Goal: Task Accomplishment & Management: Manage account settings

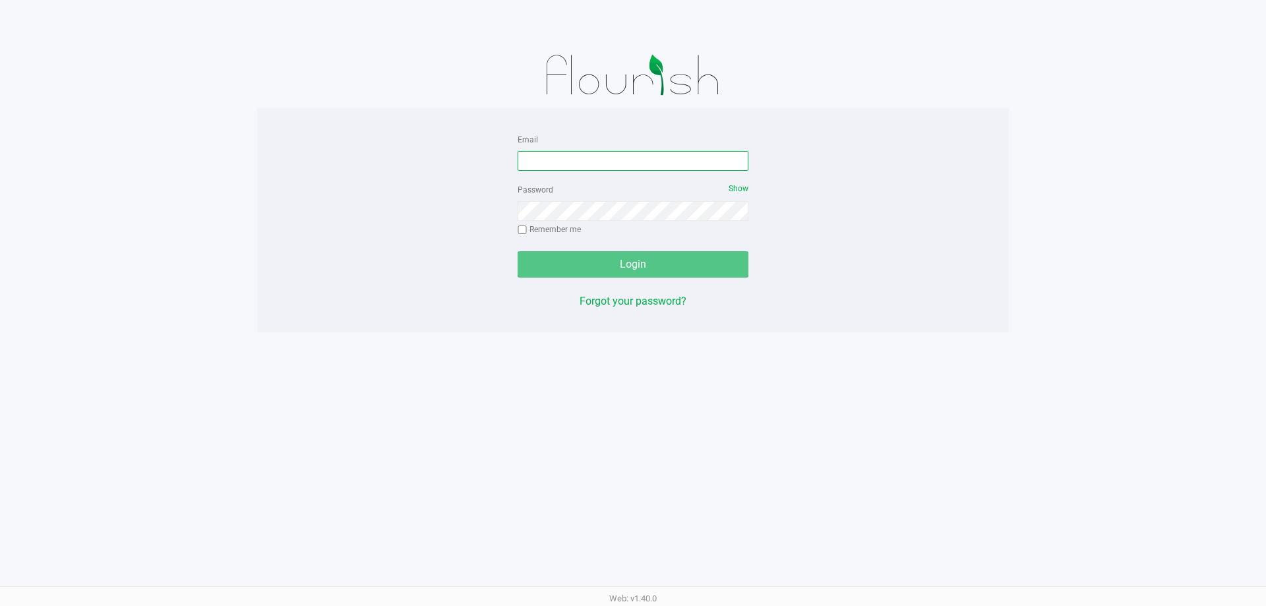
click at [645, 165] on input "Email" at bounding box center [632, 161] width 231 height 20
type input "[EMAIL_ADDRESS][DOMAIN_NAME]"
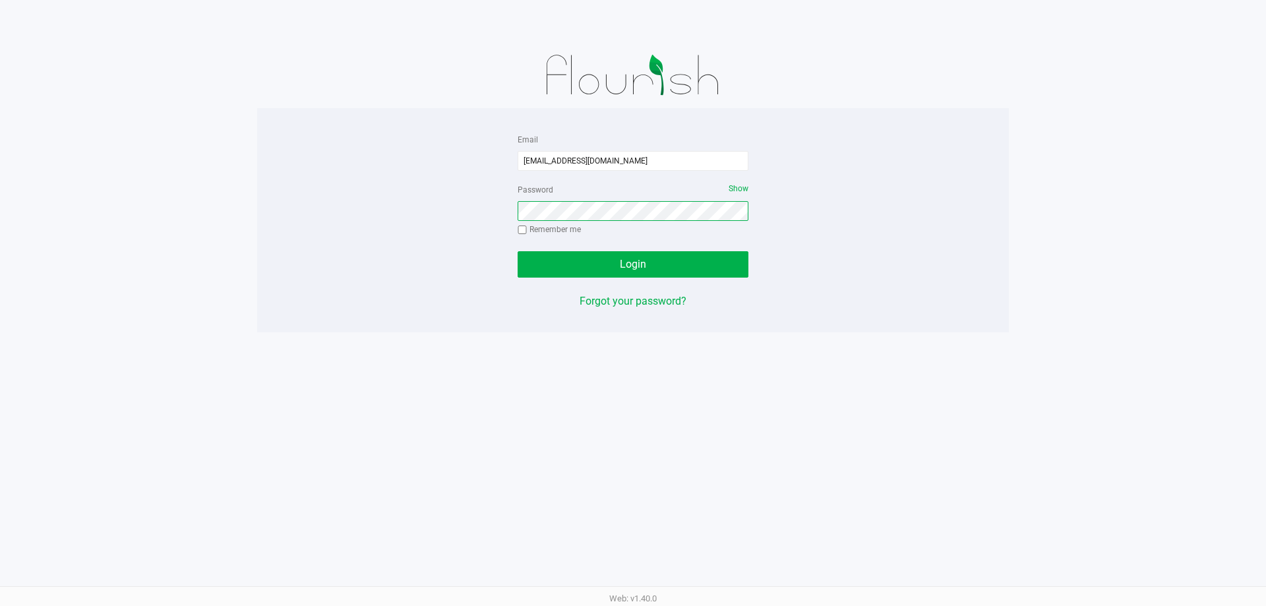
click at [517, 251] on button "Login" at bounding box center [632, 264] width 231 height 26
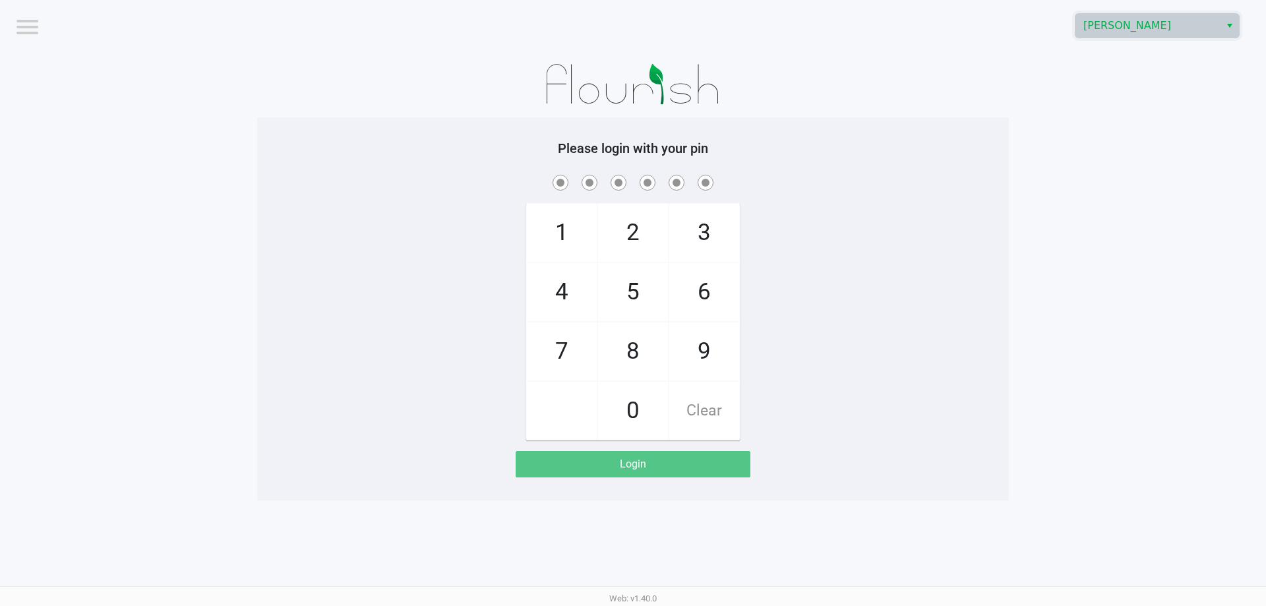
click at [1176, 37] on span "Brandon WC" at bounding box center [1147, 26] width 144 height 24
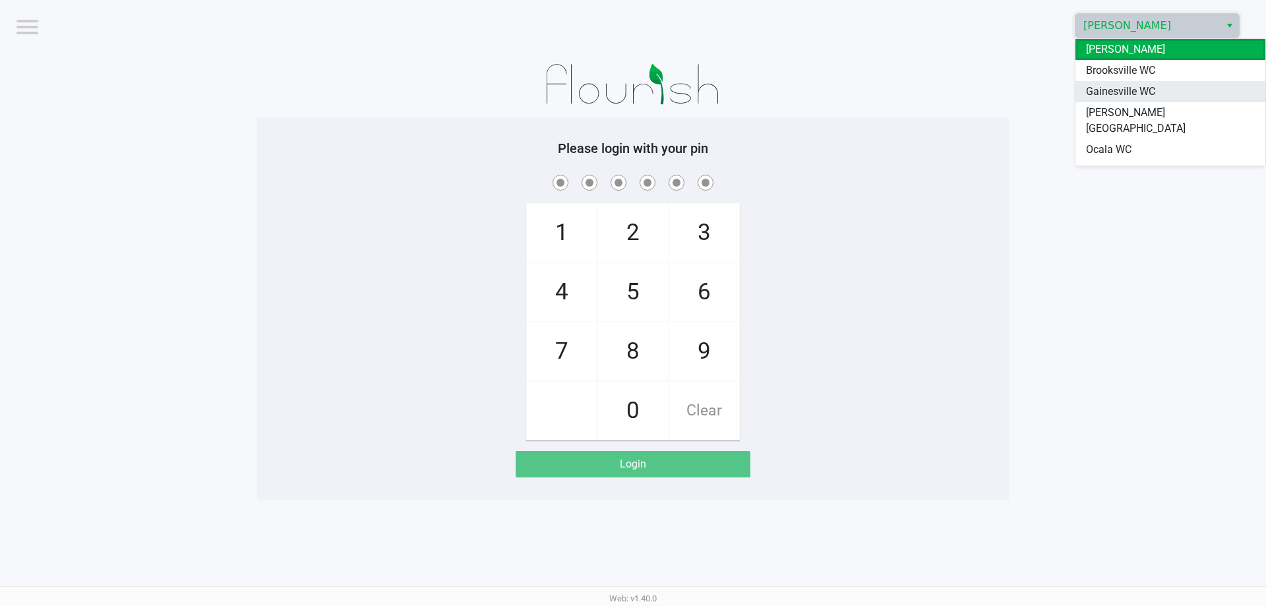
click at [1156, 91] on li "Gainesville WC" at bounding box center [1170, 91] width 190 height 21
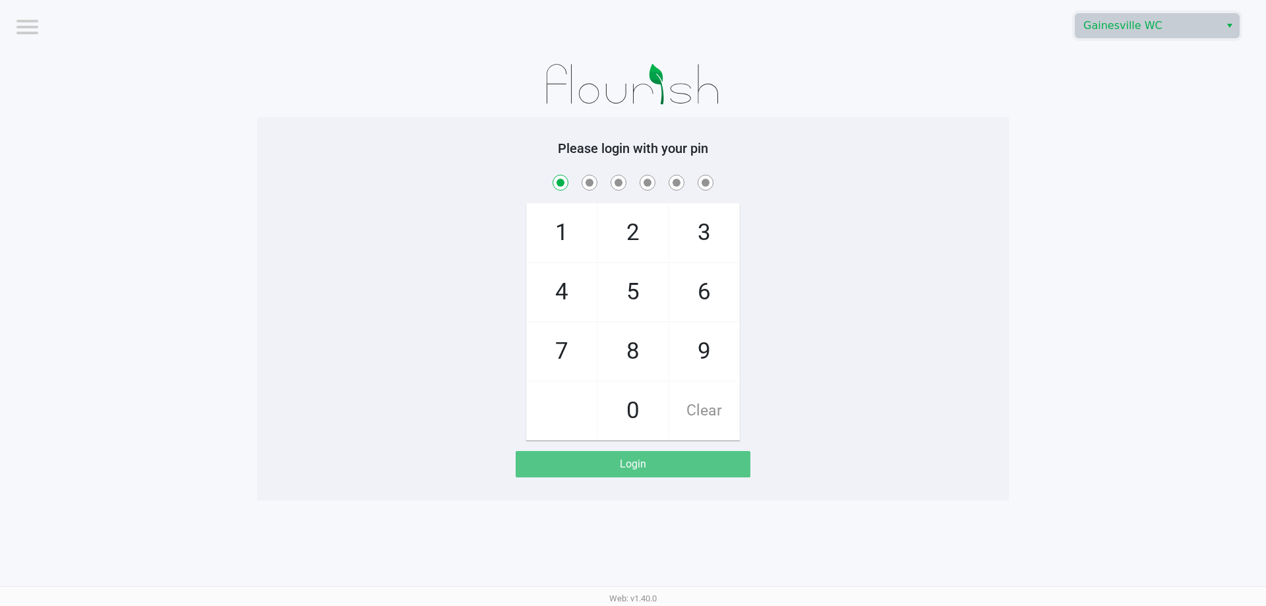
checkbox input "true"
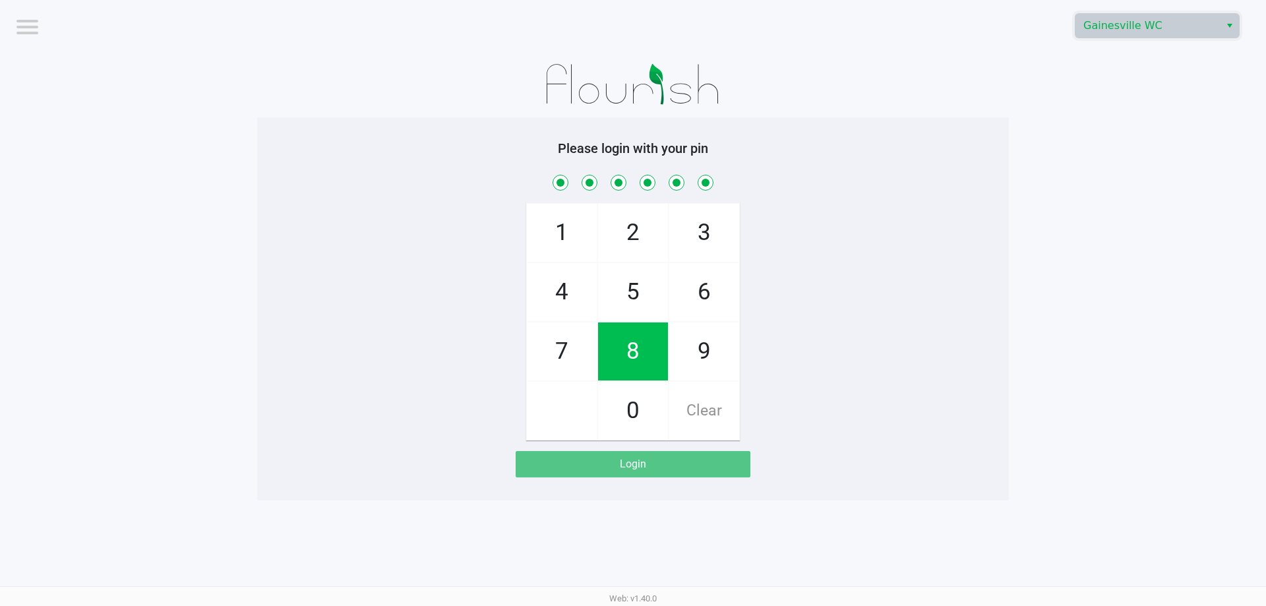
checkbox input "true"
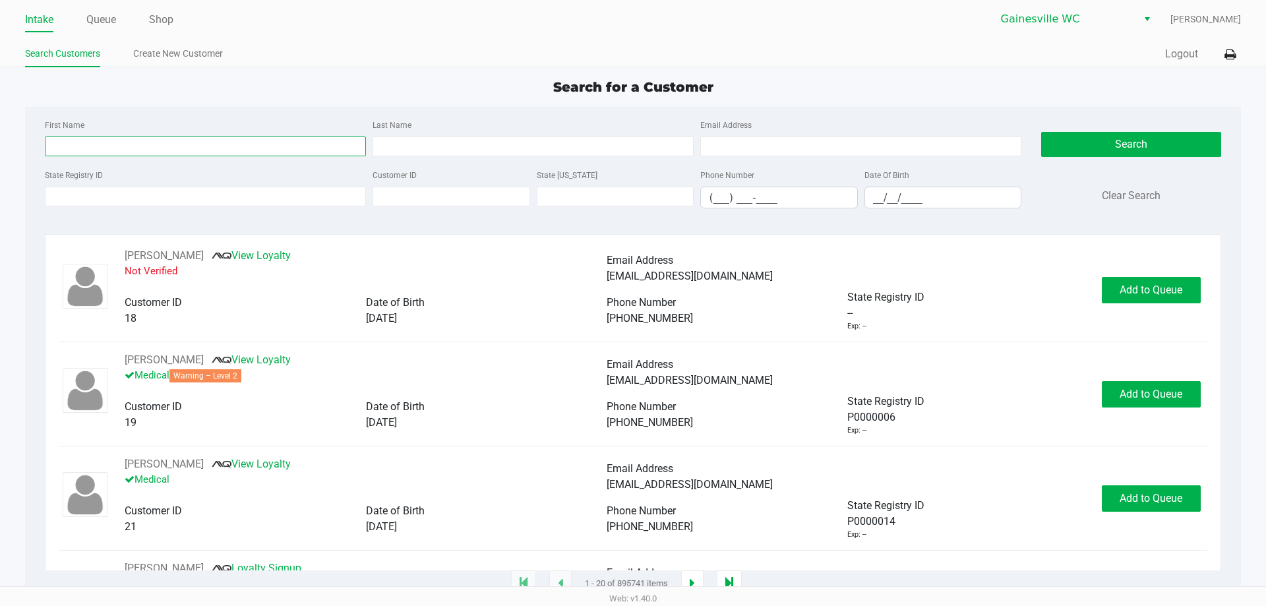
click at [272, 147] on input "First Name" at bounding box center [205, 146] width 321 height 20
type input "todd"
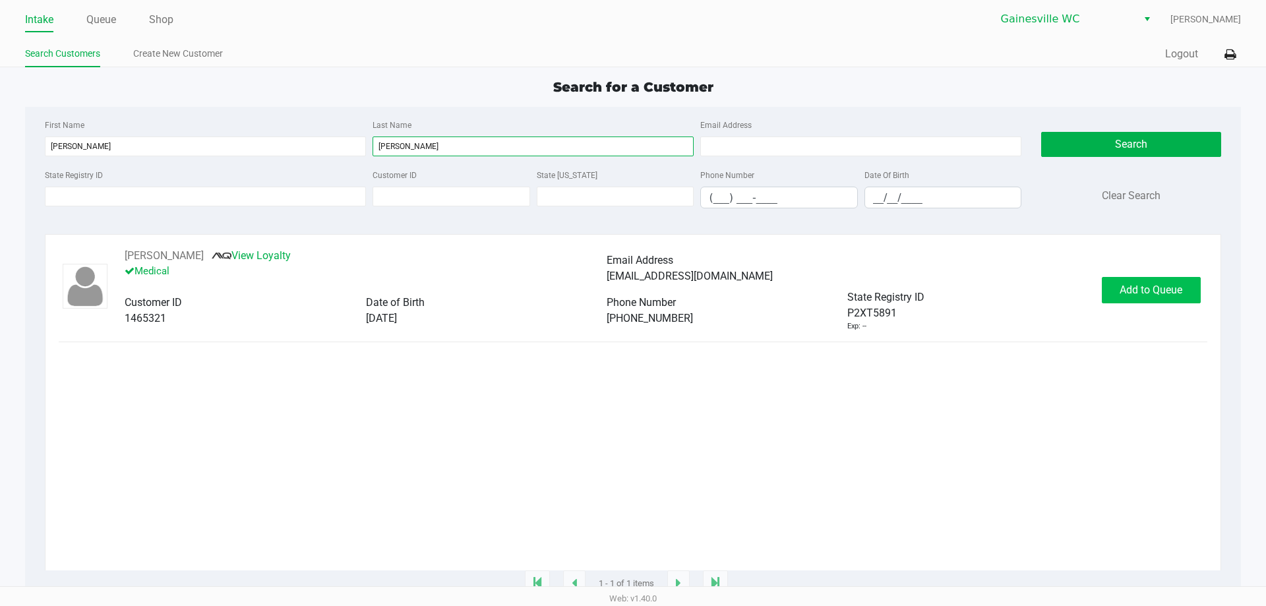
type input "molnar"
click at [1160, 296] on span "Add to Queue" at bounding box center [1150, 289] width 63 height 13
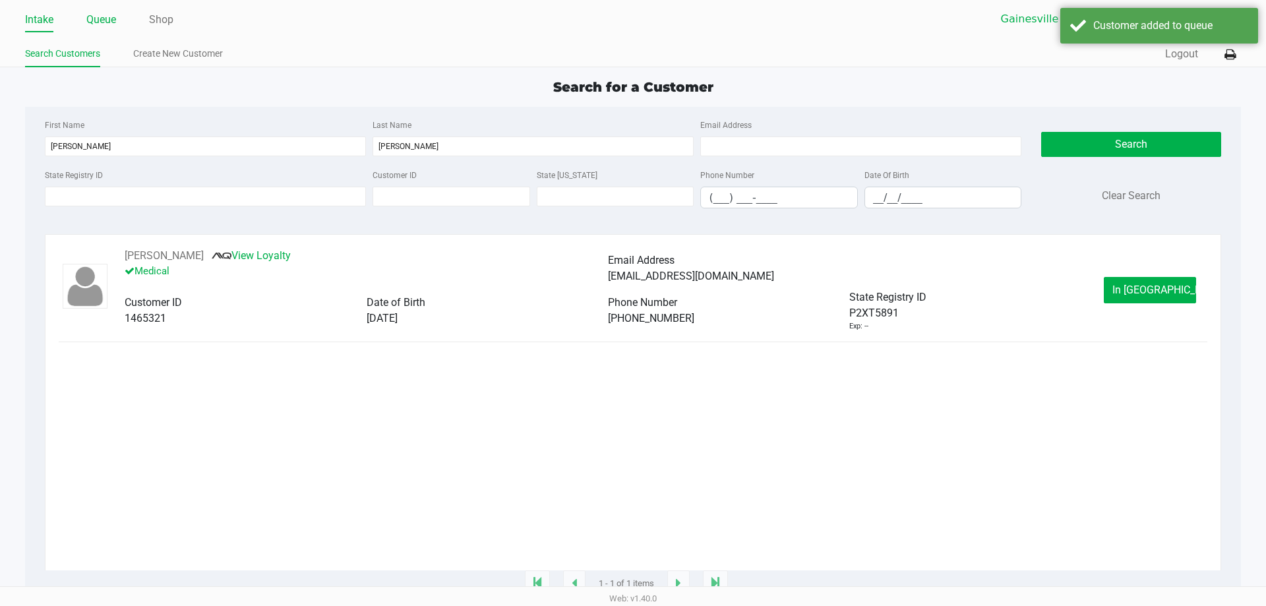
click at [105, 24] on link "Queue" at bounding box center [101, 20] width 30 height 18
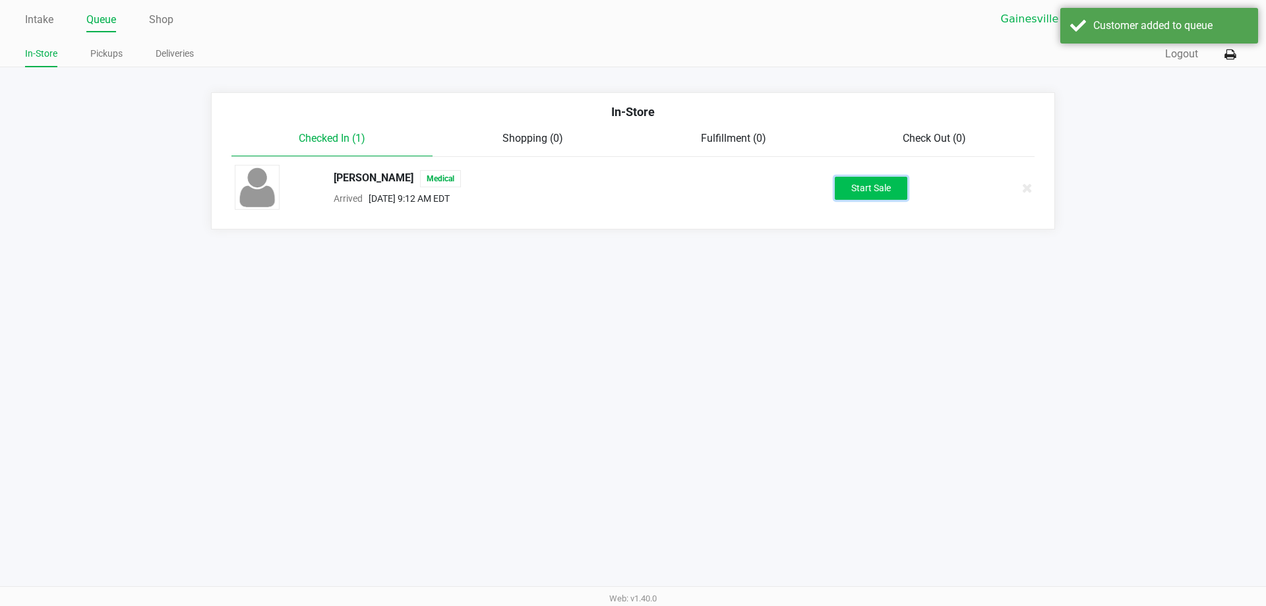
click at [879, 188] on button "Start Sale" at bounding box center [871, 188] width 73 height 23
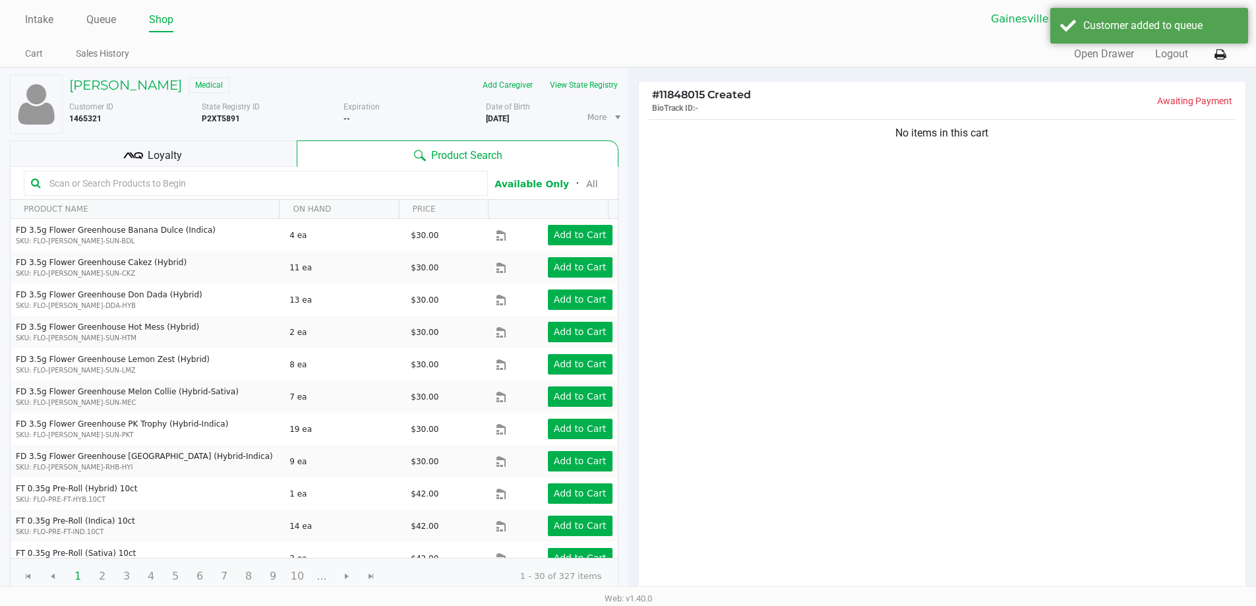
click at [174, 183] on input "text" at bounding box center [262, 183] width 436 height 20
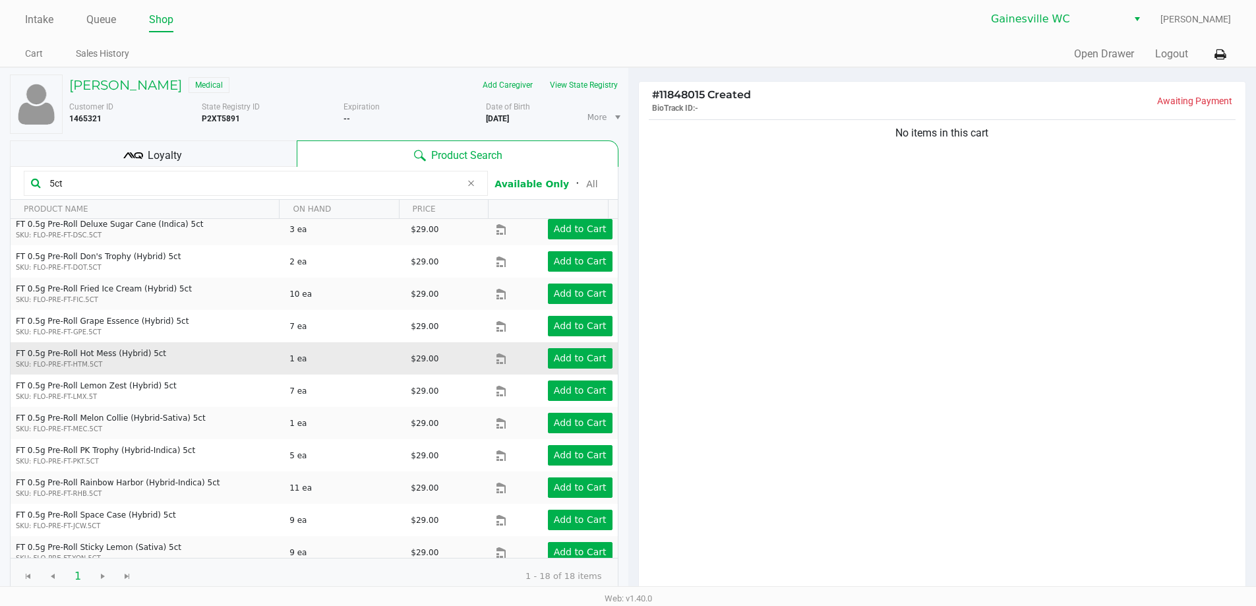
scroll to position [198, 0]
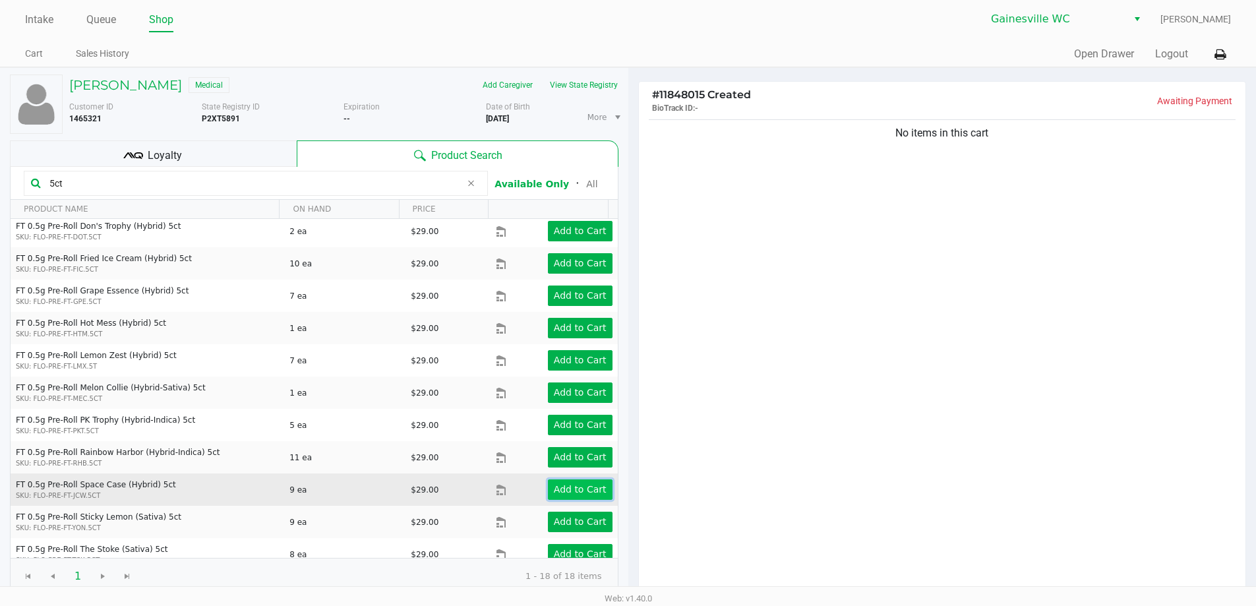
click at [580, 488] on app-button-loader "Add to Cart" at bounding box center [580, 489] width 53 height 11
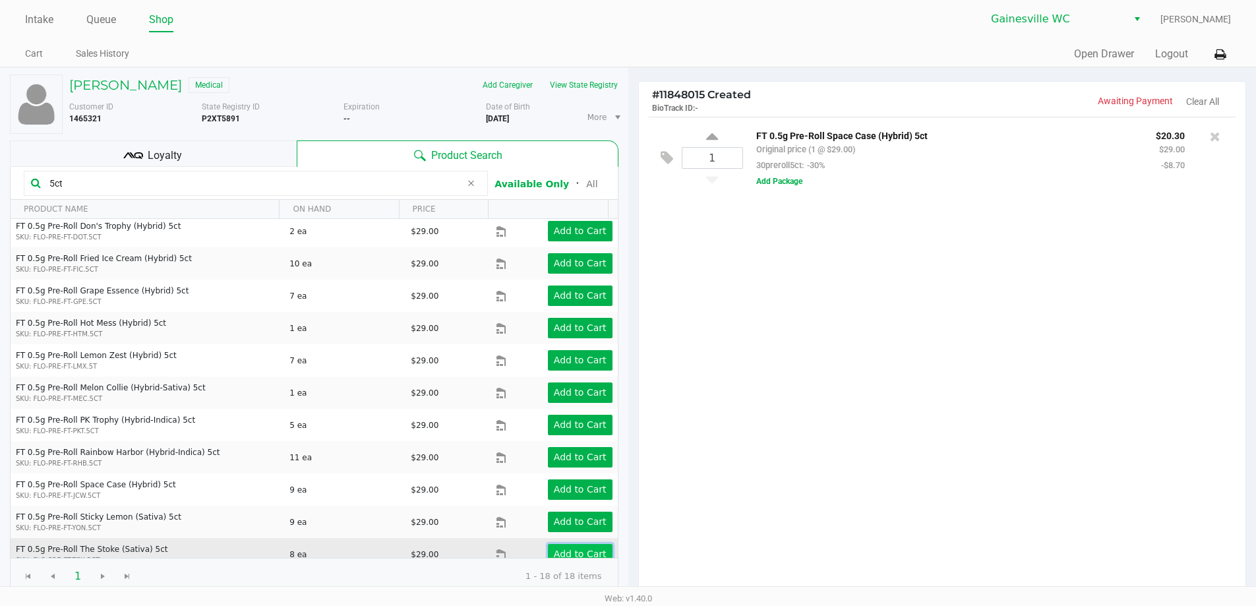
click at [576, 553] on app-button-loader "Add to Cart" at bounding box center [580, 553] width 53 height 11
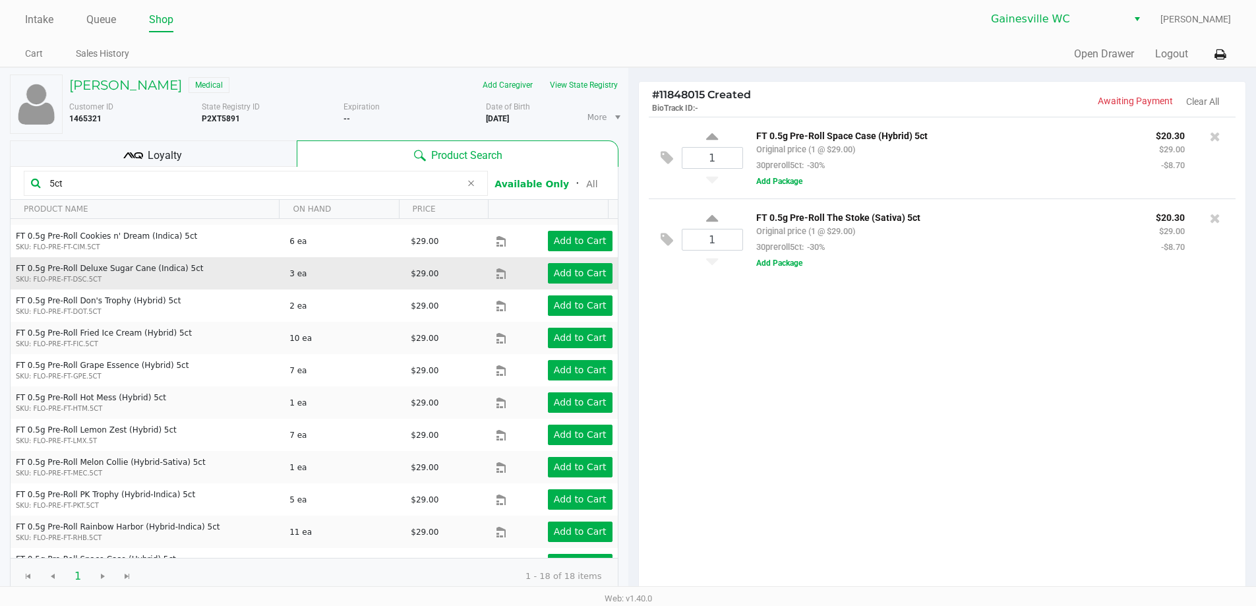
scroll to position [0, 0]
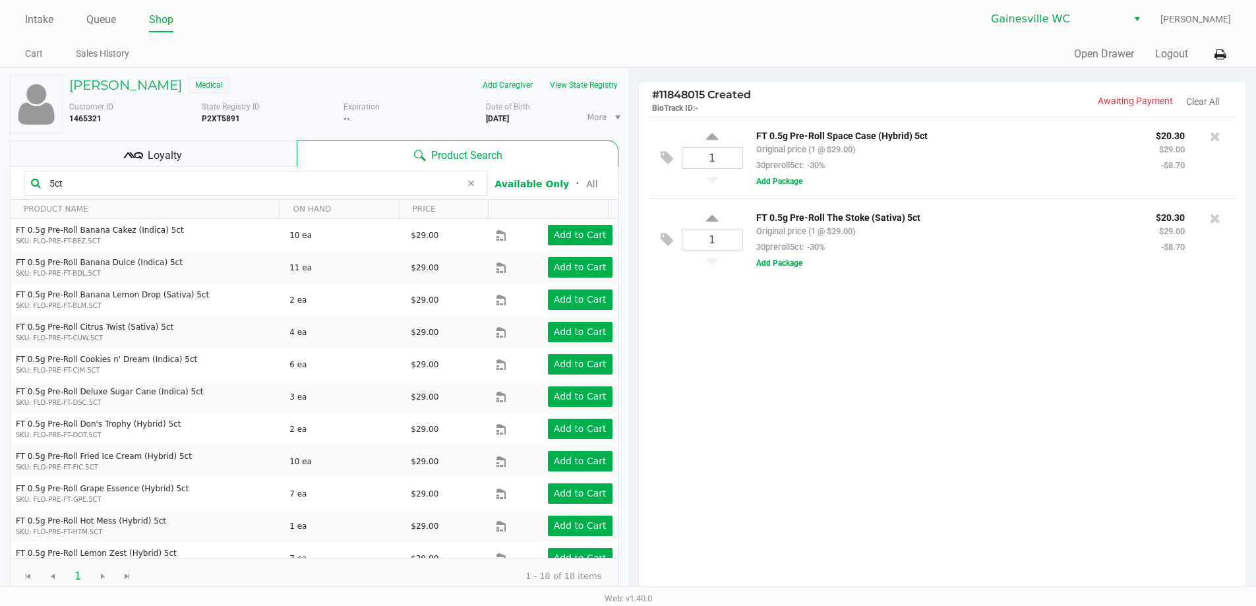
drag, startPoint x: 135, startPoint y: 179, endPoint x: 0, endPoint y: 179, distance: 135.1
click at [0, 179] on div "Todd Molnar Medical Add Caregiver View State Registry Customer ID 1465321 State…" at bounding box center [314, 404] width 628 height 673
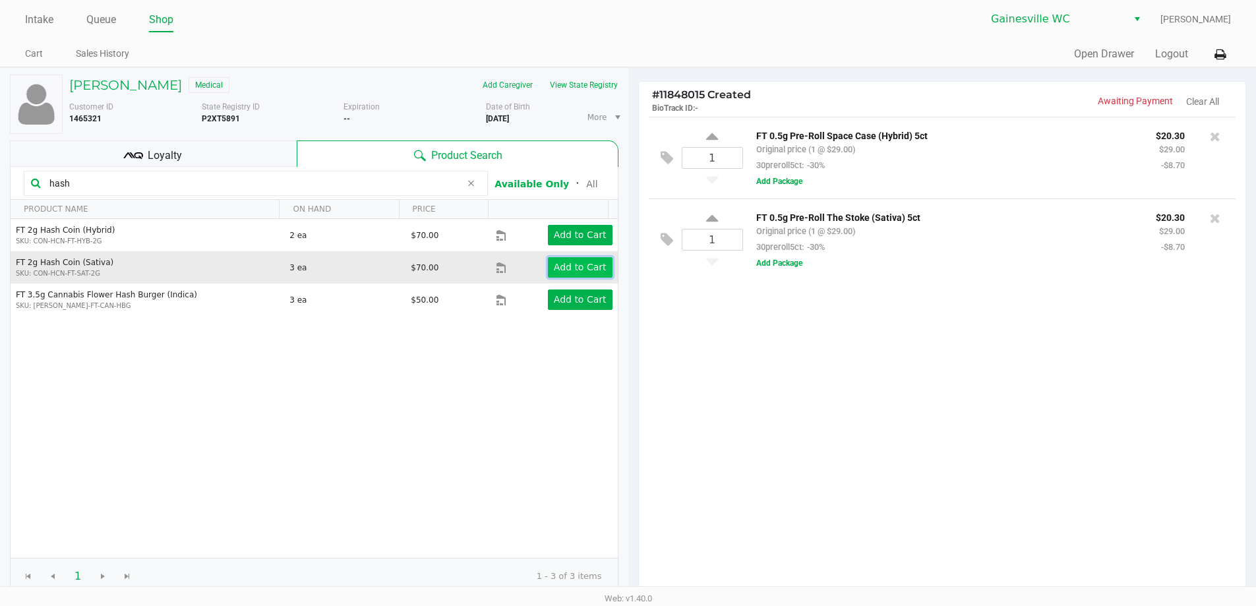
click at [556, 272] on app-button-loader "Add to Cart" at bounding box center [580, 267] width 53 height 11
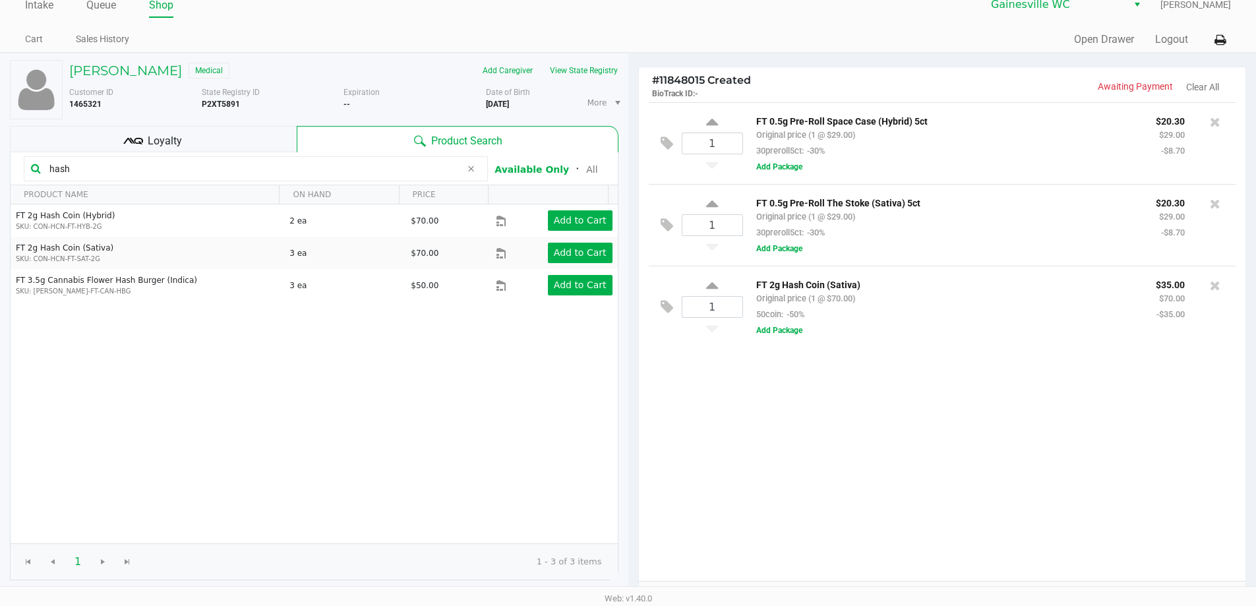
scroll to position [3, 0]
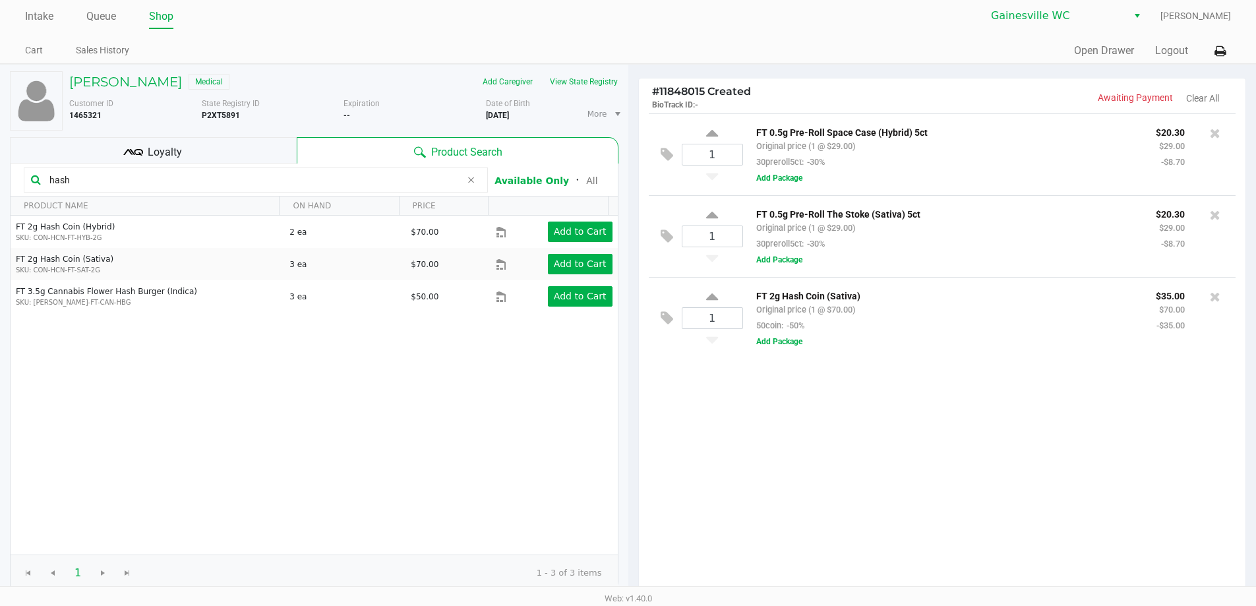
drag, startPoint x: 93, startPoint y: 180, endPoint x: 20, endPoint y: 182, distance: 72.5
click at [22, 182] on kendo-grid-toolbar "hash Available Only ᛫ All" at bounding box center [314, 179] width 607 height 33
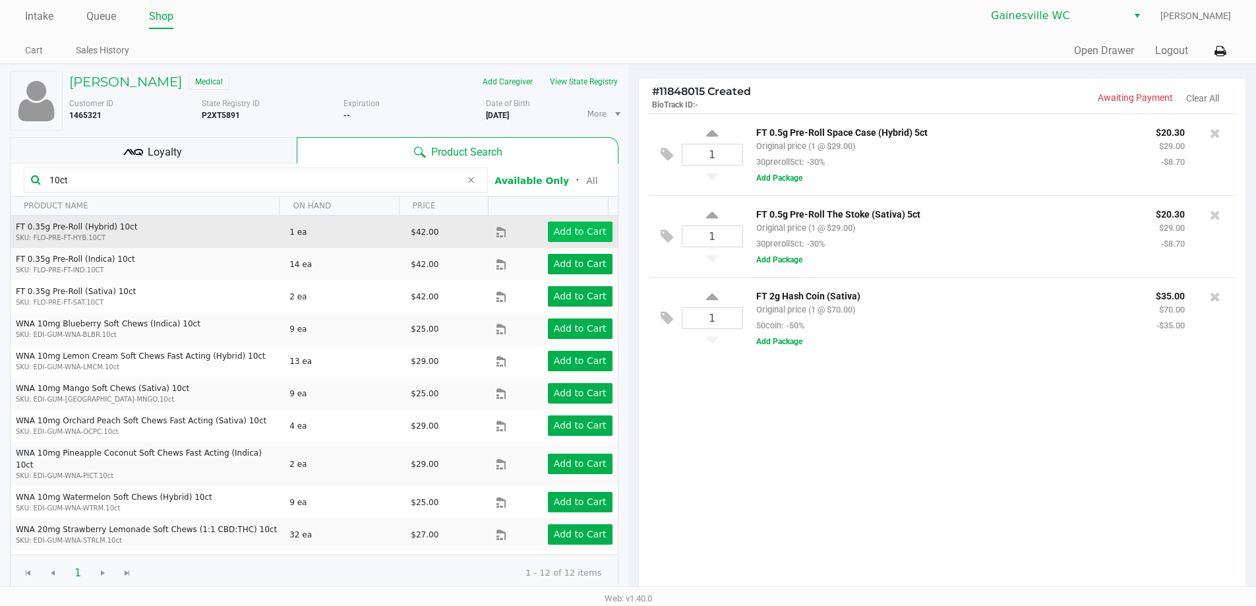
type input "10ct"
click at [586, 231] on app-button-loader "Add to Cart" at bounding box center [580, 231] width 53 height 11
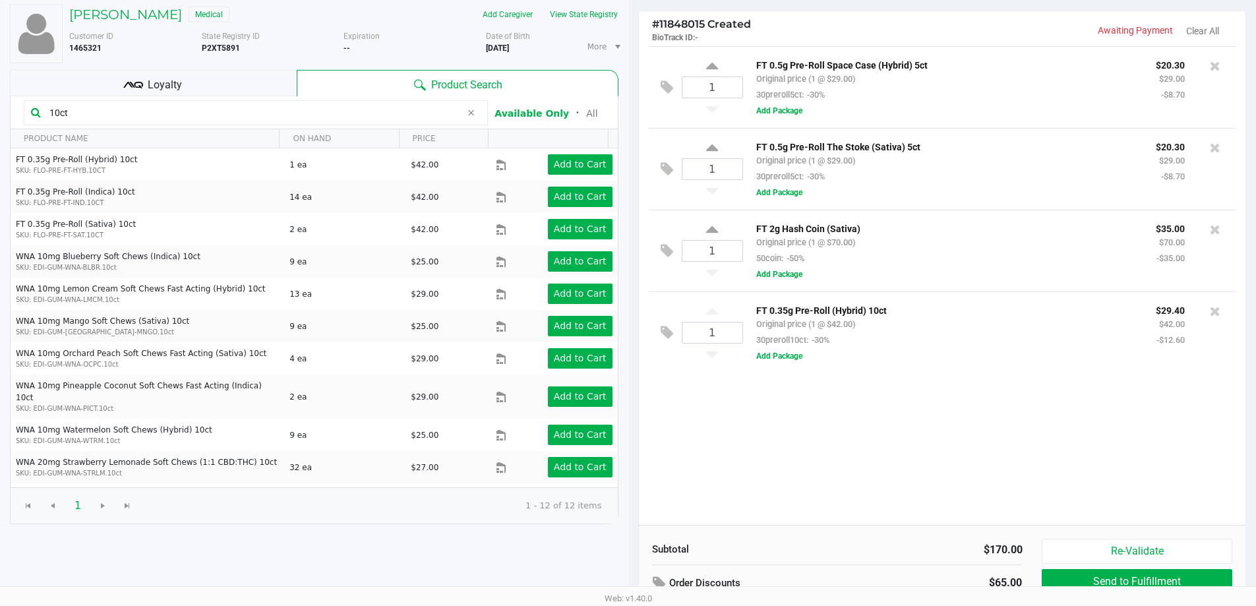
scroll to position [0, 0]
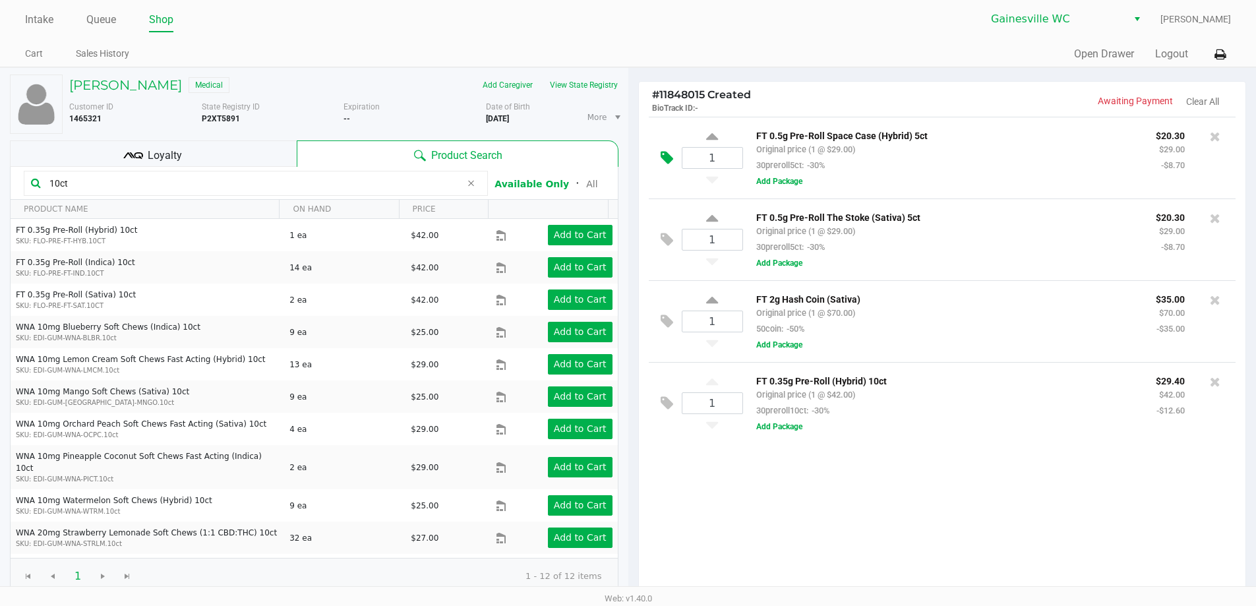
click at [663, 153] on icon at bounding box center [667, 157] width 13 height 15
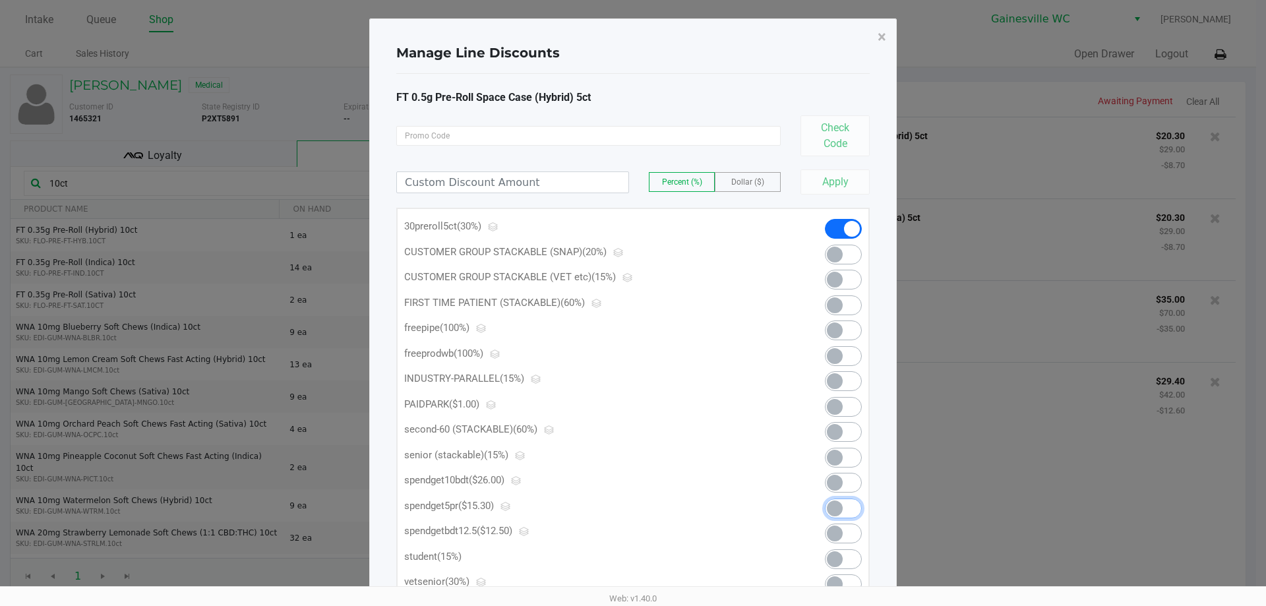
click at [849, 512] on span at bounding box center [843, 508] width 37 height 20
click at [880, 39] on span "×" at bounding box center [881, 37] width 9 height 18
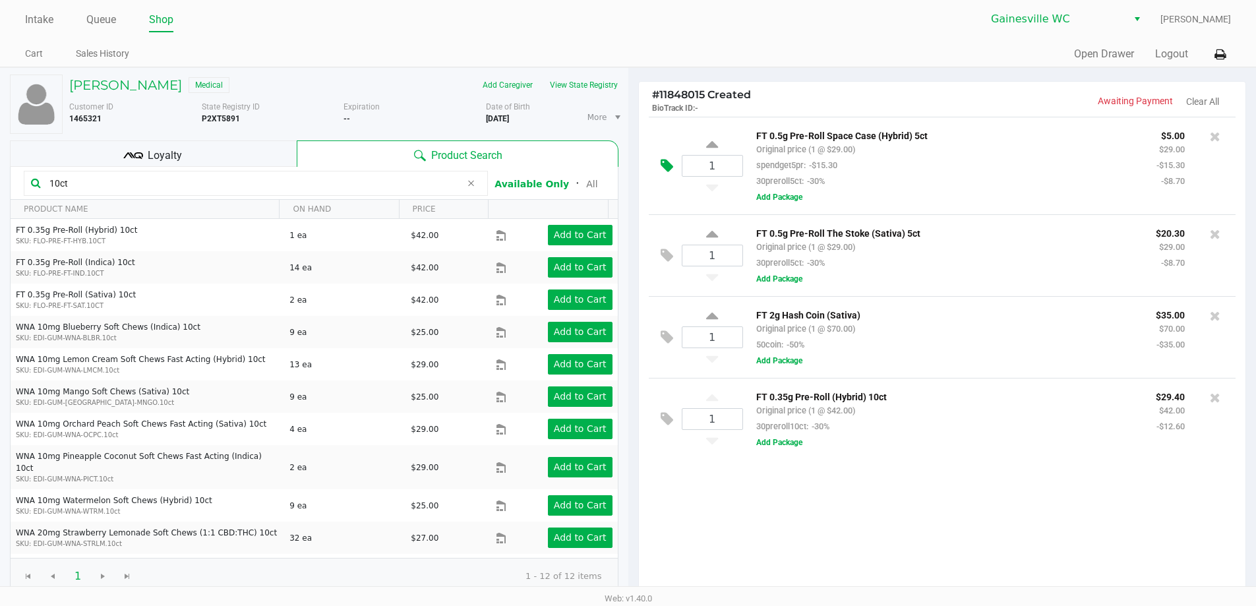
click at [659, 167] on button at bounding box center [670, 166] width 23 height 32
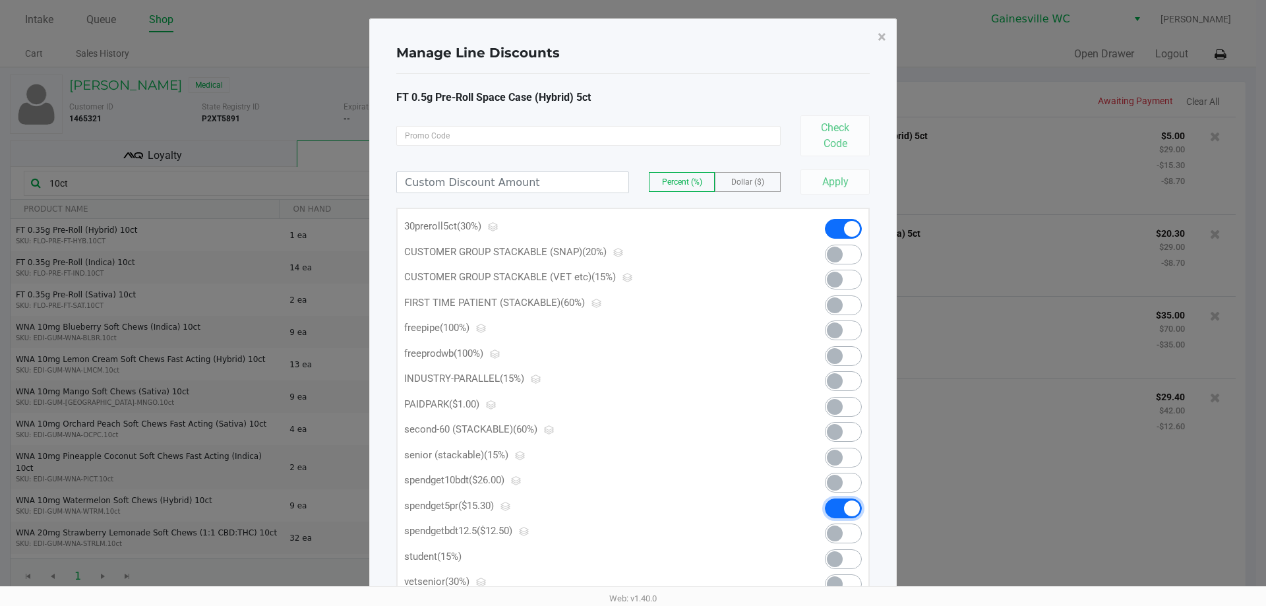
click at [836, 511] on span at bounding box center [843, 508] width 37 height 20
drag, startPoint x: 885, startPoint y: 29, endPoint x: 837, endPoint y: 57, distance: 55.9
click at [886, 30] on button "×" at bounding box center [882, 36] width 30 height 37
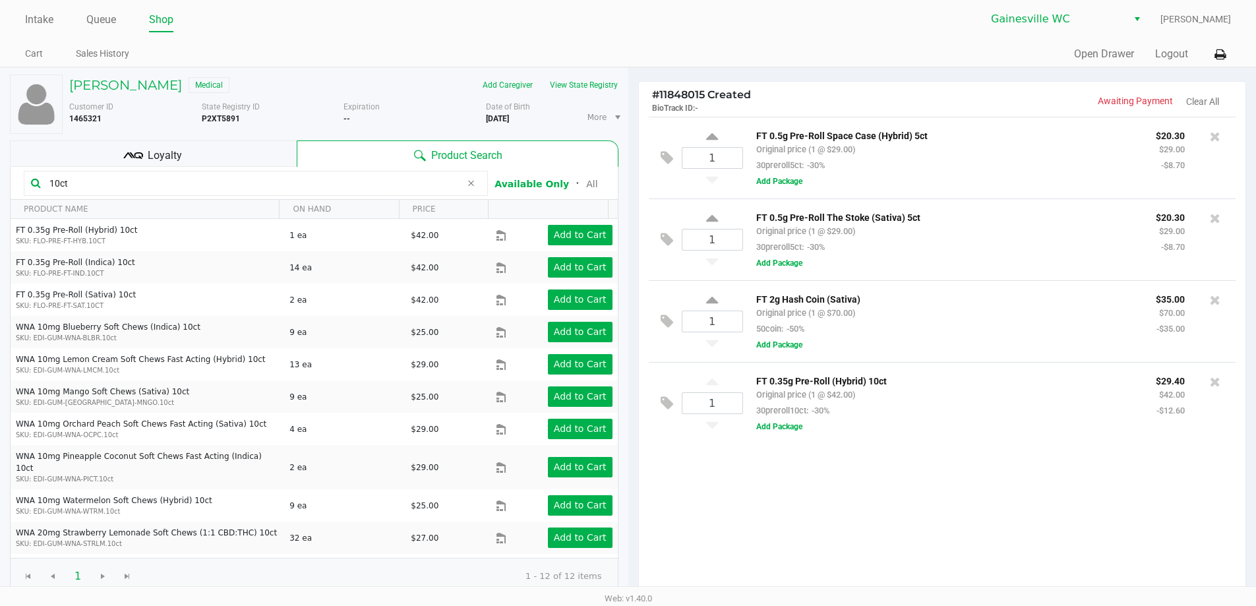
click at [250, 151] on div "Loyalty" at bounding box center [153, 153] width 287 height 26
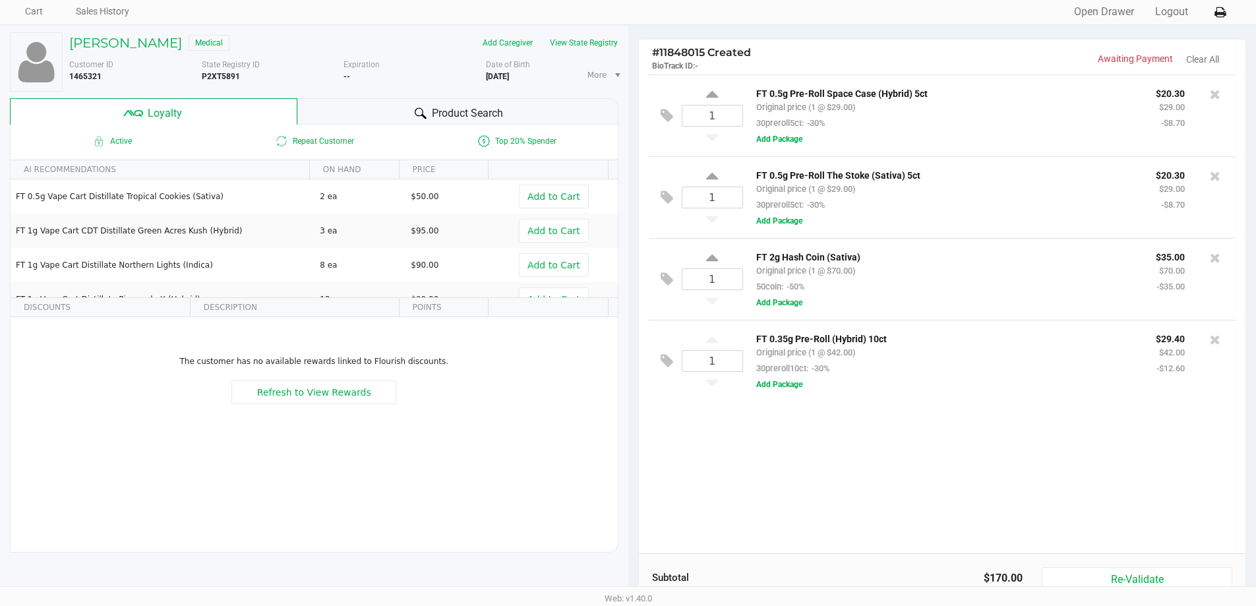
scroll to position [66, 0]
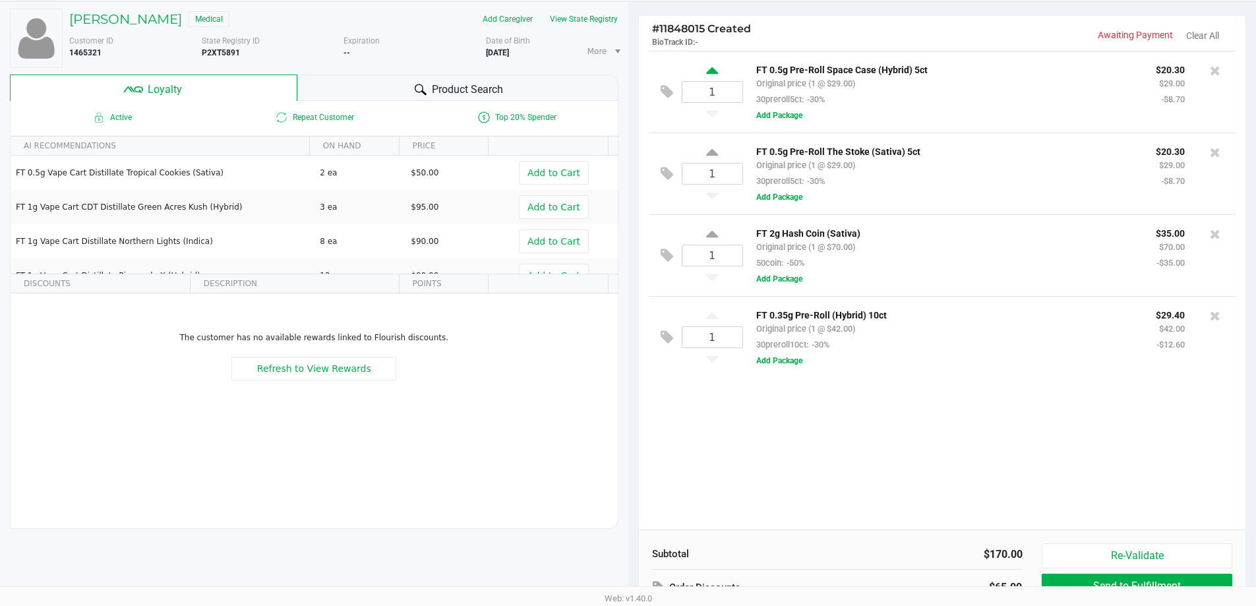
click at [715, 71] on icon at bounding box center [712, 73] width 12 height 16
type input "2"
click at [667, 114] on icon at bounding box center [670, 111] width 11 height 11
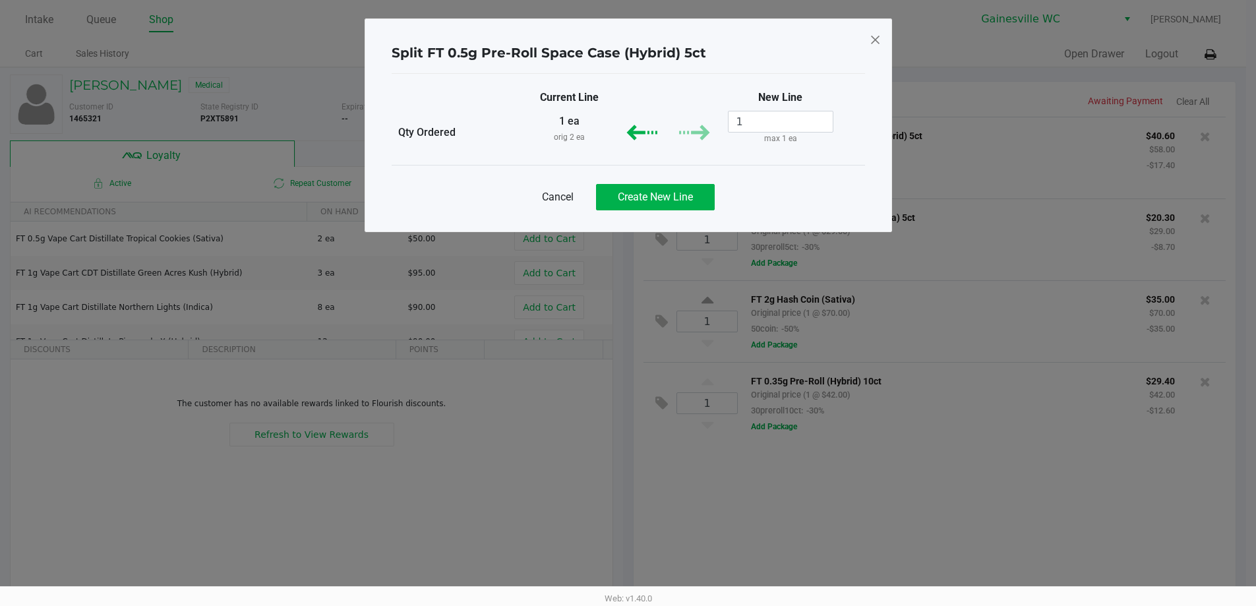
scroll to position [0, 0]
click at [675, 200] on span "Create New Line" at bounding box center [659, 197] width 75 height 13
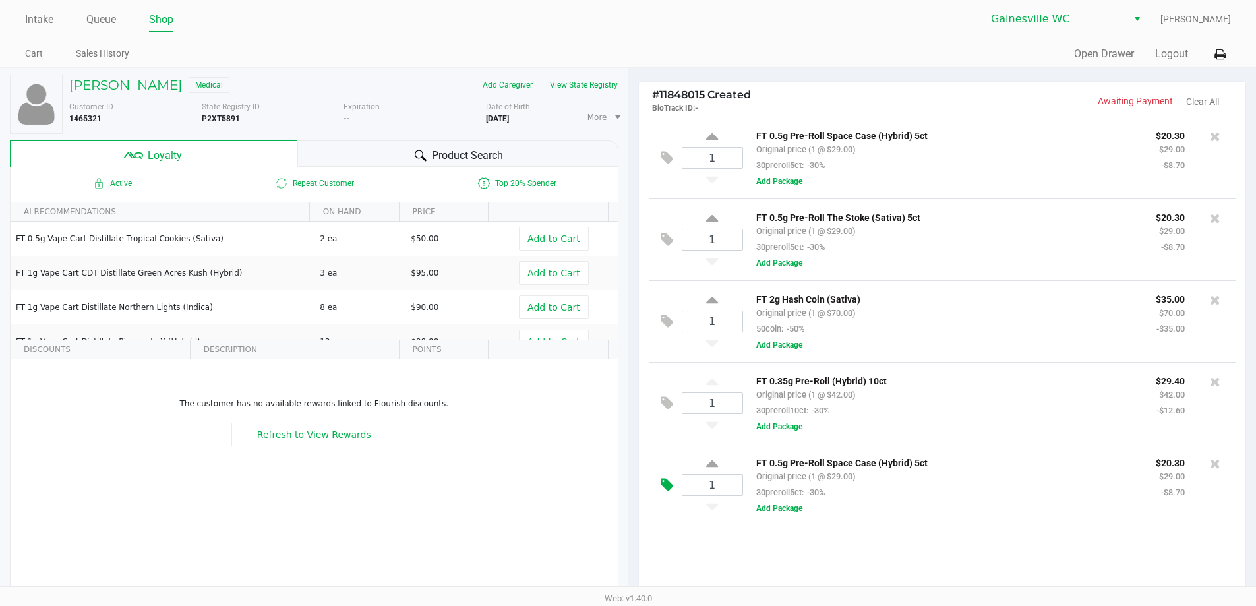
click at [665, 487] on icon at bounding box center [667, 484] width 13 height 15
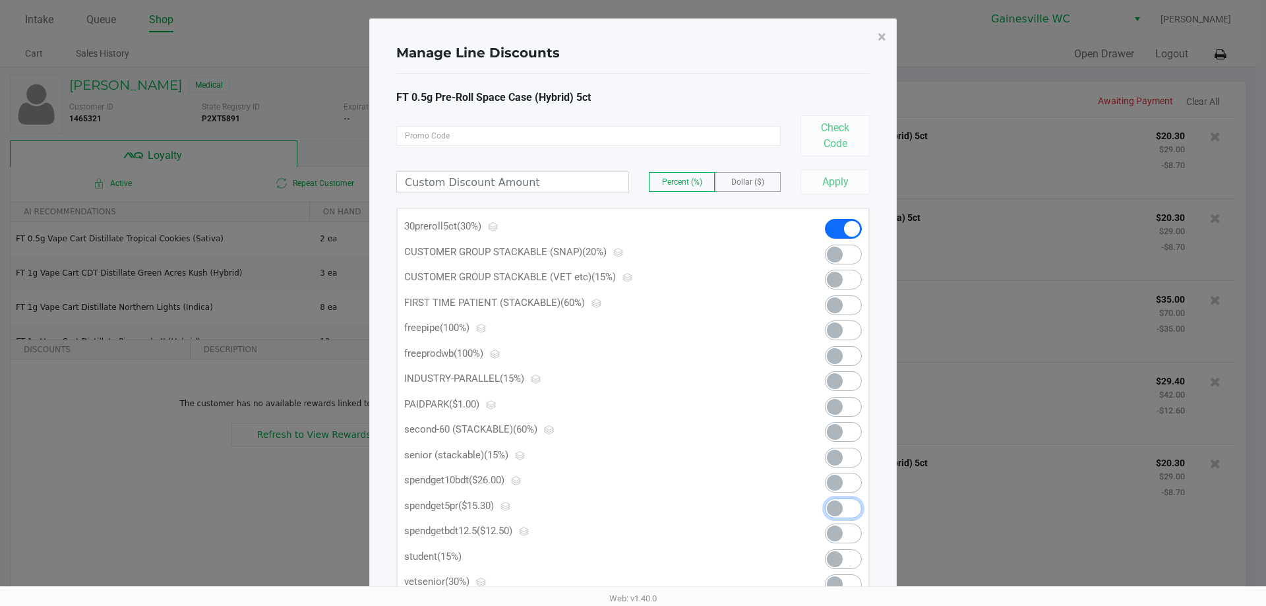
click at [844, 512] on span at bounding box center [843, 508] width 37 height 20
click at [889, 37] on button "×" at bounding box center [882, 36] width 30 height 37
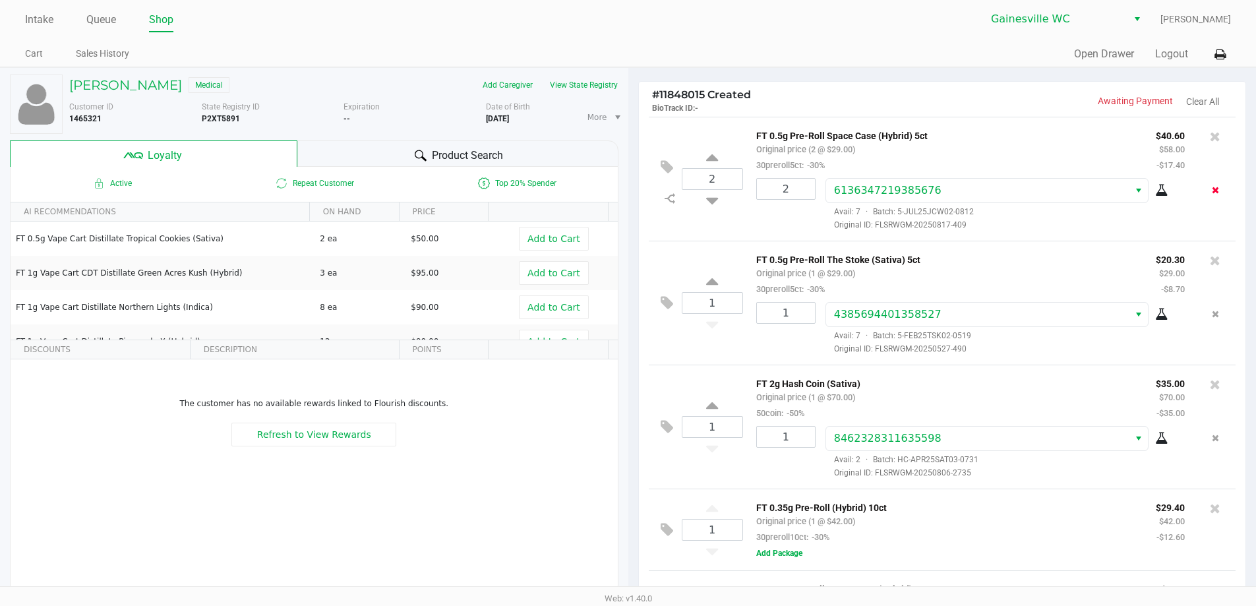
click at [1212, 191] on icon "Remove the package from the orderLine" at bounding box center [1215, 189] width 7 height 9
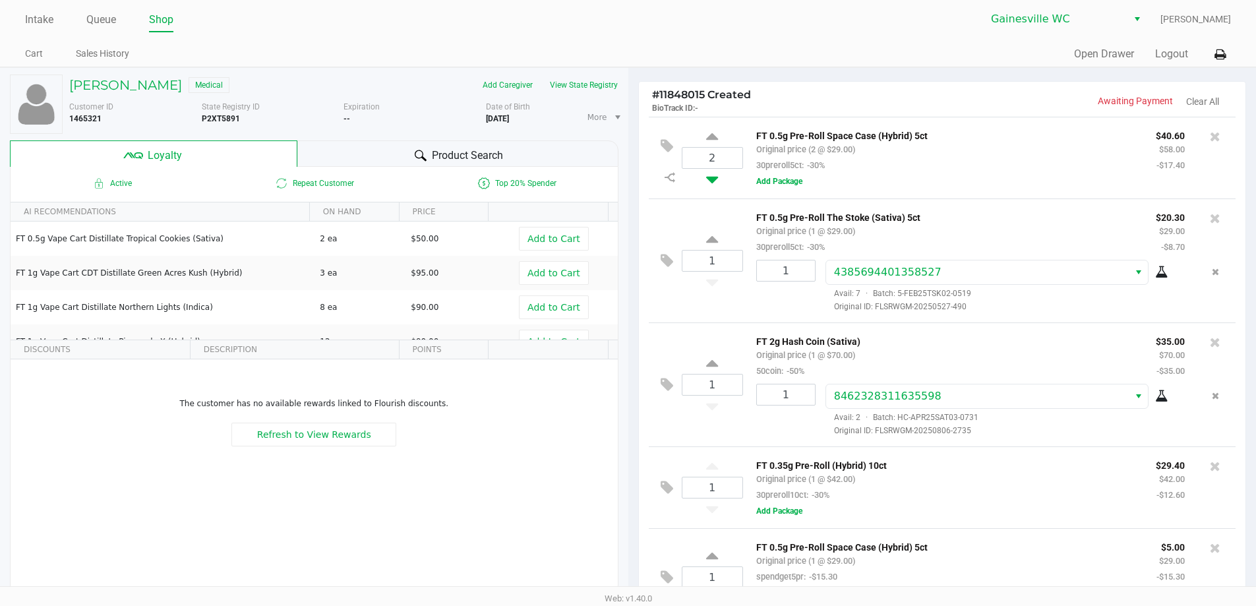
click at [714, 182] on icon at bounding box center [712, 177] width 12 height 16
type input "1"
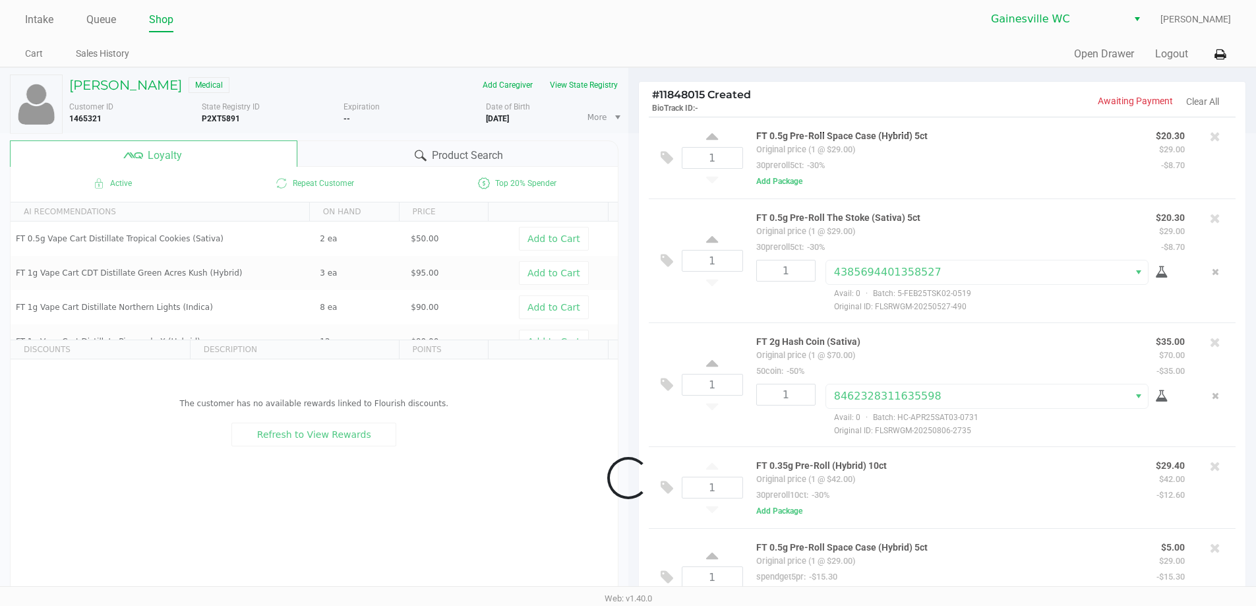
scroll to position [34, 0]
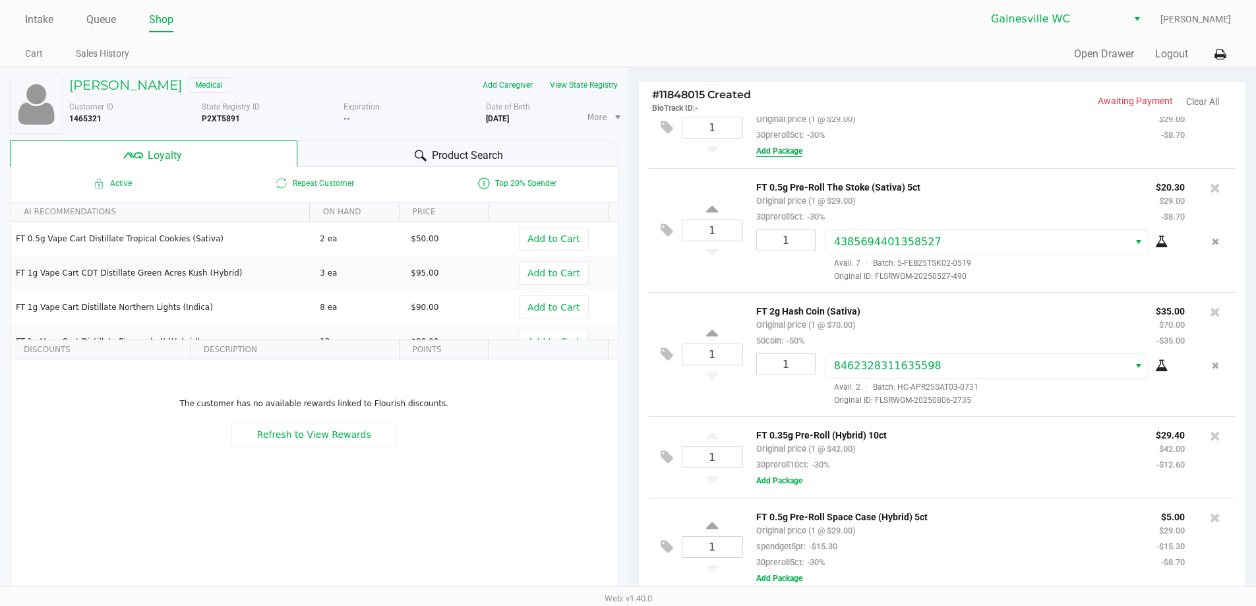
click at [779, 145] on button "Add Package" at bounding box center [779, 151] width 46 height 12
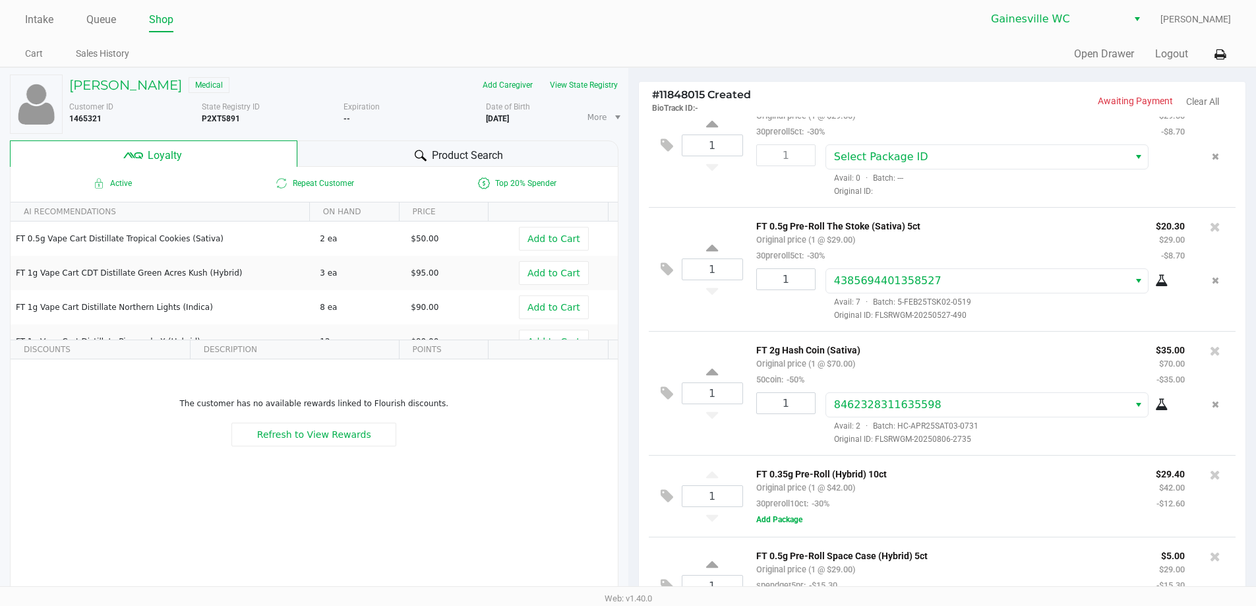
scroll to position [55, 0]
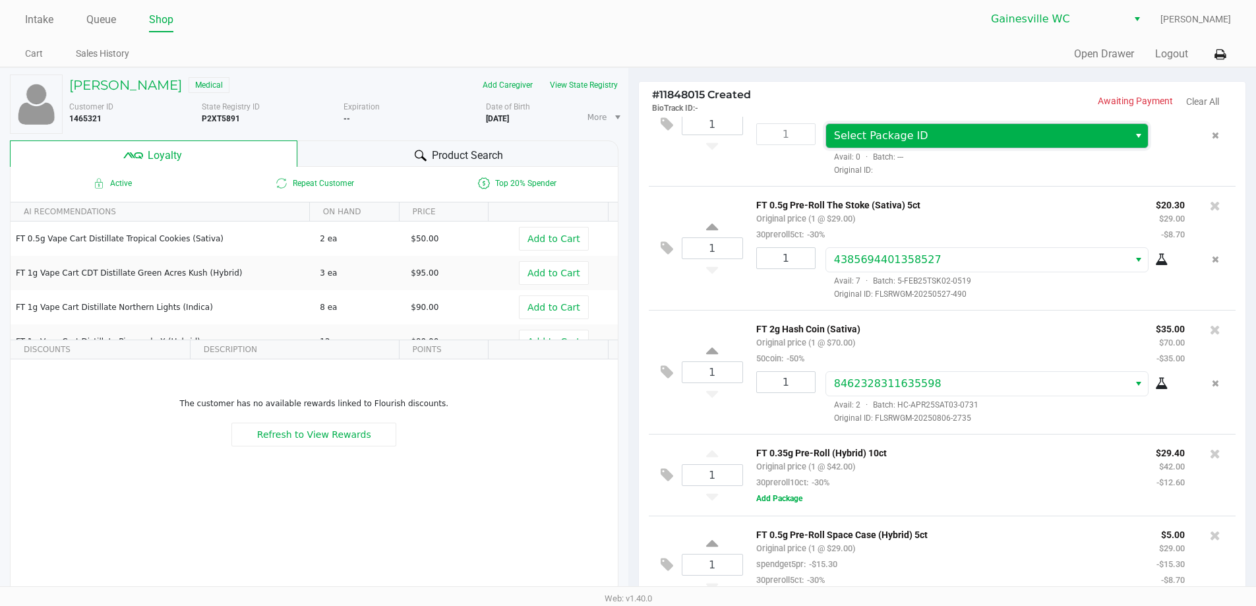
click at [894, 139] on span "Select Package ID" at bounding box center [881, 135] width 94 height 13
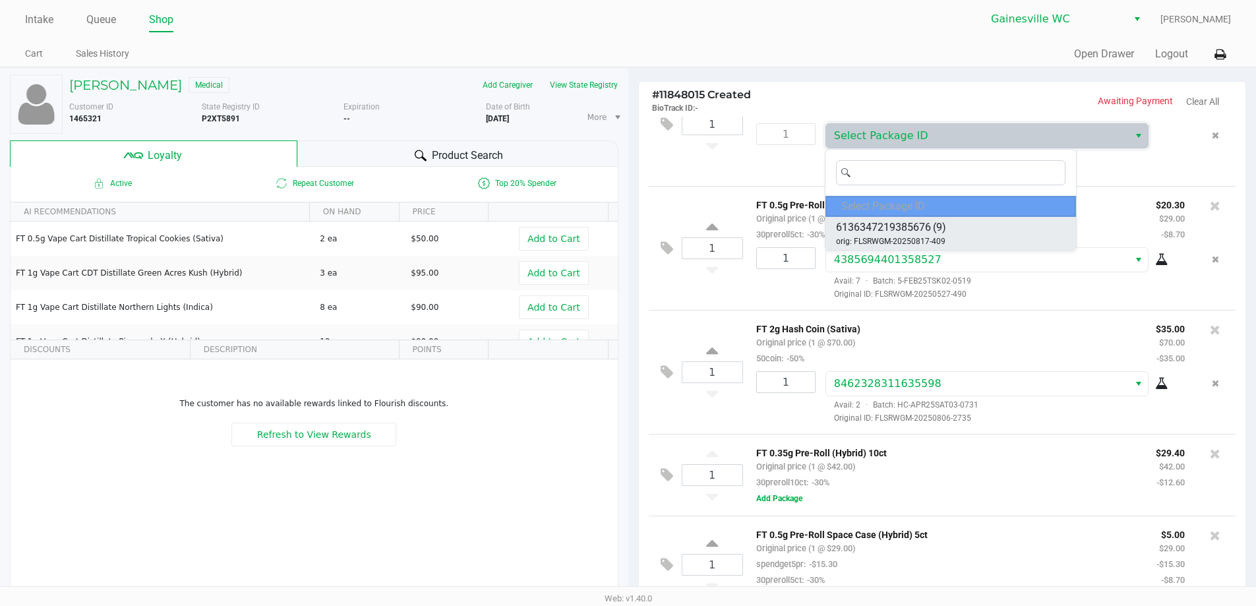
click at [890, 223] on span "6136347219385676" at bounding box center [883, 228] width 95 height 16
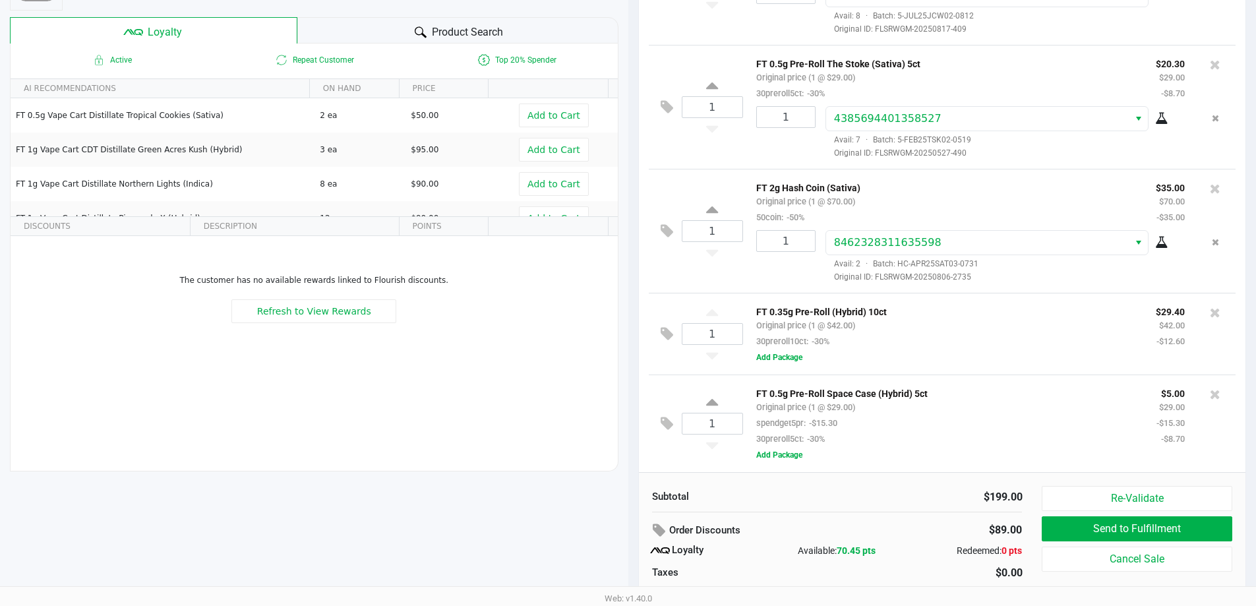
scroll to position [151, 0]
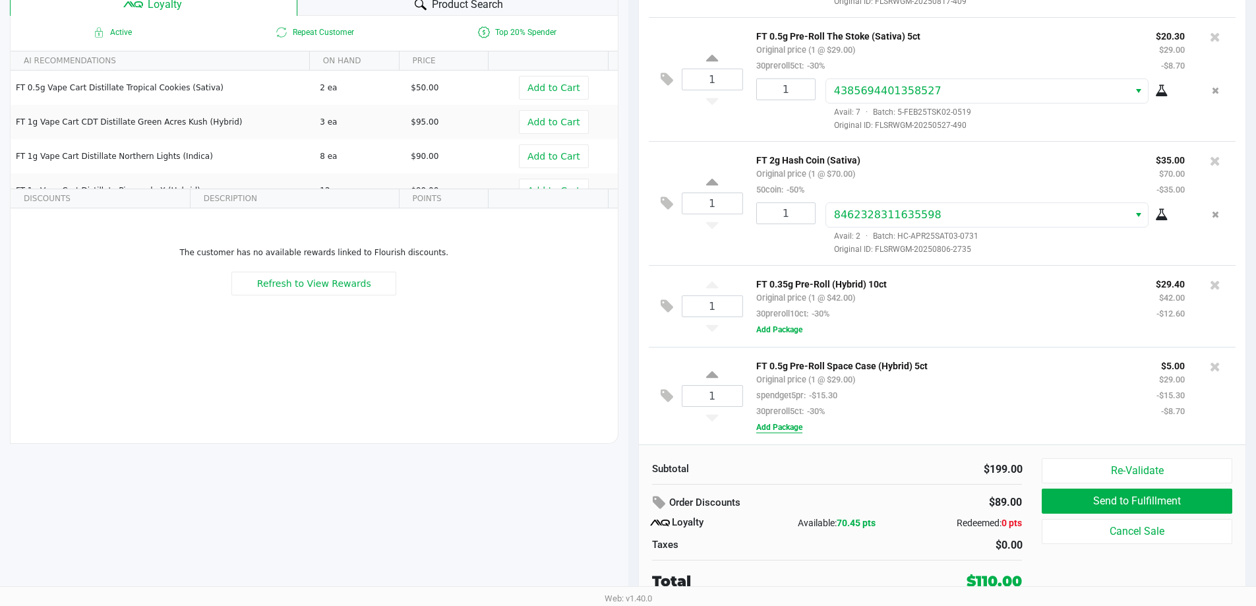
click at [783, 427] on button "Add Package" at bounding box center [779, 427] width 46 height 12
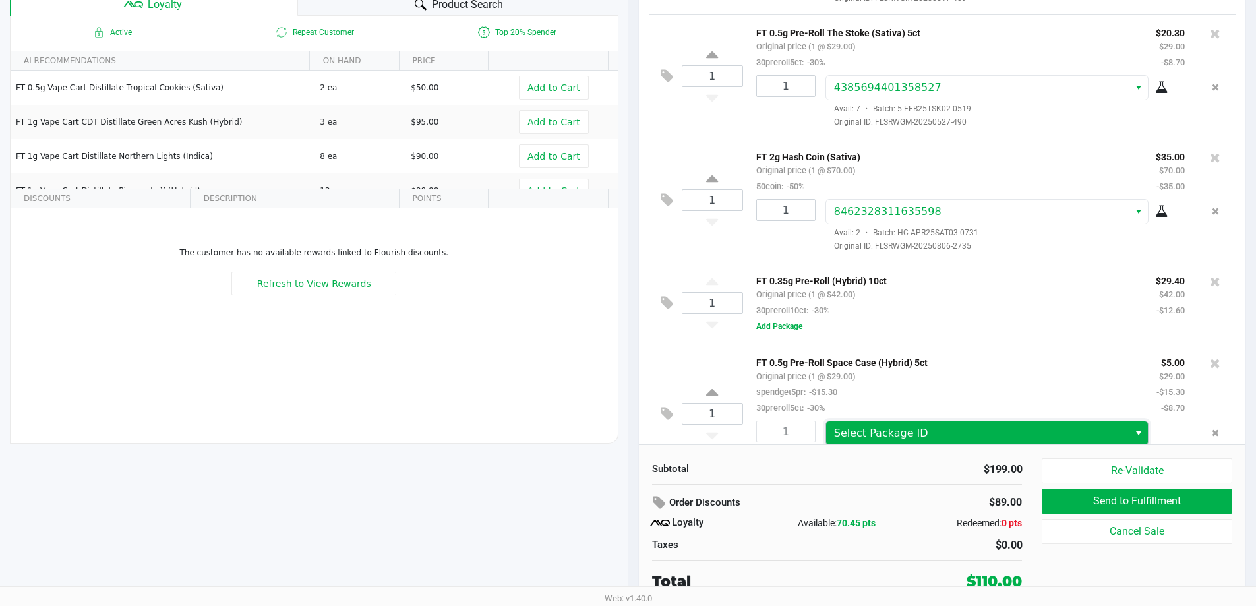
click at [884, 432] on span "Select Package ID" at bounding box center [881, 433] width 94 height 13
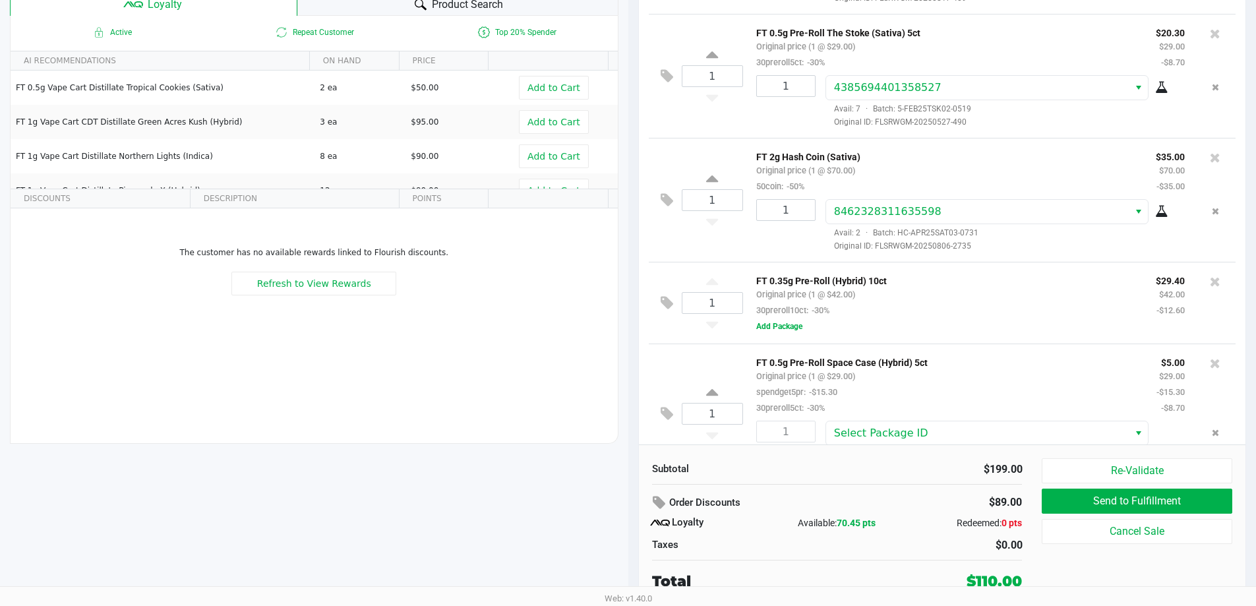
click at [881, 552] on div "$0.00" at bounding box center [934, 545] width 175 height 16
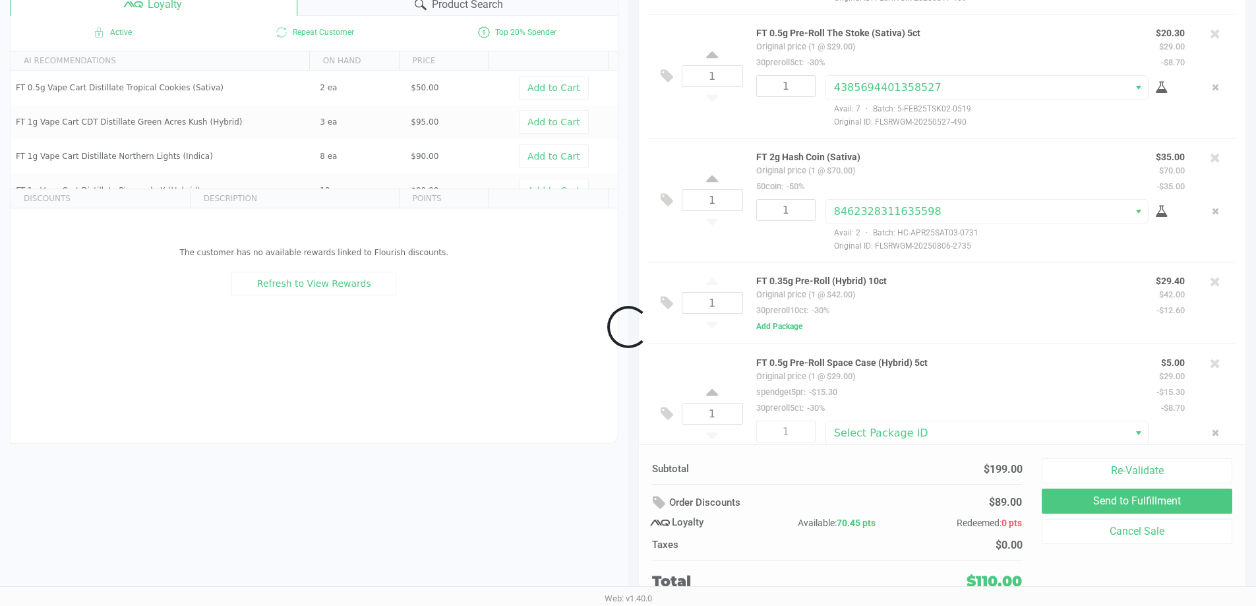
scroll to position [118, 0]
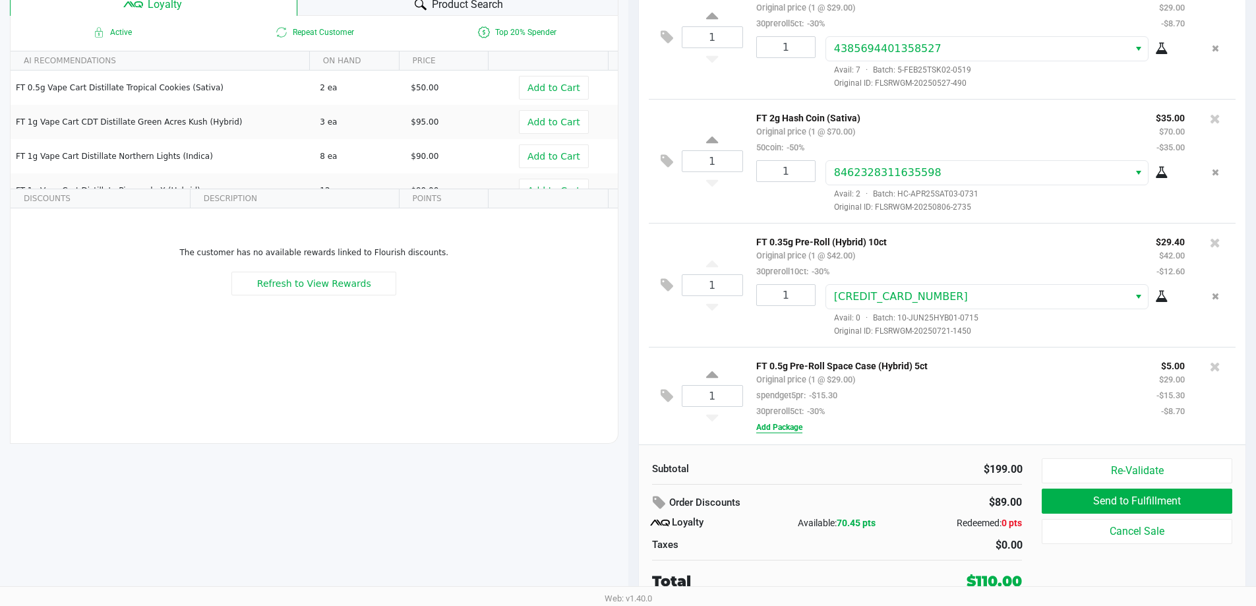
click at [782, 428] on button "Add Package" at bounding box center [779, 427] width 46 height 12
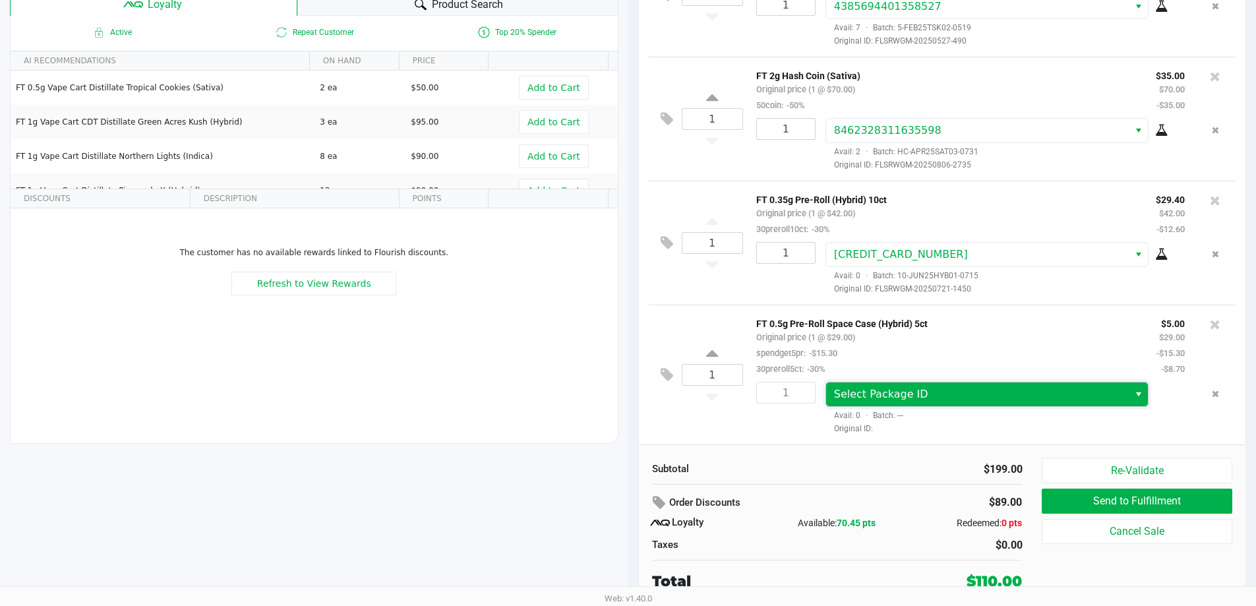
click at [898, 401] on span "Select Package ID" at bounding box center [977, 394] width 287 height 16
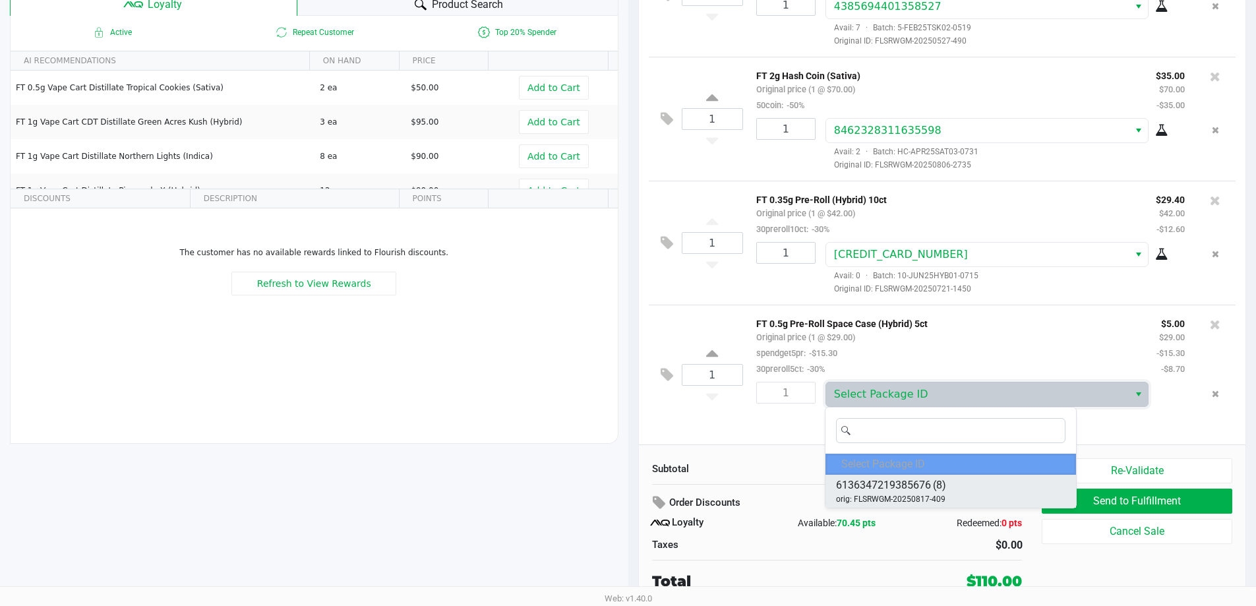
click at [894, 488] on span "6136347219385676" at bounding box center [883, 485] width 95 height 16
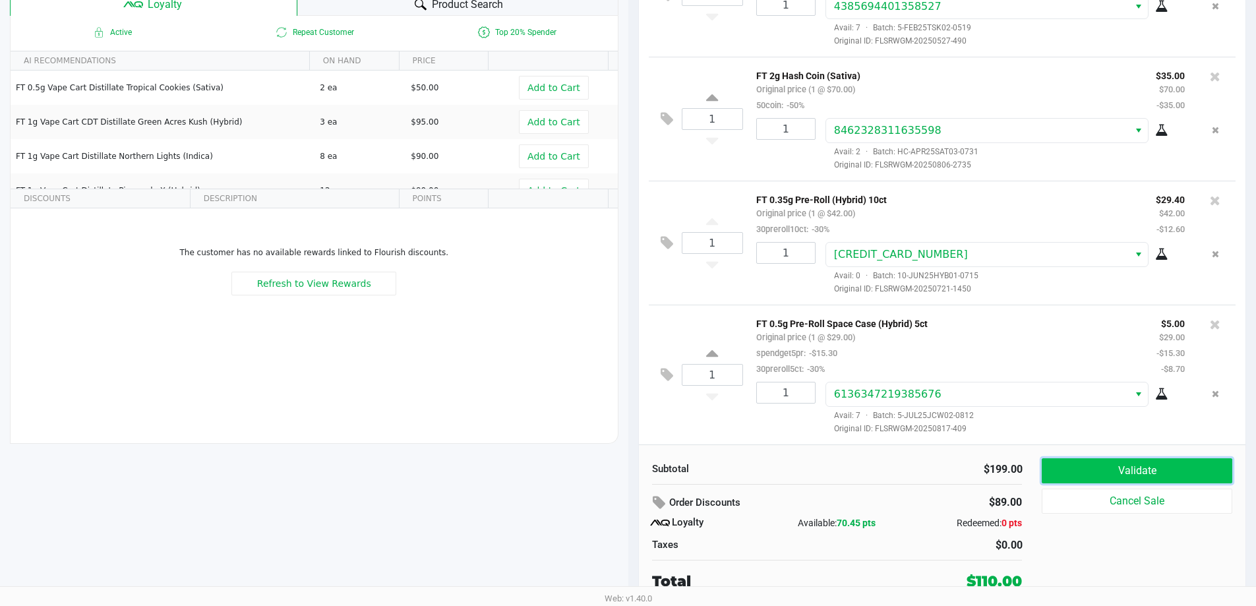
click at [1114, 465] on button "Validate" at bounding box center [1137, 470] width 190 height 25
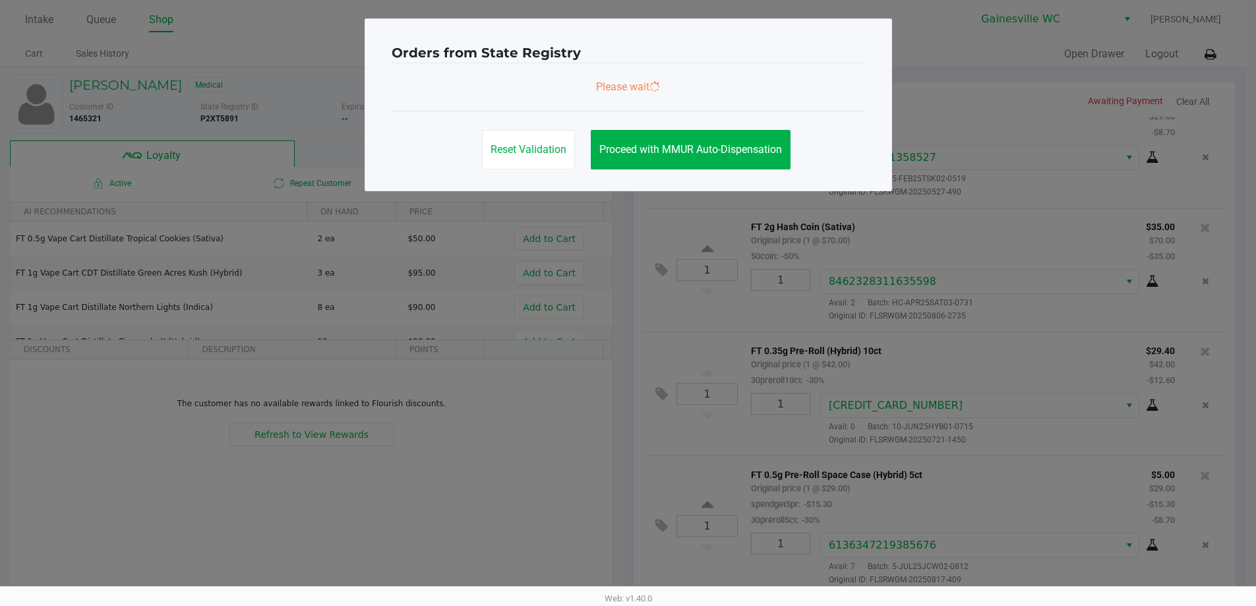
scroll to position [0, 0]
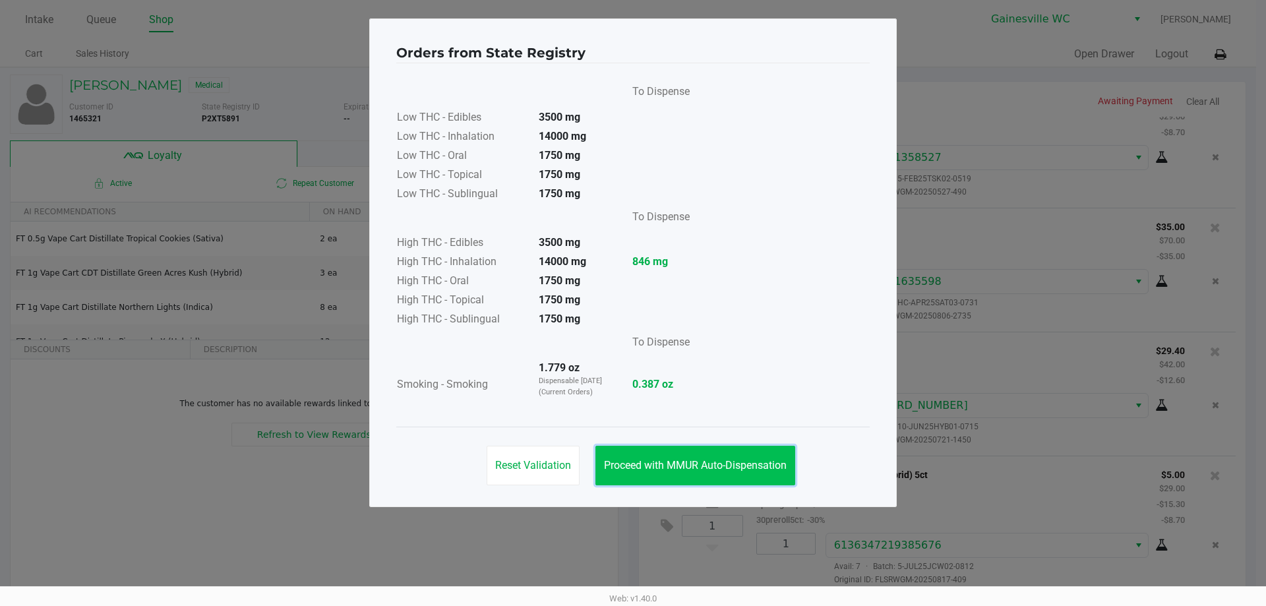
click at [674, 467] on span "Proceed with MMUR Auto-Dispensation" at bounding box center [695, 465] width 183 height 13
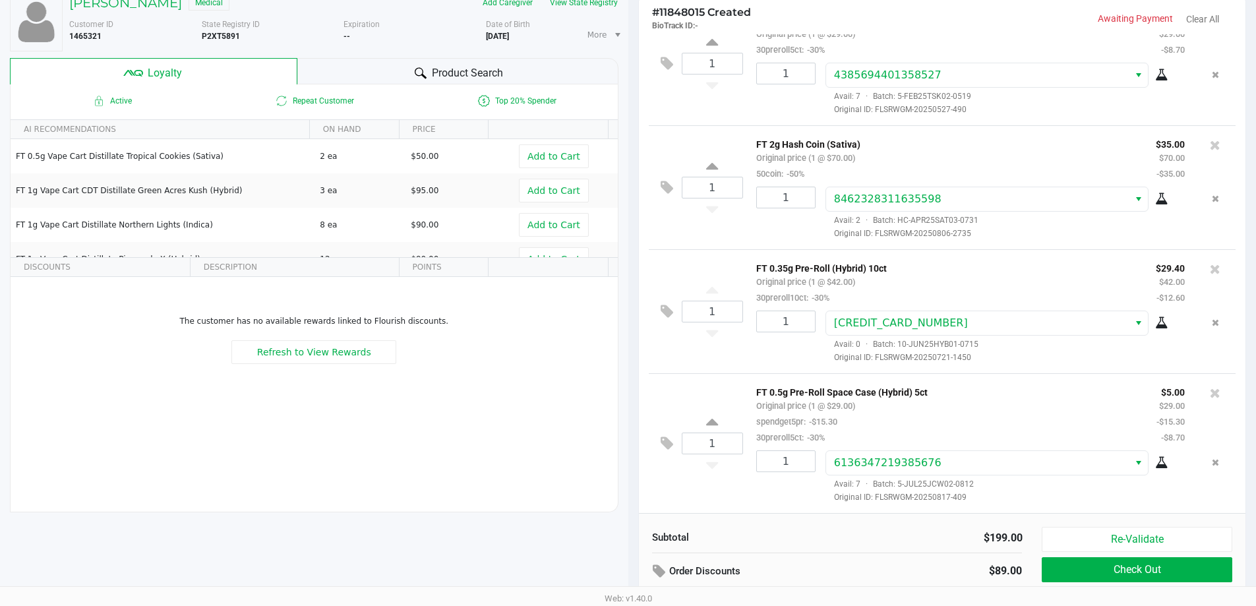
scroll to position [151, 0]
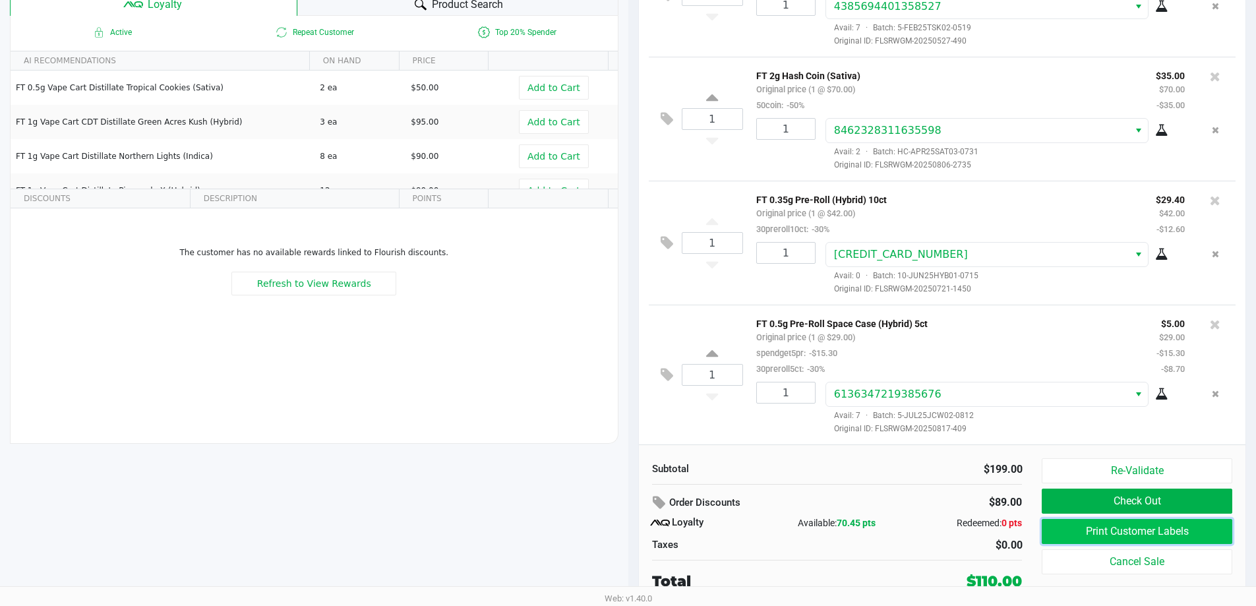
click at [1109, 533] on button "Print Customer Labels" at bounding box center [1137, 531] width 190 height 25
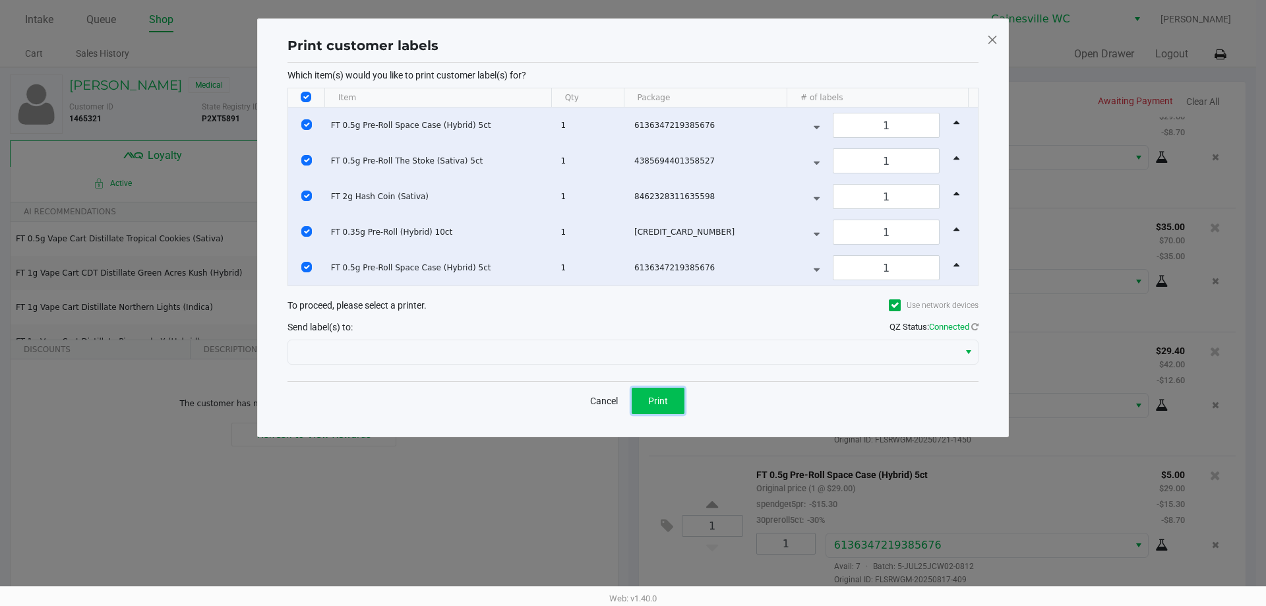
click at [657, 403] on span "Print" at bounding box center [658, 401] width 20 height 11
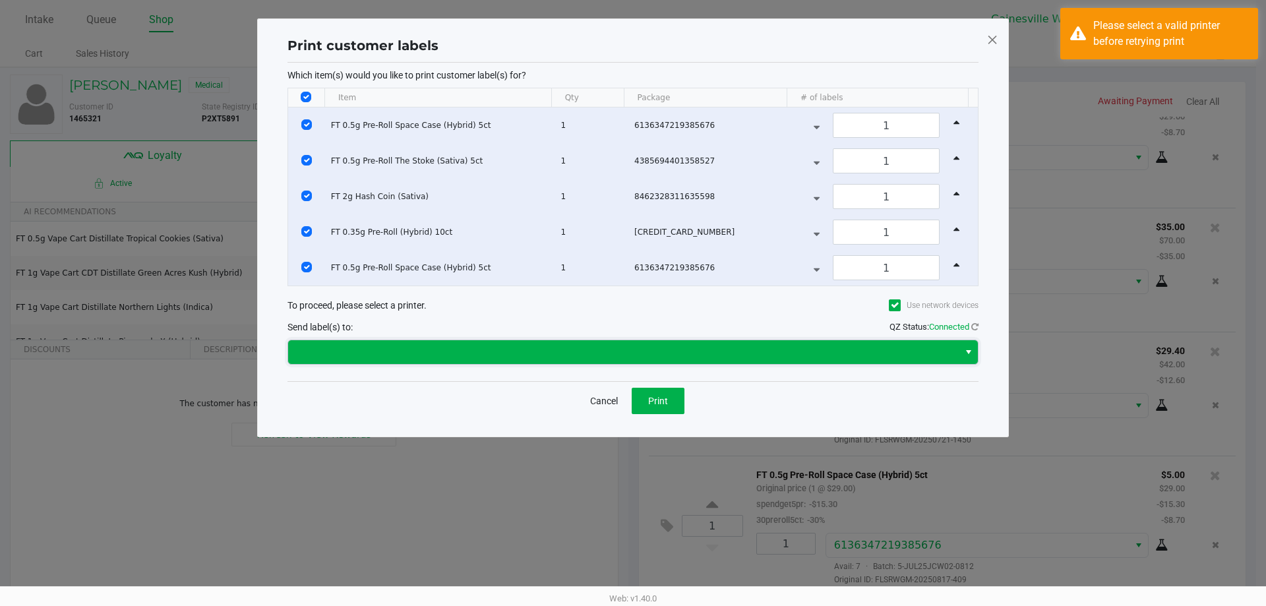
click at [482, 355] on span at bounding box center [623, 352] width 655 height 16
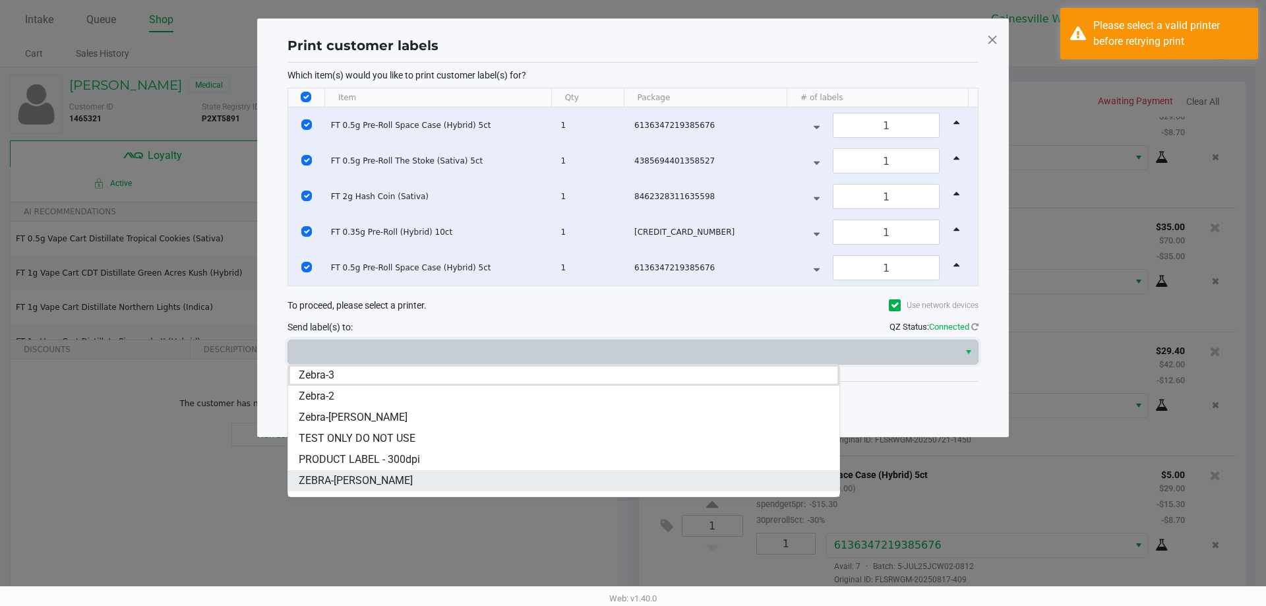
click at [384, 480] on span "ZEBRA-[PERSON_NAME]" at bounding box center [356, 481] width 114 height 16
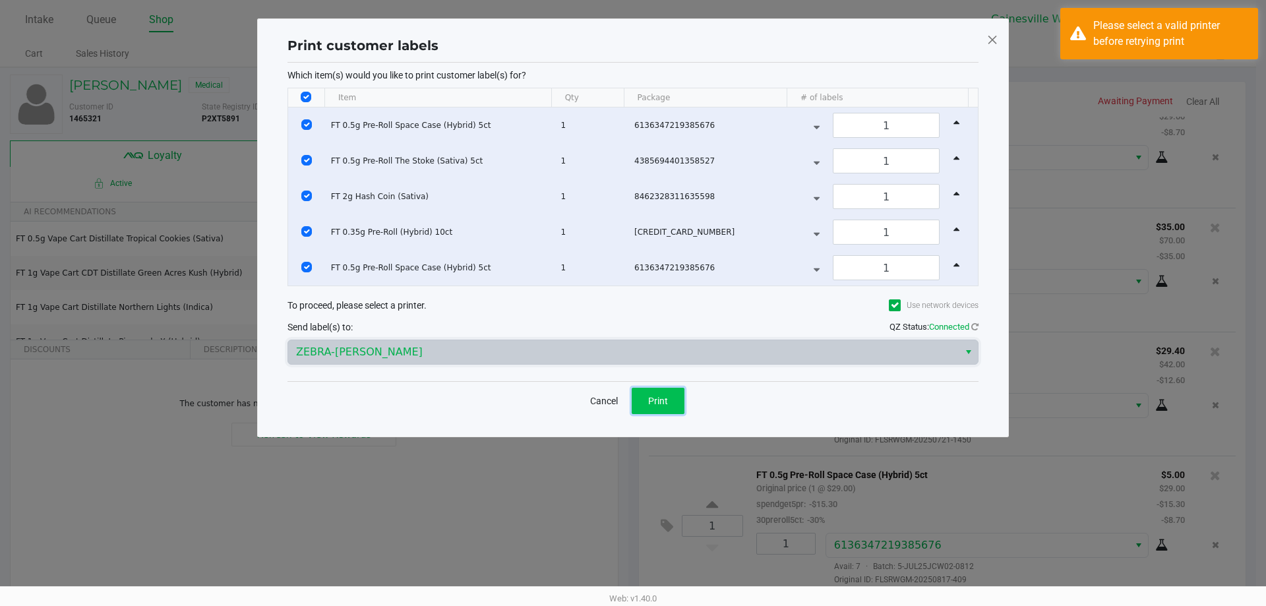
click at [659, 404] on span "Print" at bounding box center [658, 401] width 20 height 11
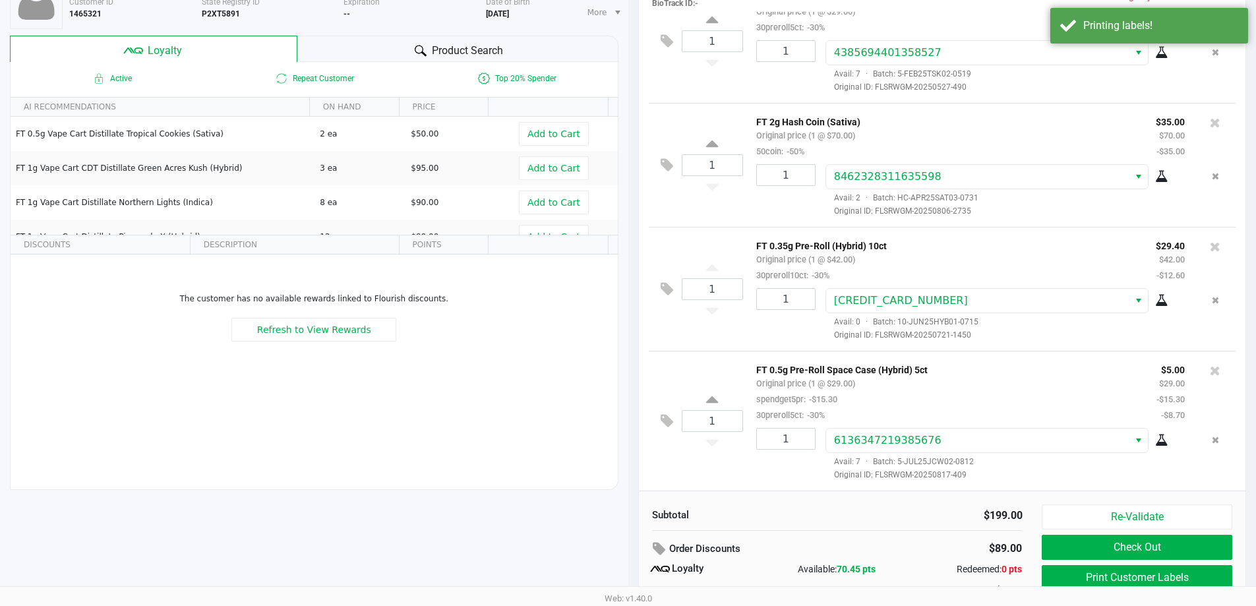
scroll to position [151, 0]
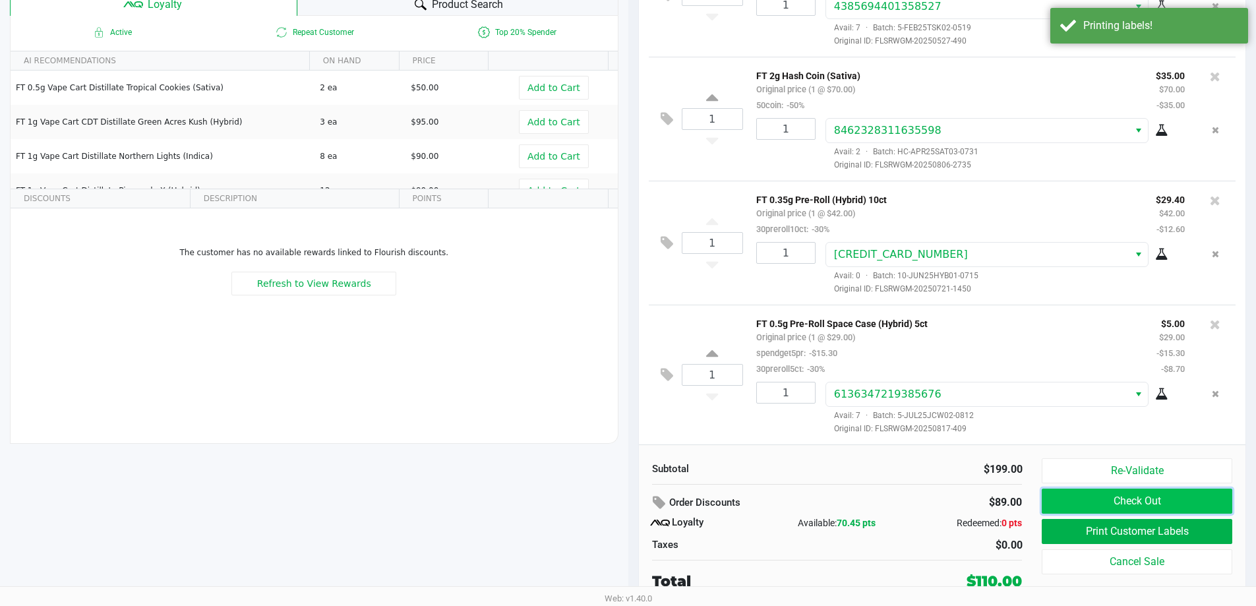
click at [1177, 492] on button "Check Out" at bounding box center [1137, 500] width 190 height 25
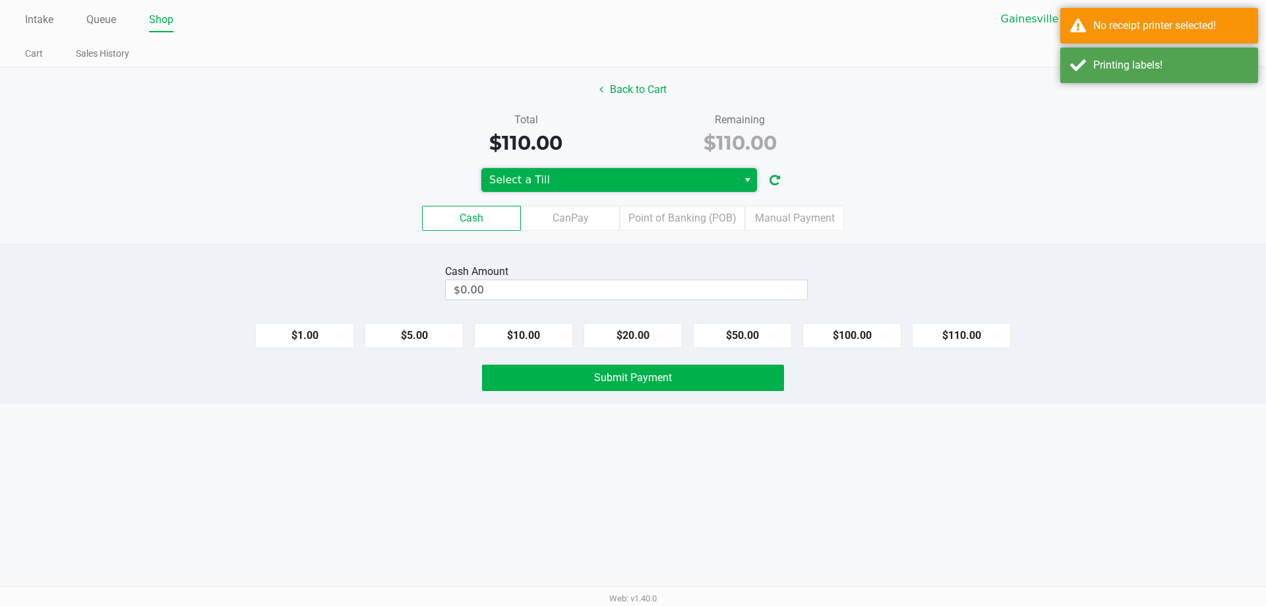
click at [638, 178] on span "Select a Till" at bounding box center [609, 180] width 241 height 16
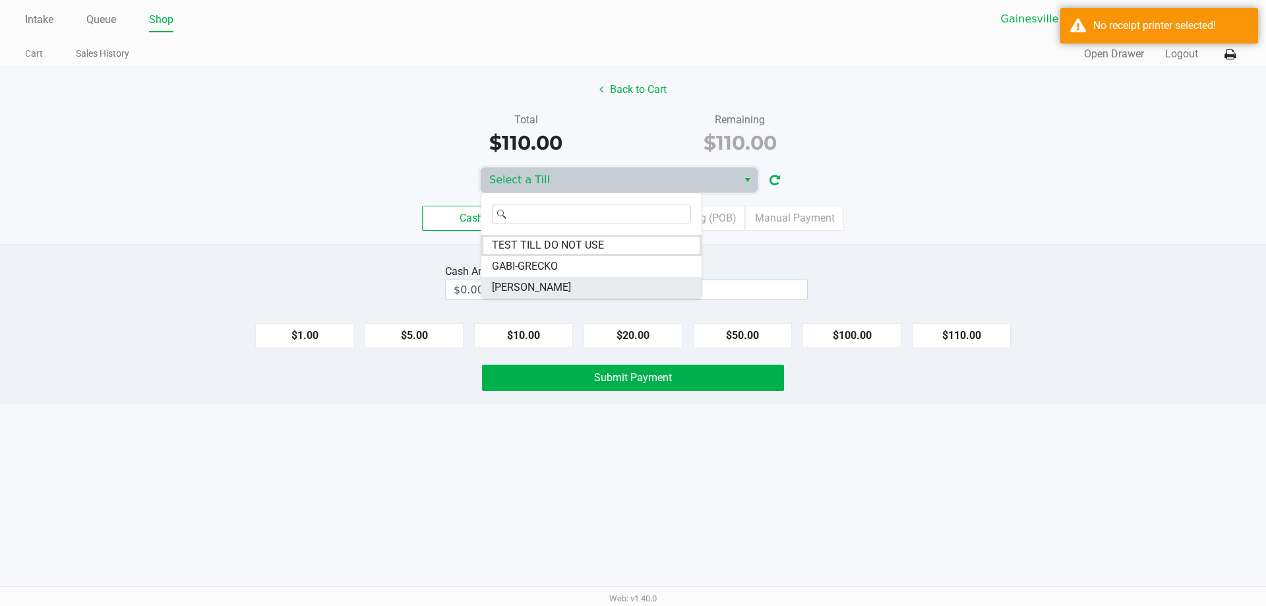
click at [567, 287] on li "[PERSON_NAME]" at bounding box center [591, 287] width 220 height 21
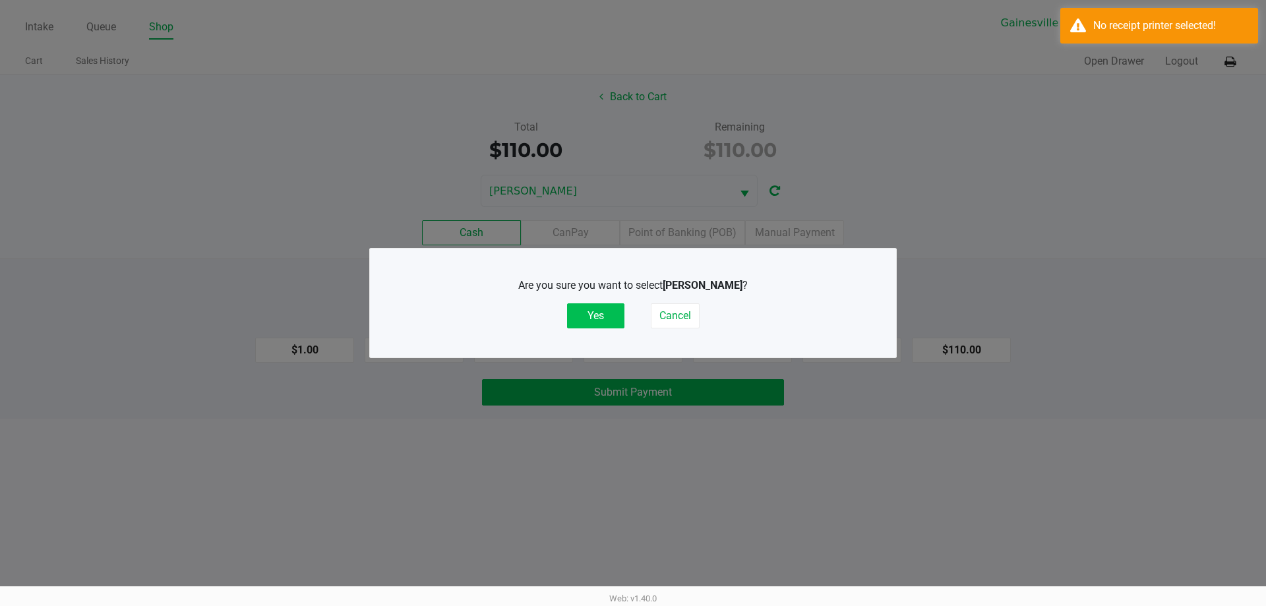
click at [585, 305] on button "Yes" at bounding box center [595, 315] width 57 height 25
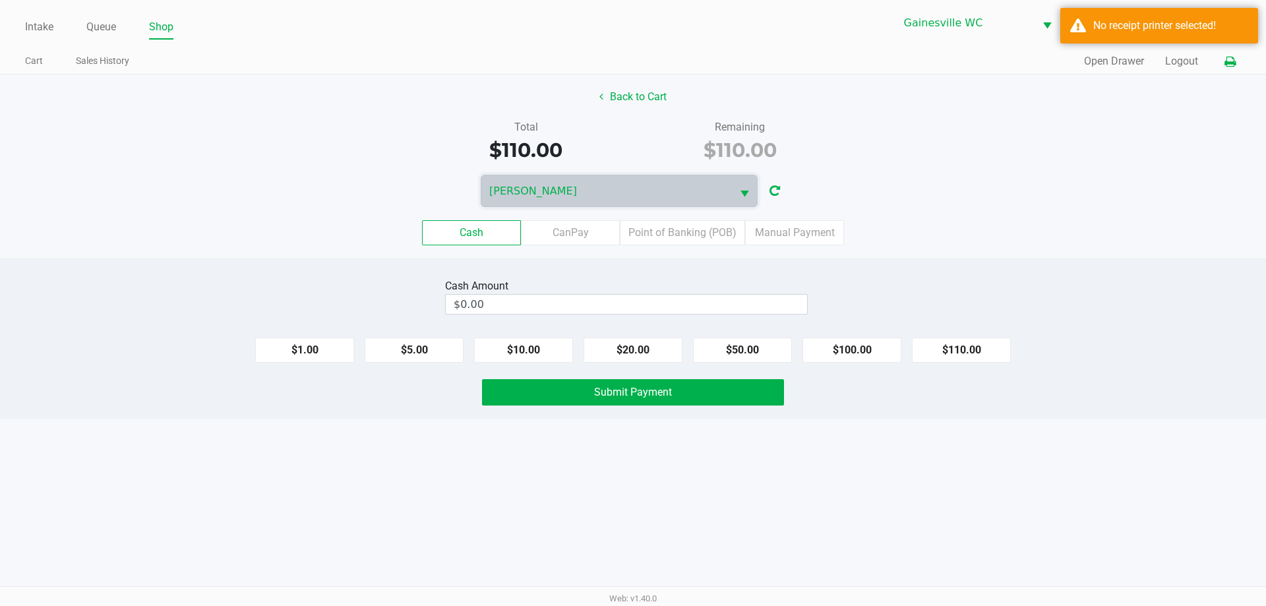
click at [1232, 63] on icon at bounding box center [1229, 61] width 11 height 9
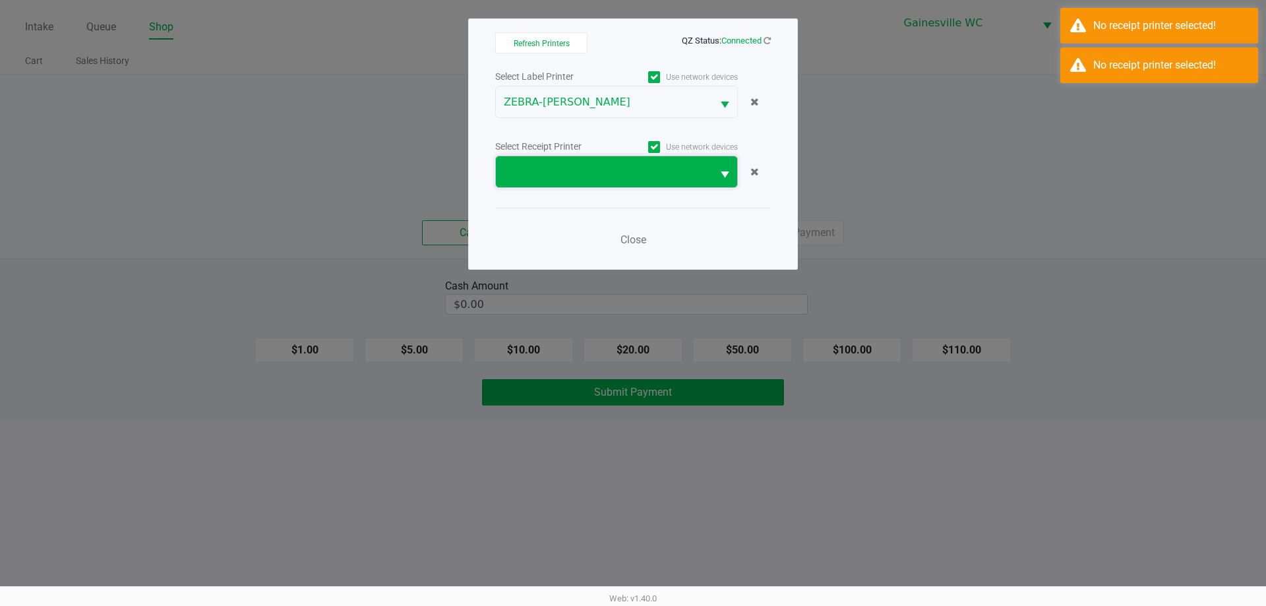
click at [564, 172] on span at bounding box center [604, 172] width 200 height 16
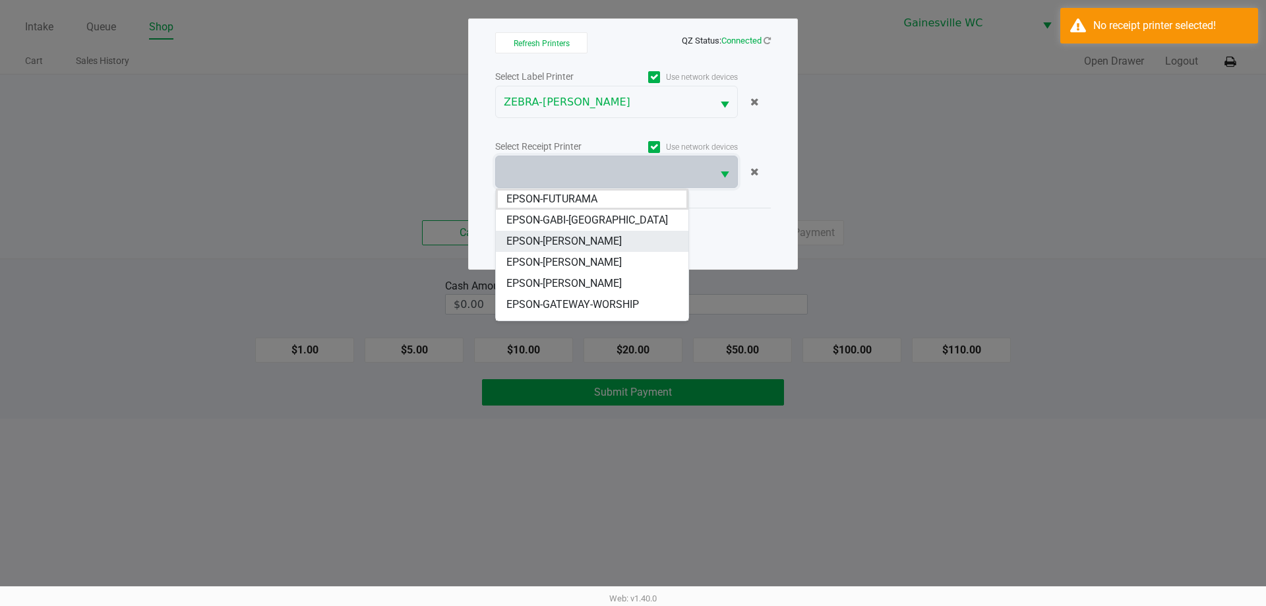
click at [547, 237] on span "EPSON-[PERSON_NAME]" at bounding box center [563, 241] width 115 height 16
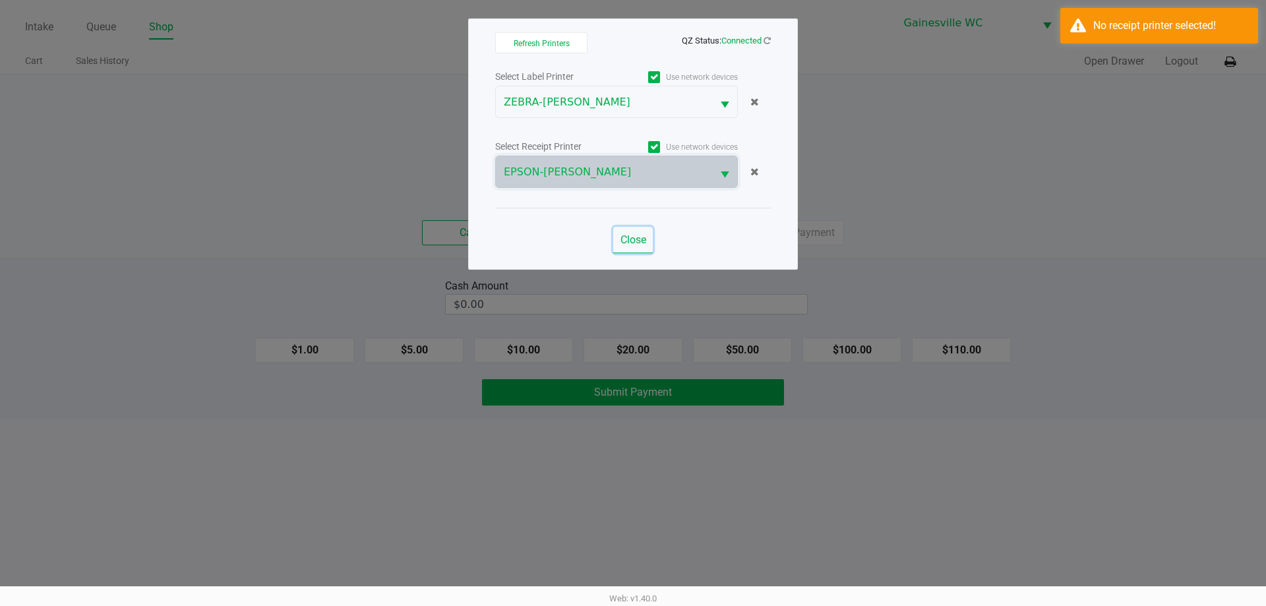
click at [637, 241] on span "Close" at bounding box center [633, 239] width 26 height 13
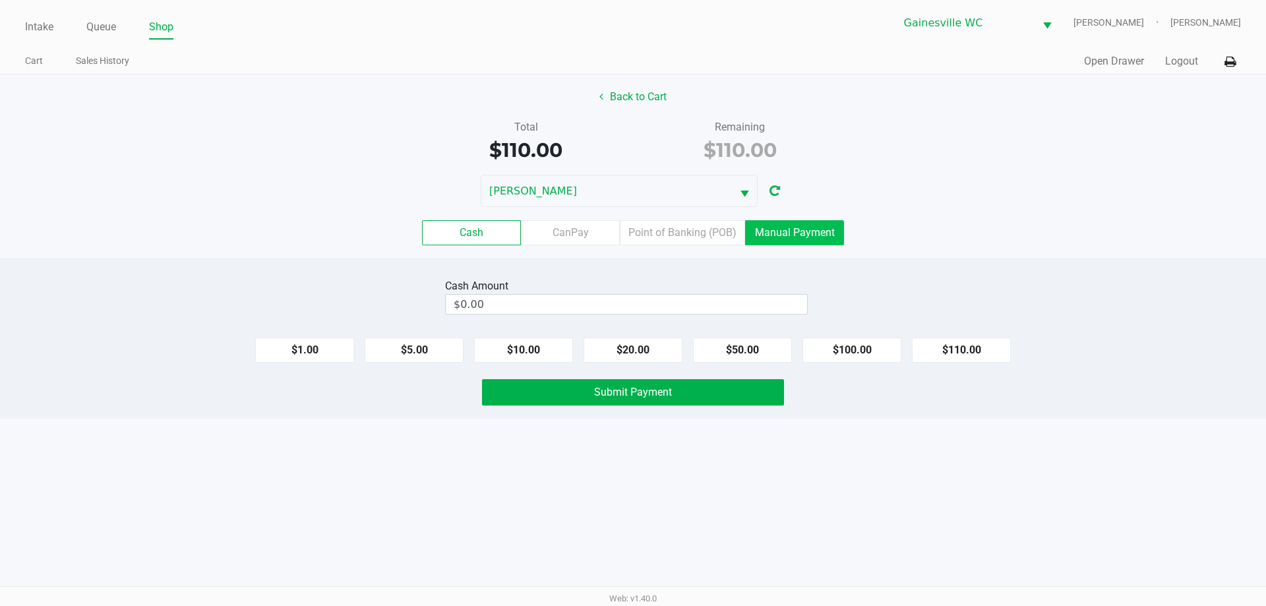
click at [800, 235] on label "Manual Payment" at bounding box center [794, 232] width 99 height 25
click at [0, 0] on 8 "Manual Payment" at bounding box center [0, 0] width 0 height 0
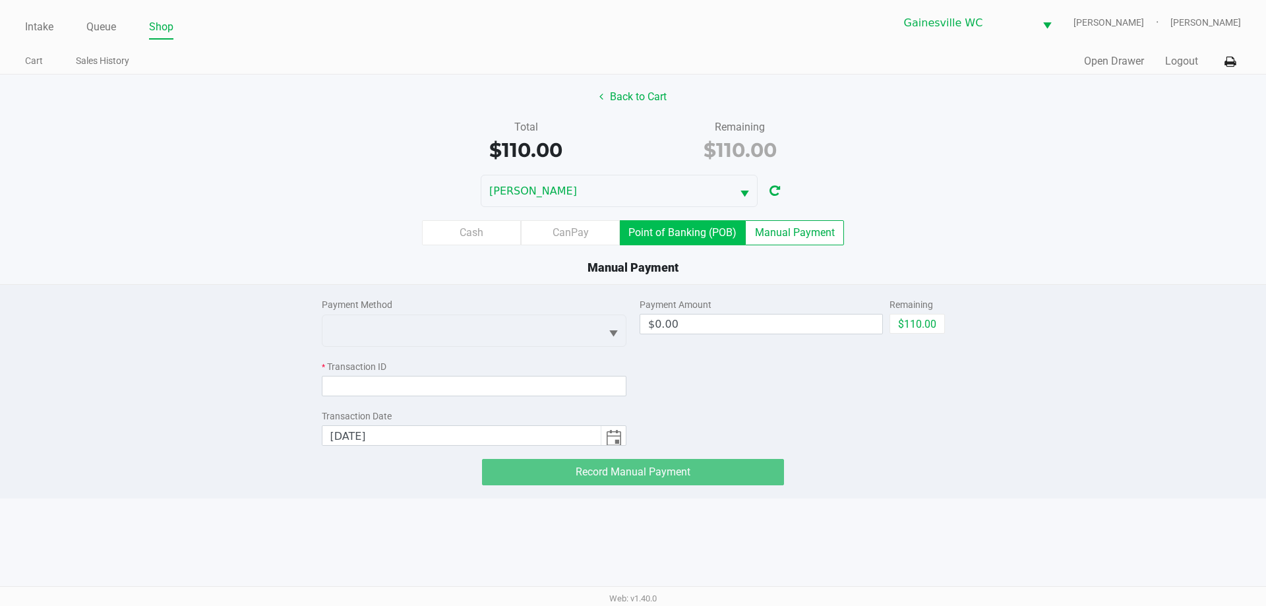
click at [657, 240] on label "Point of Banking (POB)" at bounding box center [682, 232] width 125 height 25
click at [0, 0] on 7 "Point of Banking (POB)" at bounding box center [0, 0] width 0 height 0
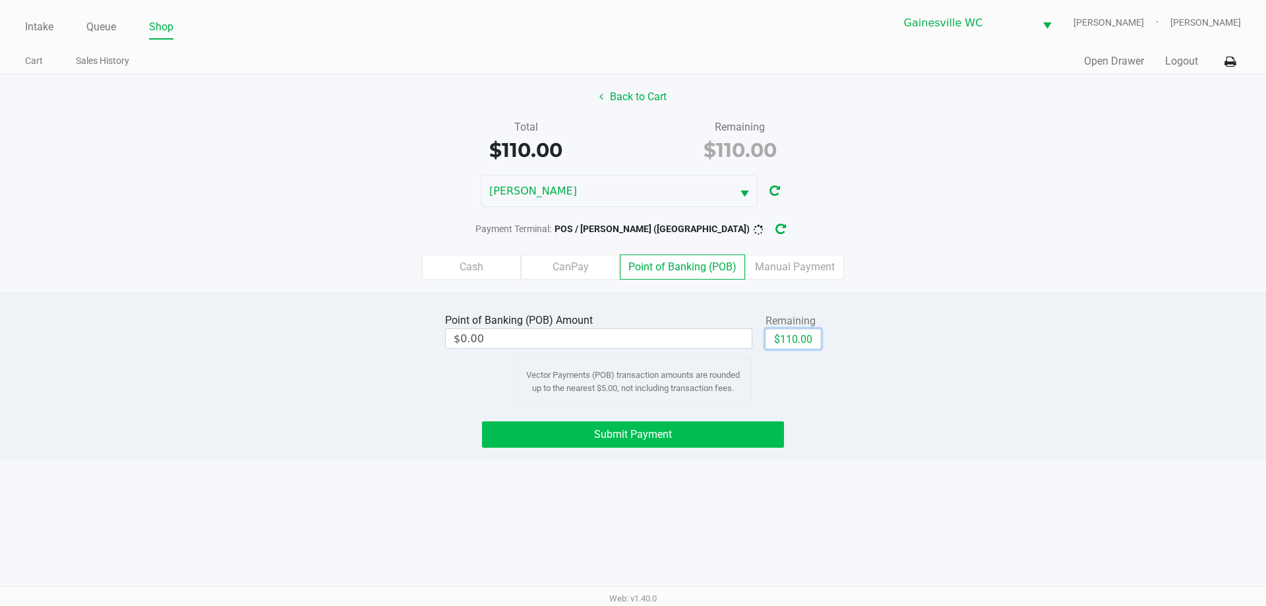
drag, startPoint x: 781, startPoint y: 342, endPoint x: 588, endPoint y: 436, distance: 214.9
click at [774, 343] on button "$110.00" at bounding box center [792, 339] width 55 height 20
type input "$110.00"
click at [588, 436] on button "Submit Payment" at bounding box center [633, 434] width 302 height 26
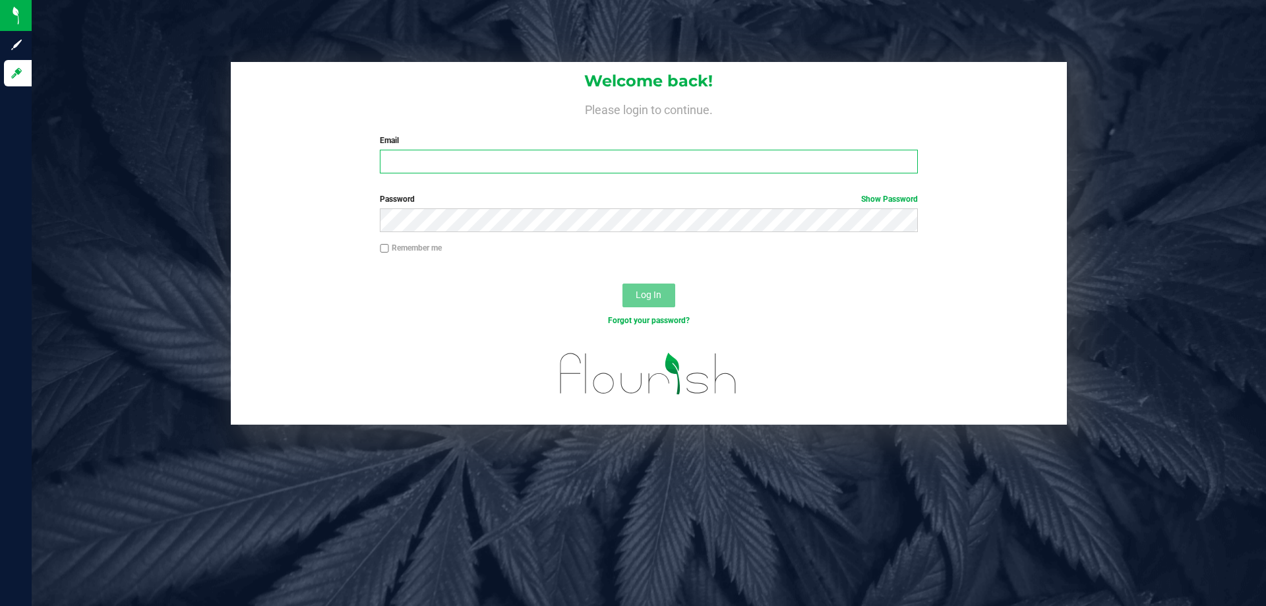
click at [493, 156] on input "Email" at bounding box center [648, 162] width 537 height 24
type input "[EMAIL_ADDRESS][DOMAIN_NAME]"
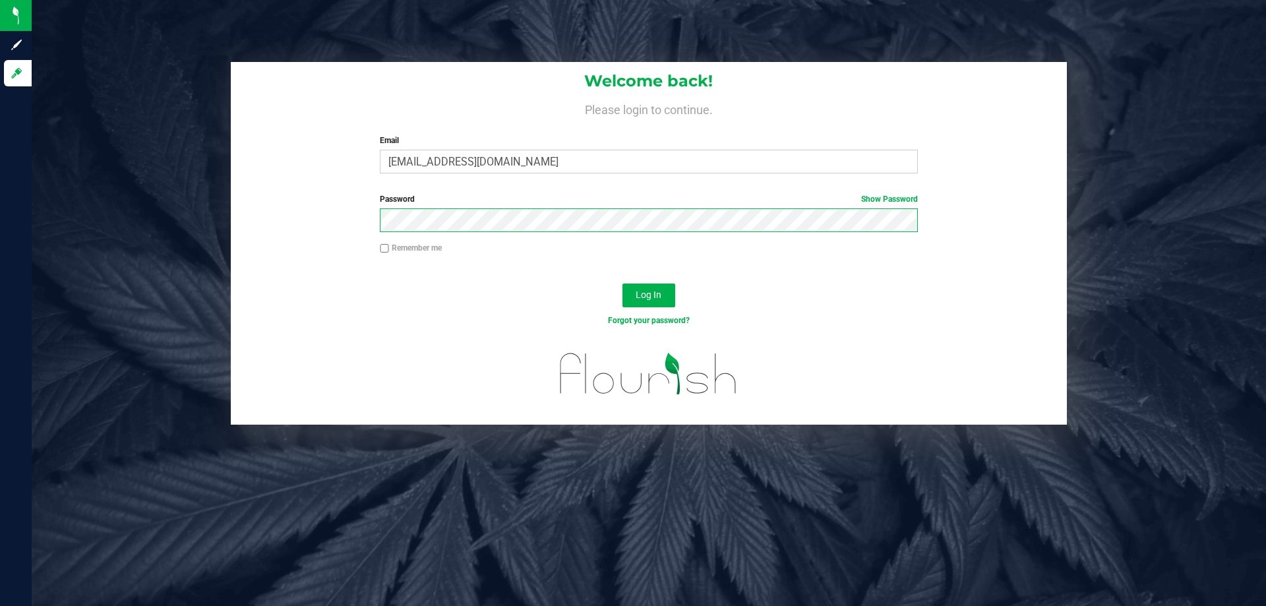
click at [622, 283] on button "Log In" at bounding box center [648, 295] width 53 height 24
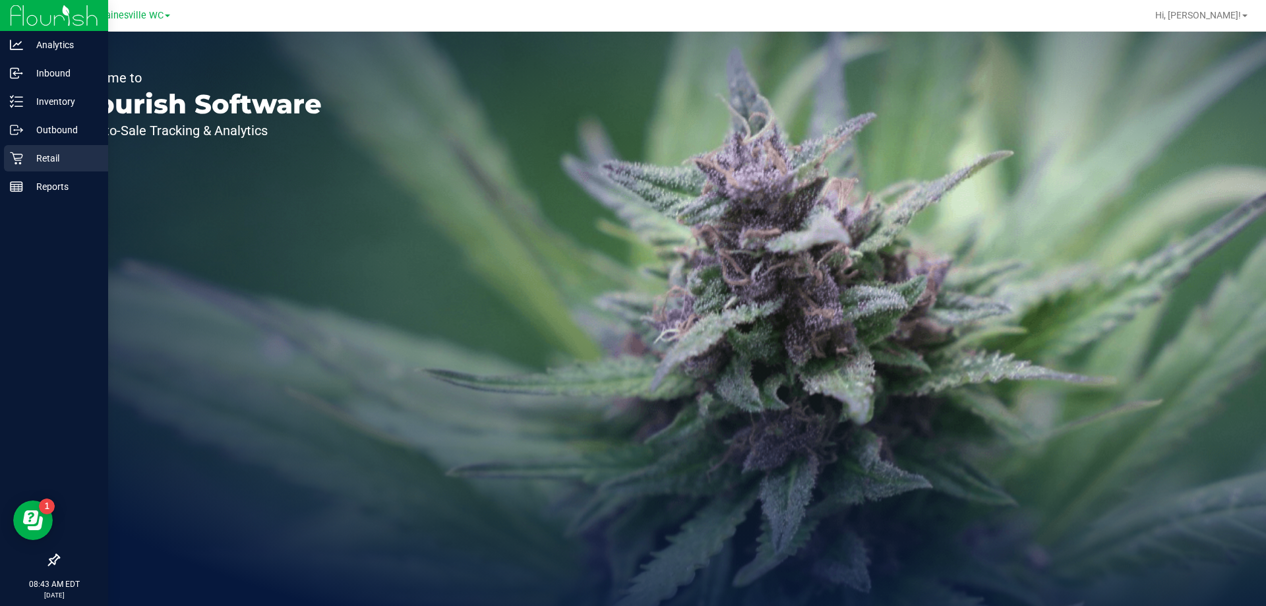
click at [51, 159] on p "Retail" at bounding box center [62, 158] width 79 height 16
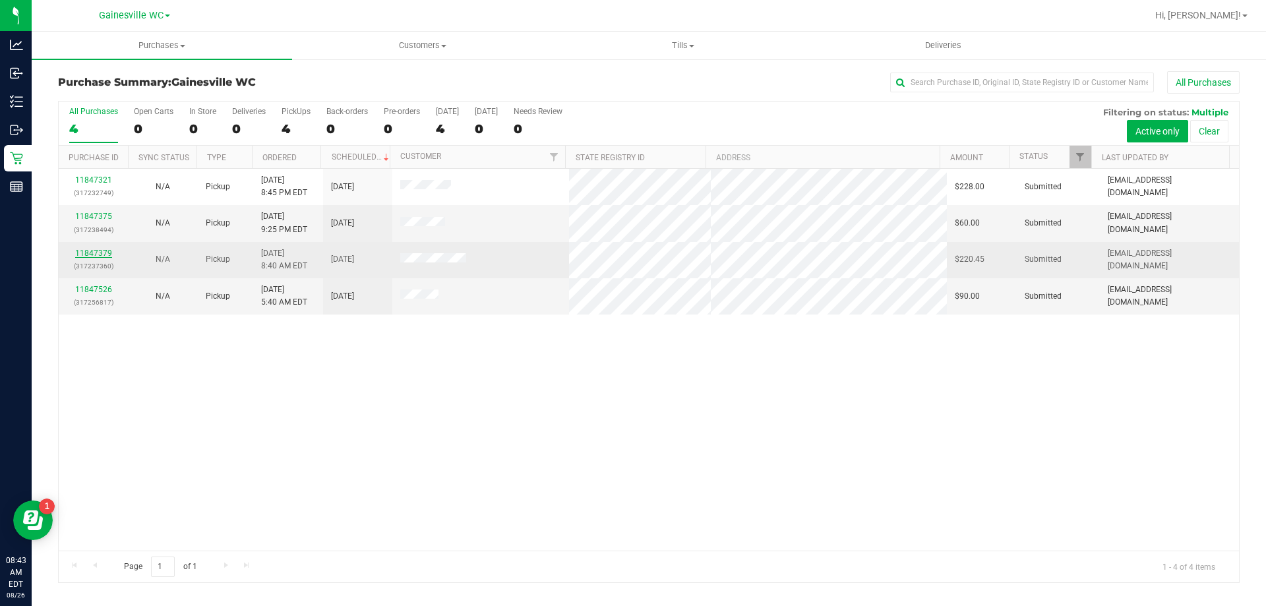
click at [104, 254] on link "11847379" at bounding box center [93, 253] width 37 height 9
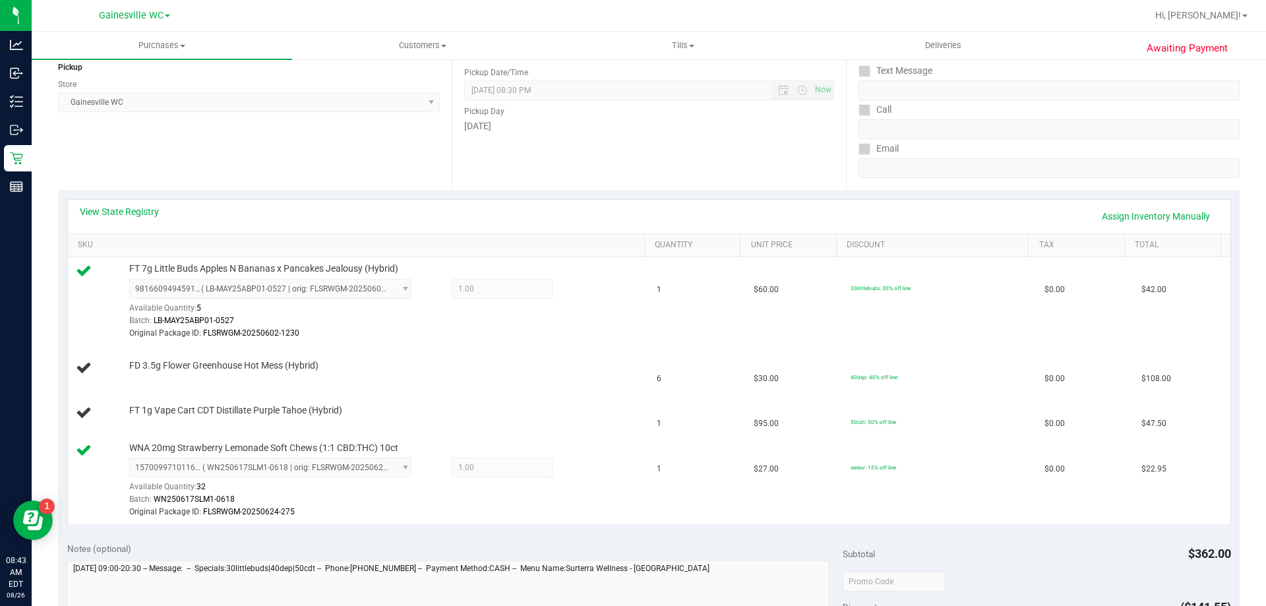
scroll to position [198, 0]
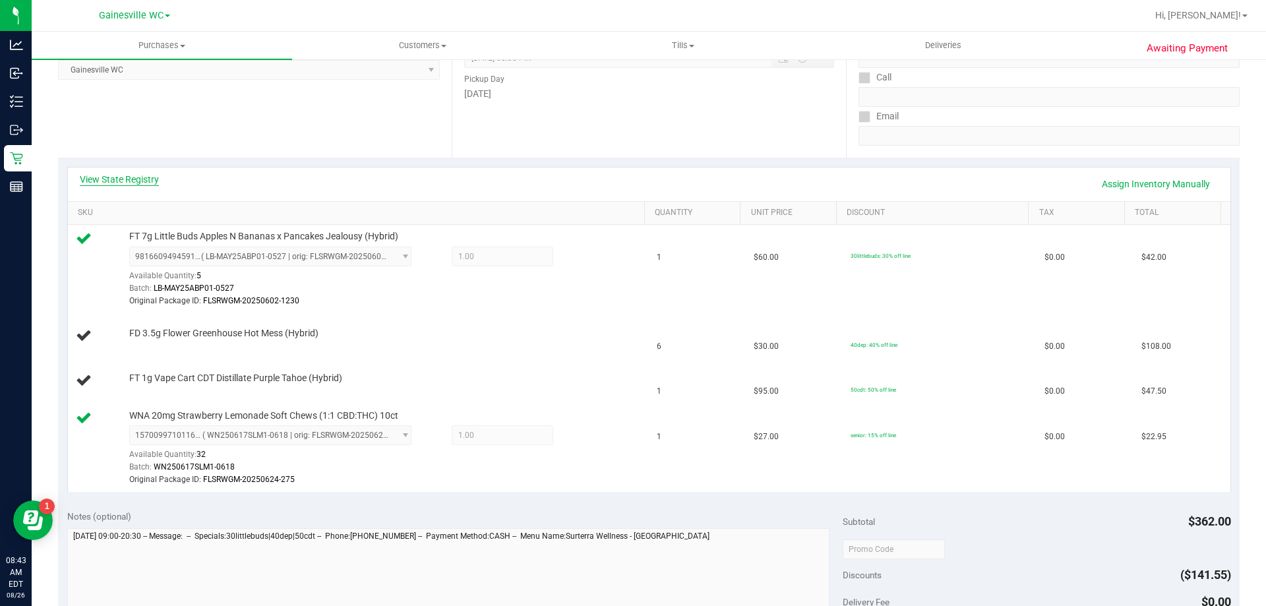
click at [122, 181] on link "View State Registry" at bounding box center [119, 179] width 79 height 13
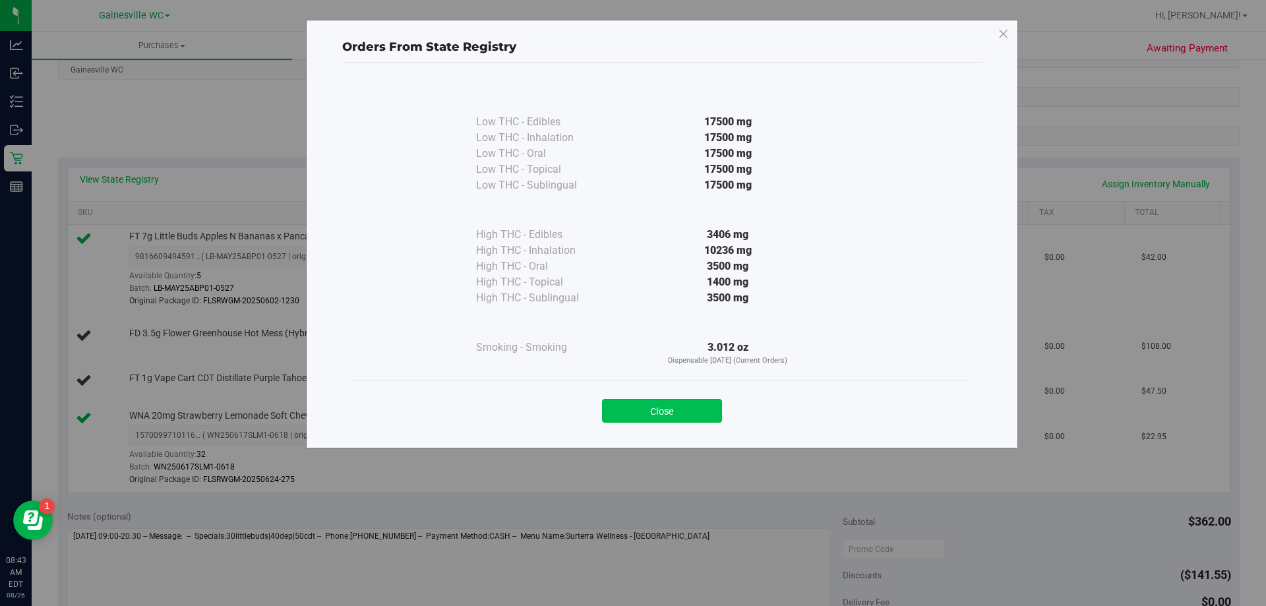
click at [649, 417] on button "Close" at bounding box center [662, 411] width 120 height 24
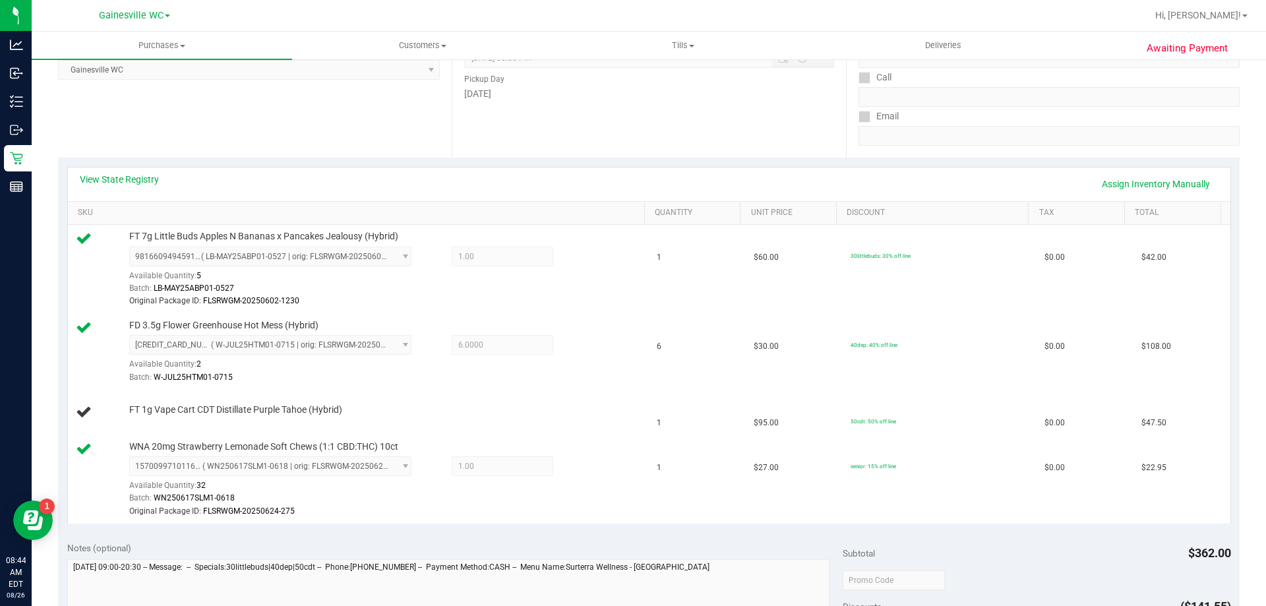
click at [523, 168] on div "View State Registry Assign Inventory Manually" at bounding box center [649, 184] width 1162 height 34
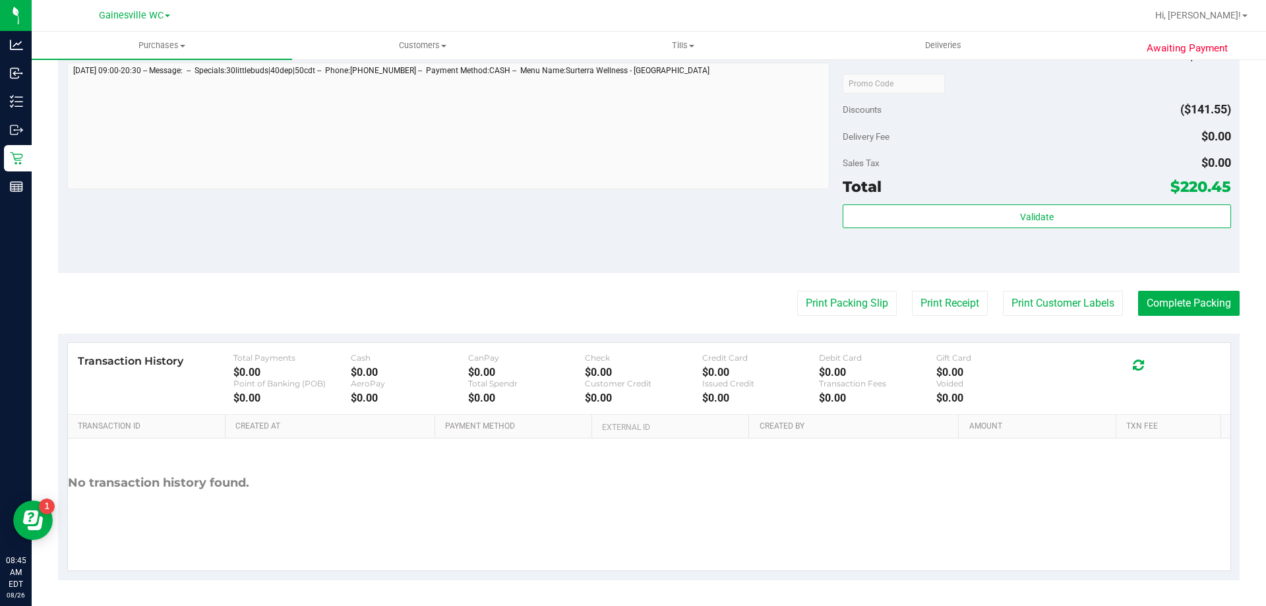
scroll to position [726, 0]
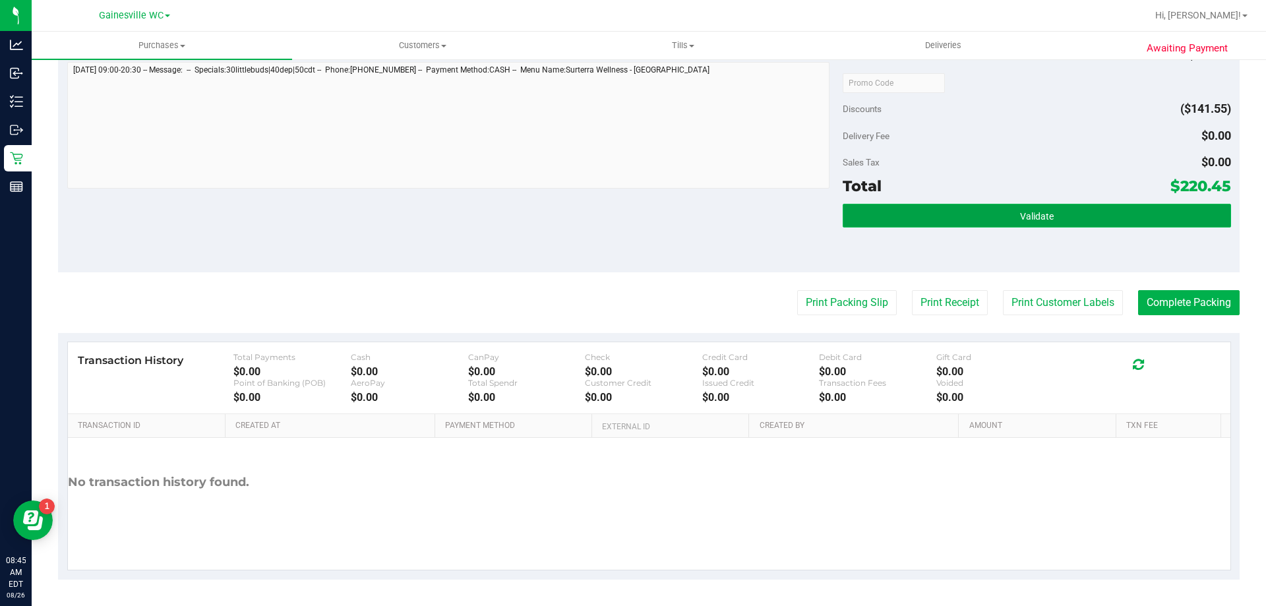
click at [908, 224] on button "Validate" at bounding box center [1037, 216] width 388 height 24
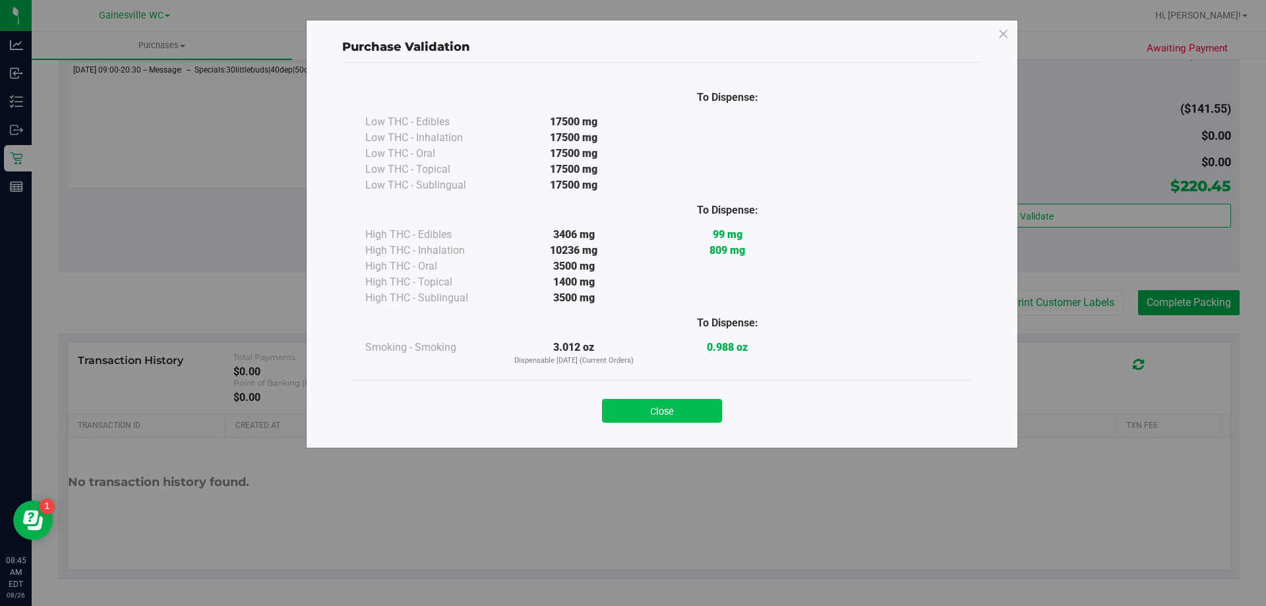
click at [694, 408] on button "Close" at bounding box center [662, 411] width 120 height 24
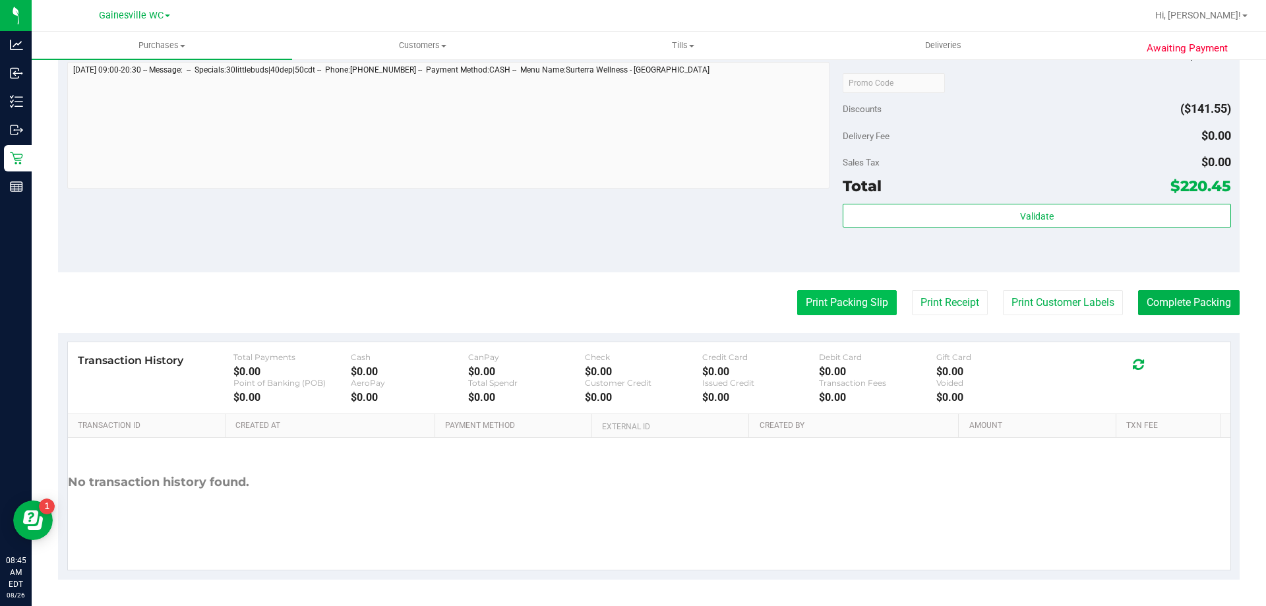
click at [823, 305] on button "Print Packing Slip" at bounding box center [847, 302] width 100 height 25
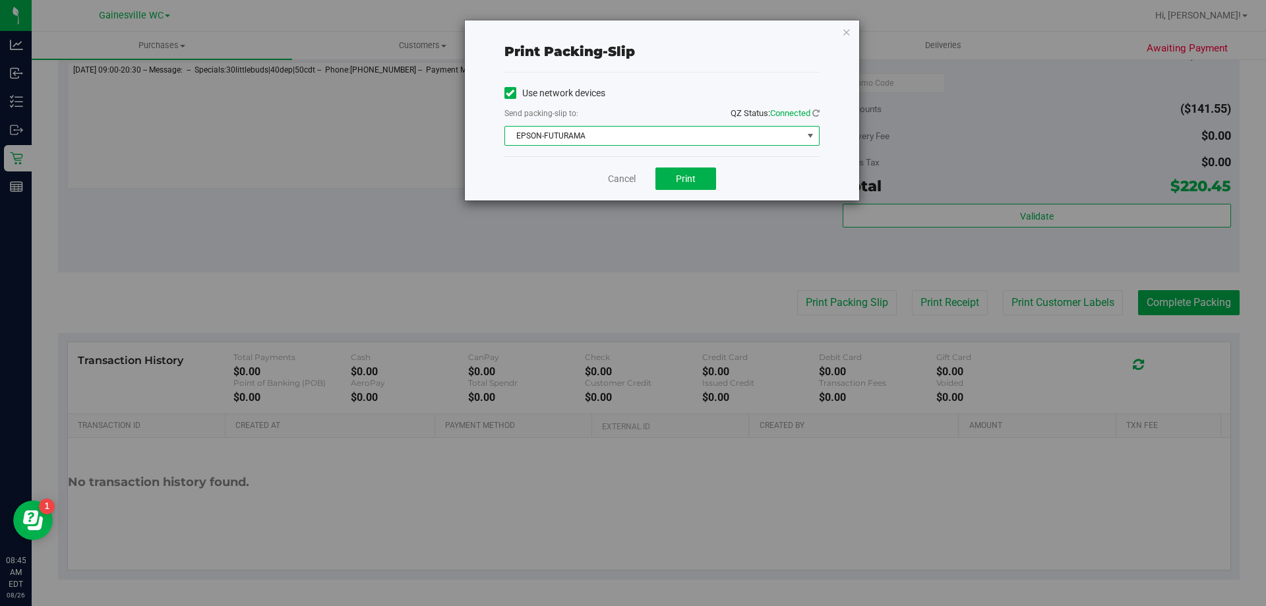
click at [656, 128] on span "EPSON-FUTURAMA" at bounding box center [653, 136] width 297 height 18
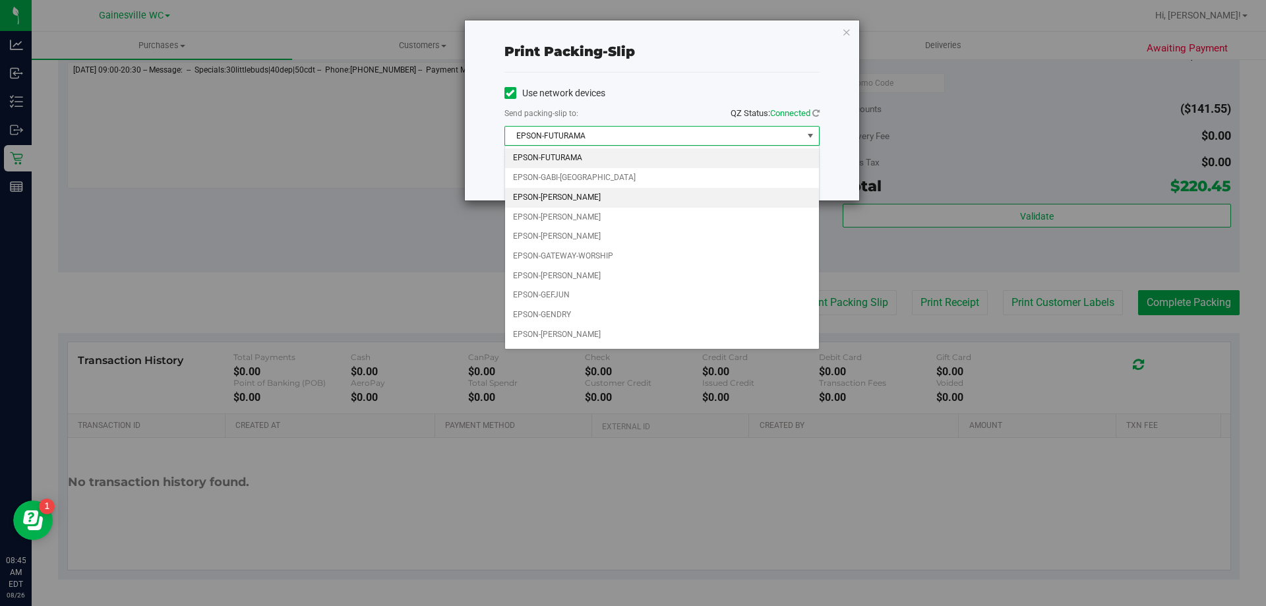
click at [603, 200] on li "EPSON-[PERSON_NAME]" at bounding box center [662, 198] width 314 height 20
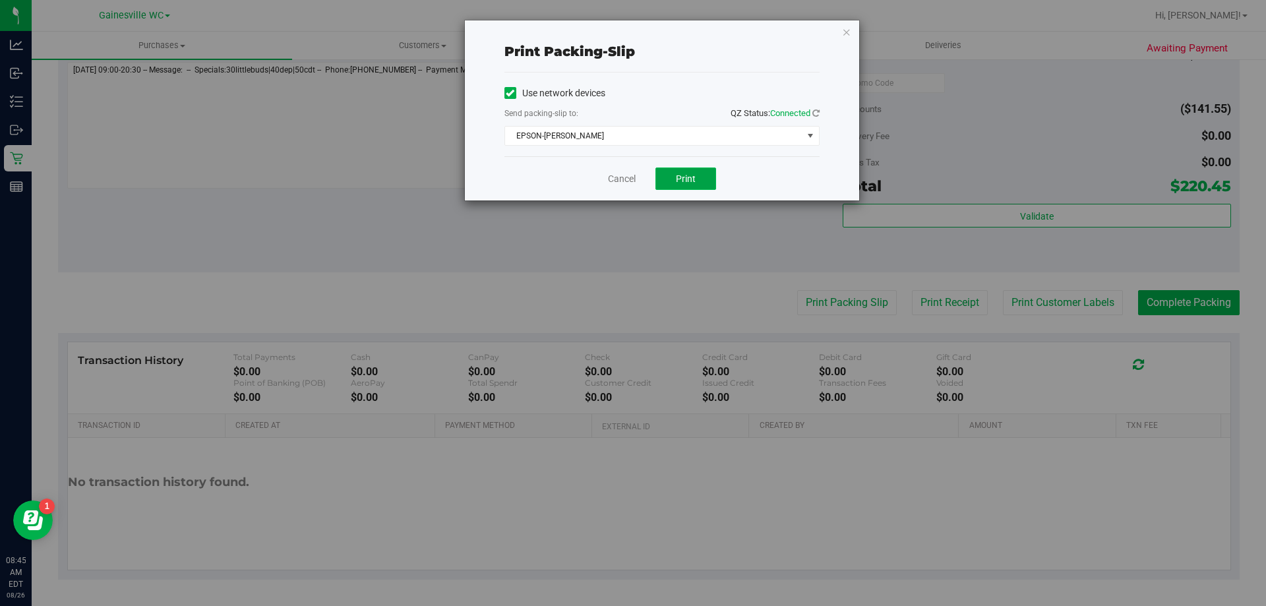
click at [694, 181] on span "Print" at bounding box center [686, 178] width 20 height 11
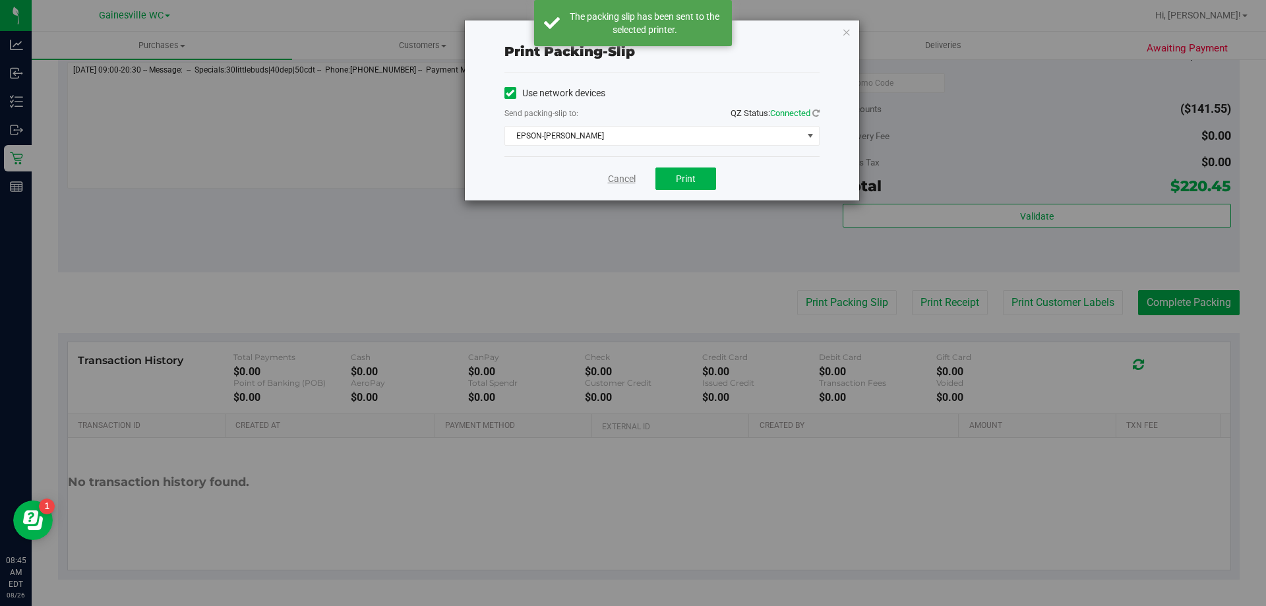
click at [614, 175] on link "Cancel" at bounding box center [622, 179] width 28 height 14
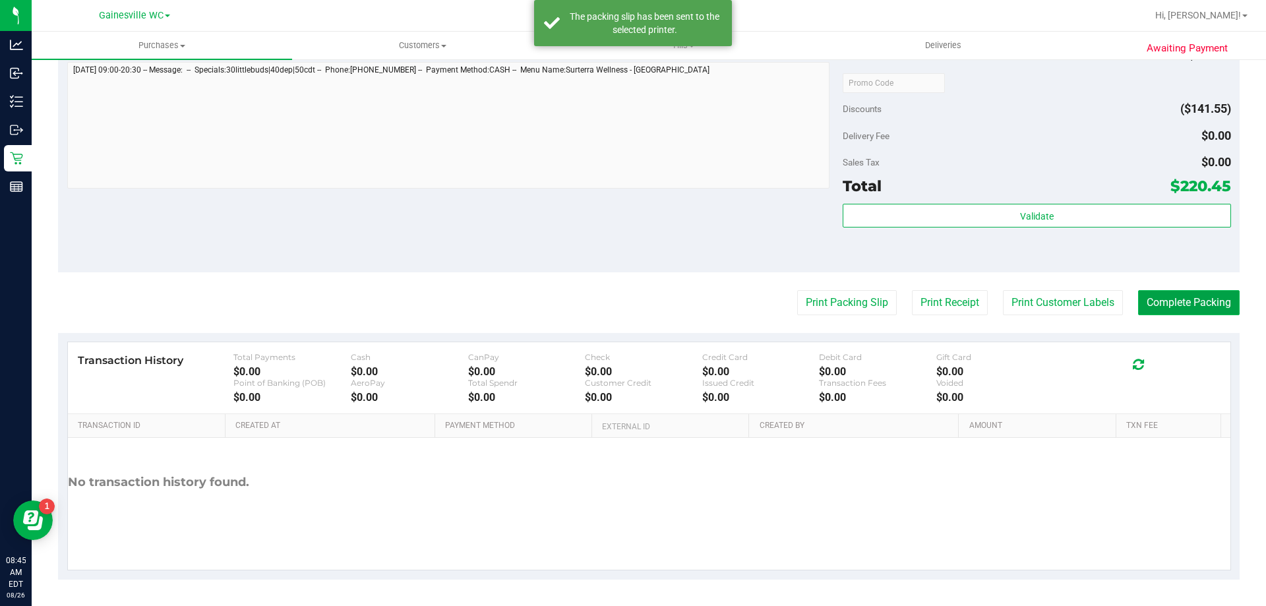
click at [1187, 298] on button "Complete Packing" at bounding box center [1189, 302] width 102 height 25
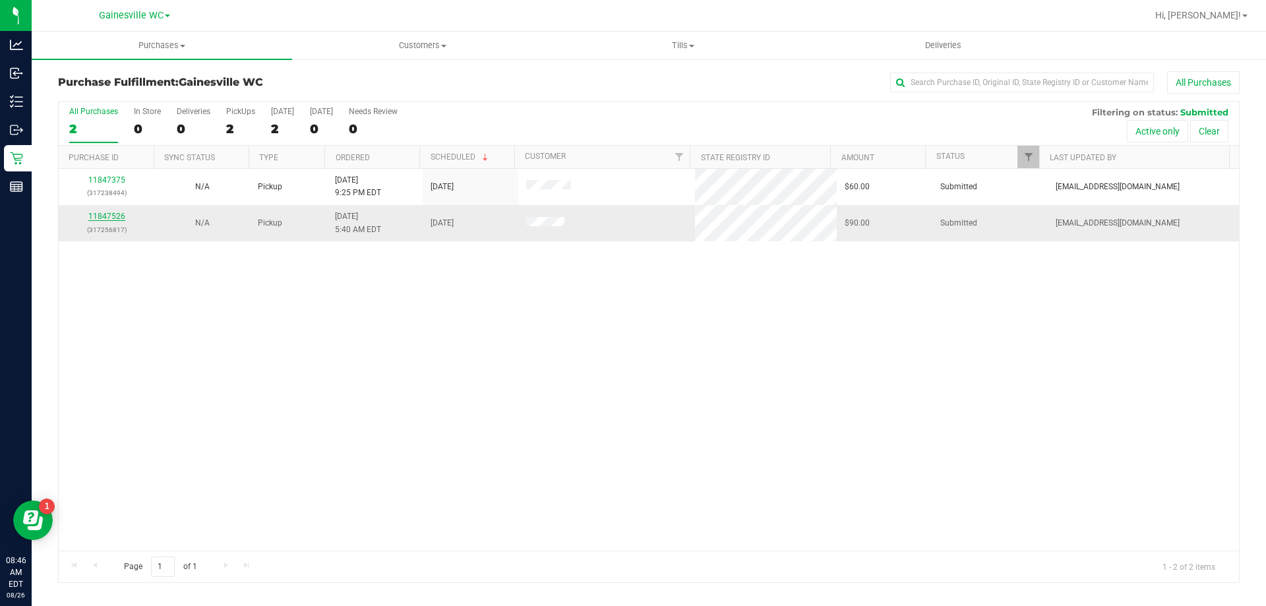
click at [101, 215] on link "11847526" at bounding box center [106, 216] width 37 height 9
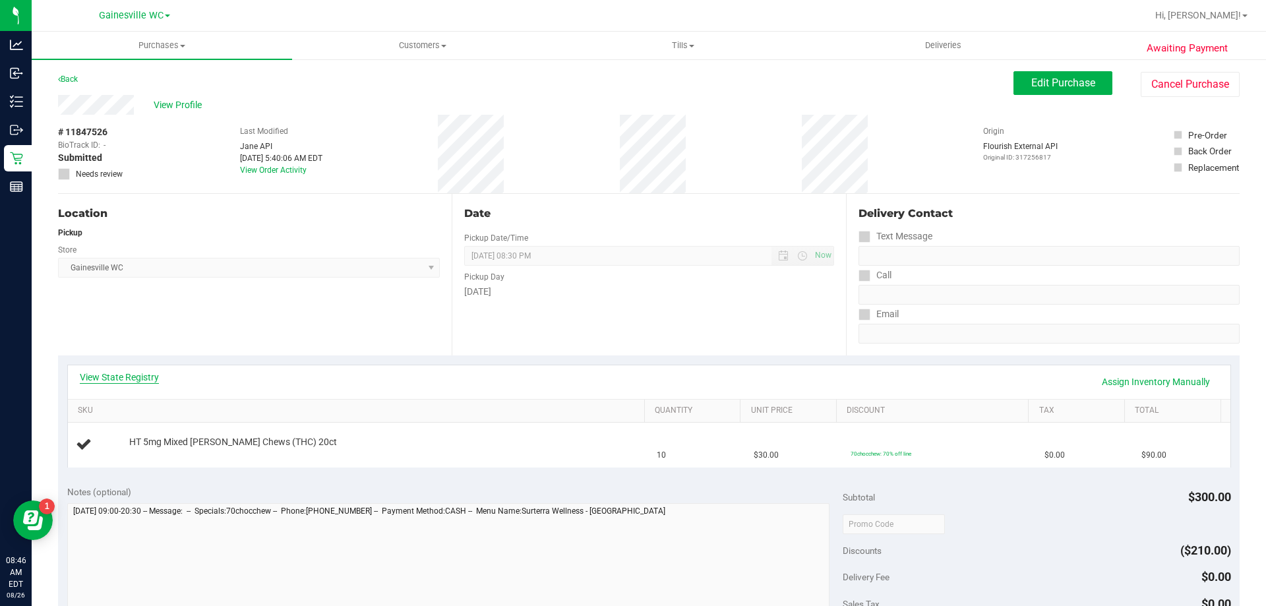
click at [138, 376] on link "View State Registry" at bounding box center [119, 376] width 79 height 13
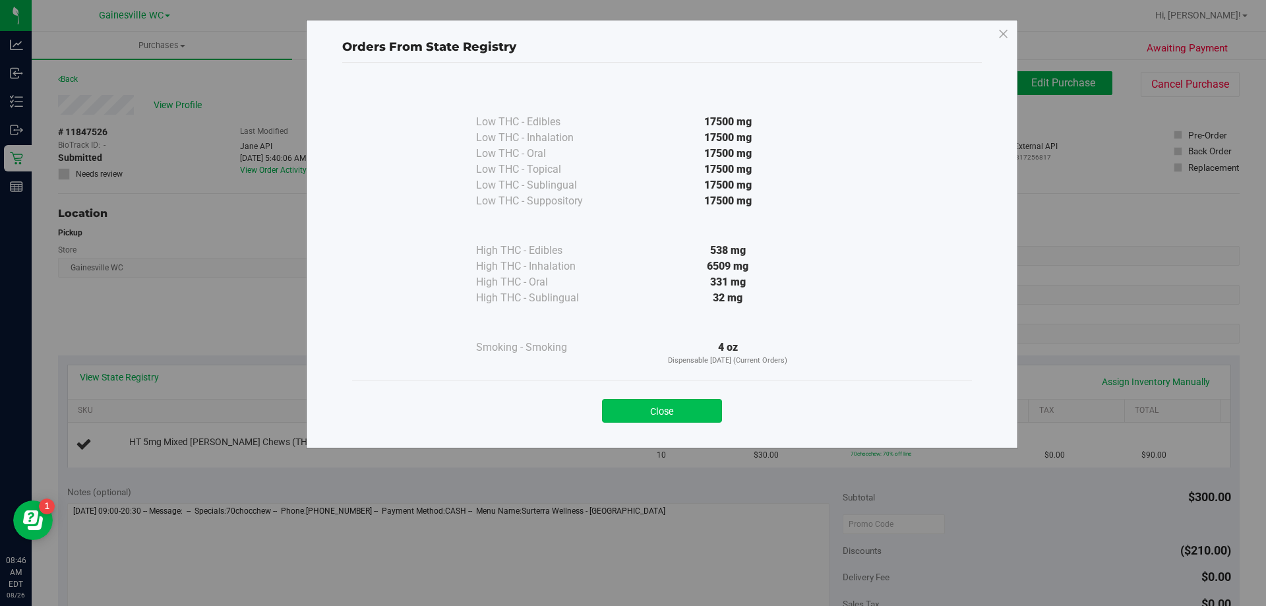
click at [705, 408] on button "Close" at bounding box center [662, 411] width 120 height 24
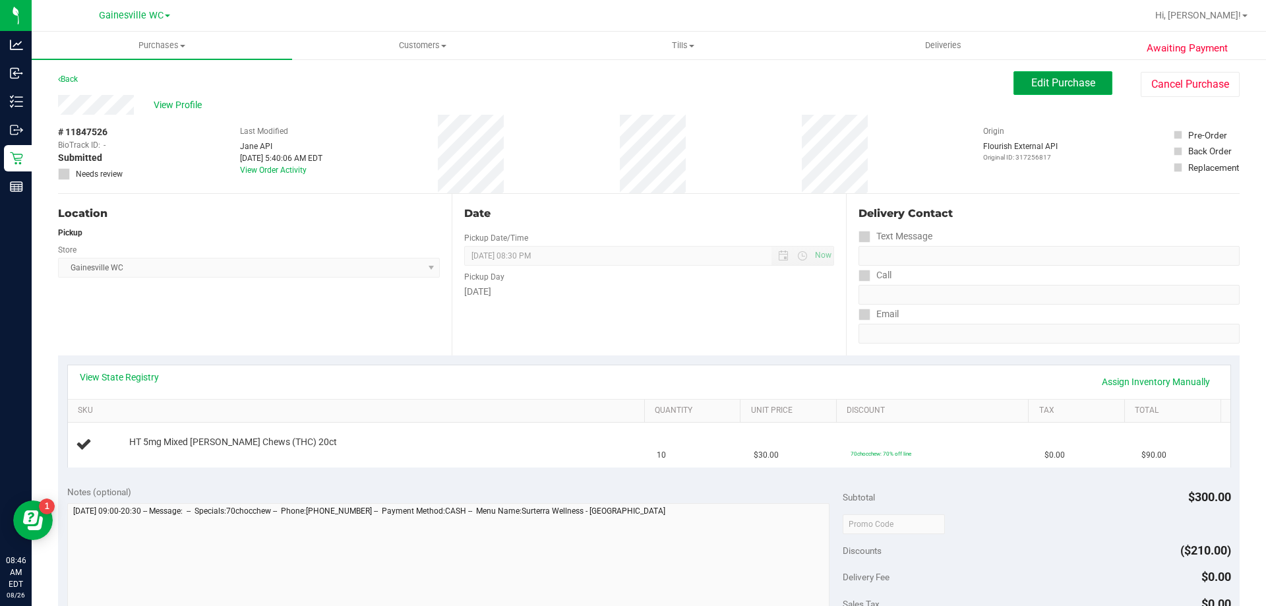
click at [1031, 78] on span "Edit Purchase" at bounding box center [1063, 82] width 64 height 13
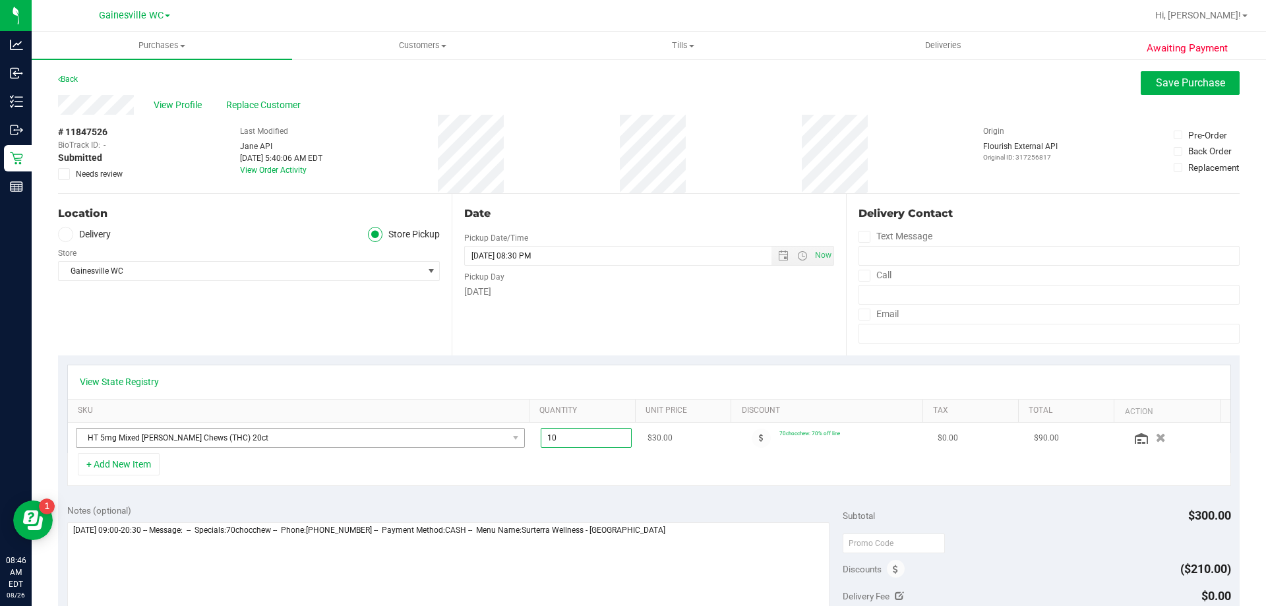
drag, startPoint x: 505, startPoint y: 436, endPoint x: 472, endPoint y: 436, distance: 33.0
click at [472, 436] on tr "HT 5mg Mixed Berry Chews (THC) 20ct 10.00 10 $30.00 70chocchew: 70% off line $0…" at bounding box center [649, 438] width 1162 height 30
type input "5"
type input "5.00"
click at [461, 467] on div "+ Add New Item" at bounding box center [649, 469] width 1164 height 33
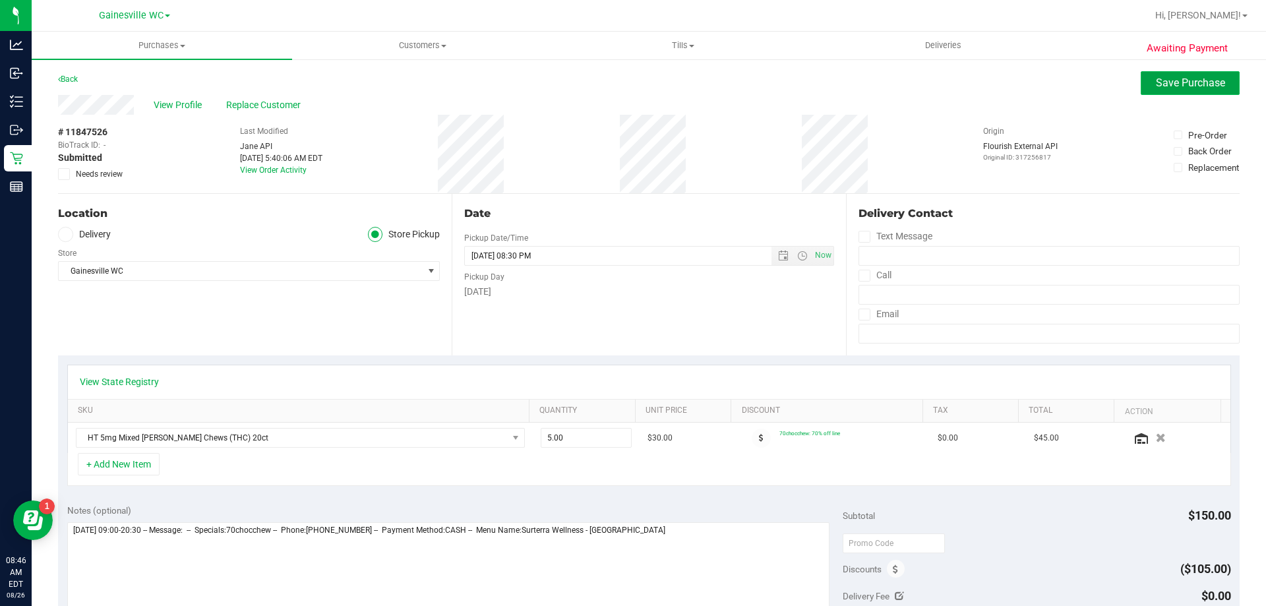
click at [1175, 88] on span "Save Purchase" at bounding box center [1190, 82] width 69 height 13
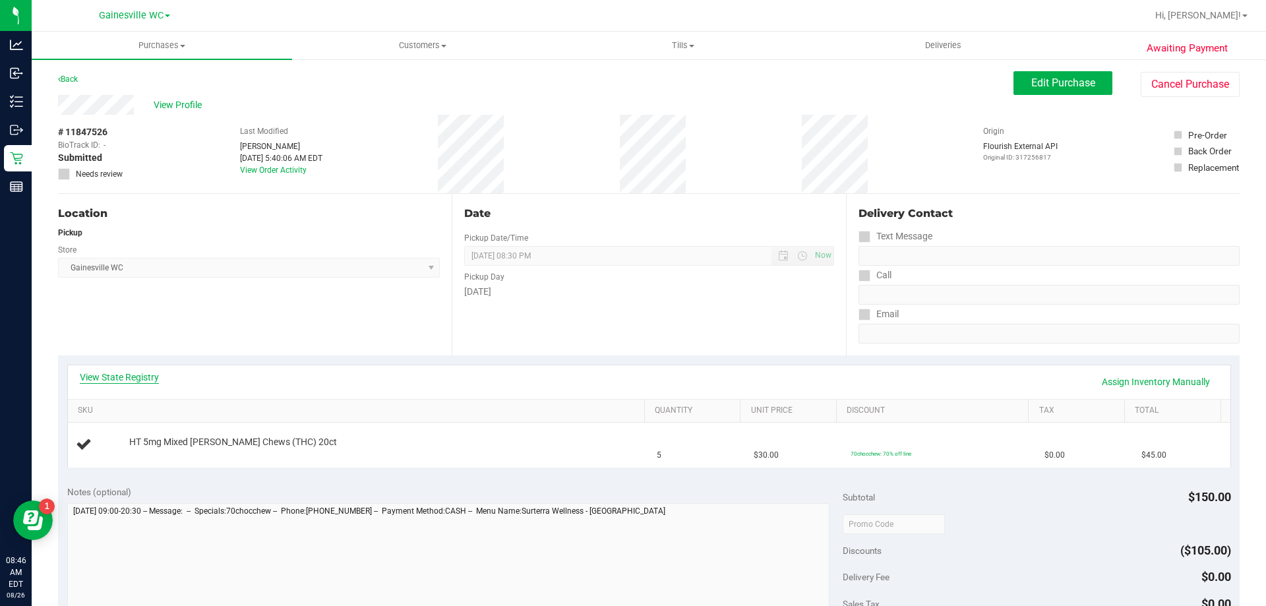
click at [138, 376] on link "View State Registry" at bounding box center [119, 376] width 79 height 13
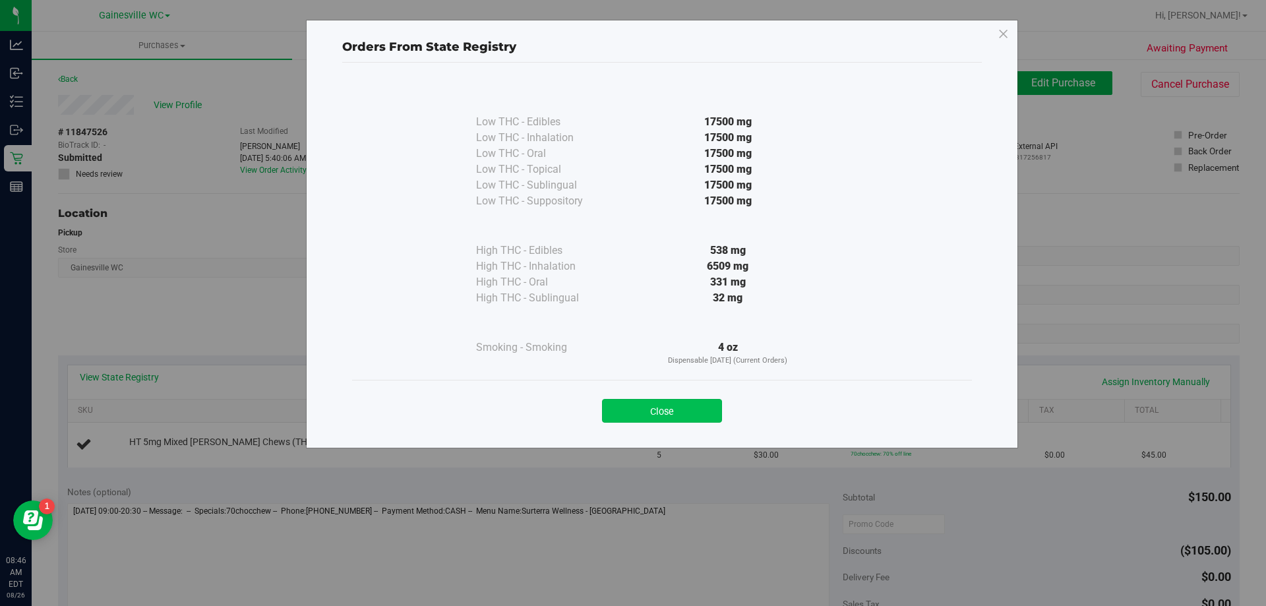
click at [672, 413] on button "Close" at bounding box center [662, 411] width 120 height 24
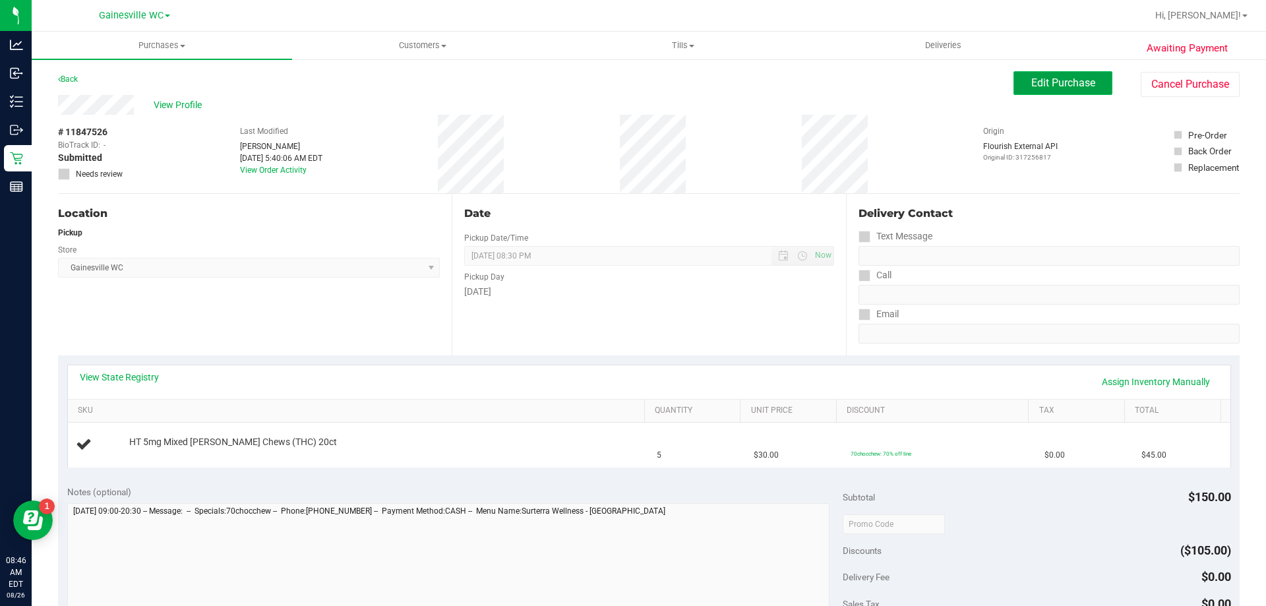
click at [1065, 91] on button "Edit Purchase" at bounding box center [1062, 83] width 99 height 24
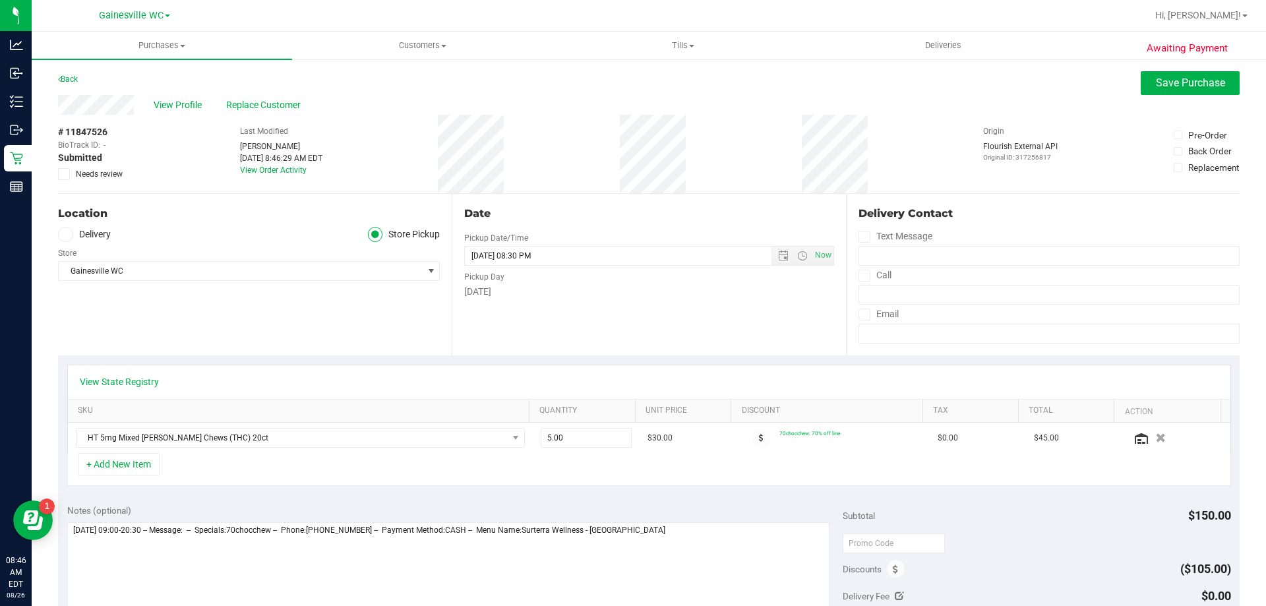
click at [63, 174] on icon at bounding box center [64, 174] width 9 height 0
click at [0, 0] on input "Needs review" at bounding box center [0, 0] width 0 height 0
click at [674, 531] on textarea at bounding box center [448, 585] width 763 height 127
type textarea "Tuesday 08/26/2025 09:00-20:30 -- Message: -- Specials:70chocchew -- Phone:8057…"
click at [1186, 90] on button "Save Purchase" at bounding box center [1189, 83] width 99 height 24
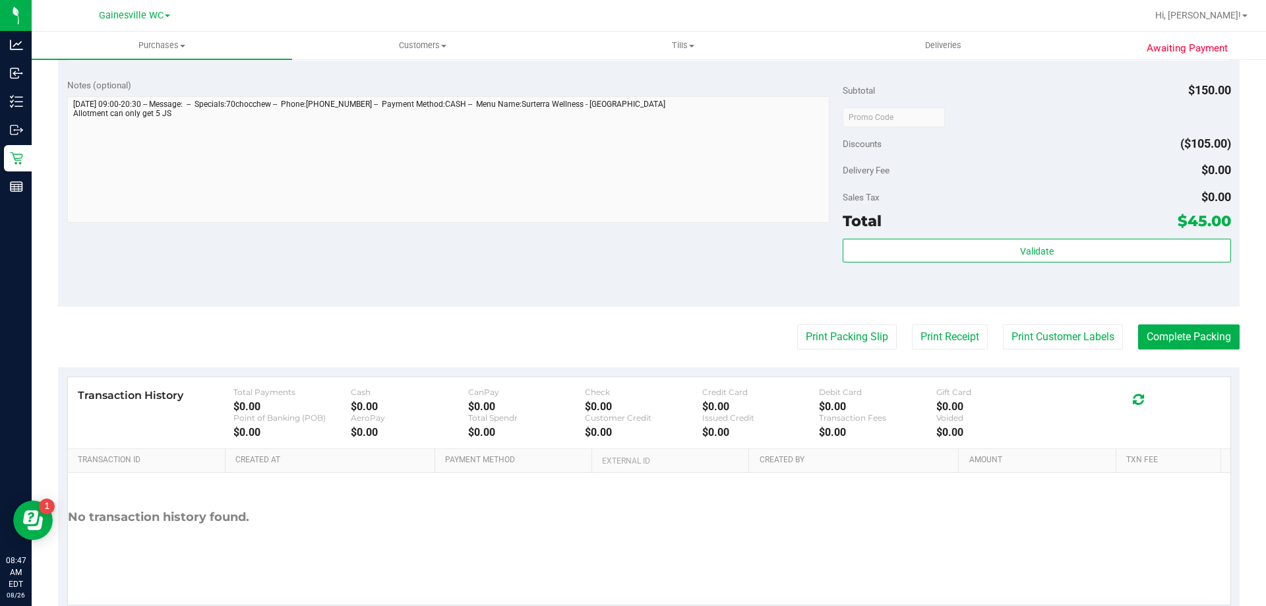
scroll to position [472, 0]
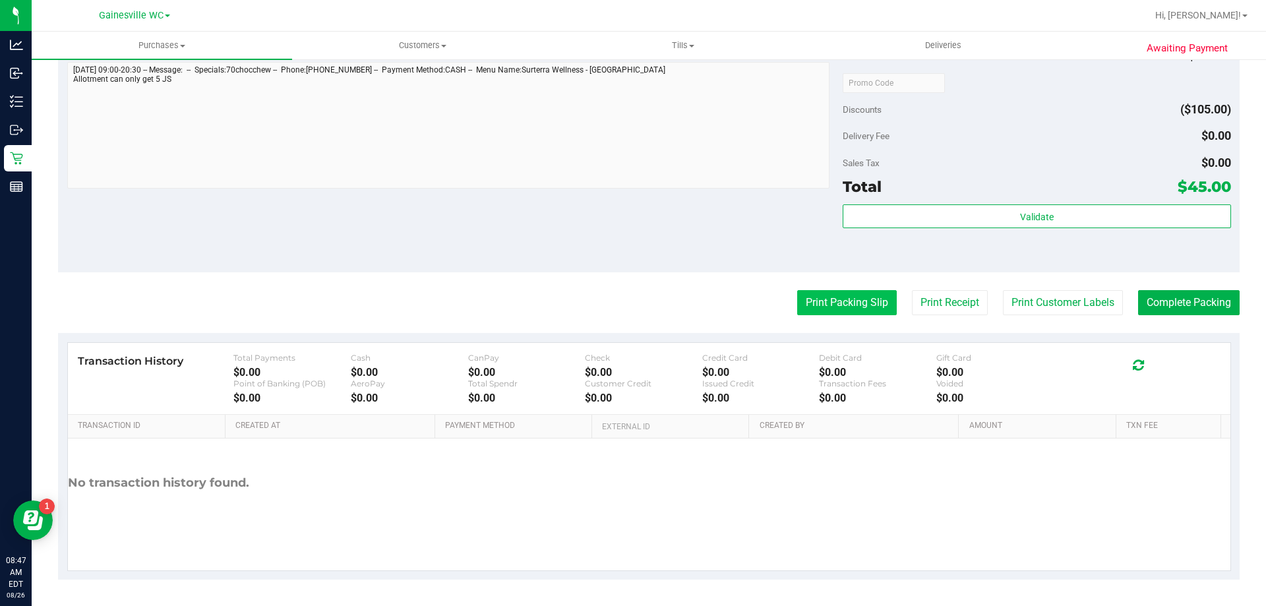
click at [841, 300] on button "Print Packing Slip" at bounding box center [847, 302] width 100 height 25
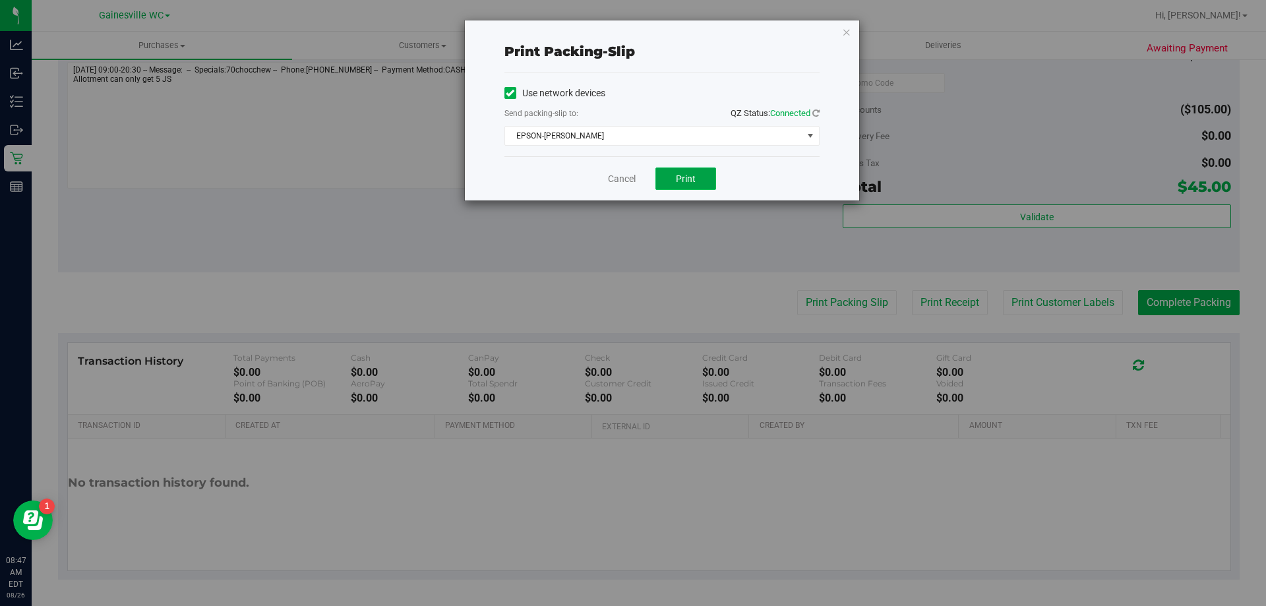
click at [678, 180] on span "Print" at bounding box center [686, 178] width 20 height 11
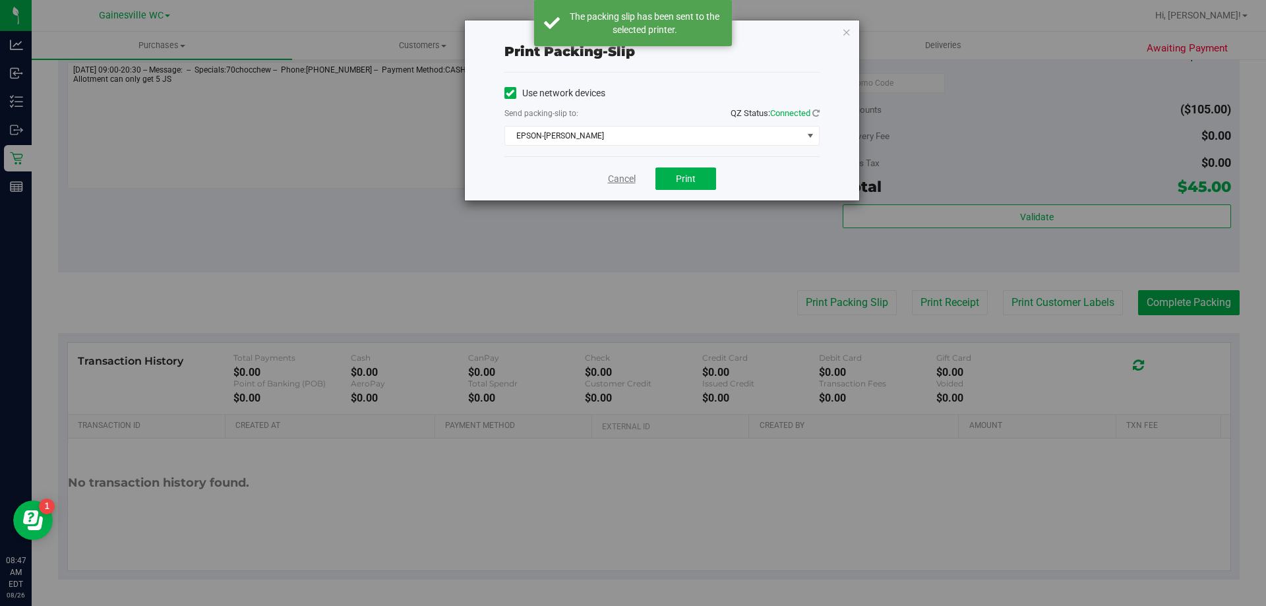
click at [614, 176] on link "Cancel" at bounding box center [622, 179] width 28 height 14
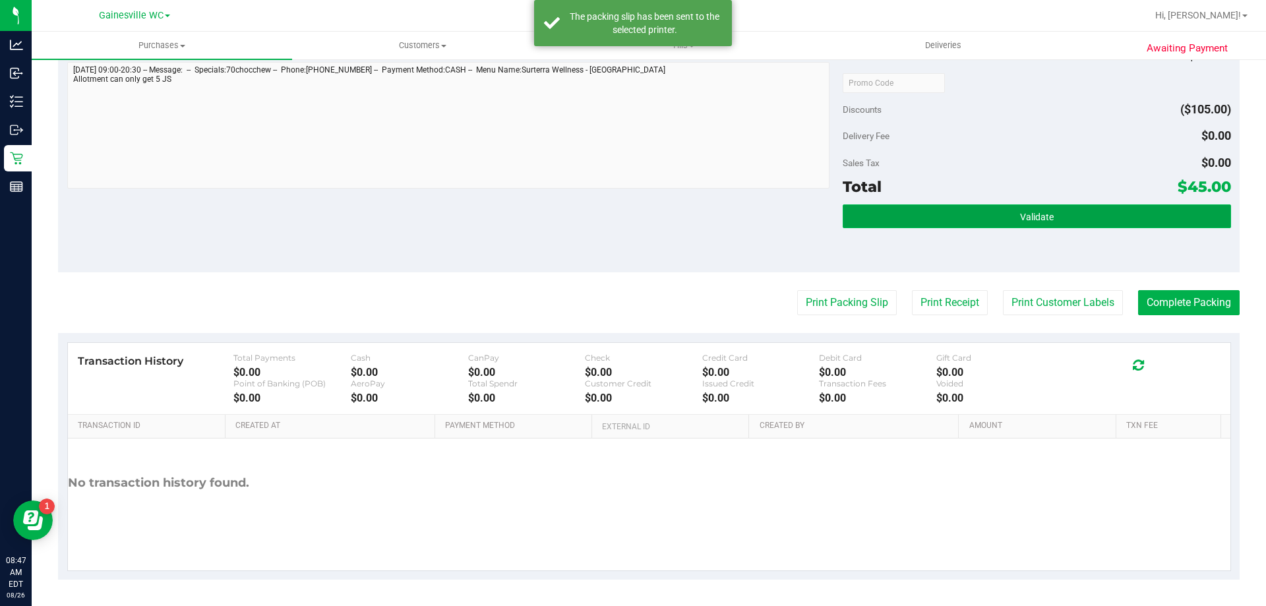
click at [990, 210] on button "Validate" at bounding box center [1037, 216] width 388 height 24
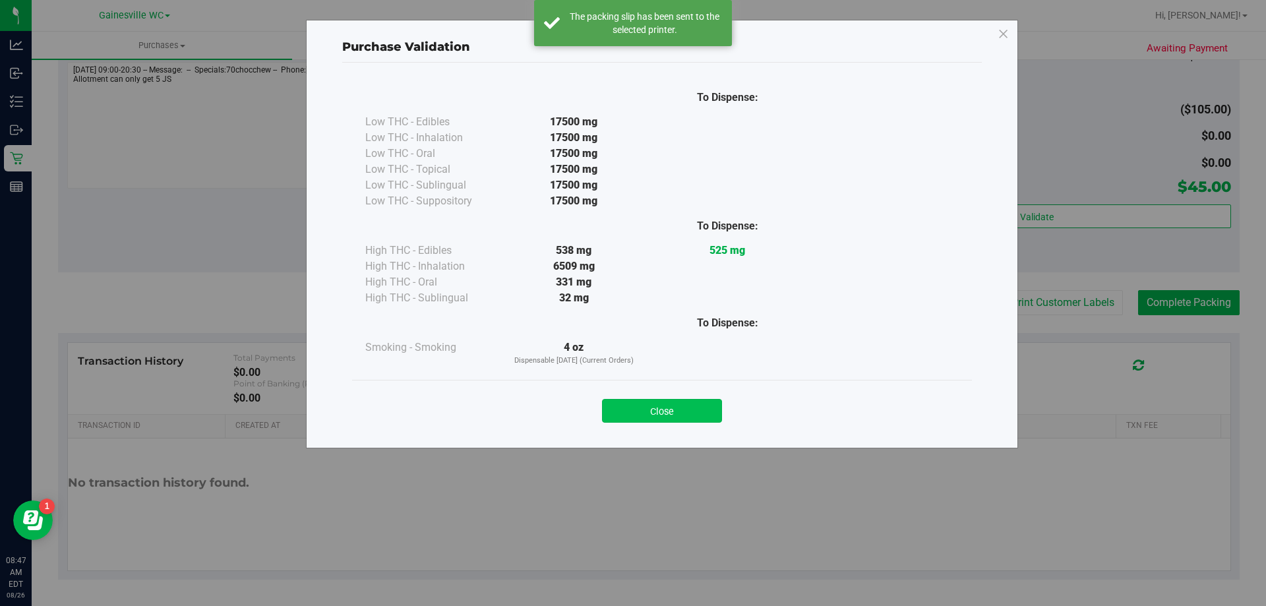
click at [676, 417] on button "Close" at bounding box center [662, 411] width 120 height 24
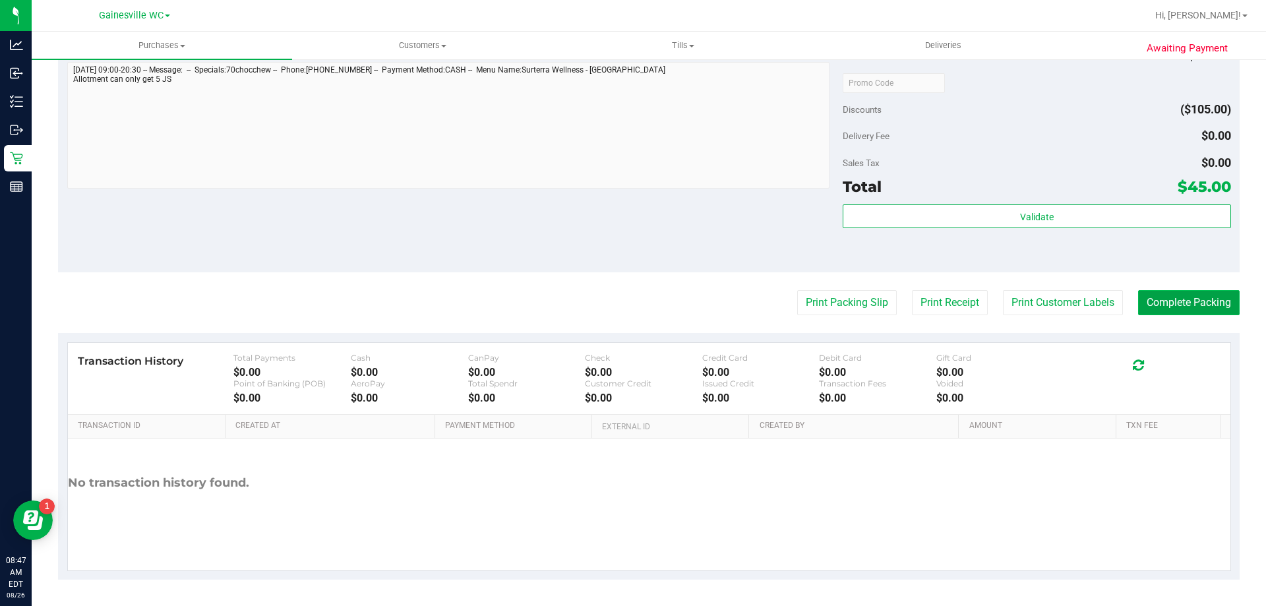
click at [1202, 297] on button "Complete Packing" at bounding box center [1189, 302] width 102 height 25
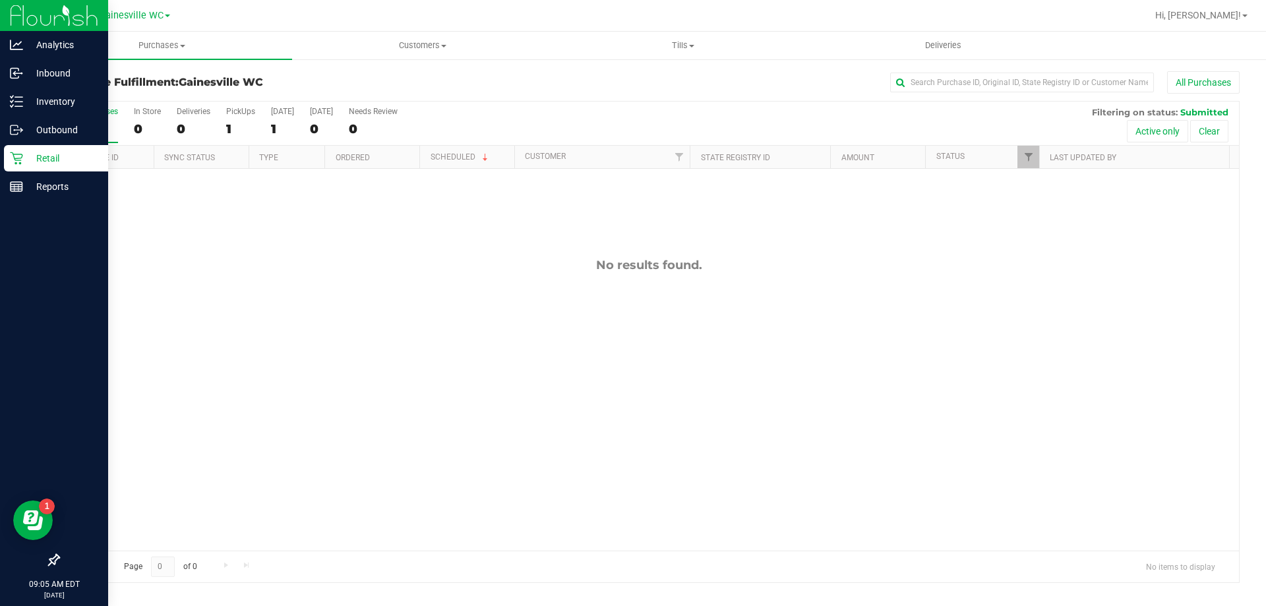
click at [72, 162] on p "Retail" at bounding box center [62, 158] width 79 height 16
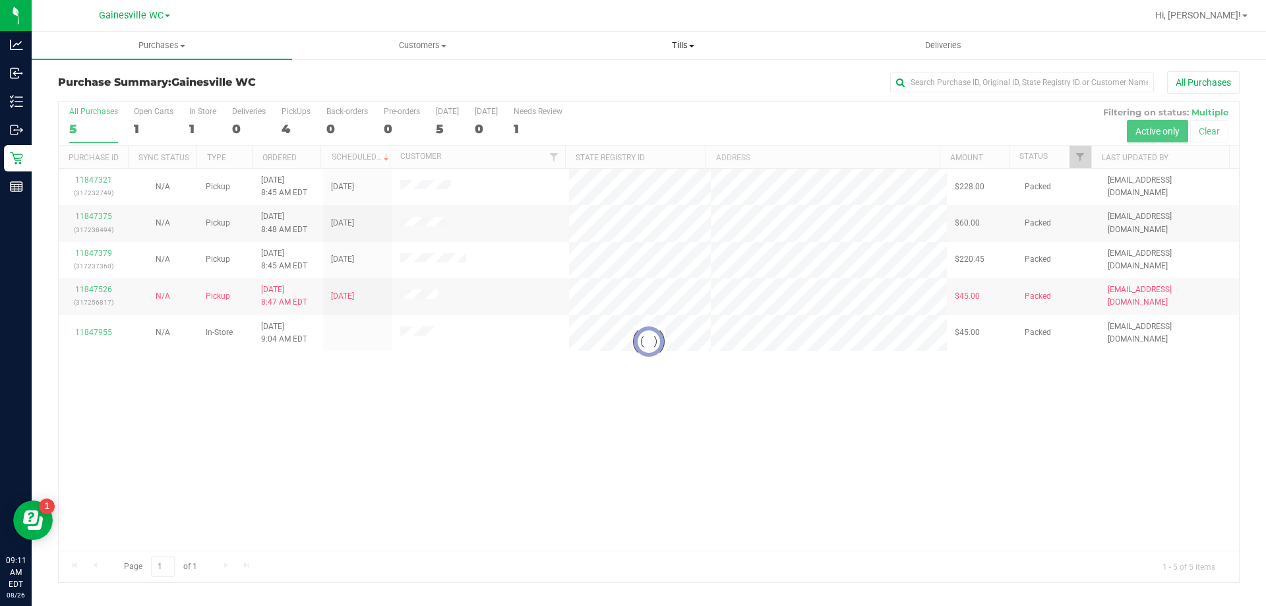
click at [689, 49] on span "Tills" at bounding box center [682, 46] width 259 height 12
click at [676, 77] on li "Manage tills" at bounding box center [682, 80] width 260 height 16
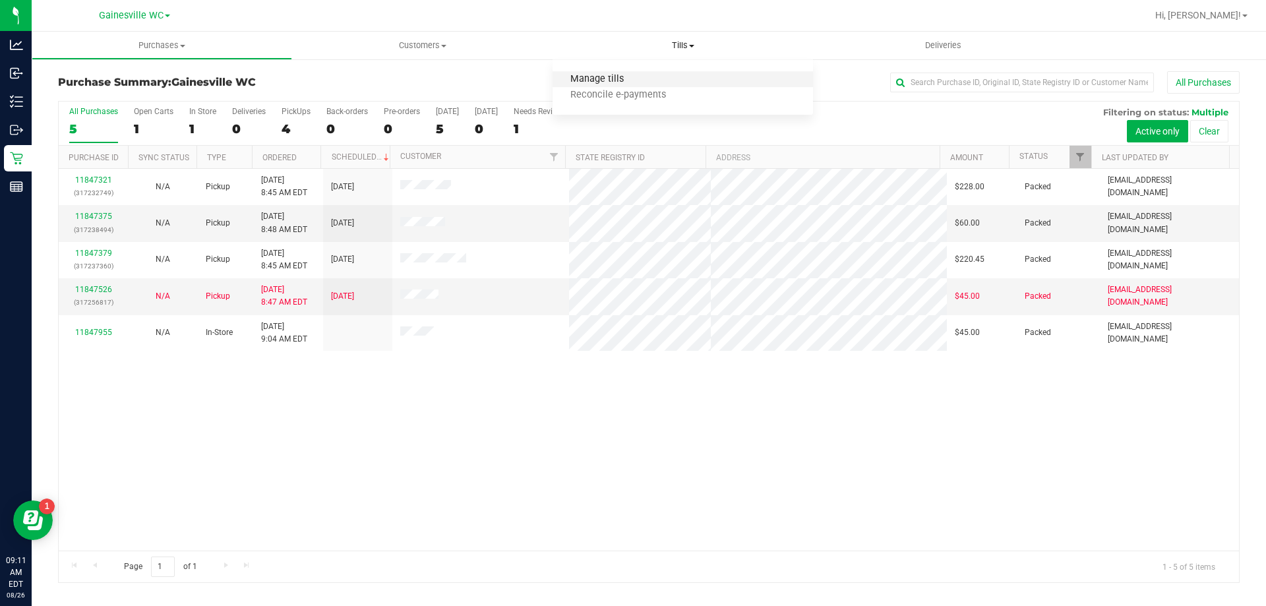
click at [625, 76] on span "Manage tills" at bounding box center [596, 79] width 89 height 11
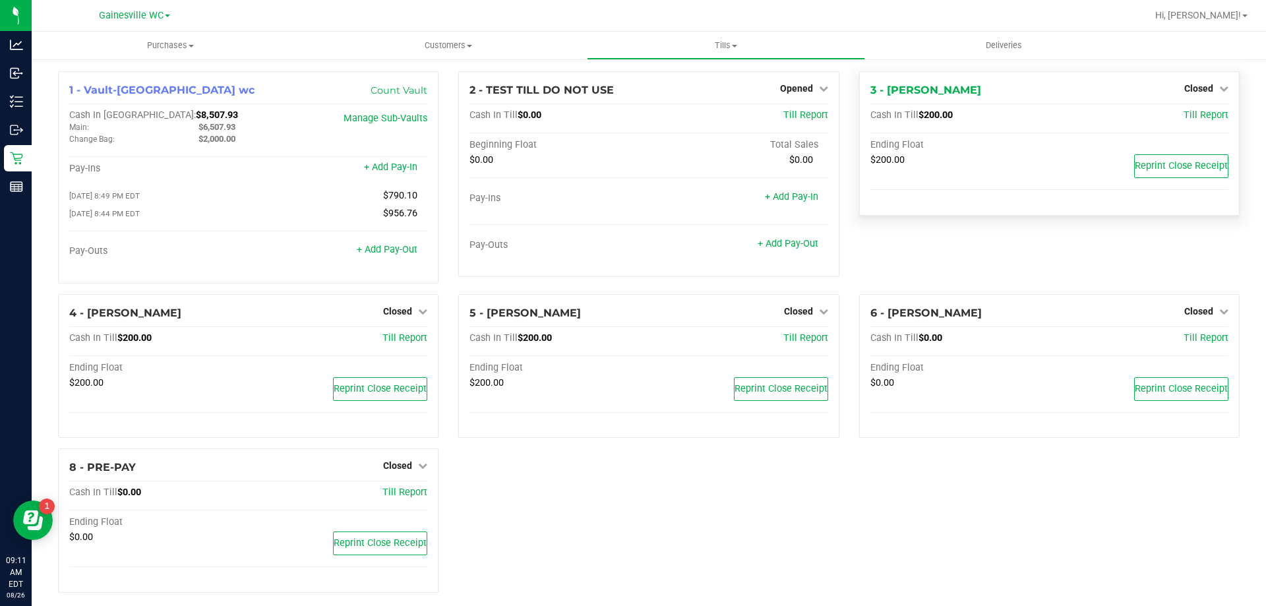
click at [1220, 87] on div "3 - GABI-GRECKO Closed Open Till Cash In Till $200.00 Till Report Ending Float …" at bounding box center [1049, 143] width 380 height 144
click at [1195, 92] on span "Closed" at bounding box center [1198, 88] width 29 height 11
click at [1192, 119] on link "Open Till" at bounding box center [1198, 116] width 35 height 11
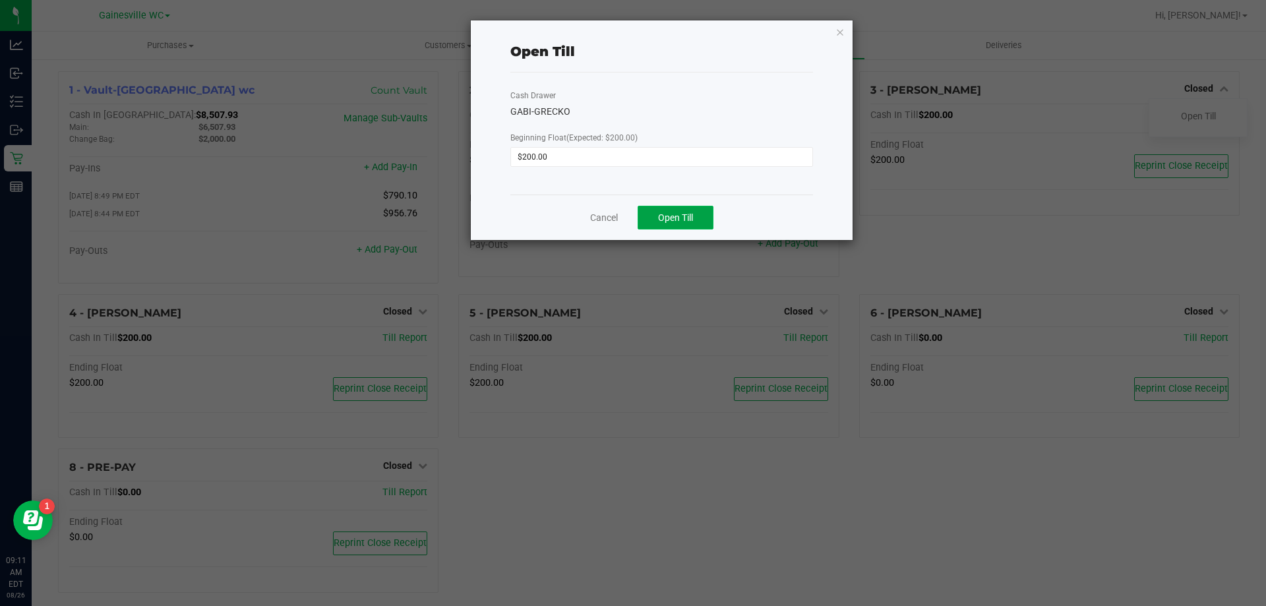
click at [649, 217] on button "Open Till" at bounding box center [675, 218] width 76 height 24
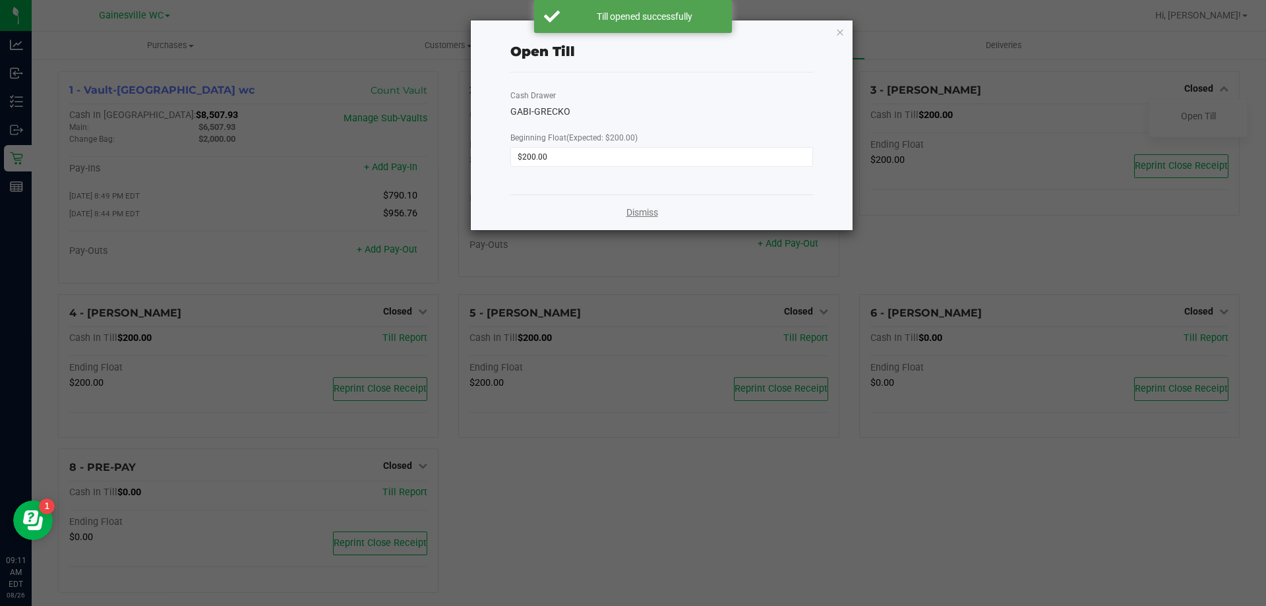
click at [636, 217] on link "Dismiss" at bounding box center [642, 213] width 32 height 14
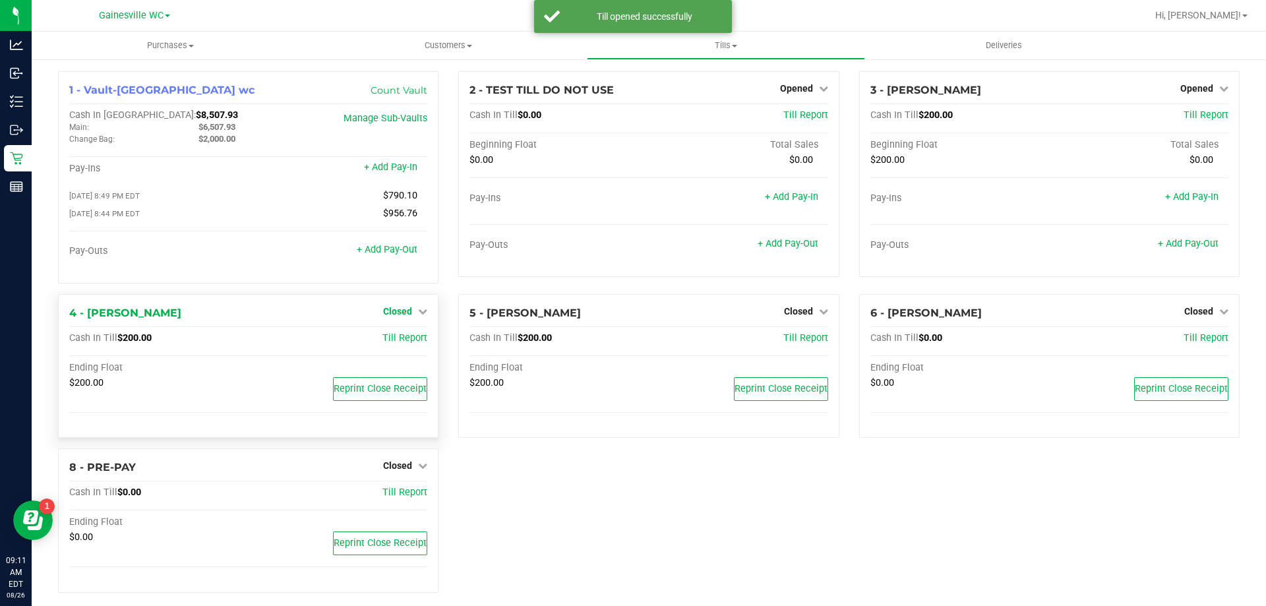
click at [403, 315] on span "Closed" at bounding box center [397, 311] width 29 height 11
click at [399, 341] on link "Open Till" at bounding box center [397, 338] width 35 height 11
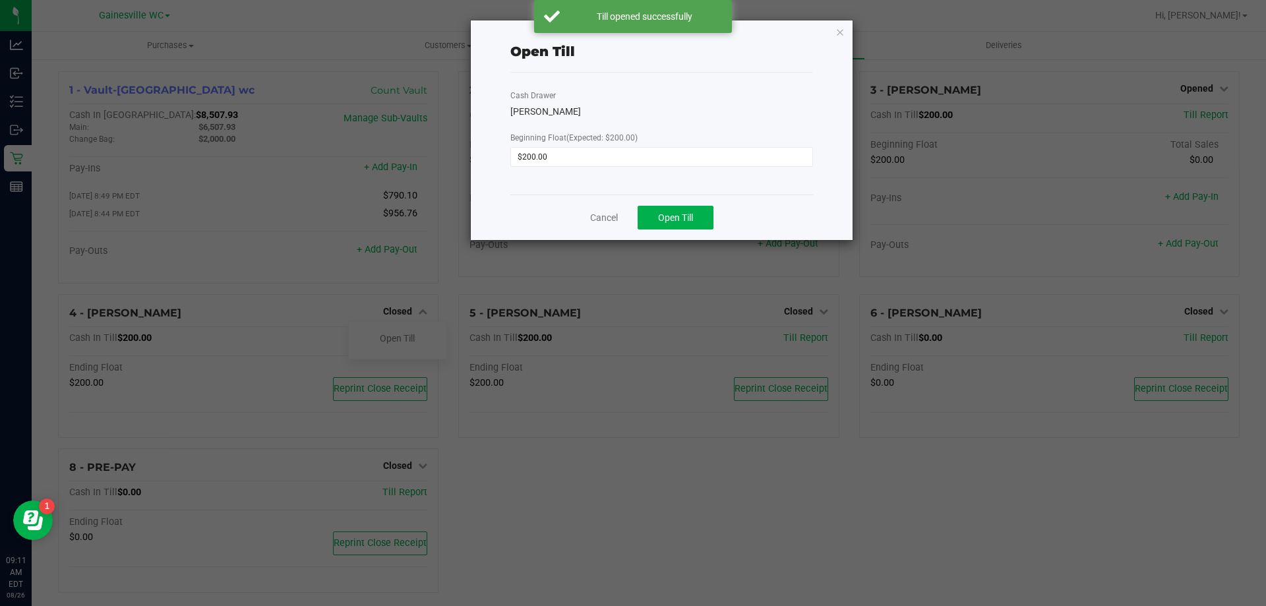
click at [695, 200] on div "Cancel Open Till" at bounding box center [661, 216] width 303 height 45
click at [686, 224] on button "Open Till" at bounding box center [675, 218] width 76 height 24
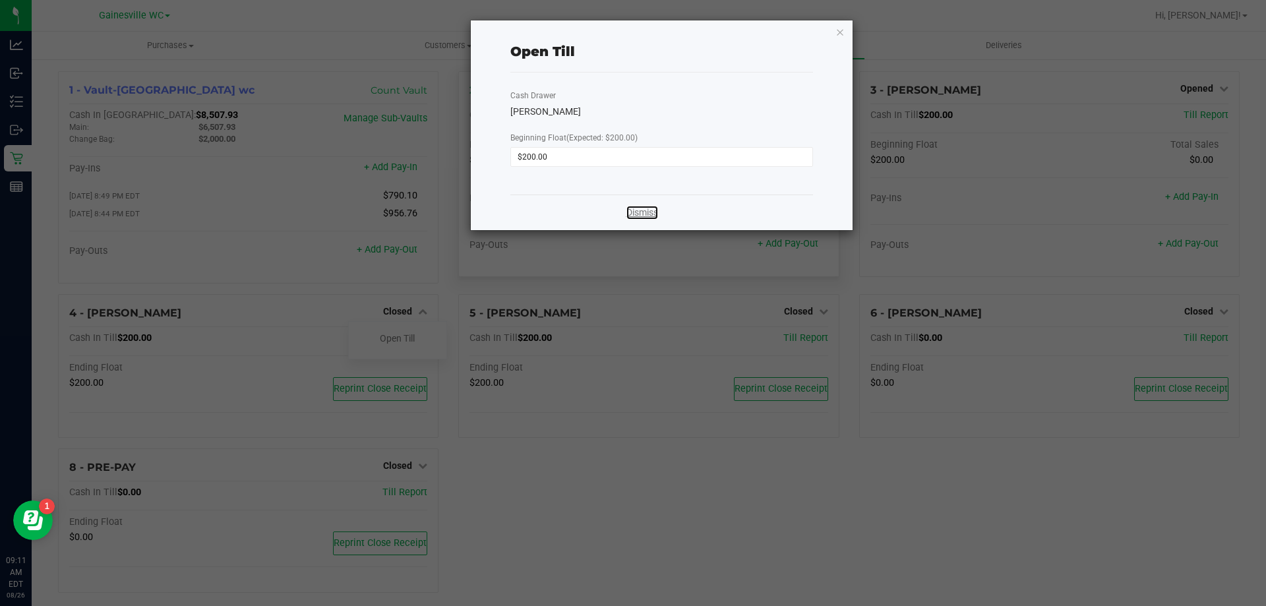
click at [642, 215] on link "Dismiss" at bounding box center [642, 213] width 32 height 14
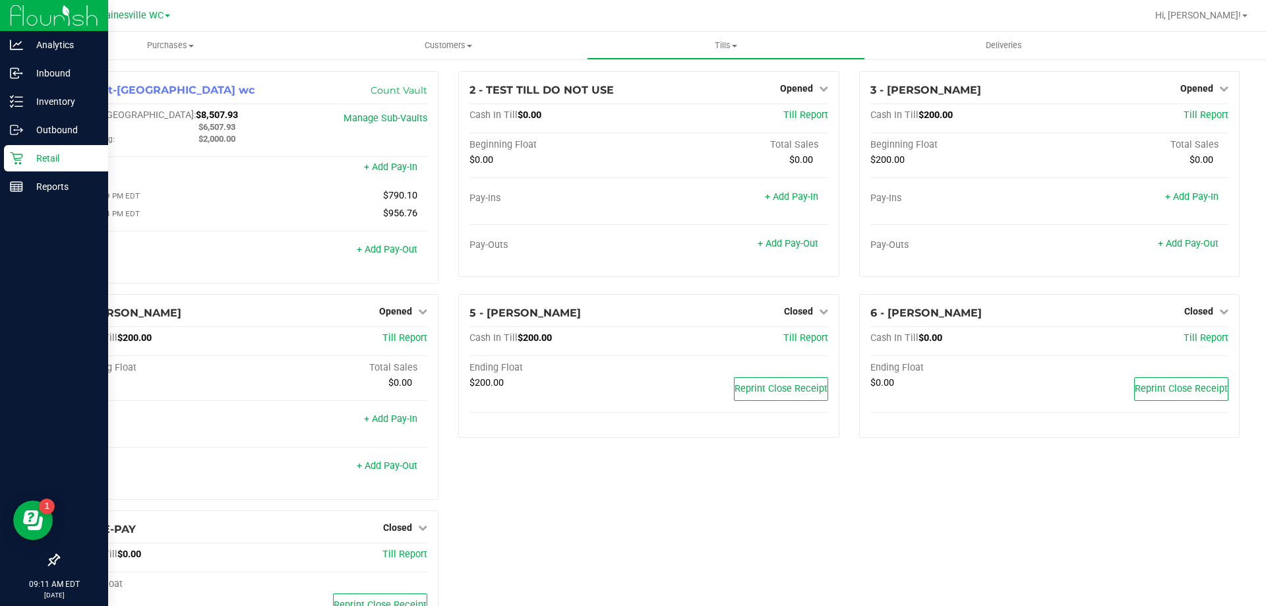
click at [56, 162] on p "Retail" at bounding box center [62, 158] width 79 height 16
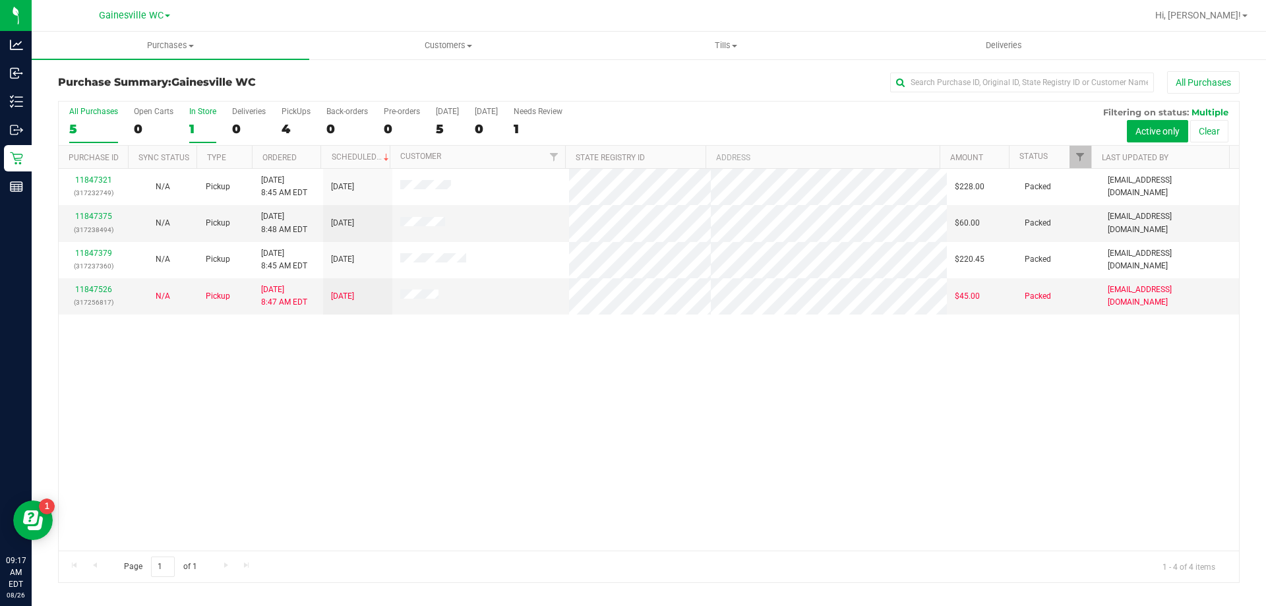
click at [198, 123] on div "1" at bounding box center [202, 128] width 27 height 15
click at [0, 0] on input "In Store 1" at bounding box center [0, 0] width 0 height 0
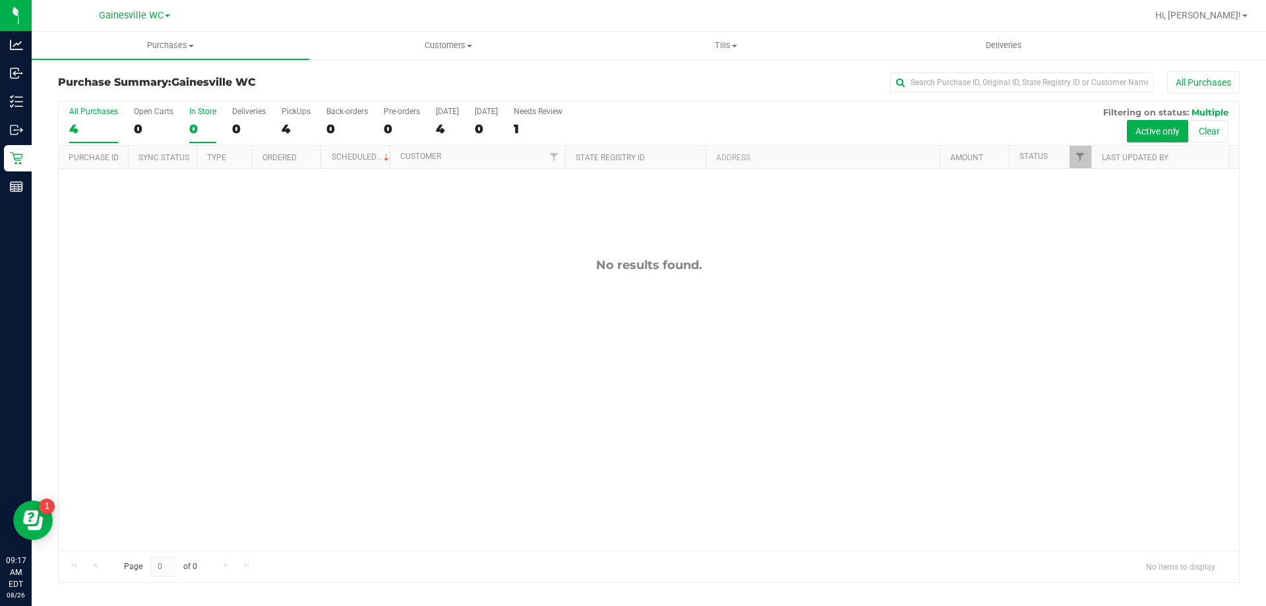
click at [92, 133] on div "4" at bounding box center [93, 128] width 49 height 15
click at [0, 0] on input "All Purchases 4" at bounding box center [0, 0] width 0 height 0
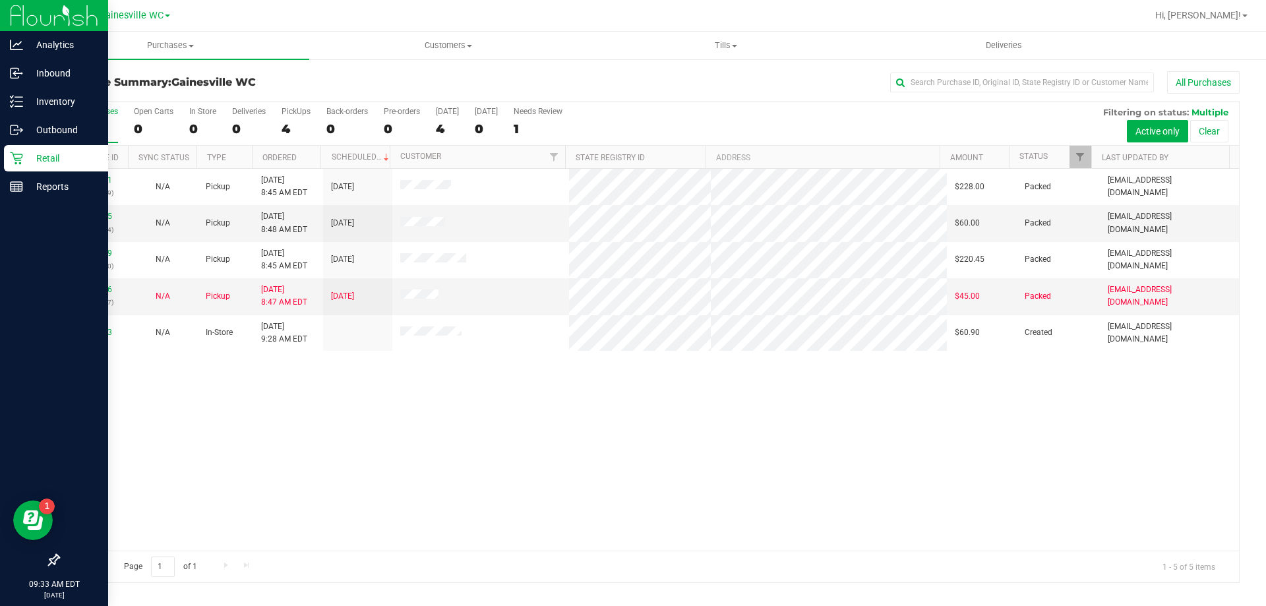
click at [21, 157] on icon at bounding box center [16, 158] width 13 height 13
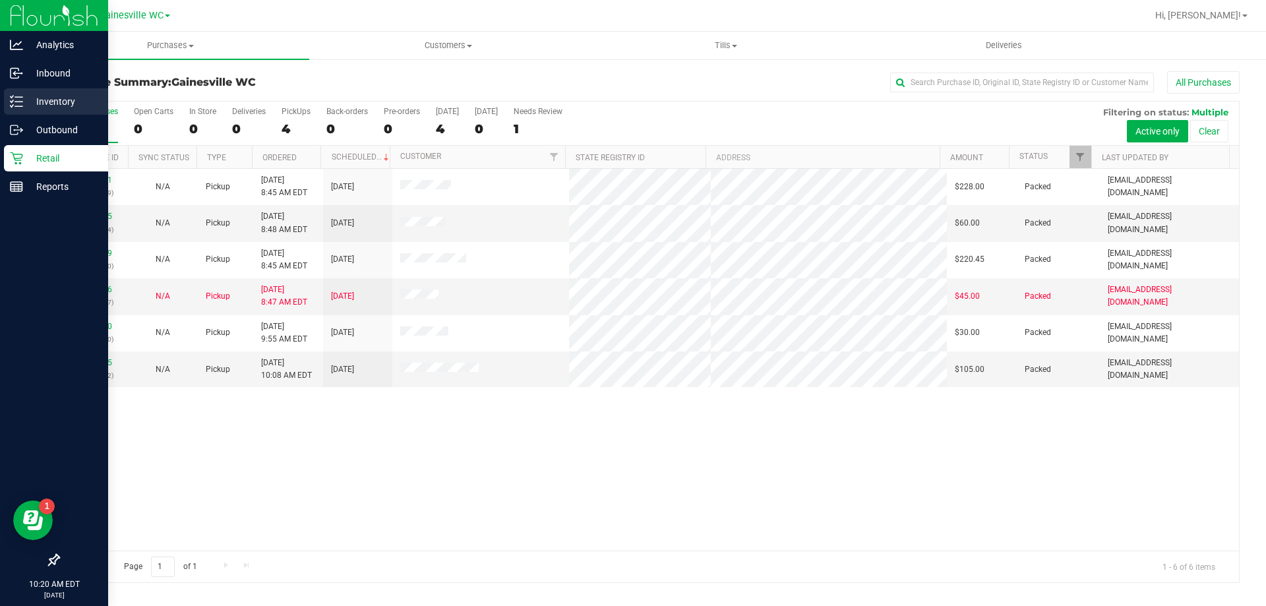
click at [57, 97] on p "Inventory" at bounding box center [62, 102] width 79 height 16
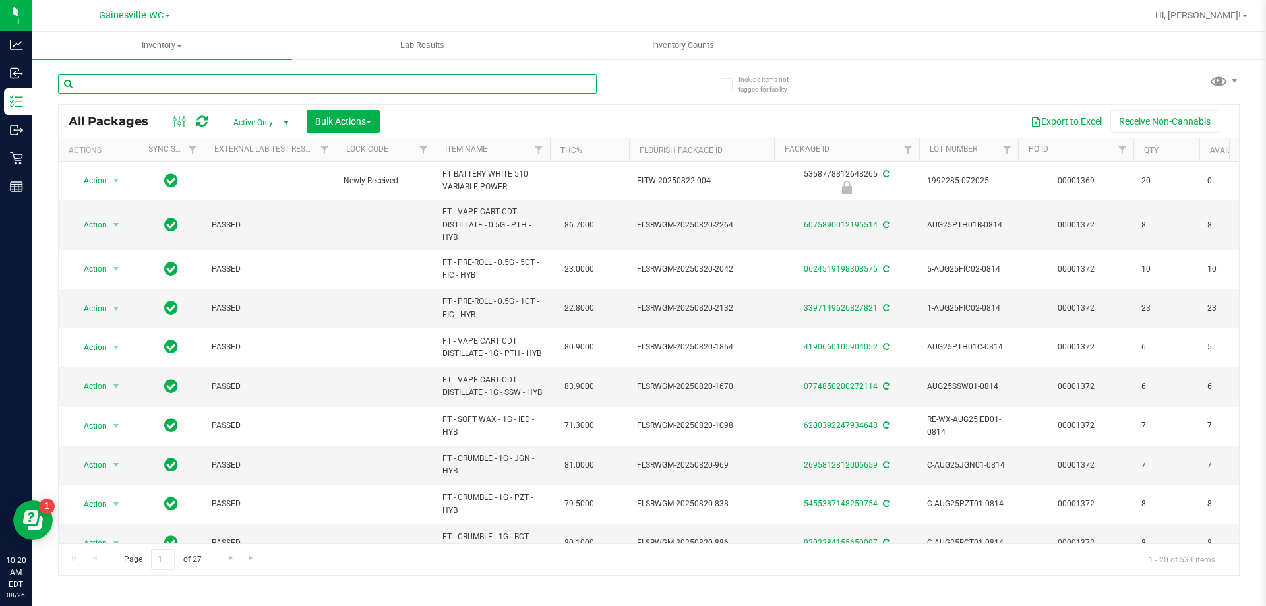
click at [178, 83] on input "text" at bounding box center [327, 84] width 539 height 20
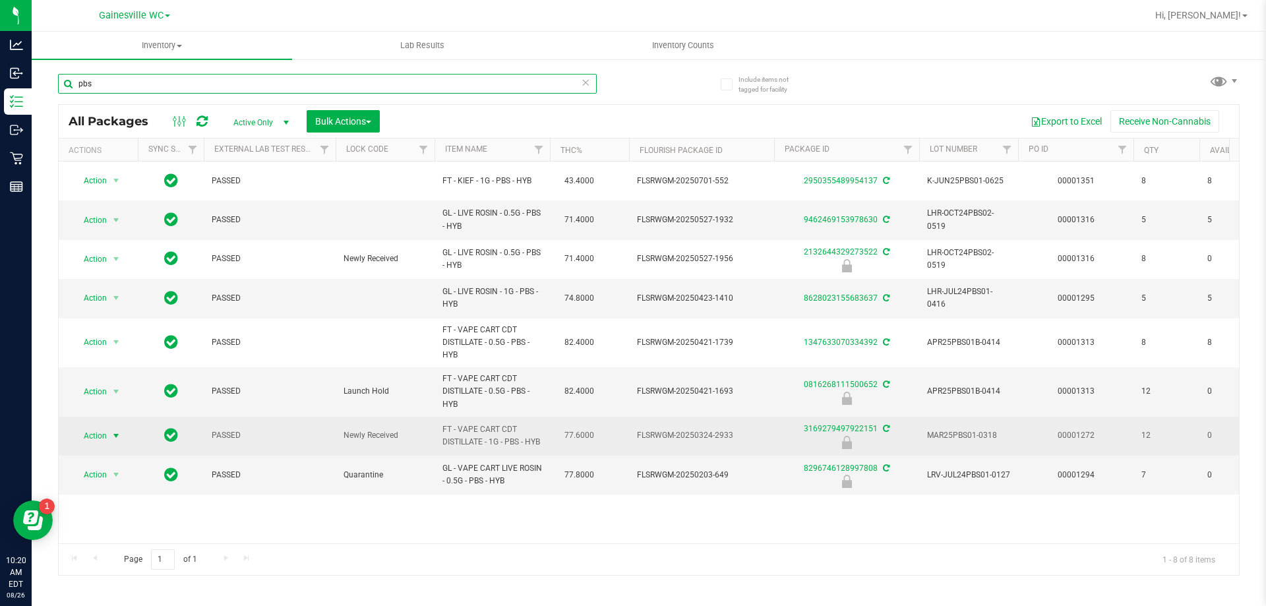
type input "pbs"
click at [107, 438] on span "Action" at bounding box center [90, 436] width 36 height 18
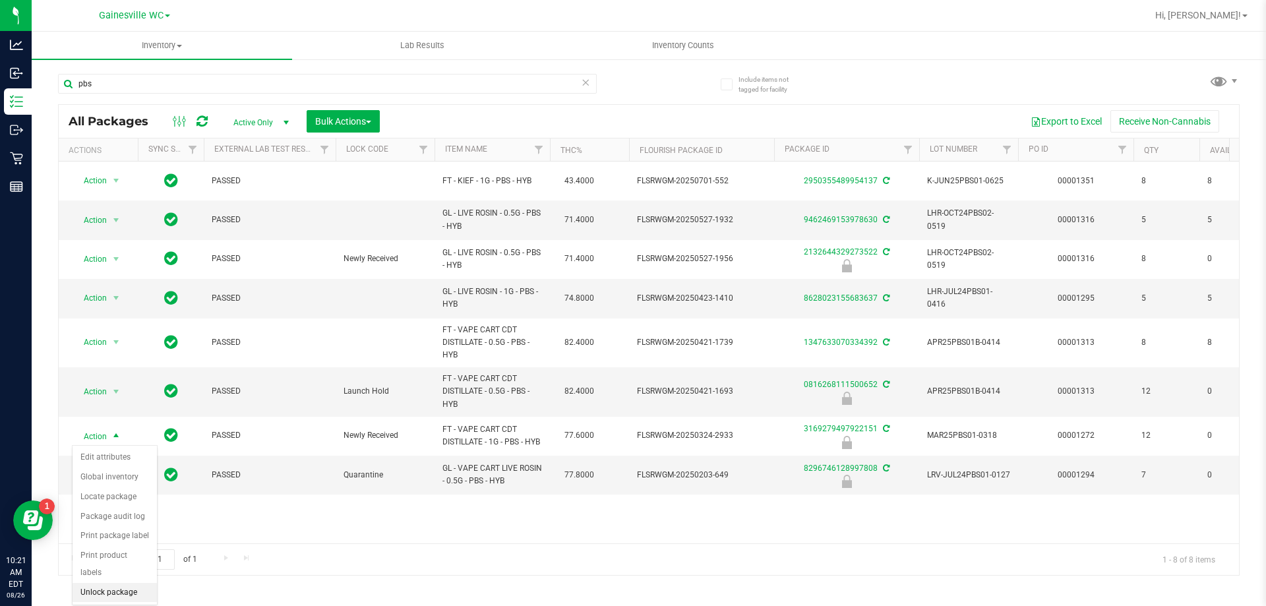
click at [118, 583] on li "Unlock package" at bounding box center [115, 593] width 84 height 20
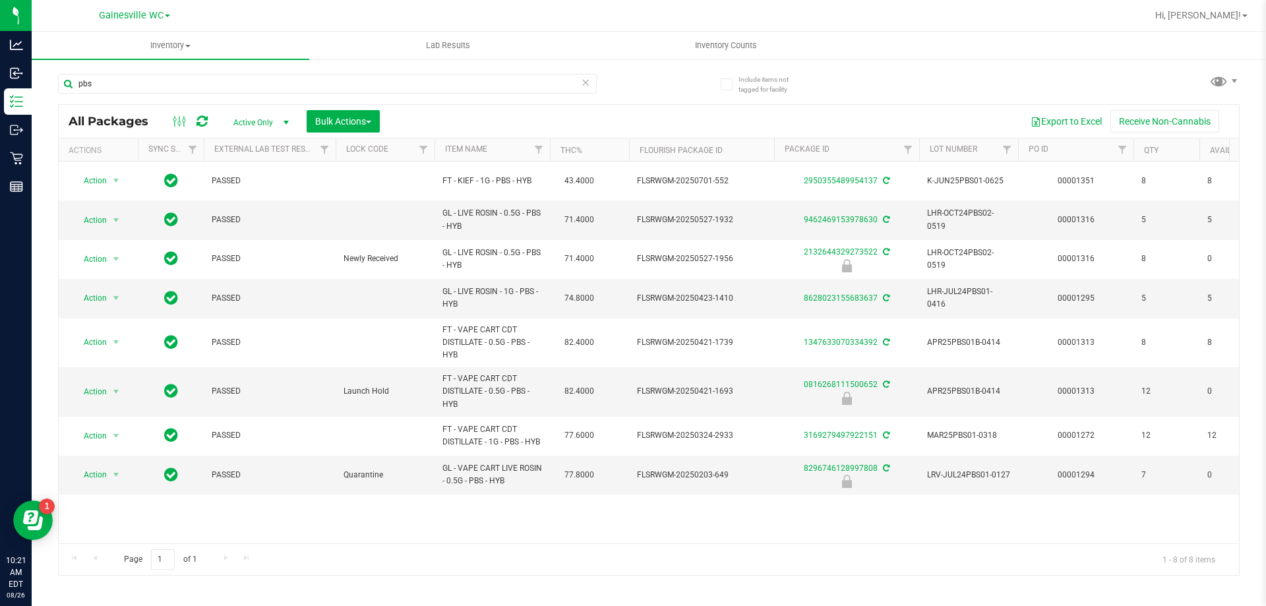
click at [103, 104] on div "All Packages Active Only Active Only Lab Samples Locked All External Internal B…" at bounding box center [648, 339] width 1181 height 471
click at [249, 127] on span "Active Only" at bounding box center [258, 122] width 73 height 18
click at [241, 206] on li "All" at bounding box center [257, 202] width 71 height 20
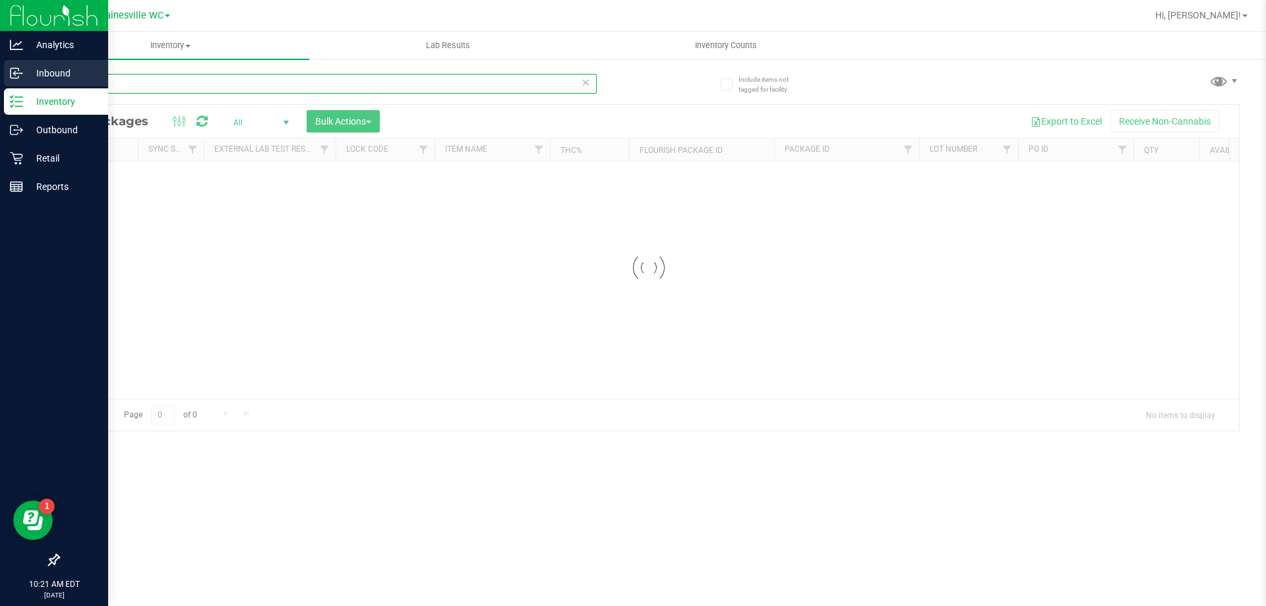
drag, startPoint x: 123, startPoint y: 86, endPoint x: 30, endPoint y: 79, distance: 93.2
click at [55, 86] on div "Include items not tagged for facility pbs Loading... All Packages All Active On…" at bounding box center [649, 259] width 1234 height 402
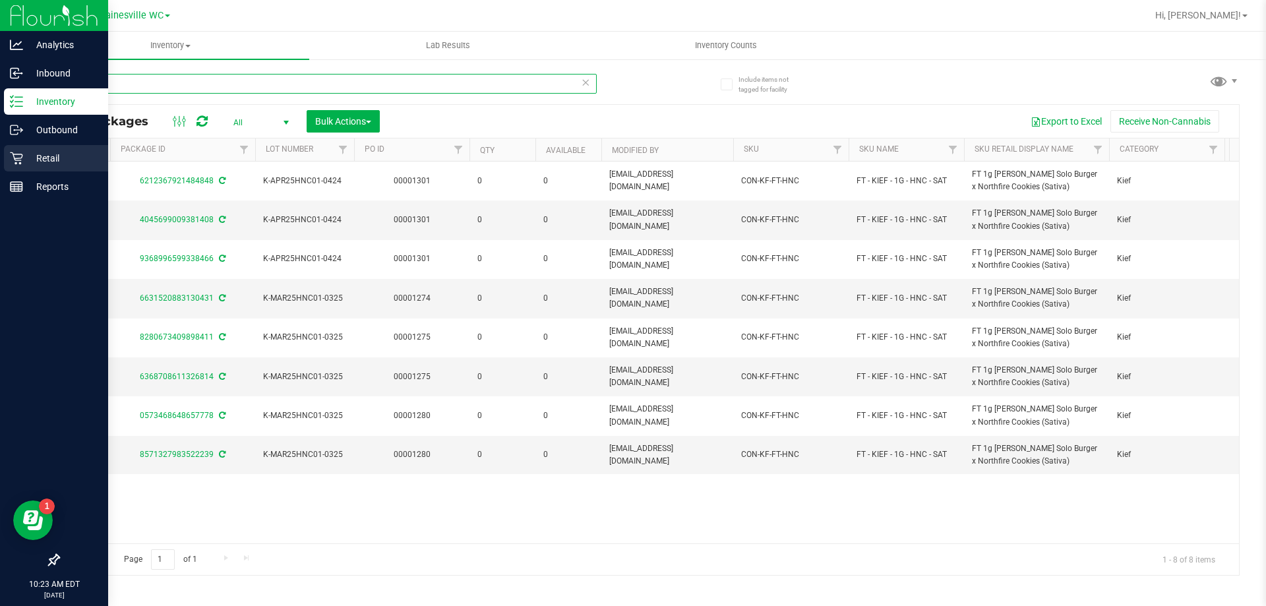
type input "hnc"
click at [37, 161] on p "Retail" at bounding box center [62, 158] width 79 height 16
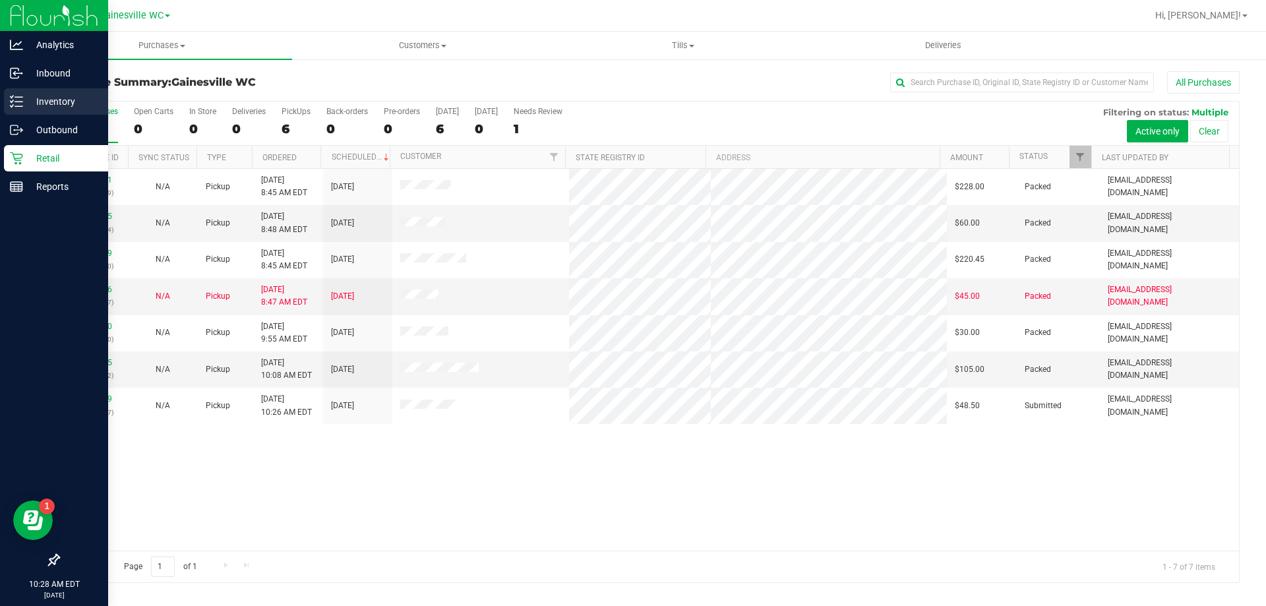
click at [51, 89] on div "Inventory" at bounding box center [56, 101] width 104 height 26
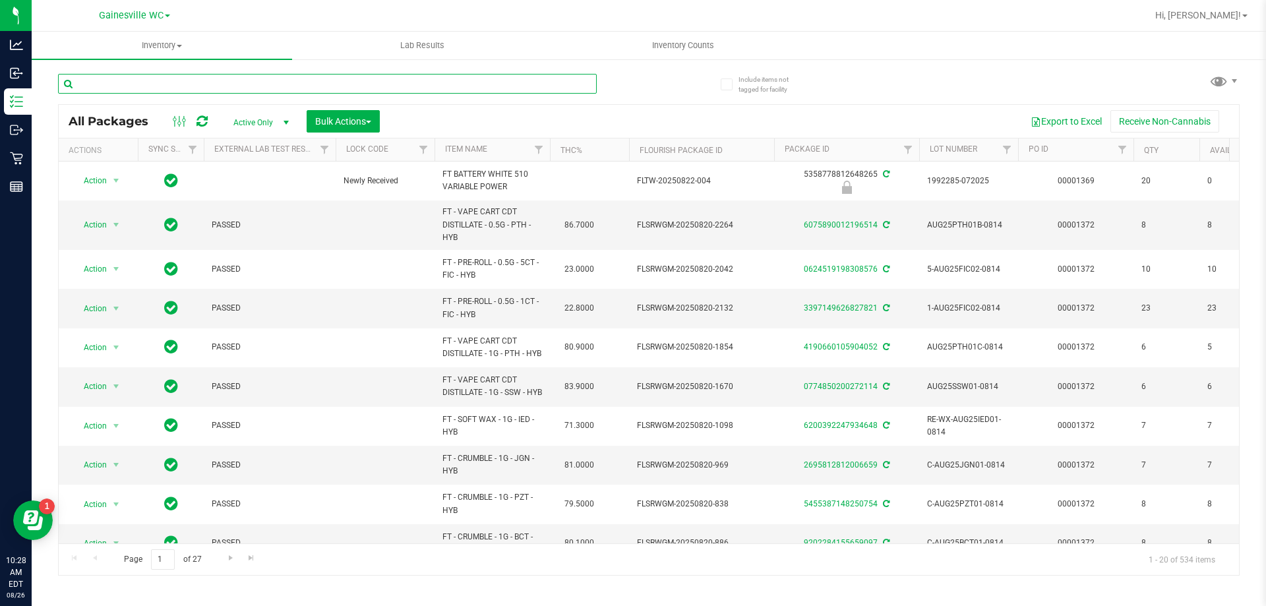
click at [206, 82] on input "text" at bounding box center [327, 84] width 539 height 20
type input "9361652191319686"
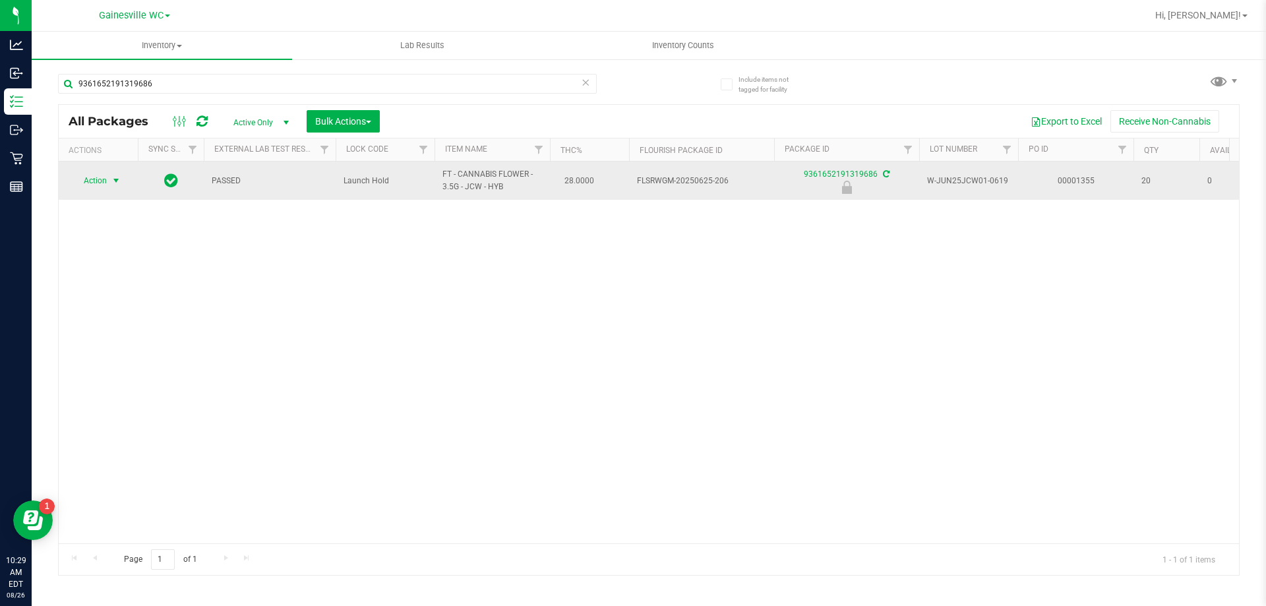
click at [96, 177] on span "Action" at bounding box center [90, 180] width 36 height 18
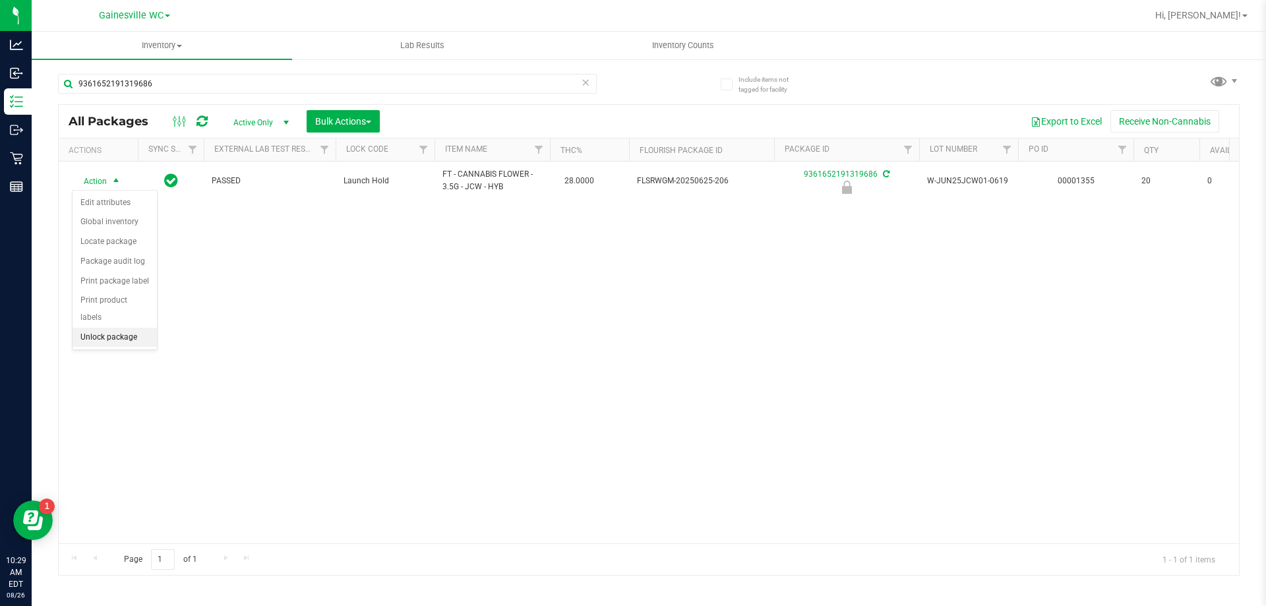
click at [101, 328] on li "Unlock package" at bounding box center [115, 338] width 84 height 20
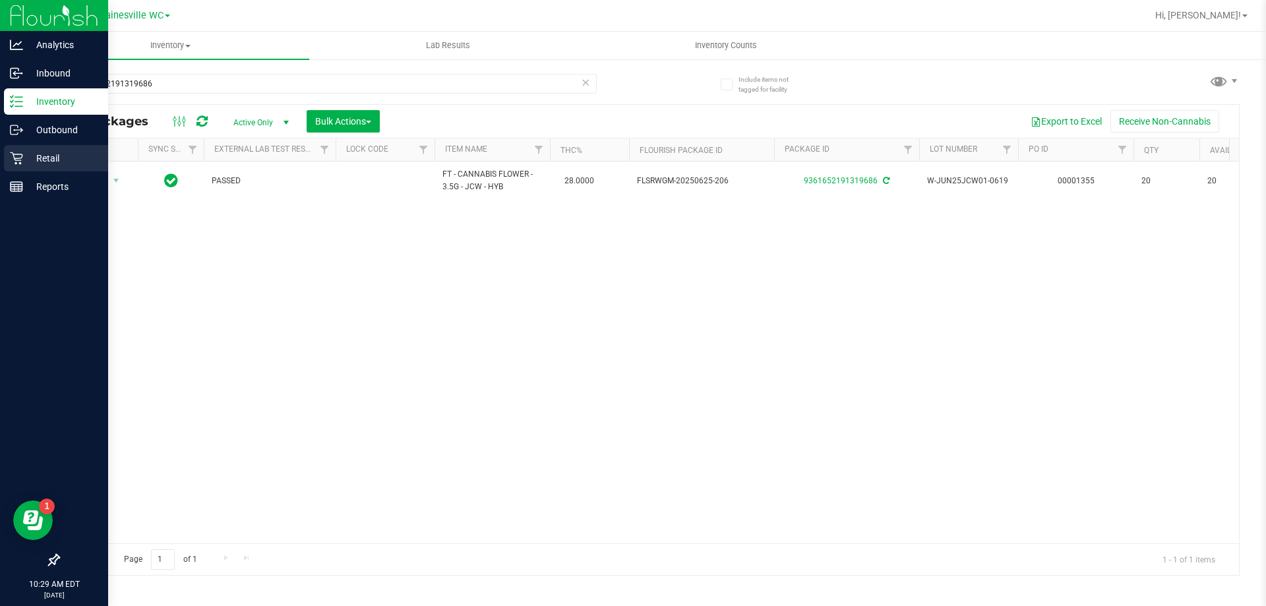
click at [58, 152] on p "Retail" at bounding box center [62, 158] width 79 height 16
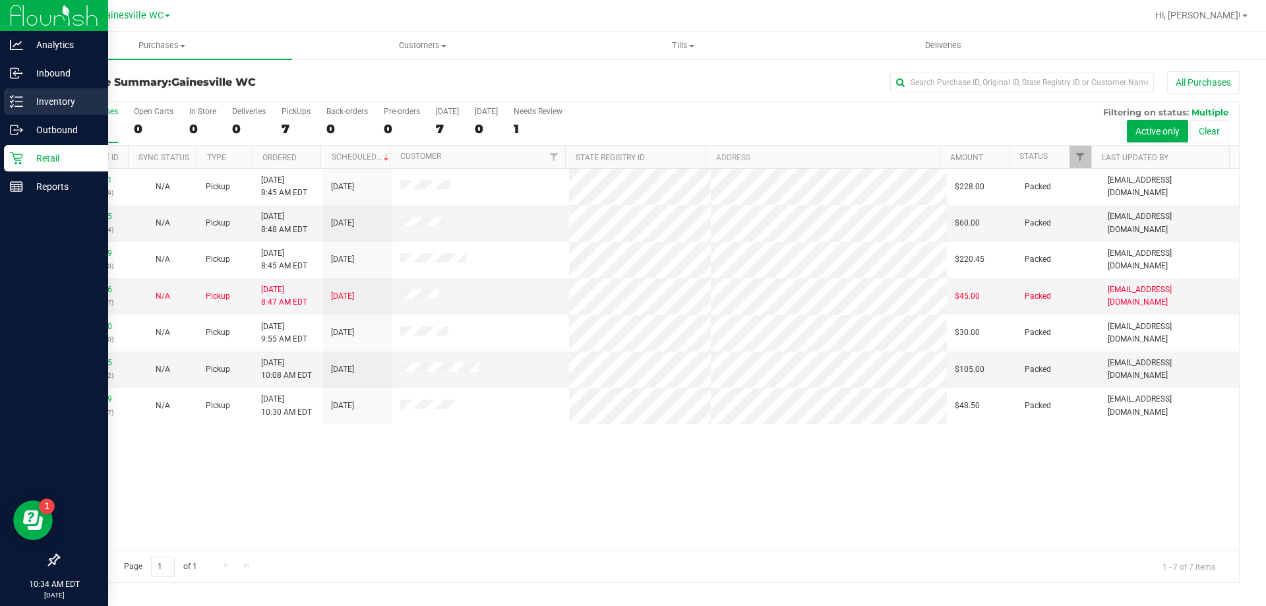
click at [41, 94] on p "Inventory" at bounding box center [62, 102] width 79 height 16
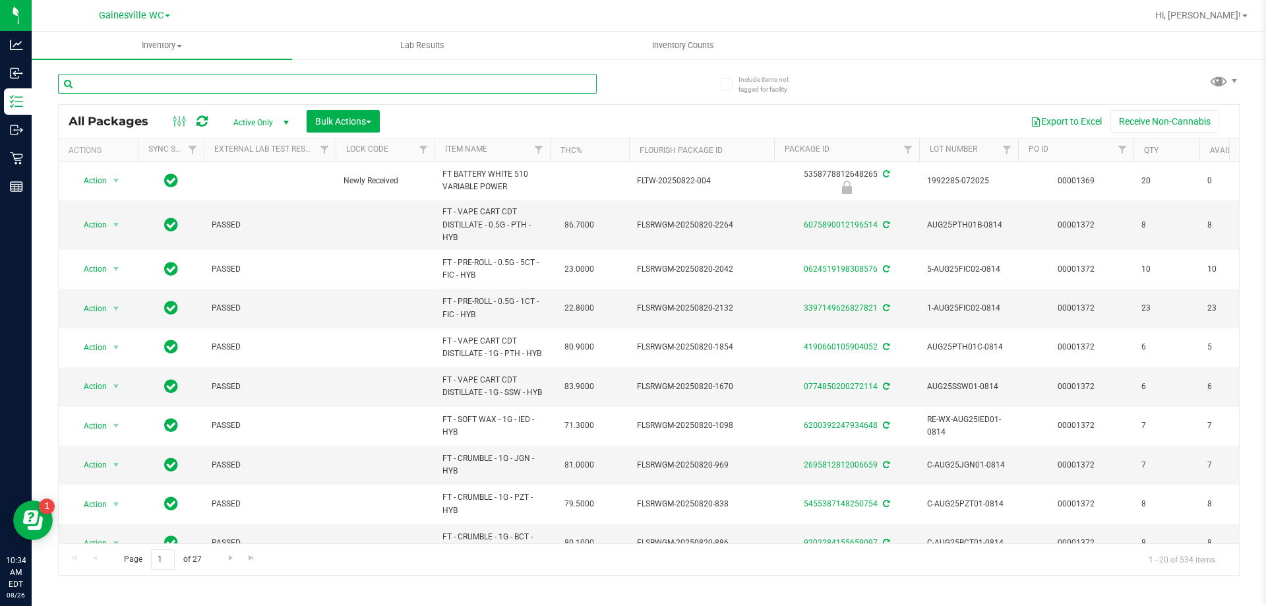
click at [204, 83] on input "text" at bounding box center [327, 84] width 539 height 20
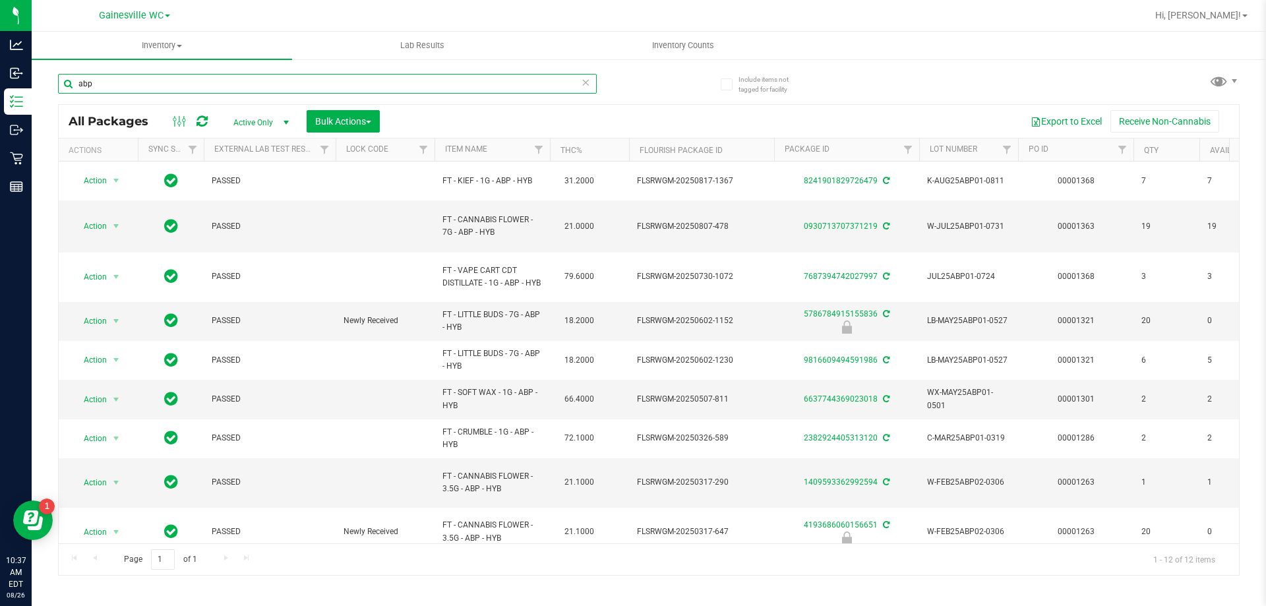
drag, startPoint x: 154, startPoint y: 79, endPoint x: 63, endPoint y: 76, distance: 91.7
click at [63, 76] on input "abp" at bounding box center [327, 84] width 539 height 20
type input "blt"
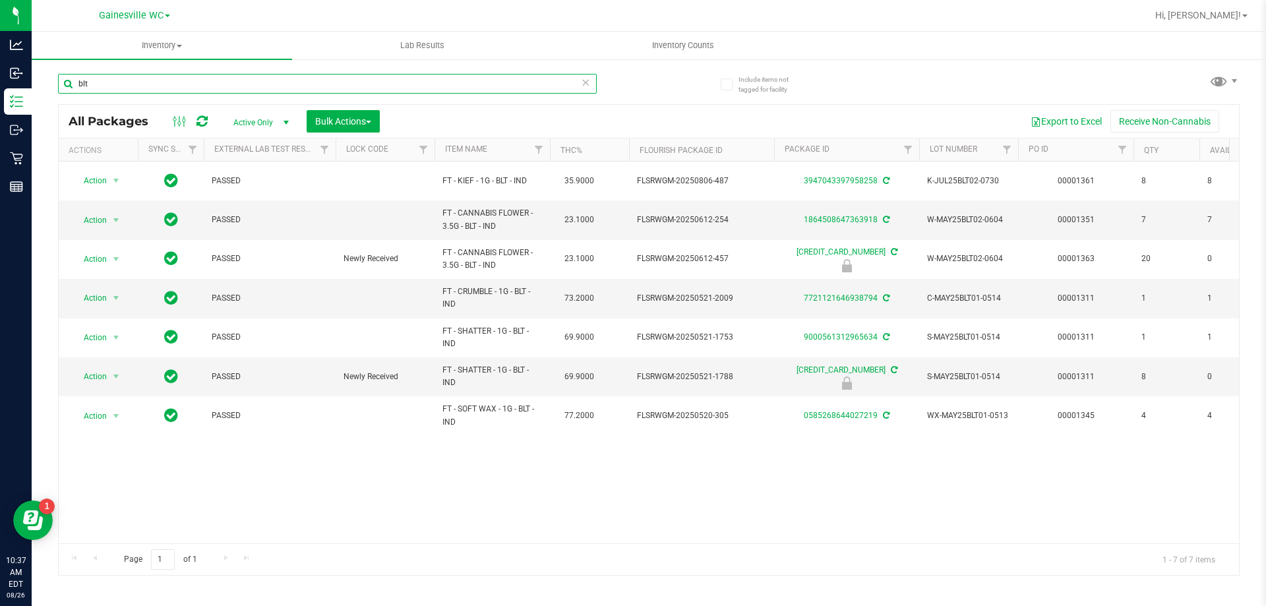
drag, startPoint x: 109, startPoint y: 88, endPoint x: 35, endPoint y: 80, distance: 74.2
click at [35, 80] on div "Include items not tagged for facility blt All Packages Active Only Active Only …" at bounding box center [649, 259] width 1234 height 402
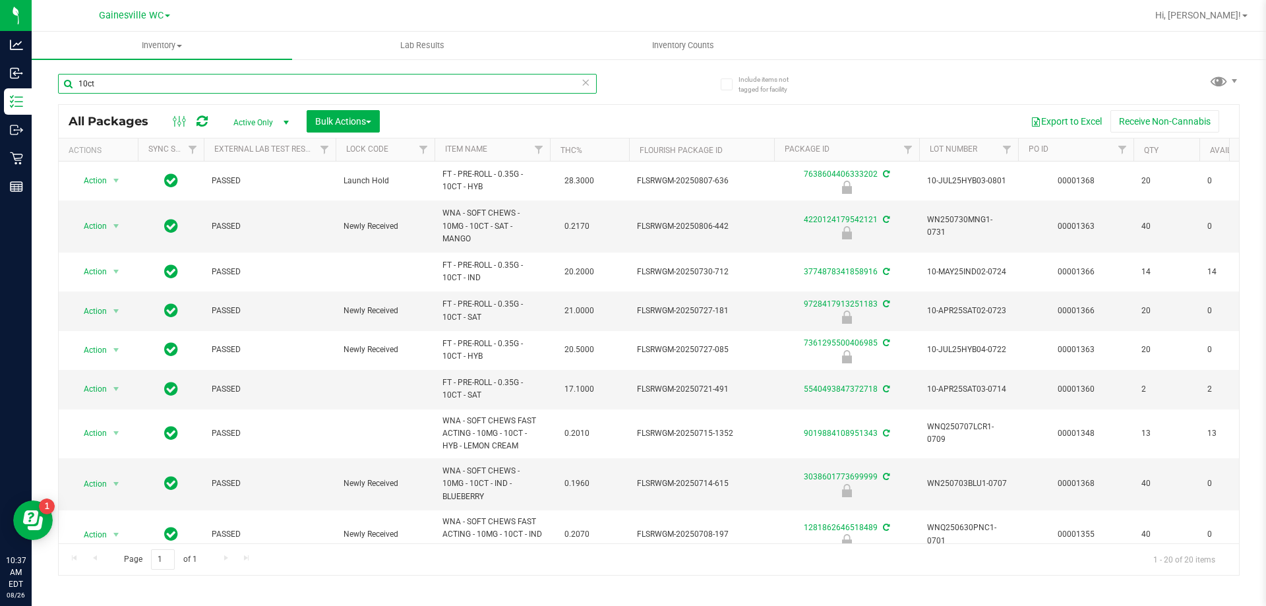
type input "10ct"
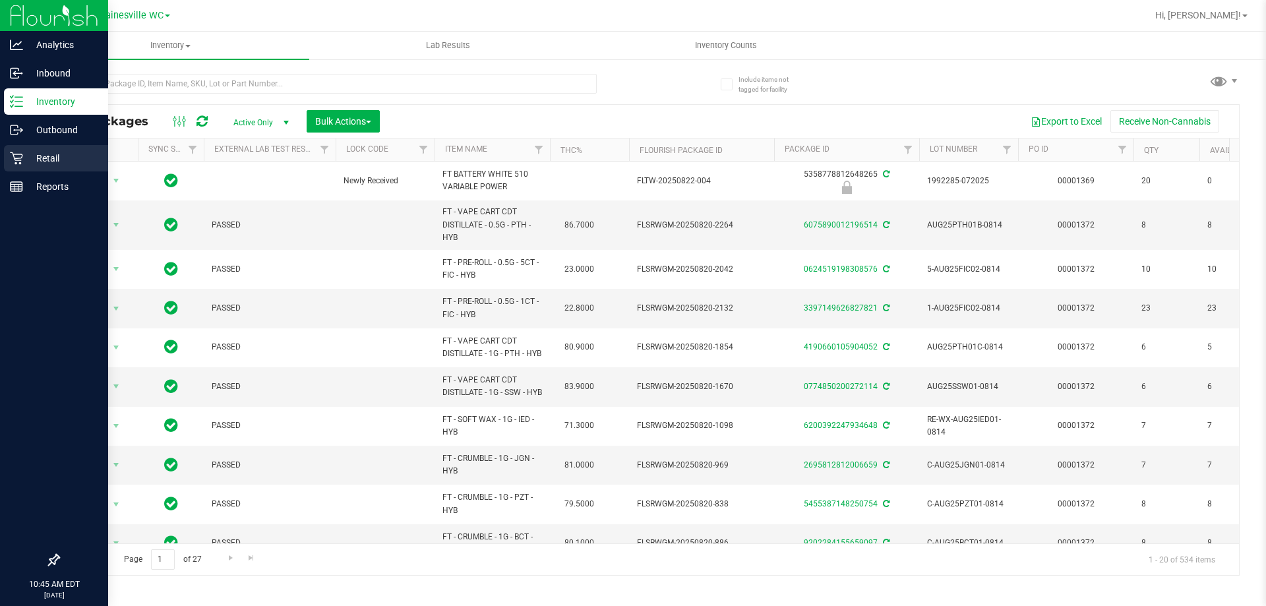
click at [51, 154] on p "Retail" at bounding box center [62, 158] width 79 height 16
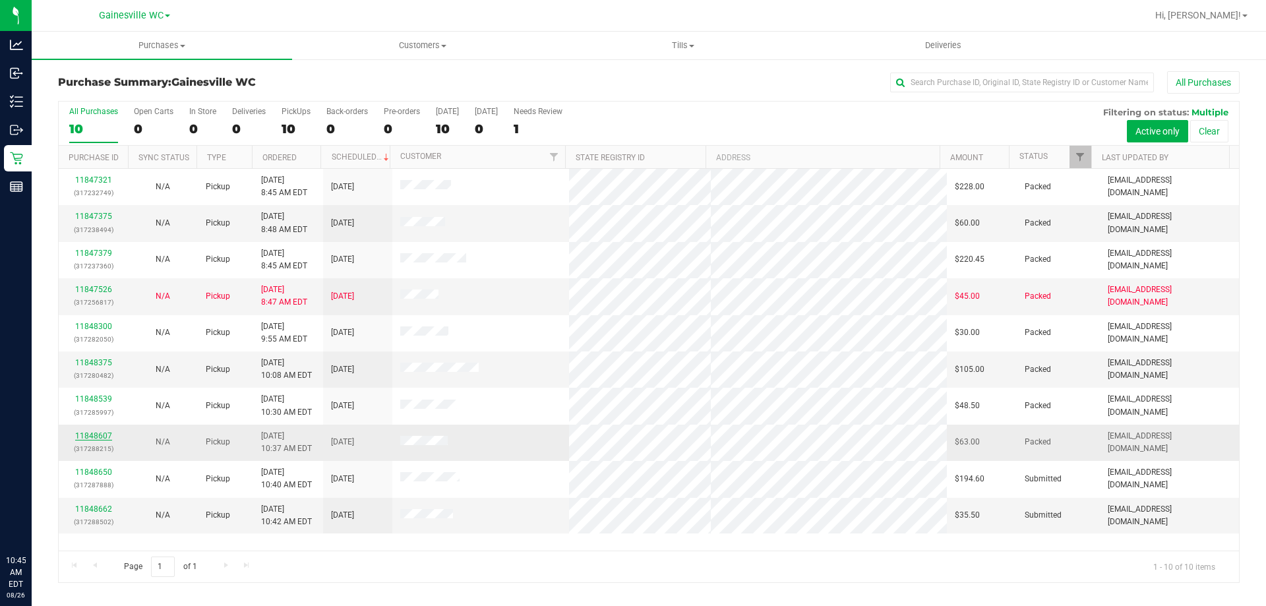
click at [86, 440] on link "11848607" at bounding box center [93, 435] width 37 height 9
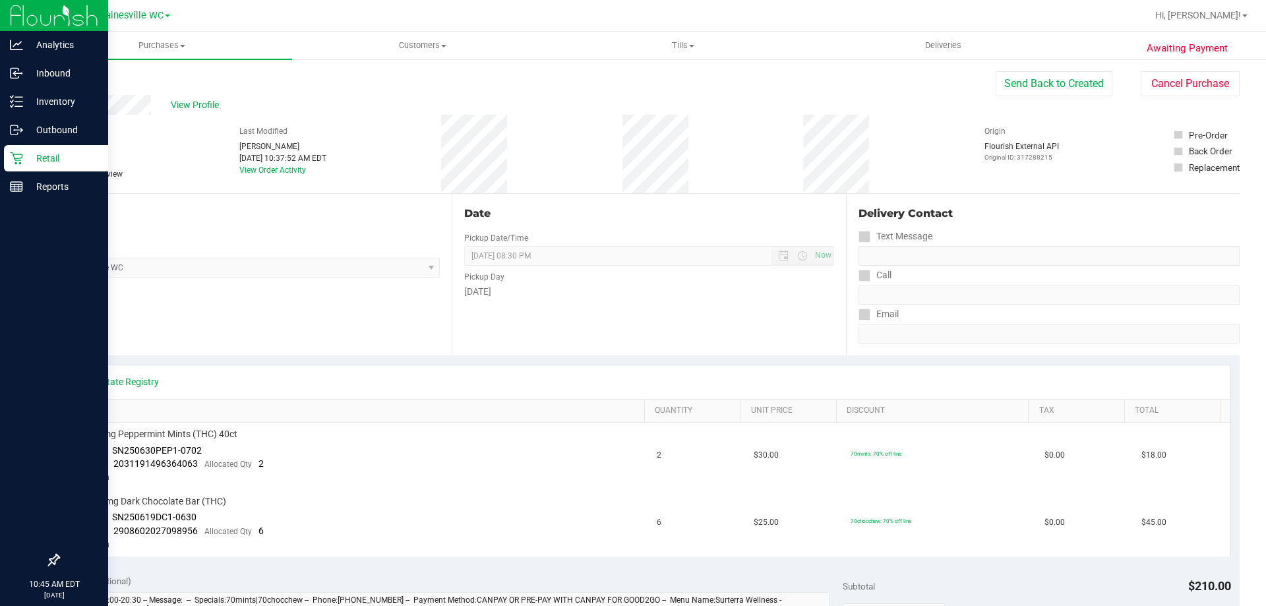
click at [17, 155] on icon at bounding box center [16, 158] width 13 height 13
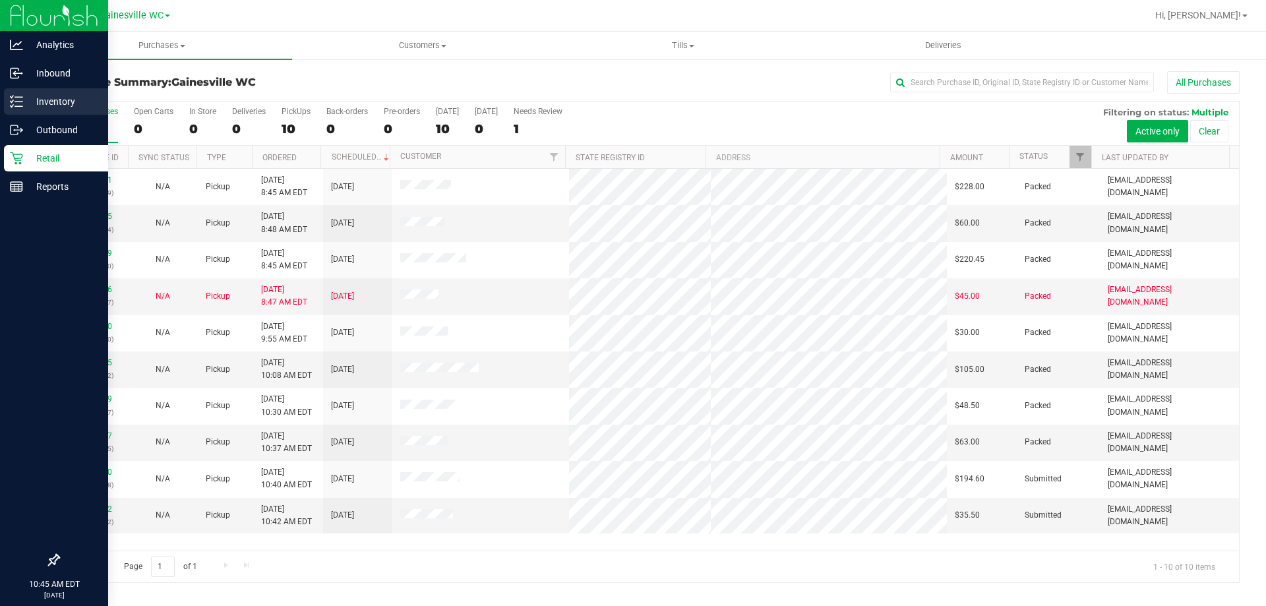
click at [47, 110] on div "Inventory" at bounding box center [56, 101] width 104 height 26
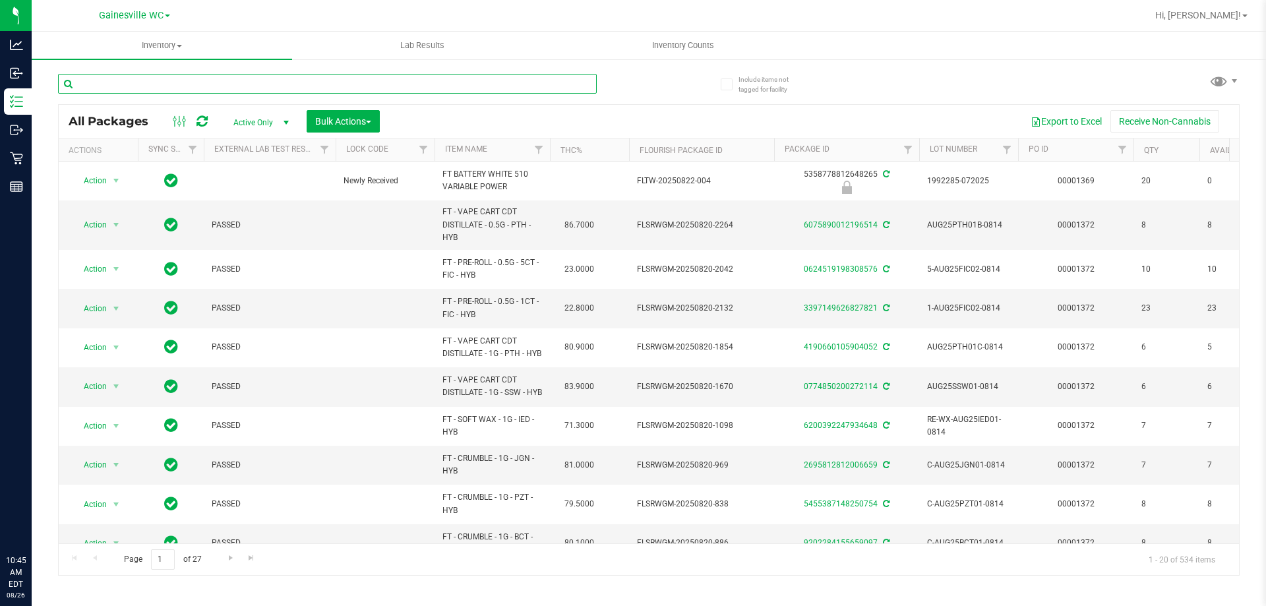
click at [172, 86] on input "text" at bounding box center [327, 84] width 539 height 20
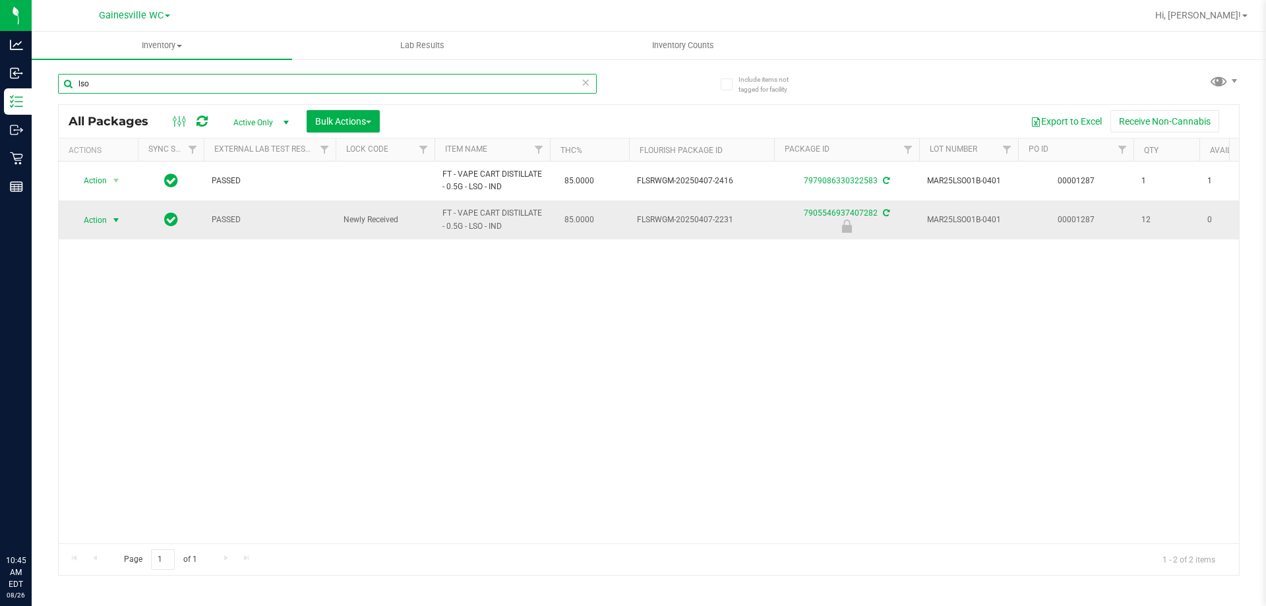
type input "lso"
click at [108, 218] on span "select" at bounding box center [116, 220] width 16 height 18
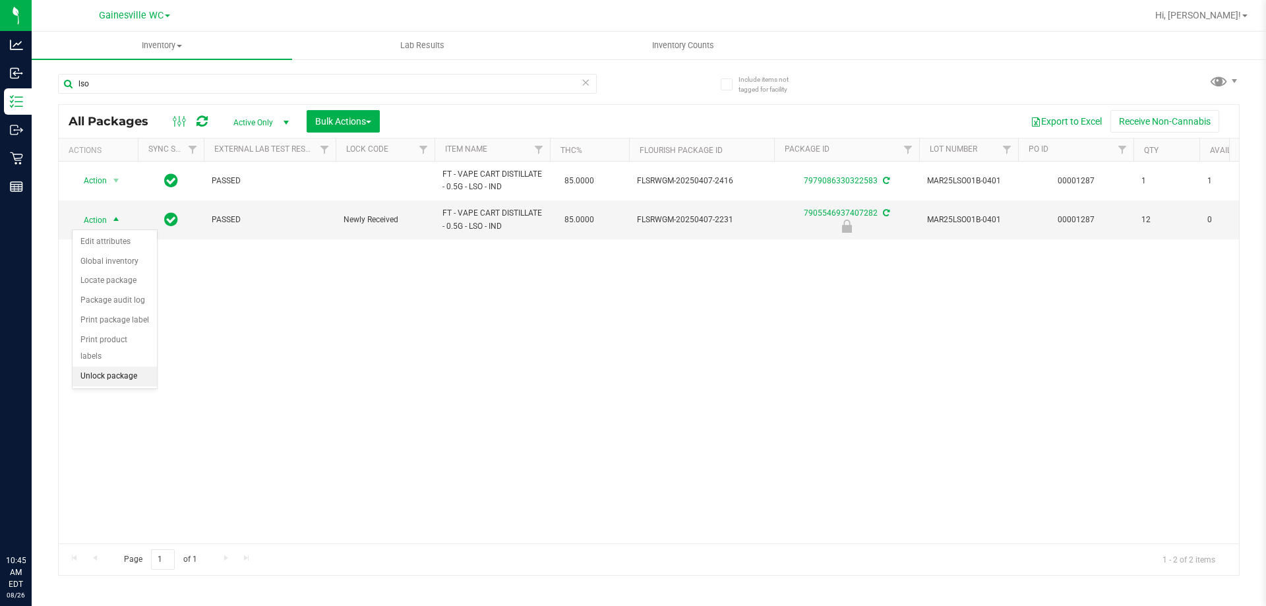
click at [113, 367] on li "Unlock package" at bounding box center [115, 377] width 84 height 20
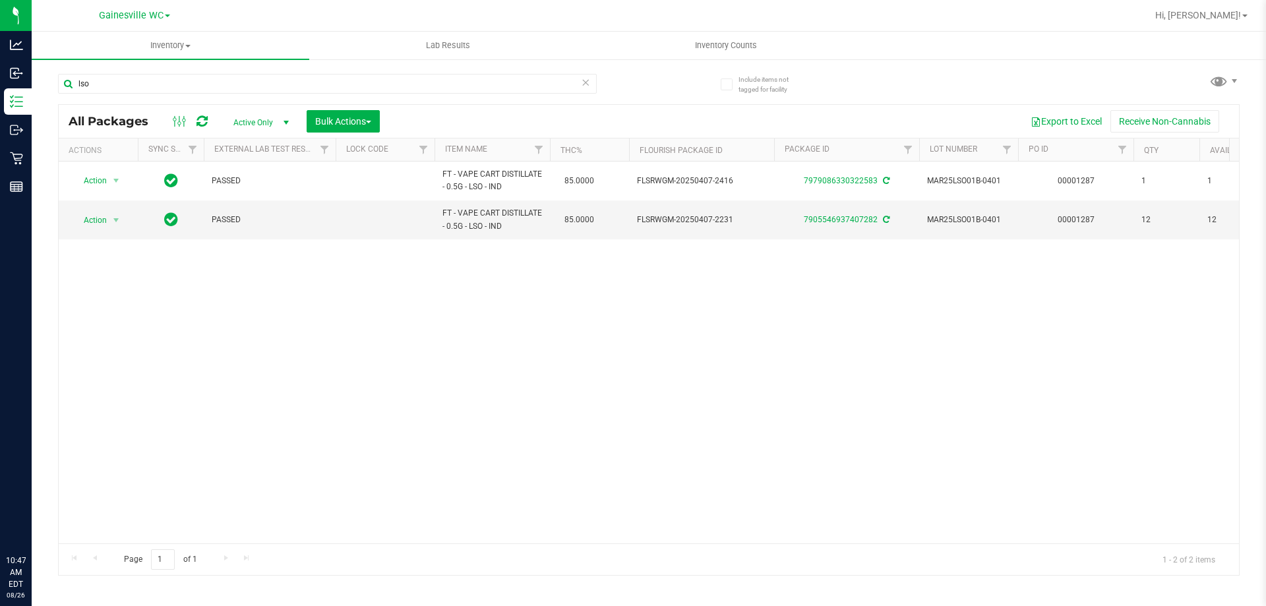
click at [457, 480] on div "Action Action Adjust qty Create package Edit attributes Global inventory Locate…" at bounding box center [649, 353] width 1180 height 382
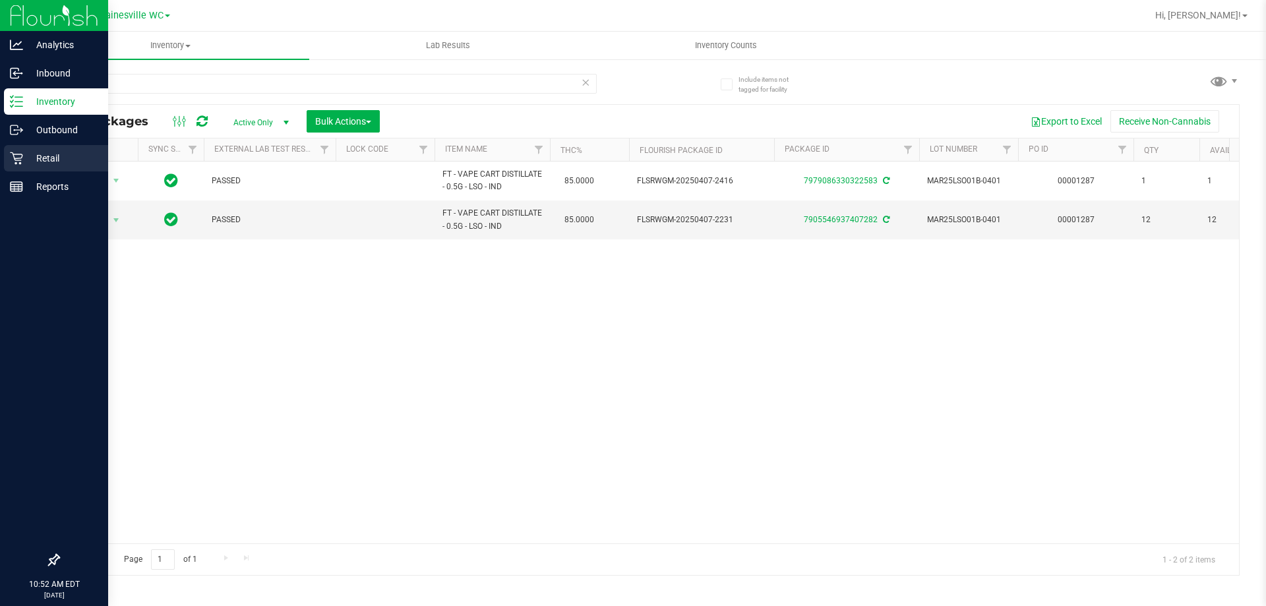
click at [26, 158] on p "Retail" at bounding box center [62, 158] width 79 height 16
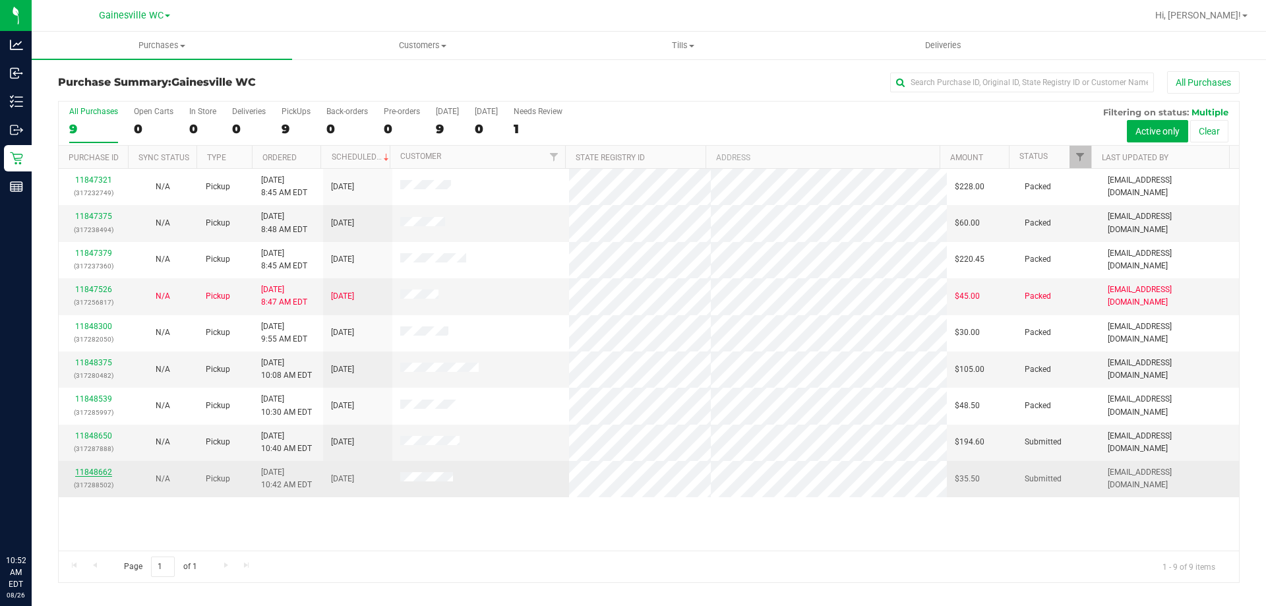
click at [94, 475] on link "11848662" at bounding box center [93, 471] width 37 height 9
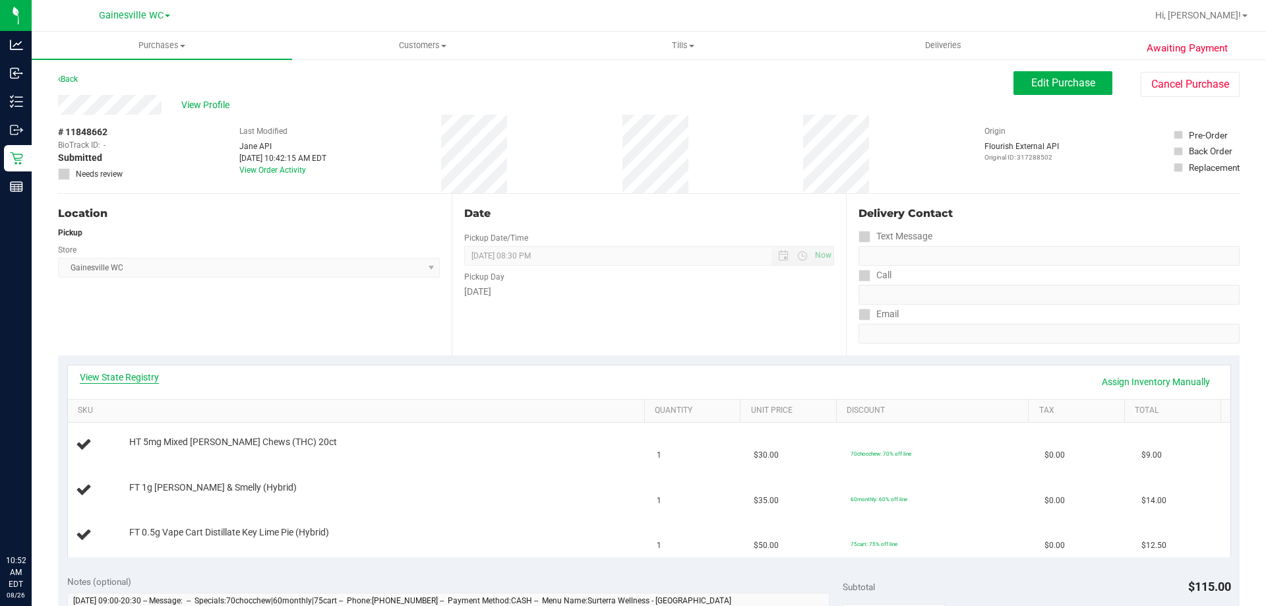
click at [117, 376] on link "View State Registry" at bounding box center [119, 376] width 79 height 13
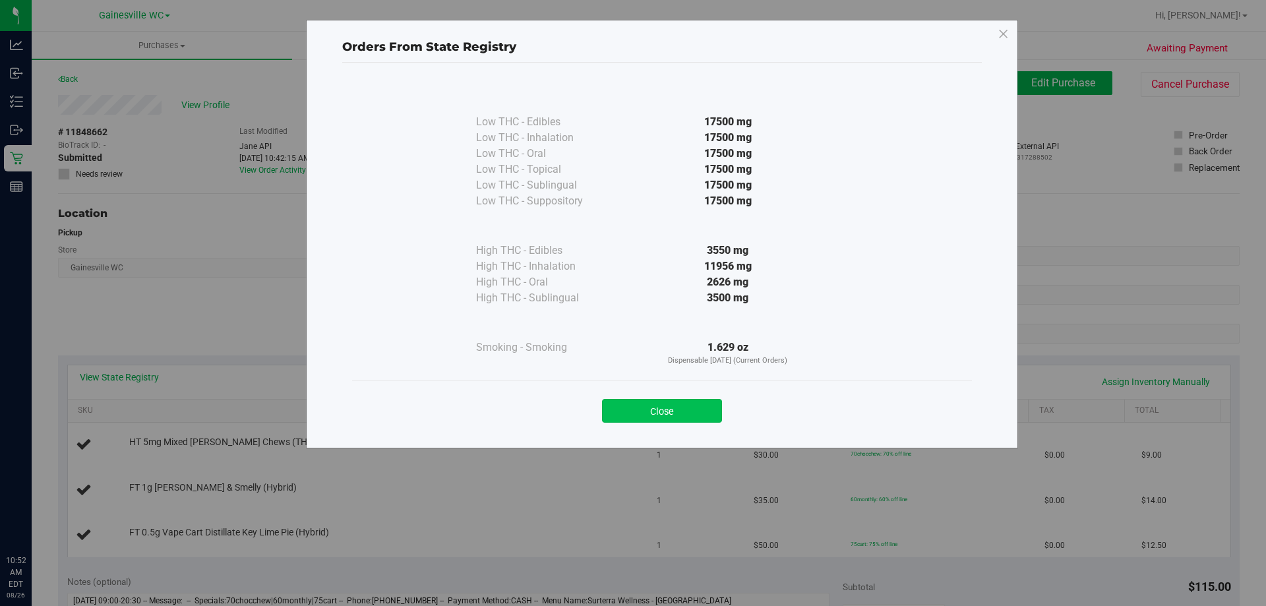
click at [689, 413] on button "Close" at bounding box center [662, 411] width 120 height 24
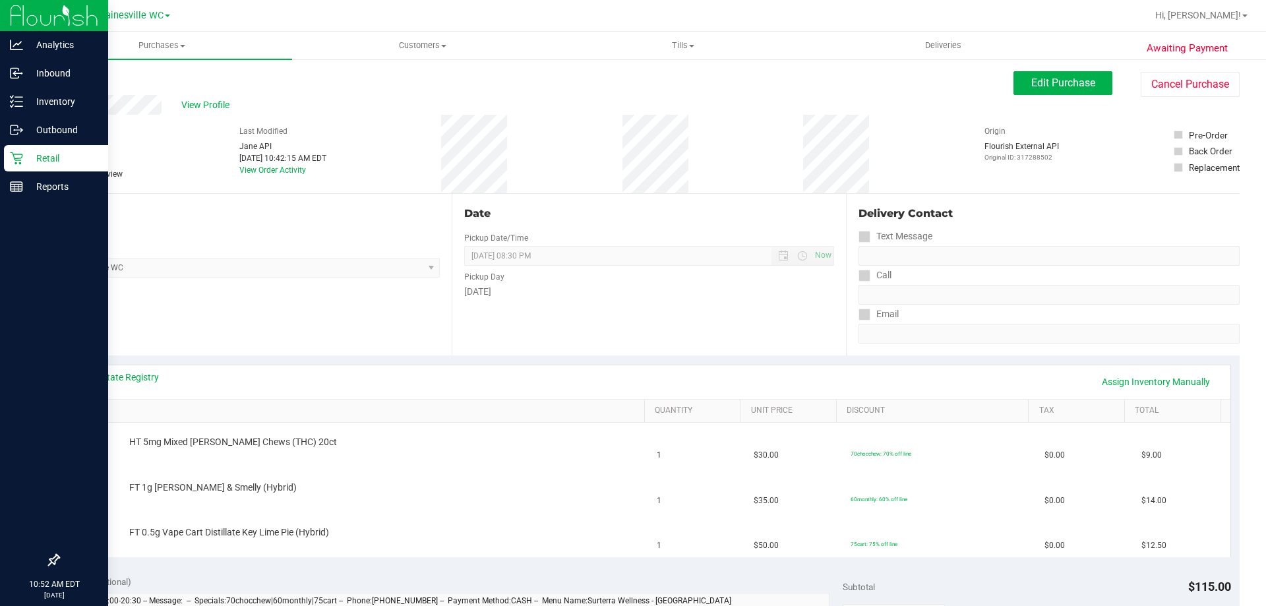
click at [27, 157] on p "Retail" at bounding box center [62, 158] width 79 height 16
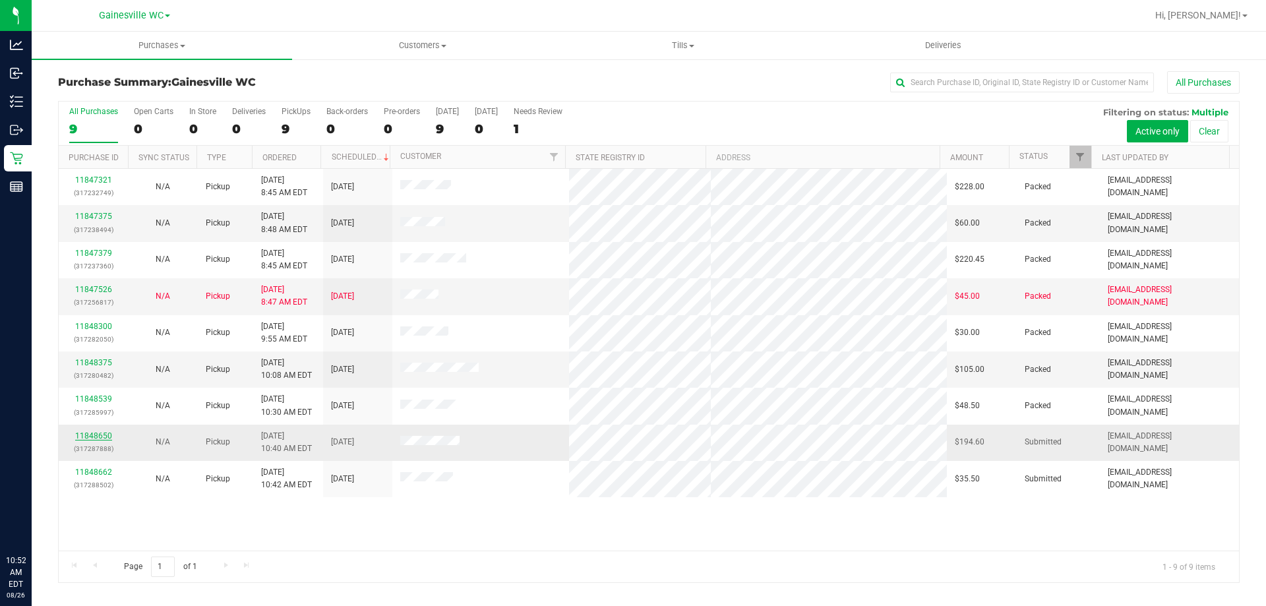
click at [101, 434] on link "11848650" at bounding box center [93, 435] width 37 height 9
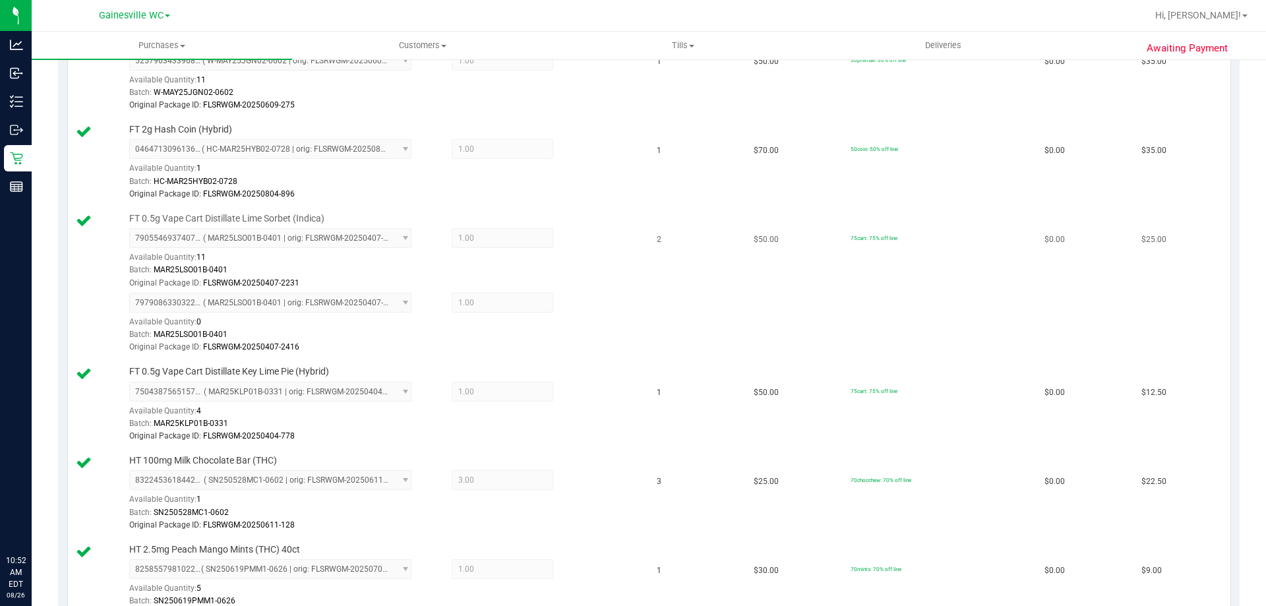
scroll to position [396, 0]
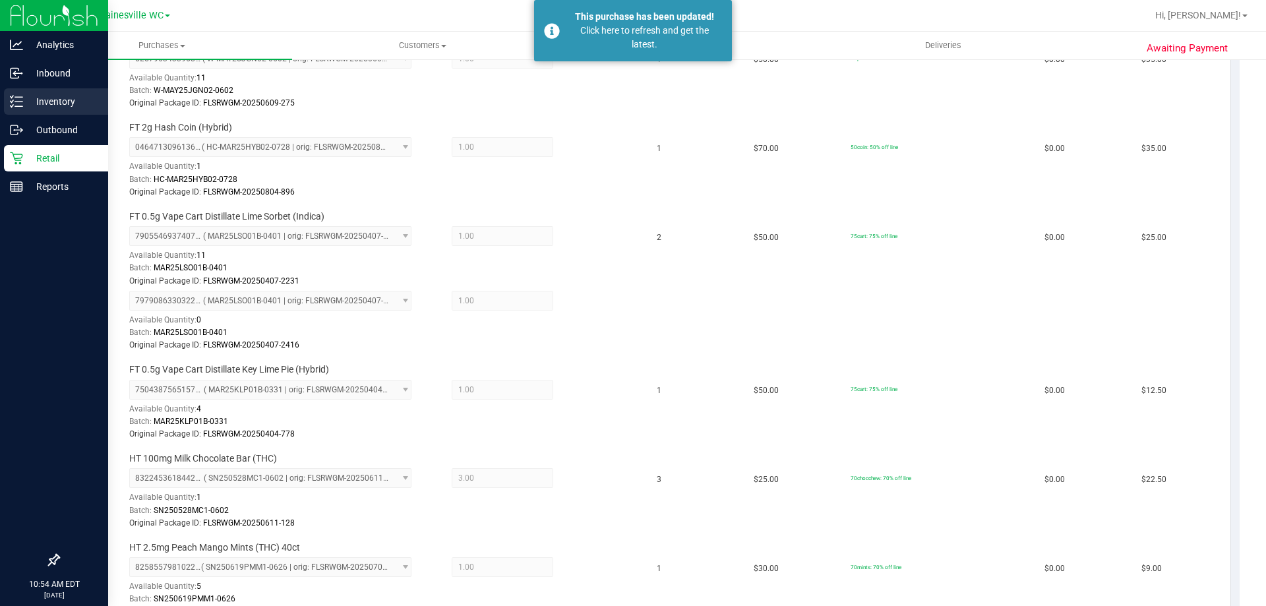
click at [47, 103] on p "Inventory" at bounding box center [62, 102] width 79 height 16
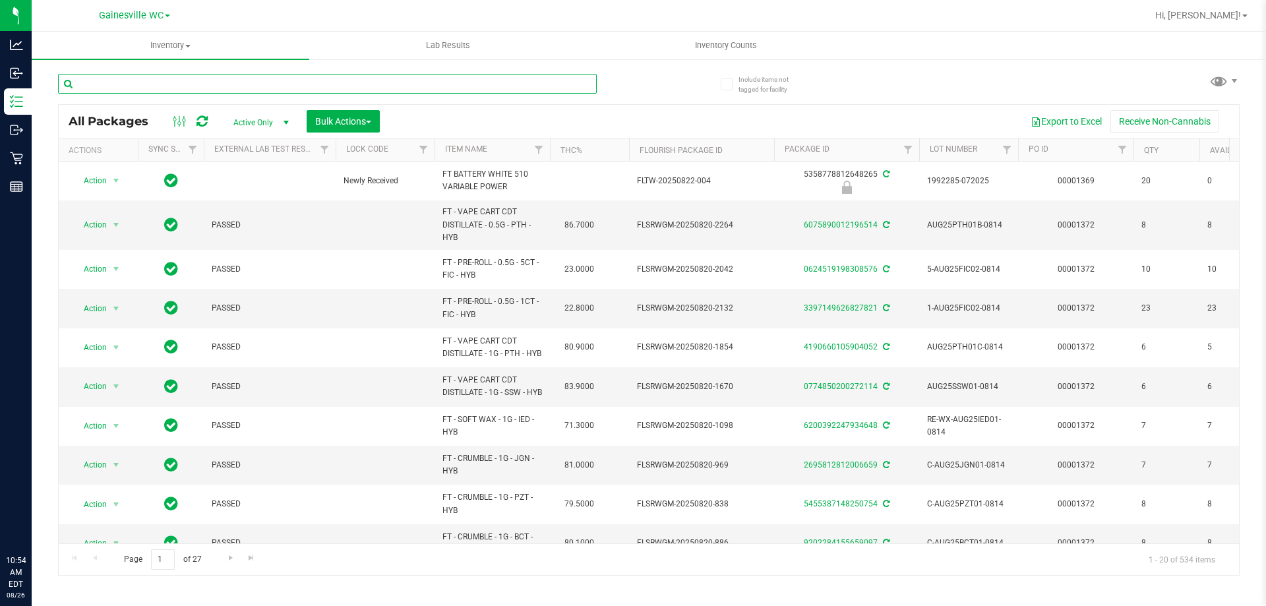
click at [226, 84] on input "text" at bounding box center [327, 84] width 539 height 20
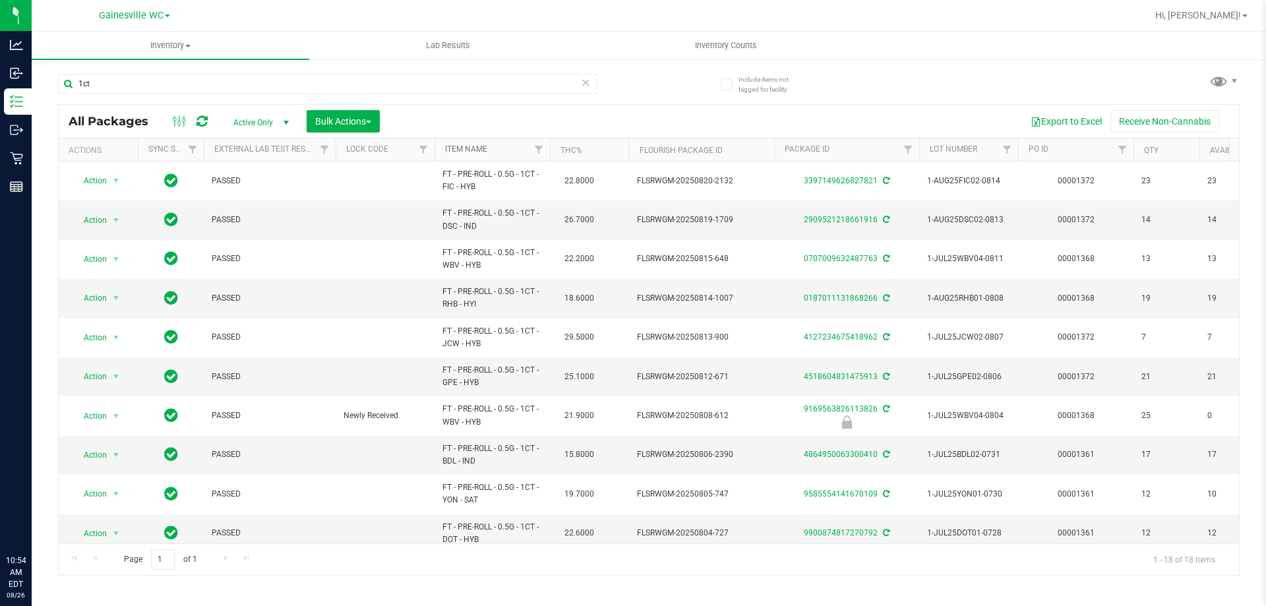
click at [465, 144] on link "Item Name" at bounding box center [466, 148] width 42 height 9
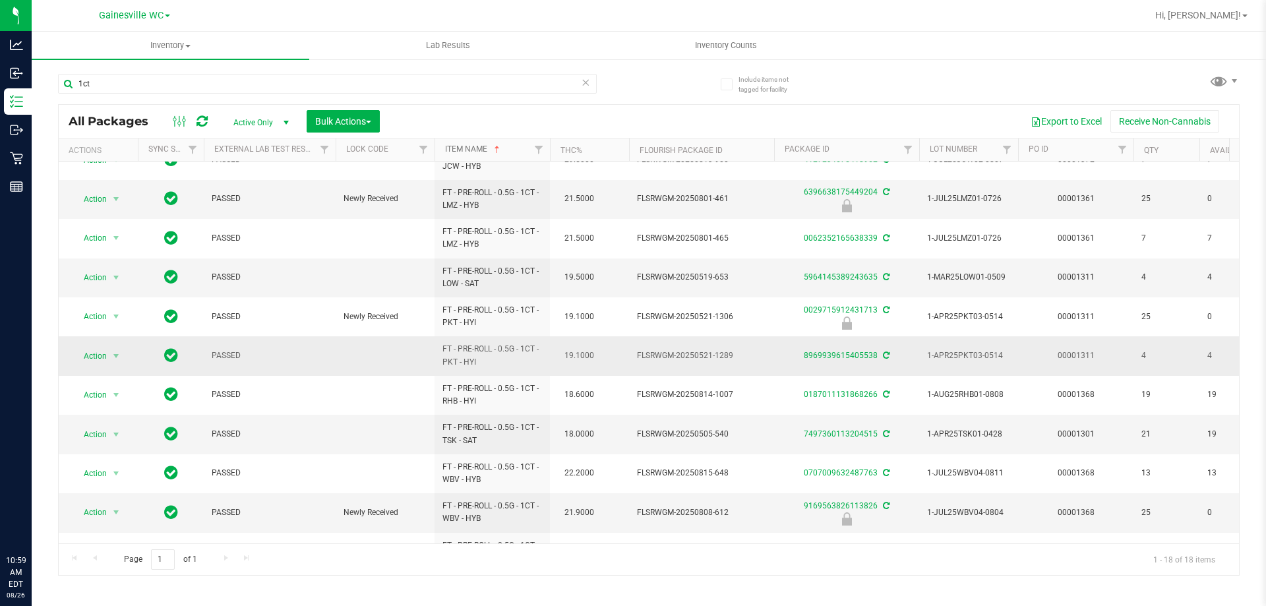
scroll to position [332, 0]
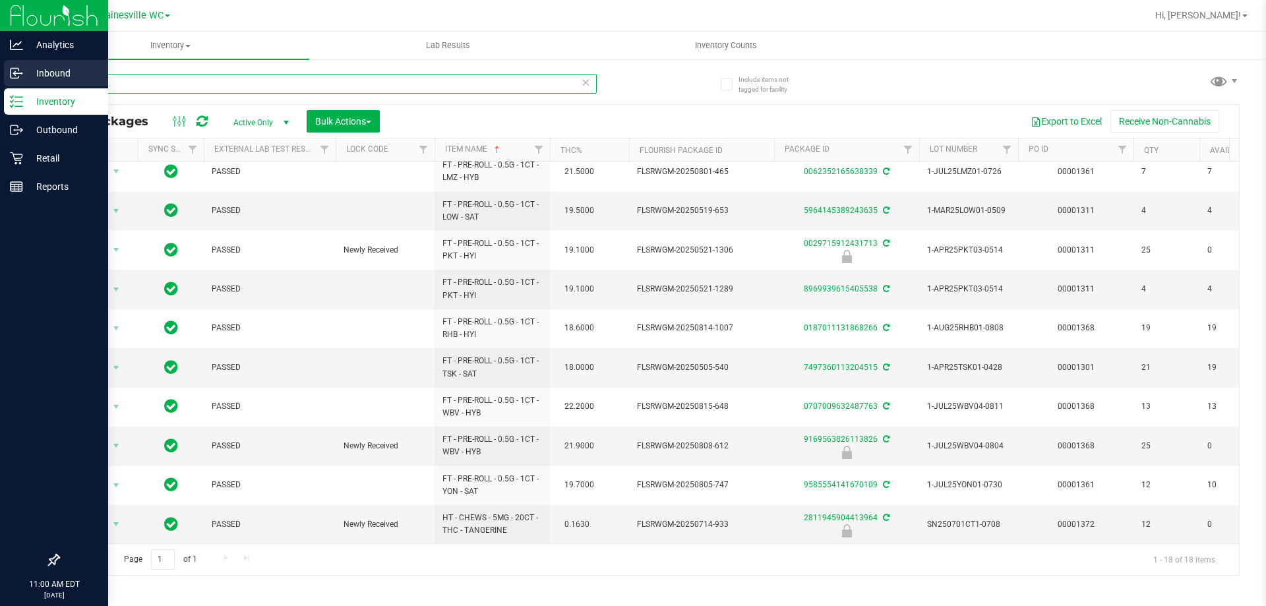
drag, startPoint x: 127, startPoint y: 87, endPoint x: 0, endPoint y: 67, distance: 128.1
click at [0, 67] on div "Analytics Inbound Inventory Outbound Retail Reports 11:00 AM EDT 08/26/2025 08/…" at bounding box center [633, 303] width 1266 height 606
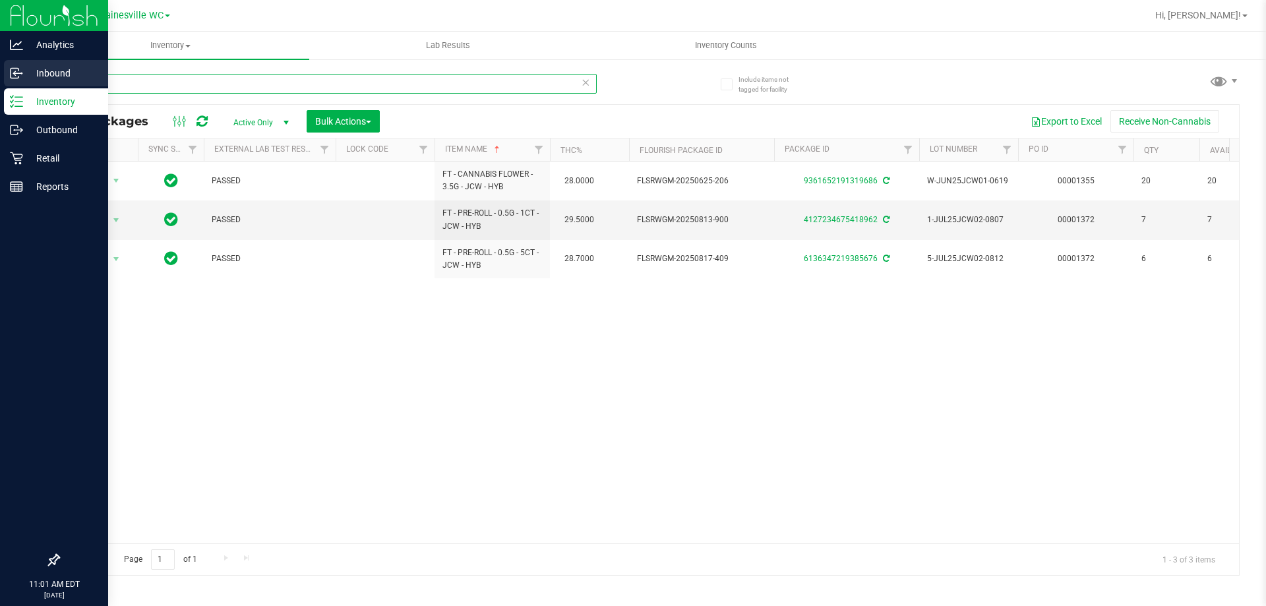
drag, startPoint x: 101, startPoint y: 83, endPoint x: 15, endPoint y: 83, distance: 85.7
click at [15, 83] on div "Analytics Inbound Inventory Outbound Retail Reports 11:01 AM EDT 08/26/2025 08/…" at bounding box center [633, 303] width 1266 height 606
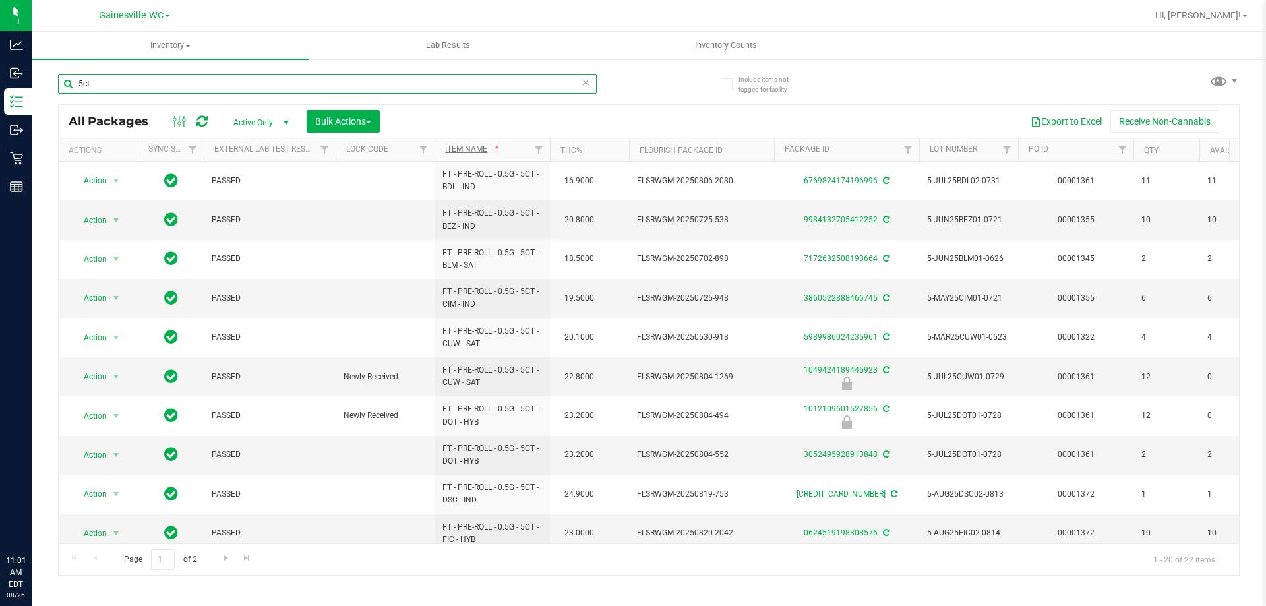
type input "5ct"
click at [464, 149] on link "Item Name" at bounding box center [473, 148] width 57 height 9
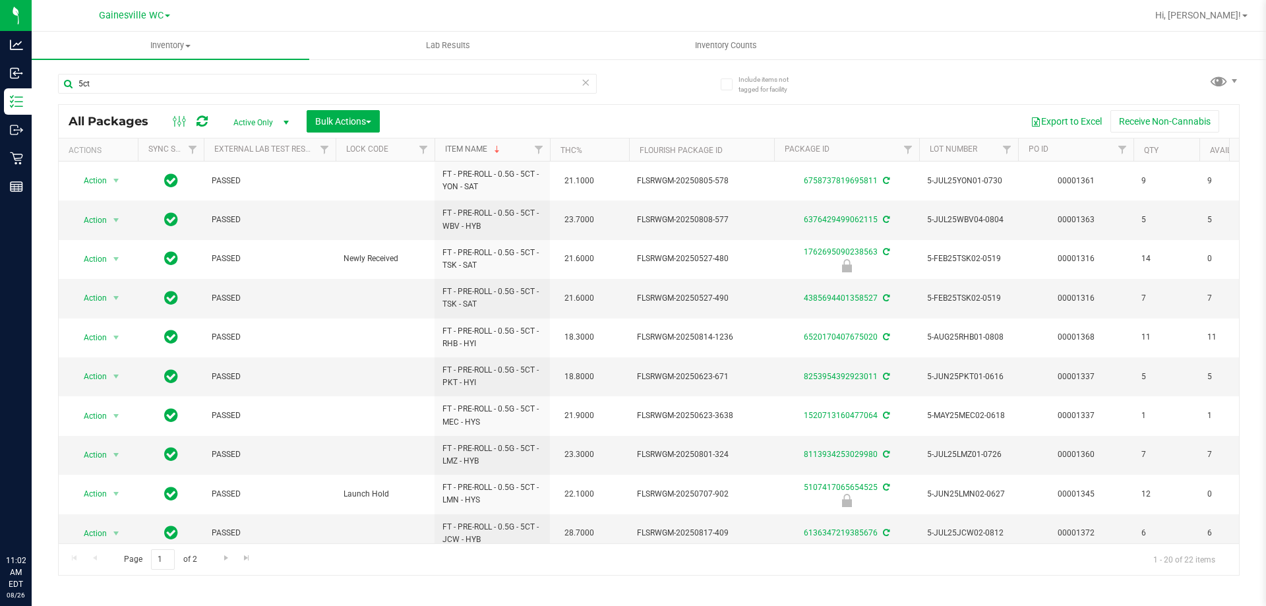
click at [475, 148] on link "Item Name" at bounding box center [473, 148] width 57 height 9
click at [465, 152] on link "Item Name" at bounding box center [466, 148] width 42 height 9
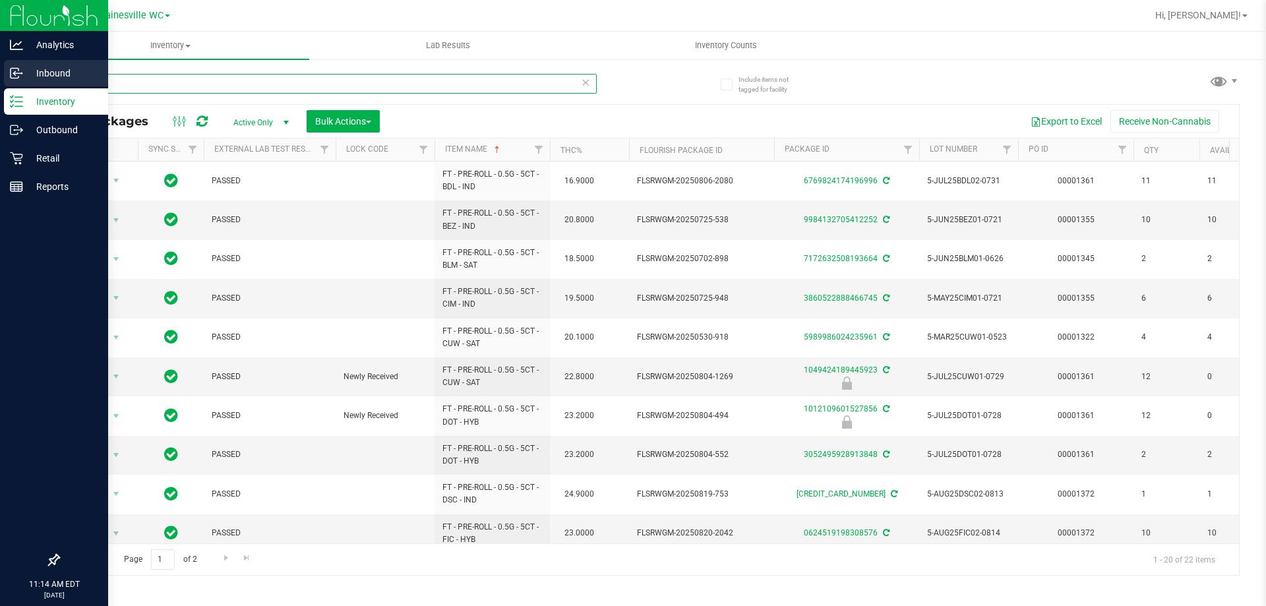
drag, startPoint x: 163, startPoint y: 88, endPoint x: 84, endPoint y: 69, distance: 81.9
click at [14, 85] on div "Analytics Inbound Inventory Outbound Retail Reports 11:14 AM EDT 08/26/2025 08/…" at bounding box center [633, 303] width 1266 height 606
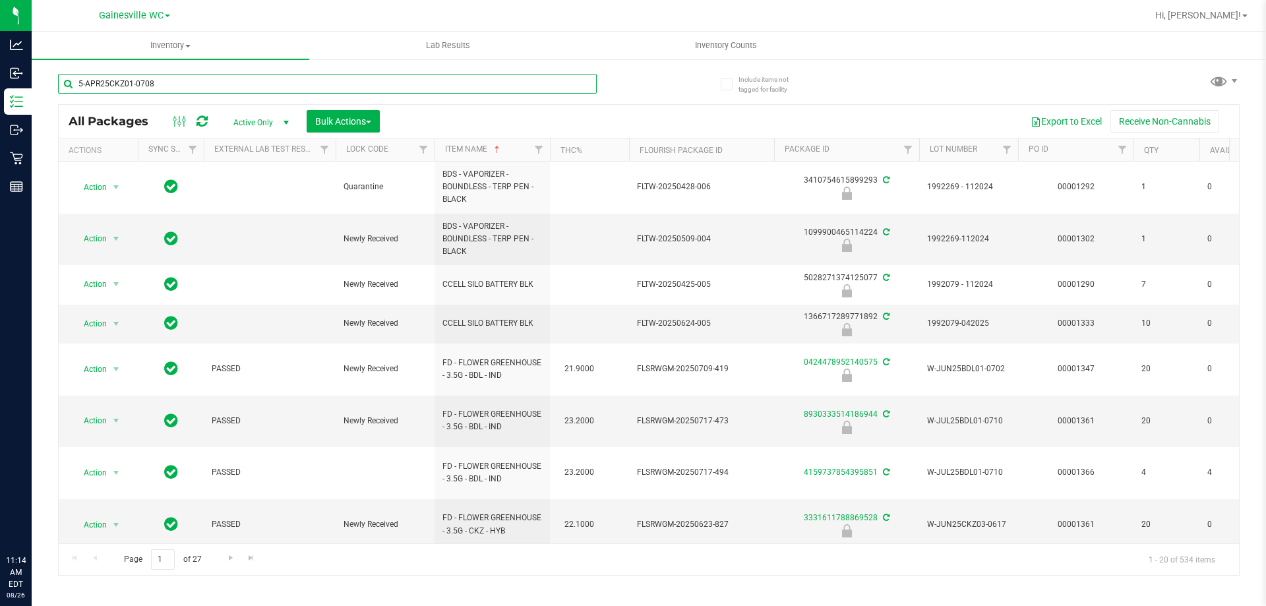
type input "5-APR25CKZ01-0708"
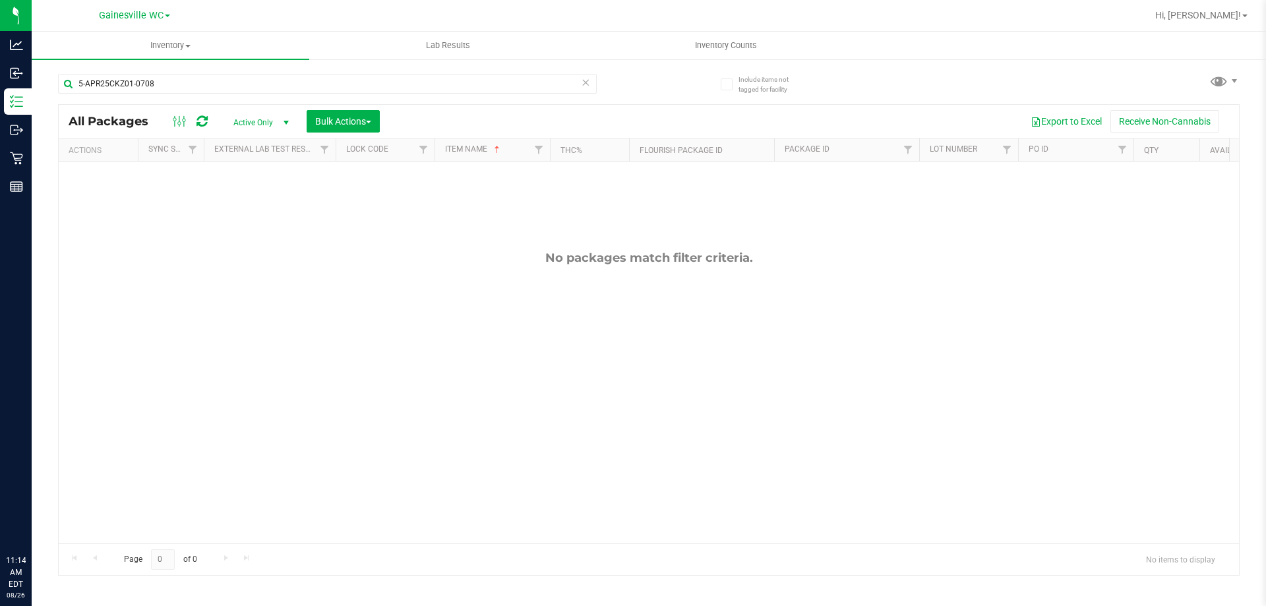
click at [244, 123] on span "Active Only" at bounding box center [258, 122] width 73 height 18
click at [239, 202] on li "All" at bounding box center [257, 202] width 71 height 20
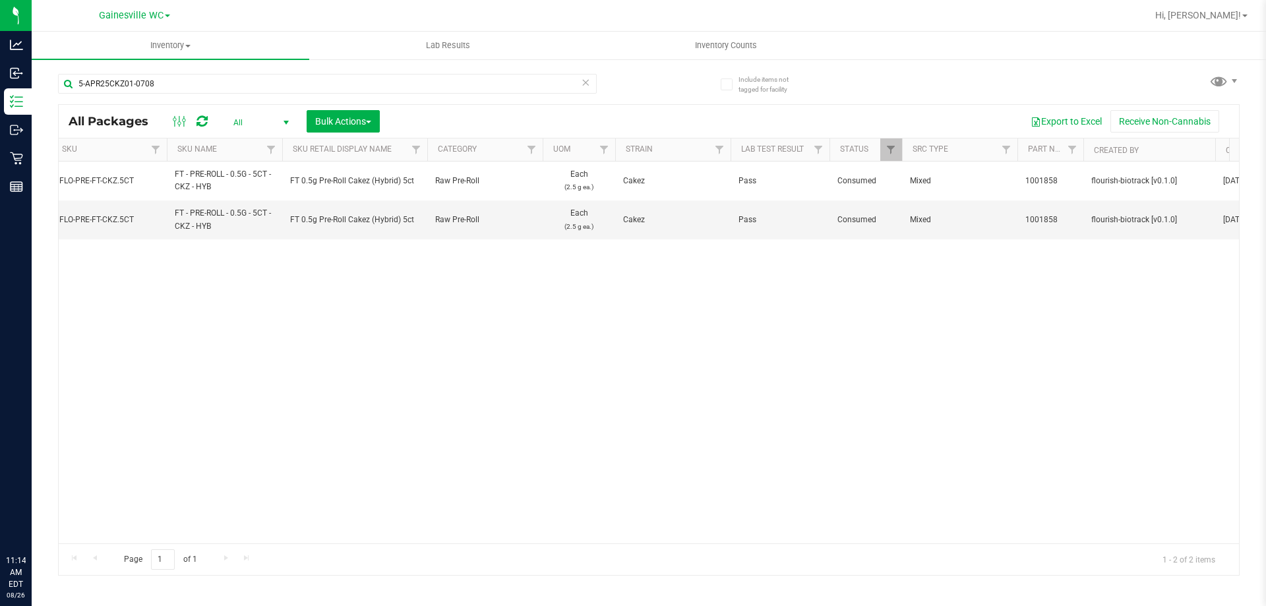
scroll to position [0, 1442]
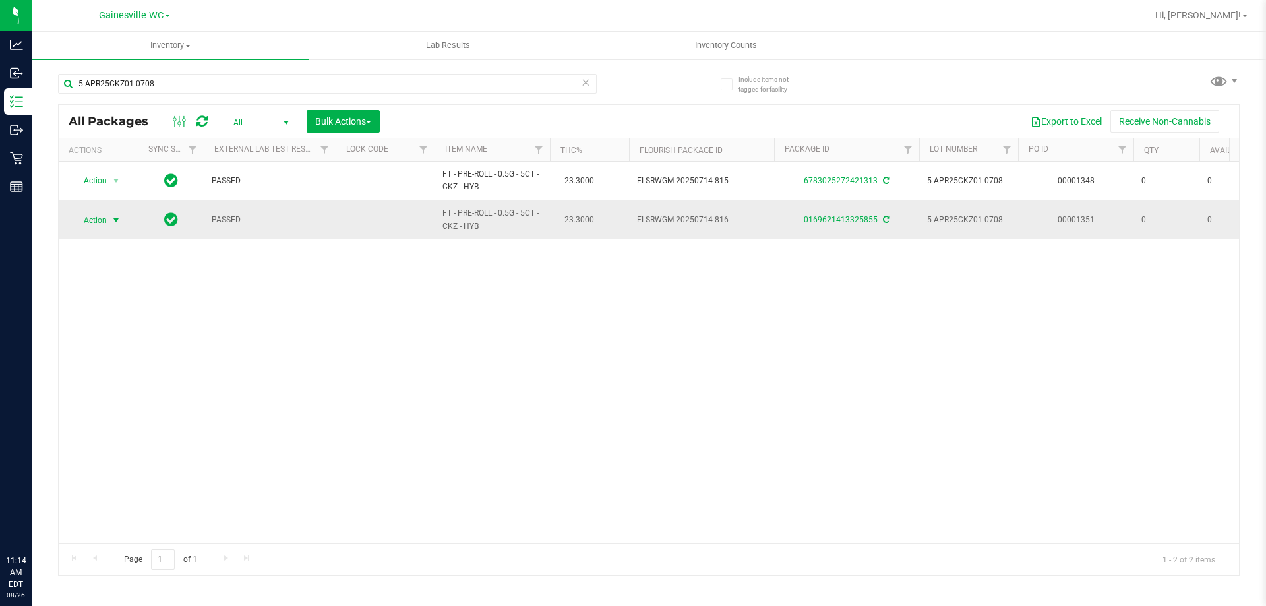
click at [113, 221] on span "select" at bounding box center [116, 220] width 11 height 11
click at [105, 245] on li "Adjust qty" at bounding box center [115, 242] width 84 height 20
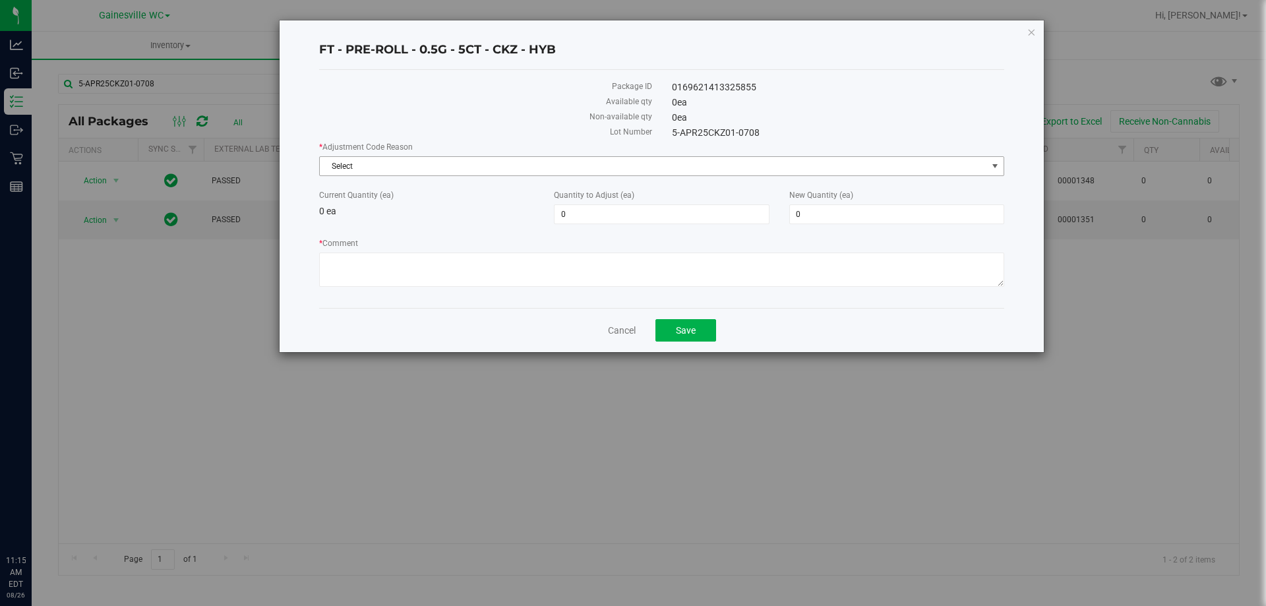
click at [434, 174] on span "Select" at bounding box center [653, 166] width 667 height 18
click at [617, 327] on link "Cancel" at bounding box center [622, 330] width 28 height 13
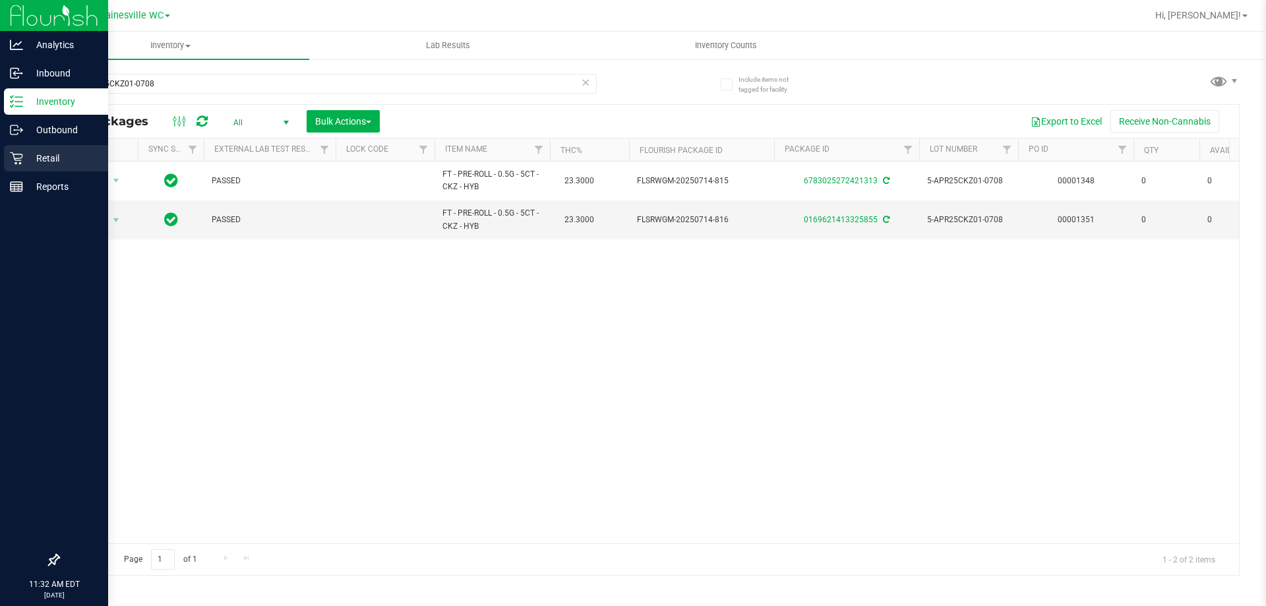
click at [26, 155] on p "Retail" at bounding box center [62, 158] width 79 height 16
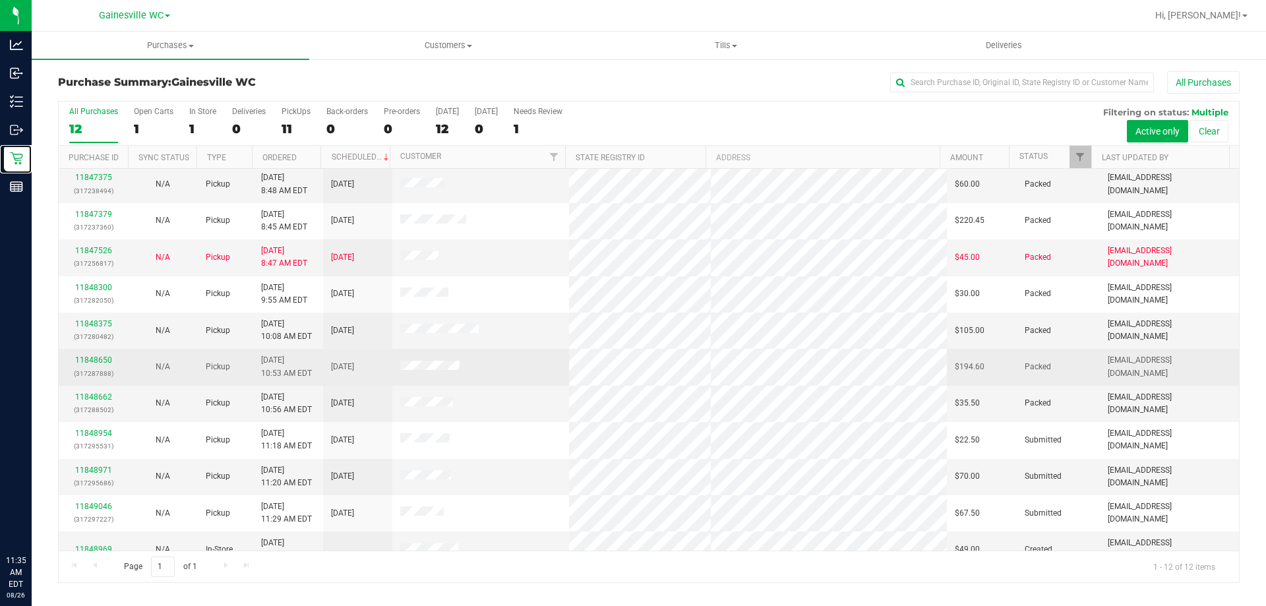
scroll to position [56, 0]
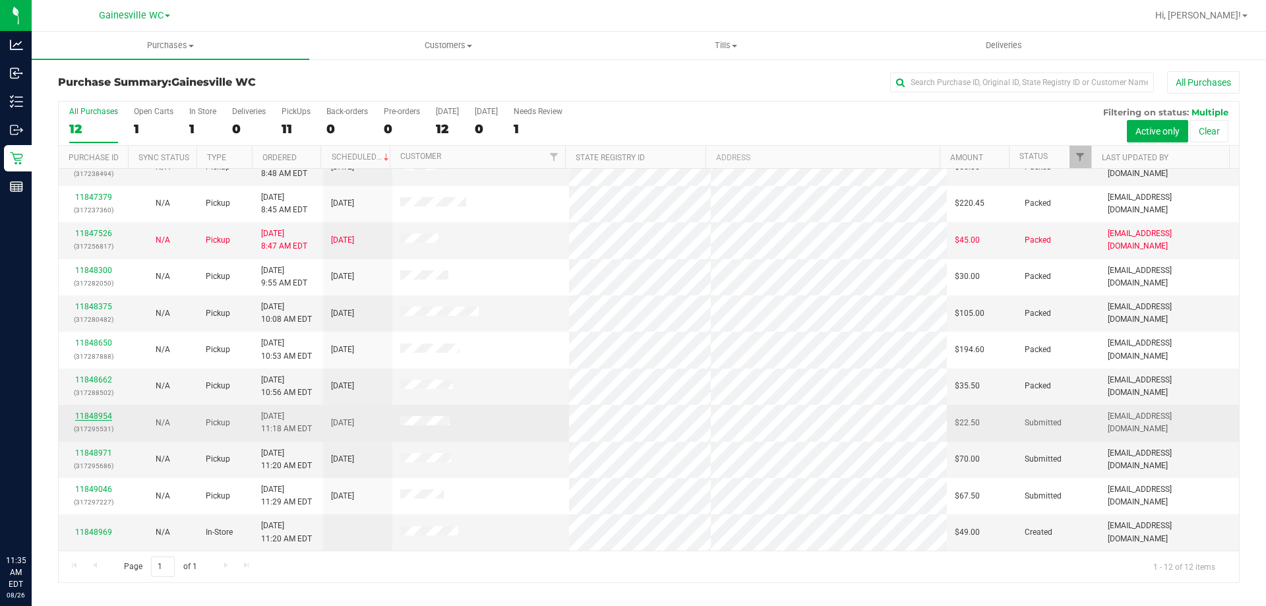
click at [87, 412] on link "11848954" at bounding box center [93, 415] width 37 height 9
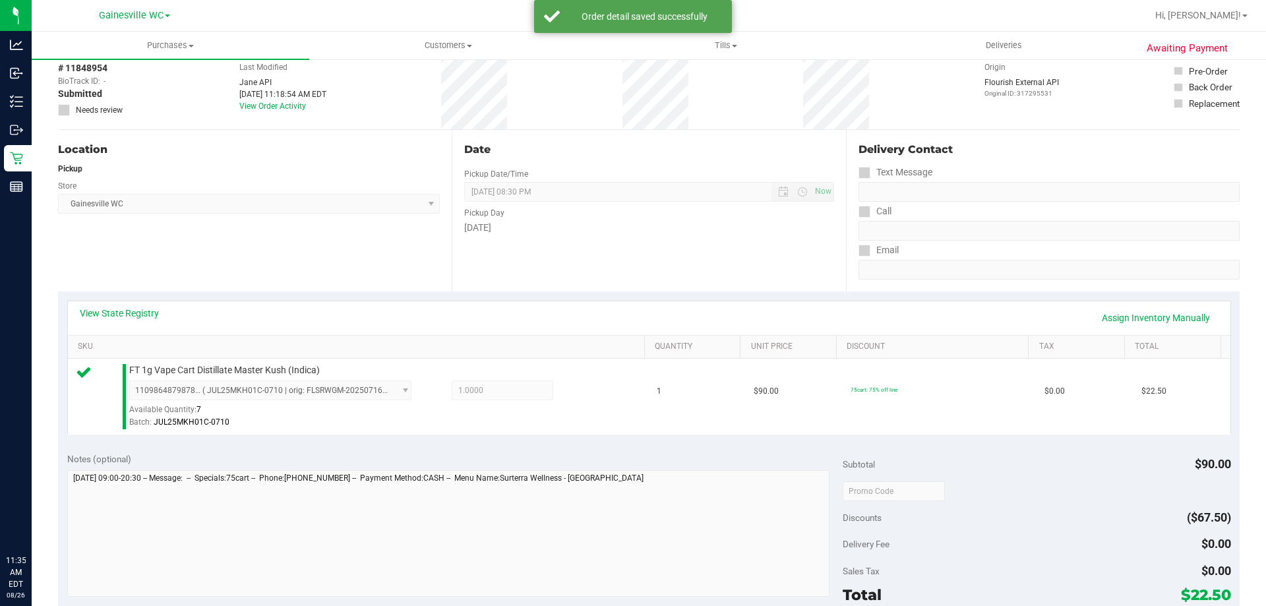
scroll to position [396, 0]
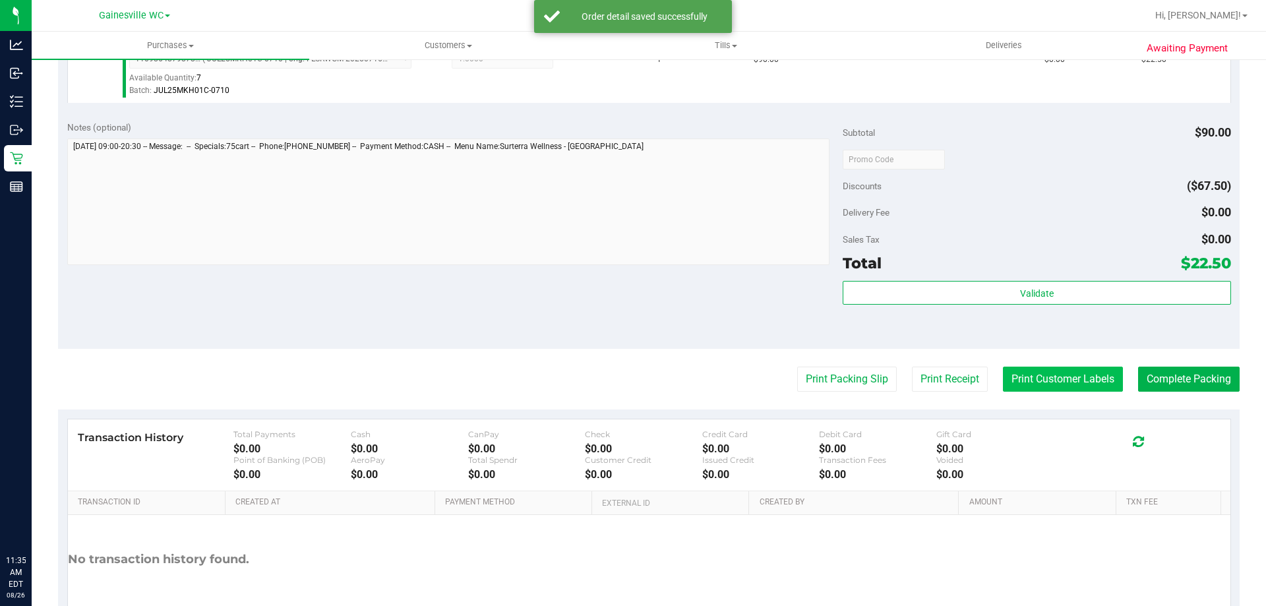
click at [1076, 378] on button "Print Customer Labels" at bounding box center [1063, 379] width 120 height 25
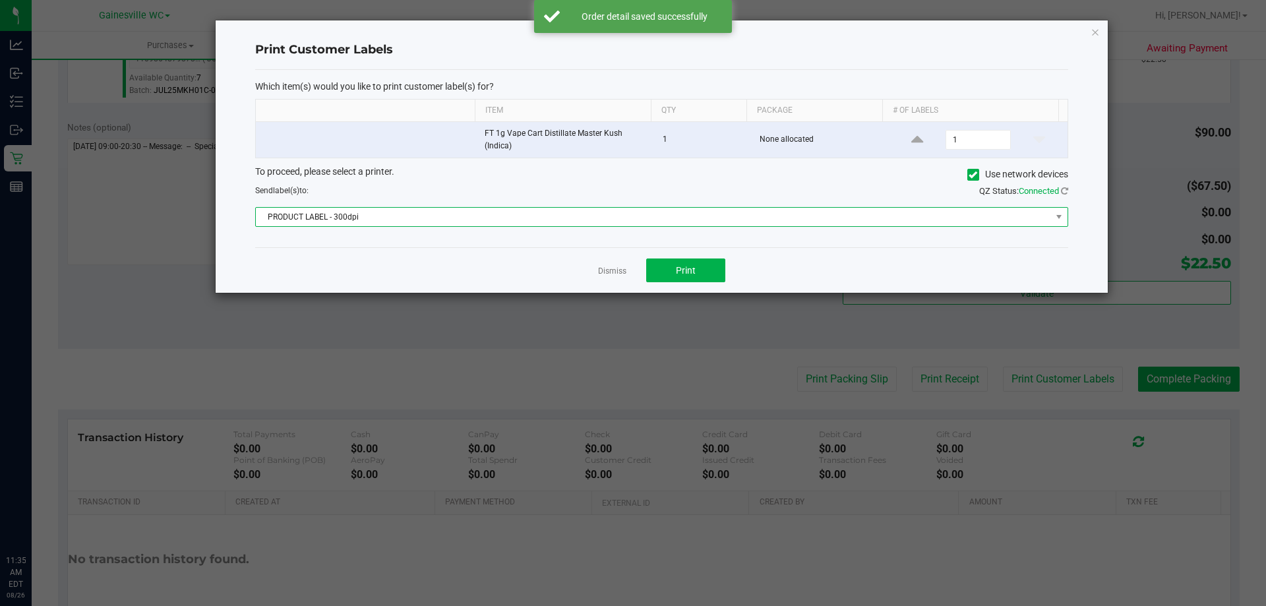
click at [539, 222] on span "PRODUCT LABEL - 300dpi" at bounding box center [653, 217] width 795 height 18
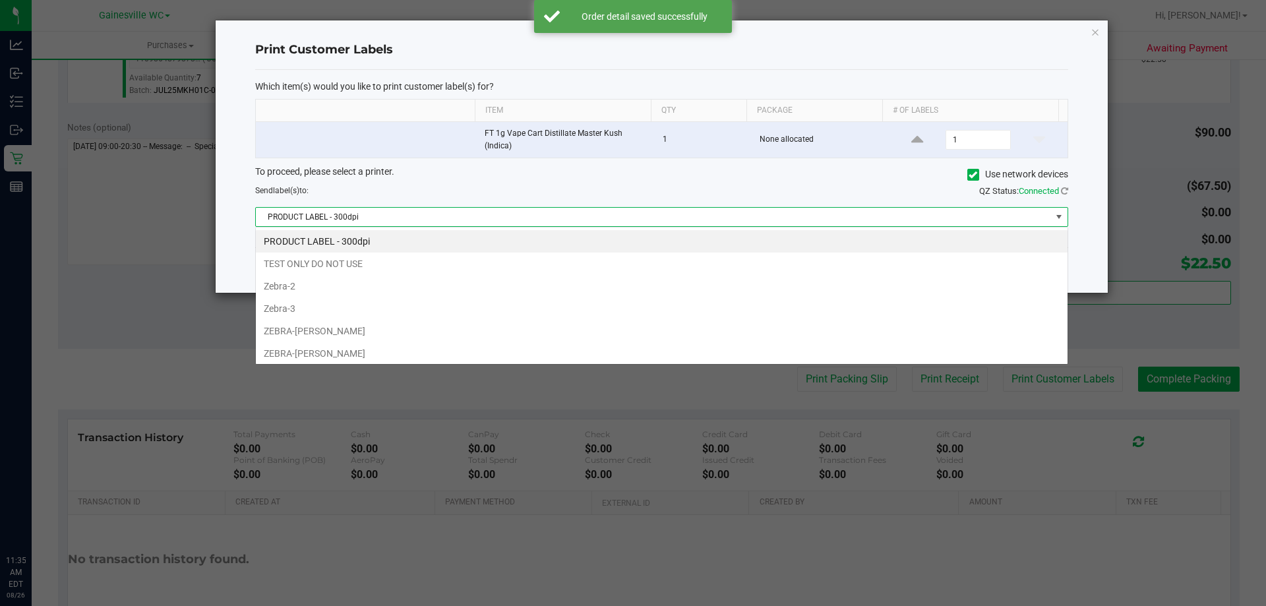
scroll to position [20, 812]
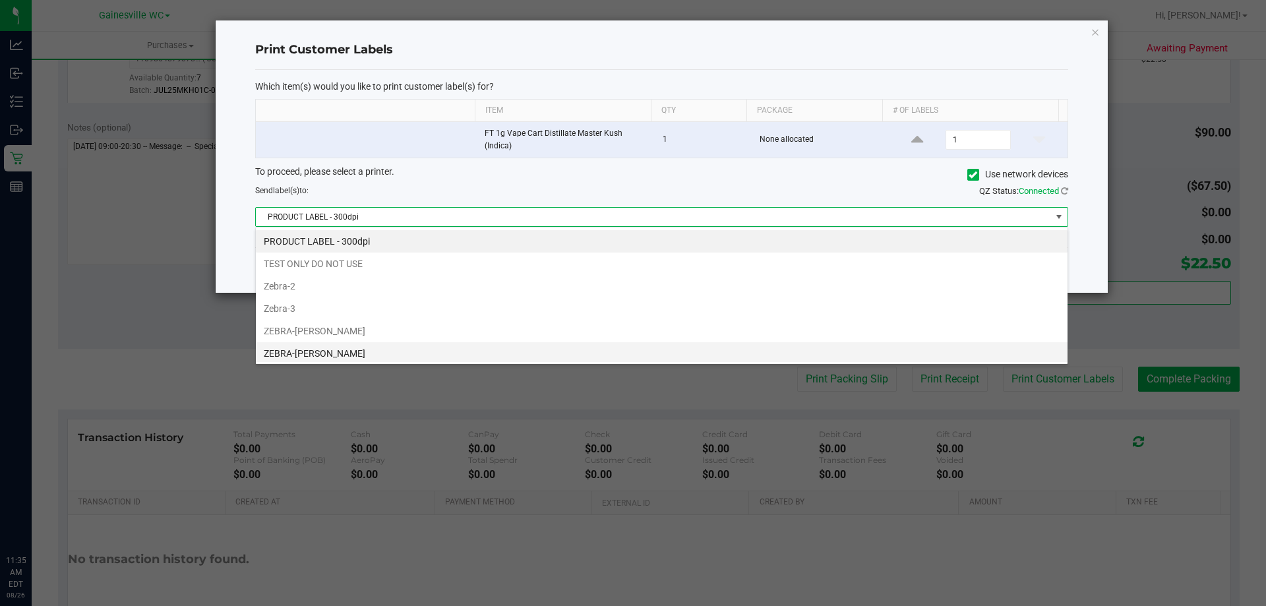
click at [432, 351] on li "ZEBRA-GARY-BARLOW" at bounding box center [662, 353] width 812 height 22
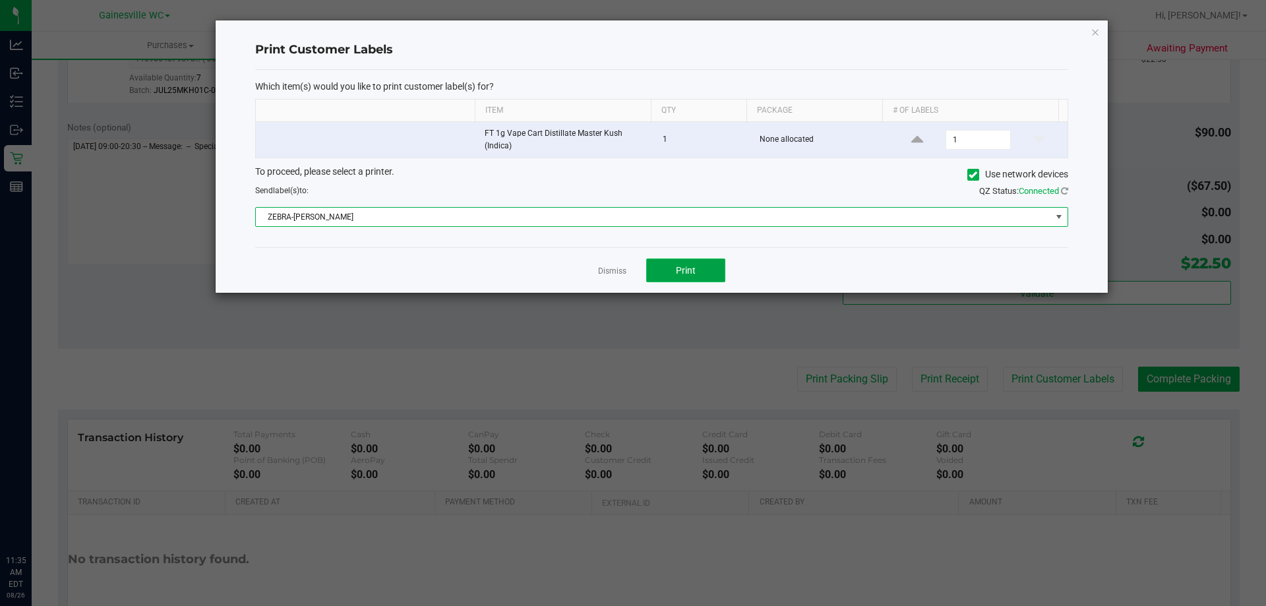
click at [664, 274] on button "Print" at bounding box center [685, 270] width 79 height 24
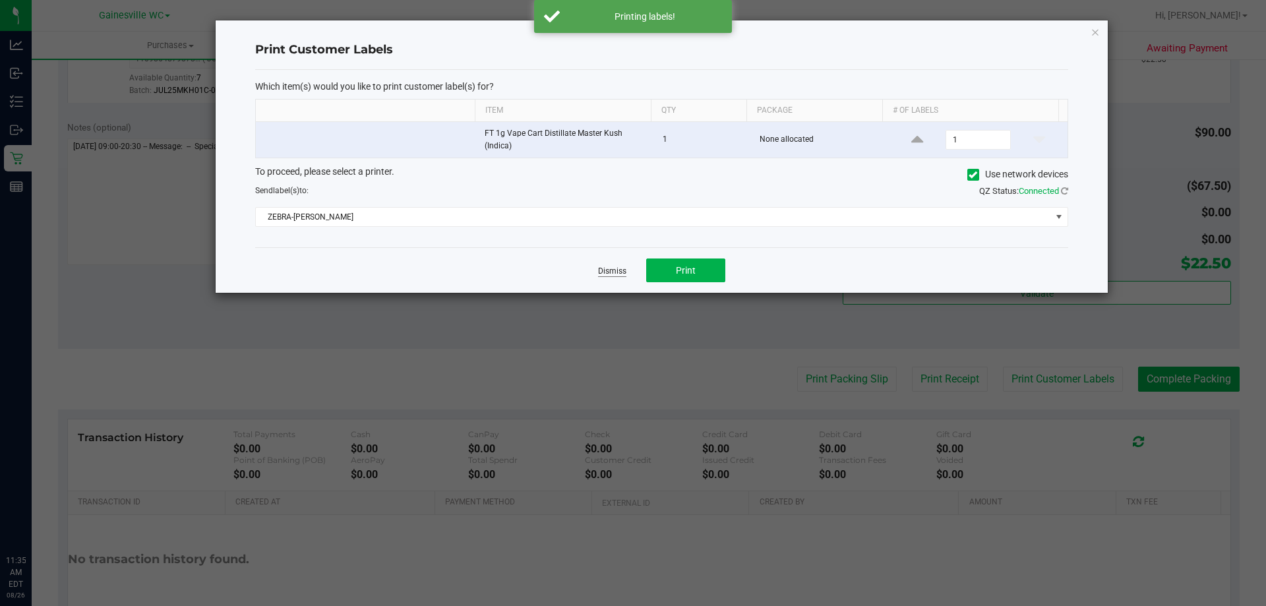
click at [618, 274] on link "Dismiss" at bounding box center [612, 271] width 28 height 11
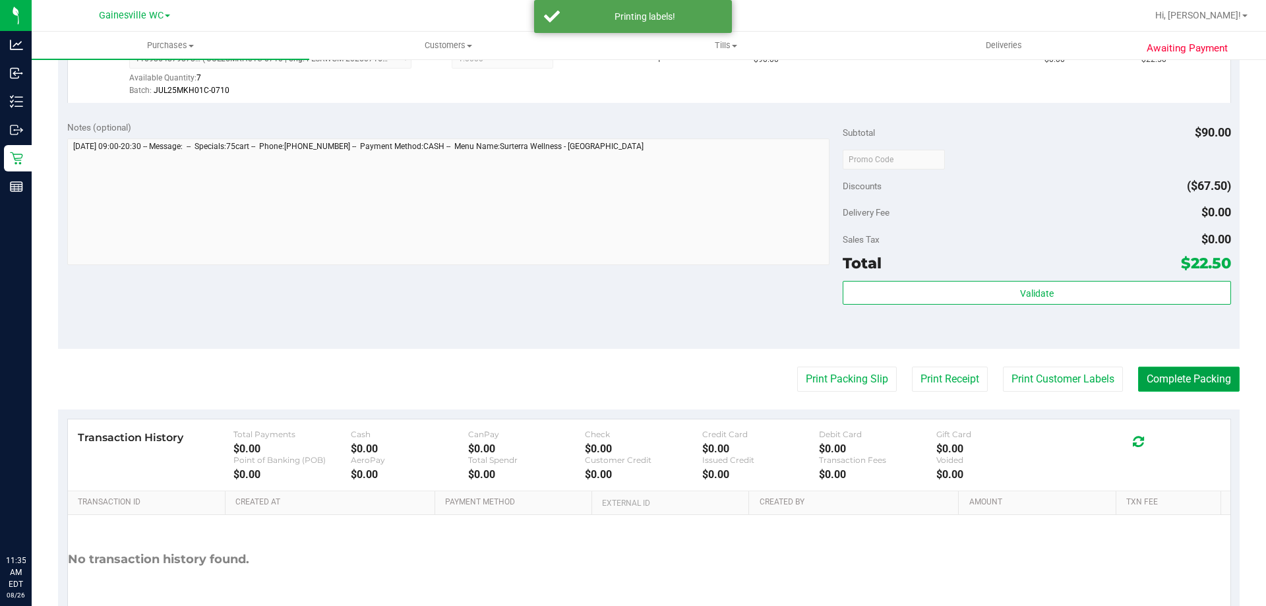
click at [1148, 380] on button "Complete Packing" at bounding box center [1189, 379] width 102 height 25
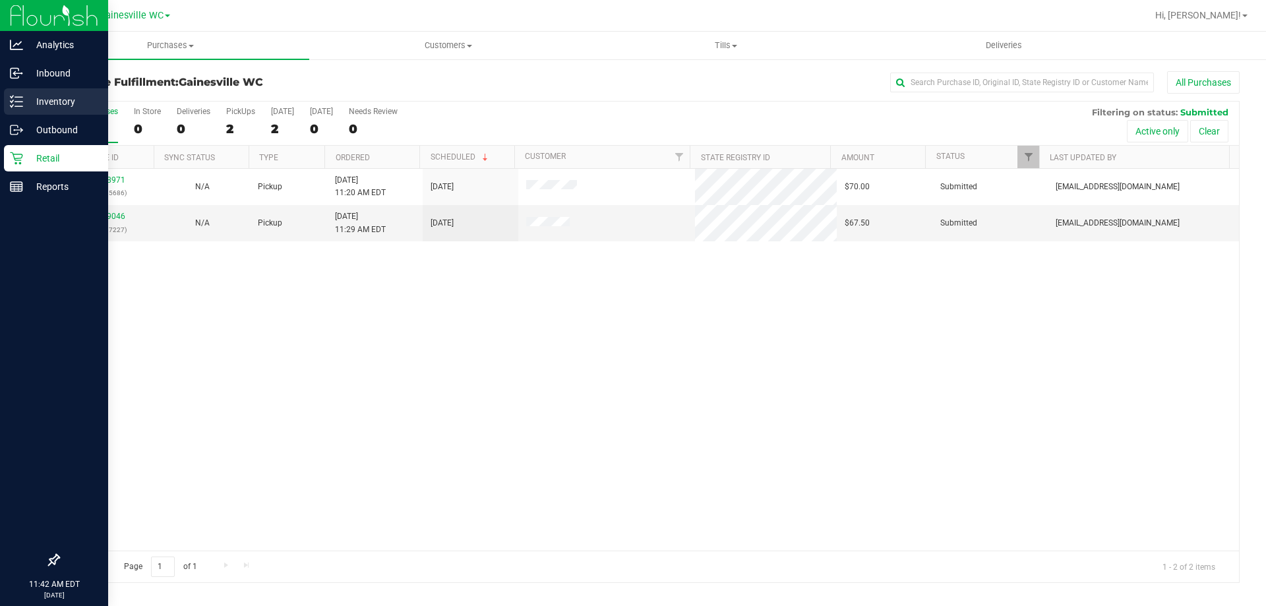
click at [34, 103] on p "Inventory" at bounding box center [62, 102] width 79 height 16
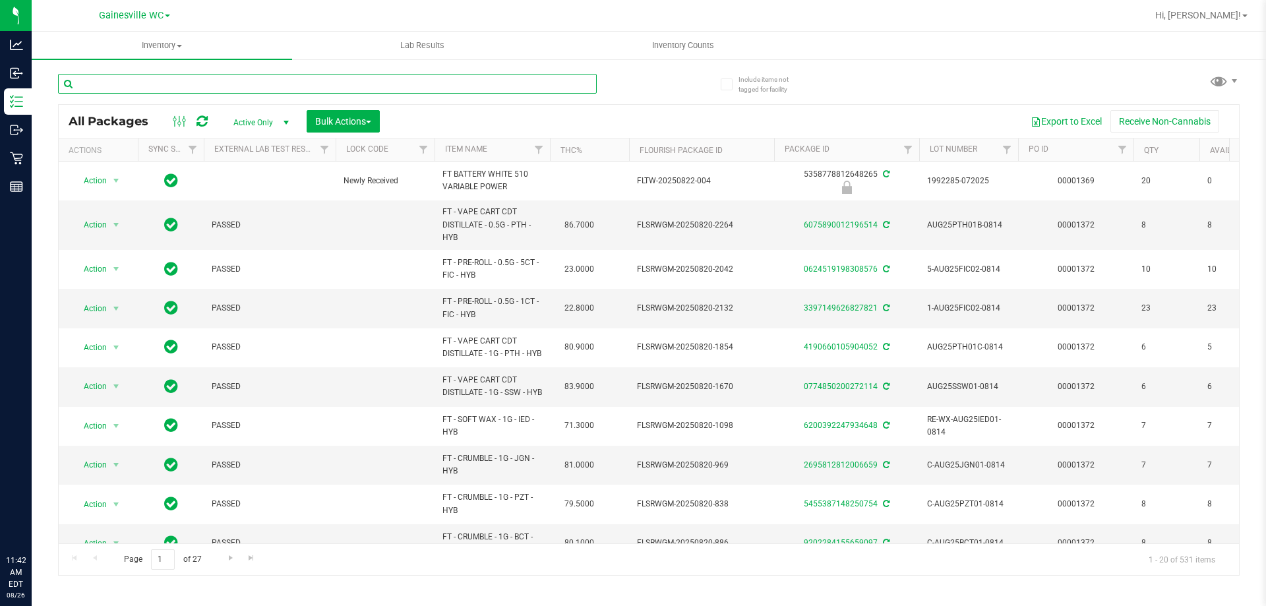
click at [137, 88] on input "text" at bounding box center [327, 84] width 539 height 20
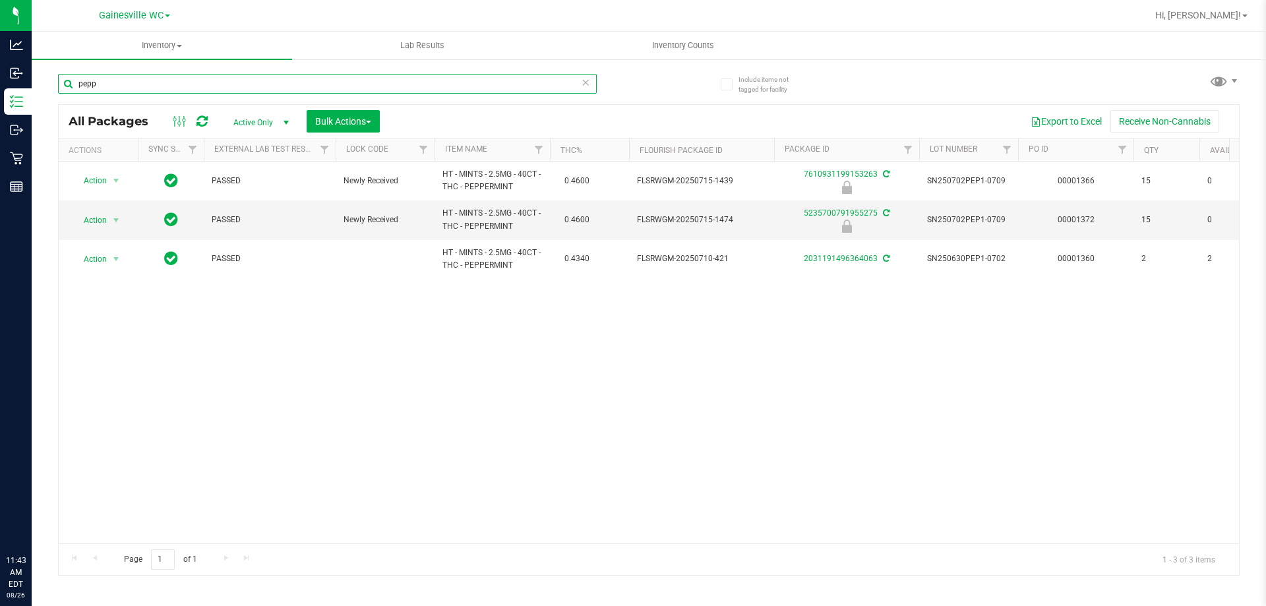
type input "pepp"
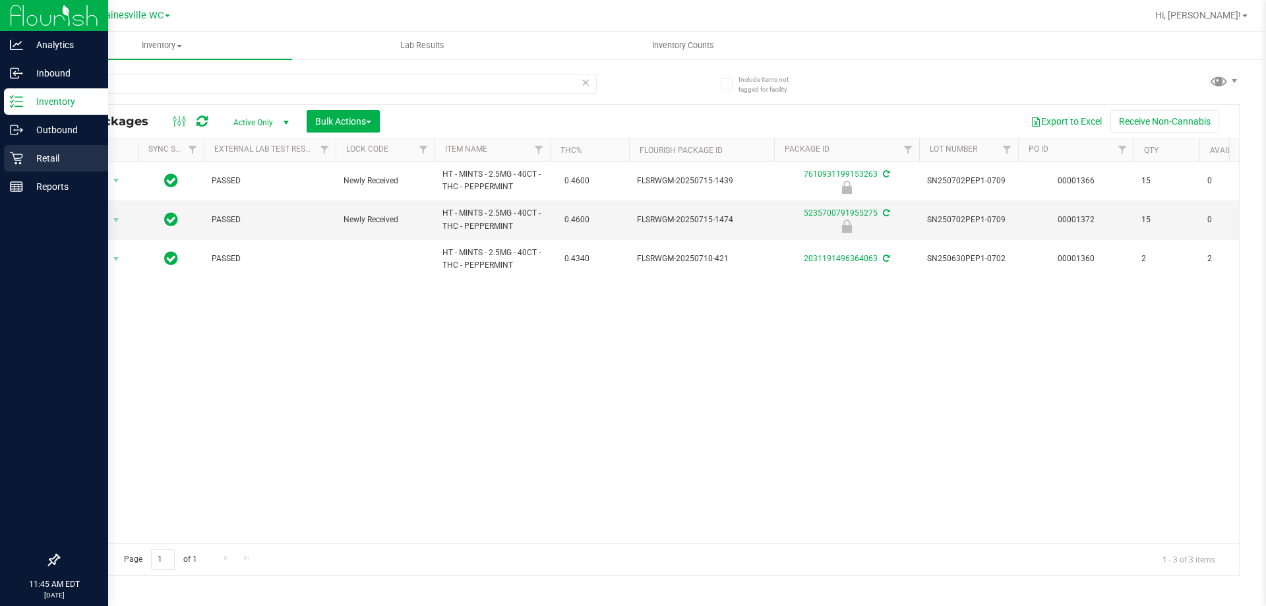
click at [45, 154] on p "Retail" at bounding box center [62, 158] width 79 height 16
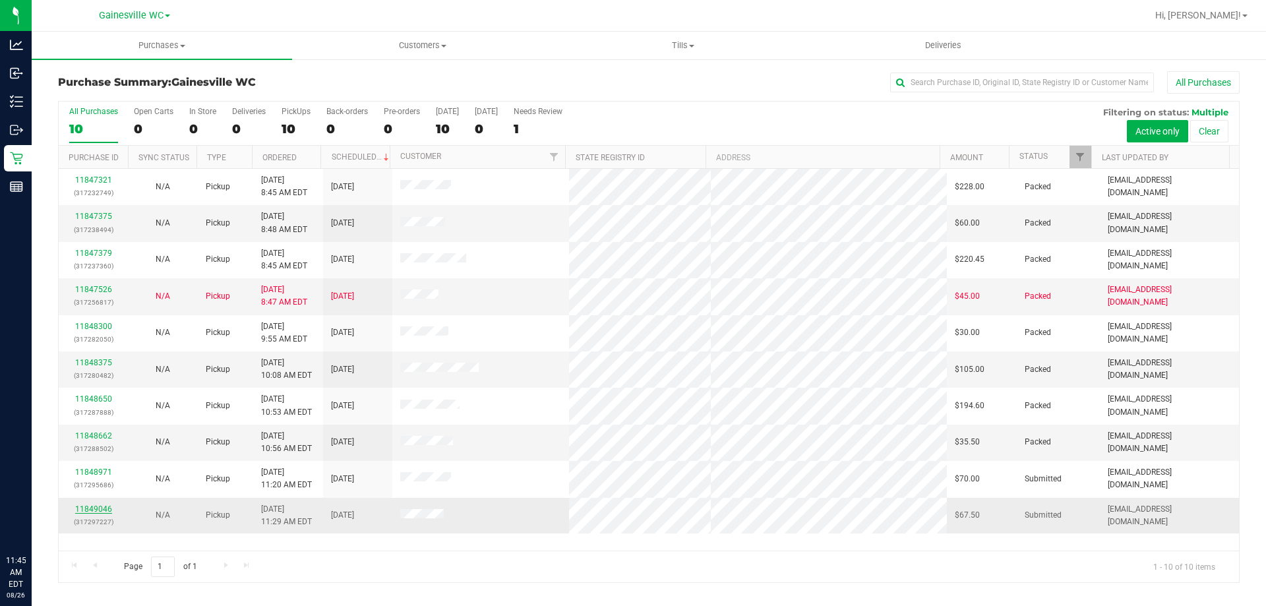
click at [86, 508] on link "11849046" at bounding box center [93, 508] width 37 height 9
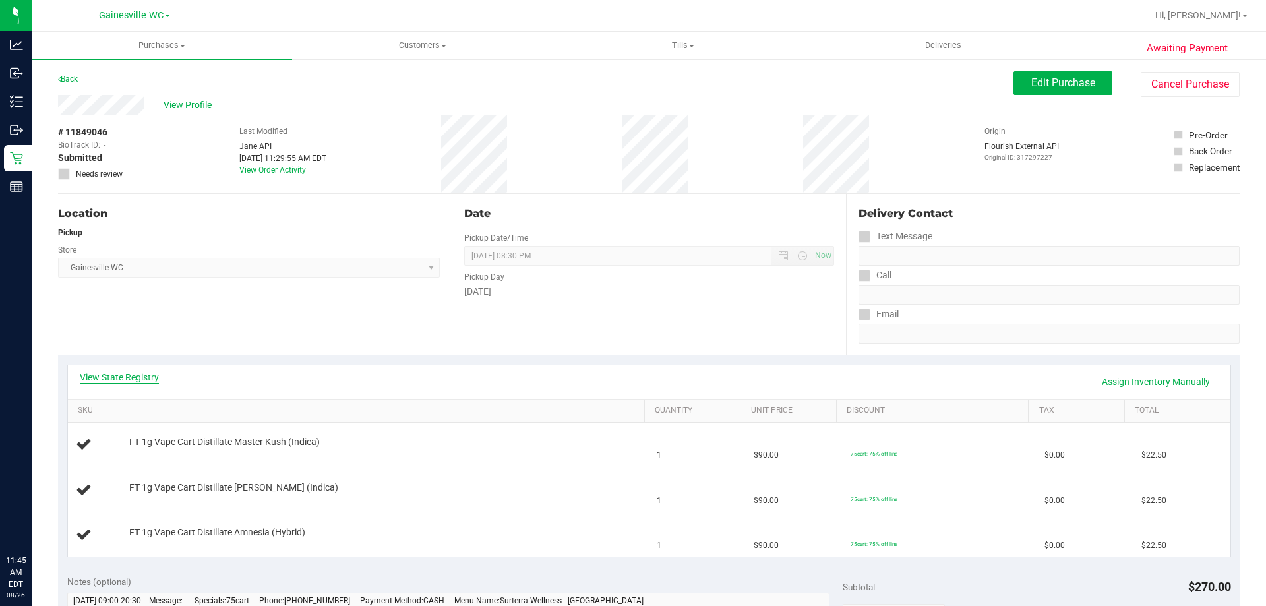
click at [119, 379] on link "View State Registry" at bounding box center [119, 376] width 79 height 13
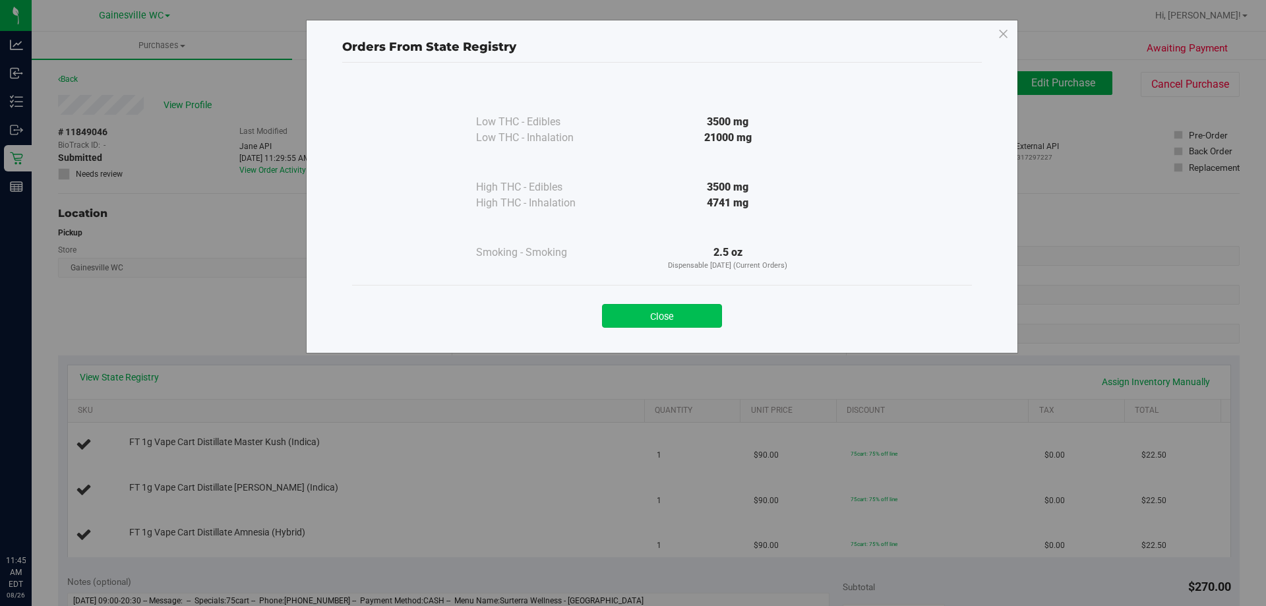
click at [641, 314] on button "Close" at bounding box center [662, 316] width 120 height 24
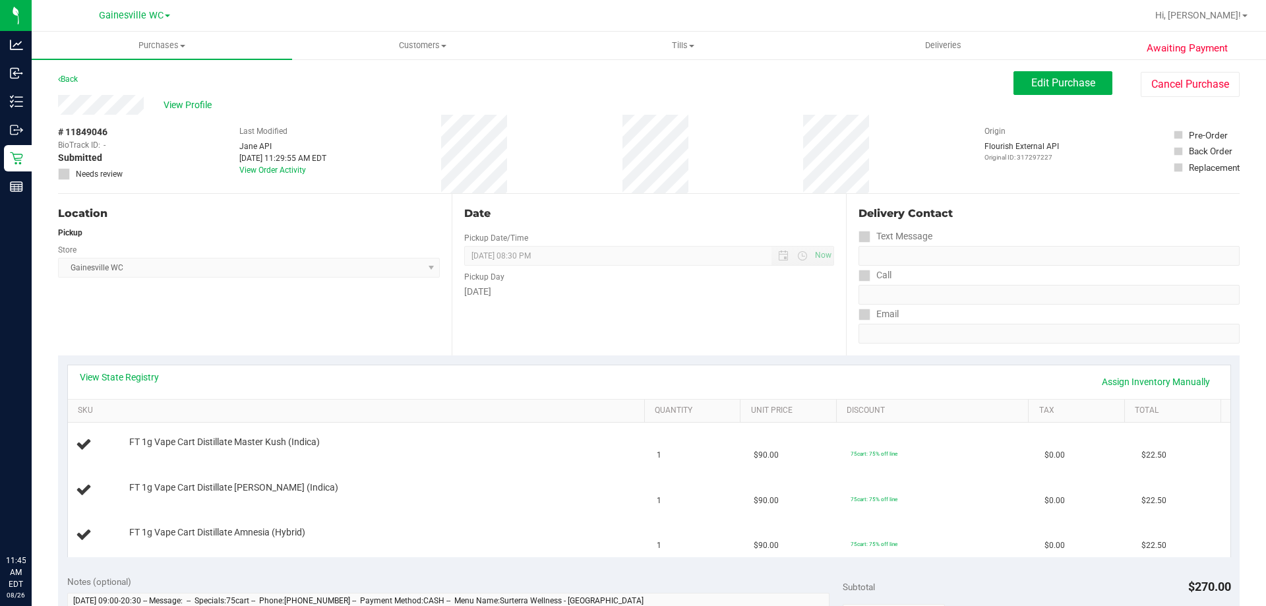
drag, startPoint x: 641, startPoint y: 314, endPoint x: 637, endPoint y: 324, distance: 10.3
click at [641, 318] on div "Date Pickup Date/Time 08/26/2025 Now 08/26/2025 08:30 PM Now Pickup Day Tuesday" at bounding box center [649, 275] width 394 height 162
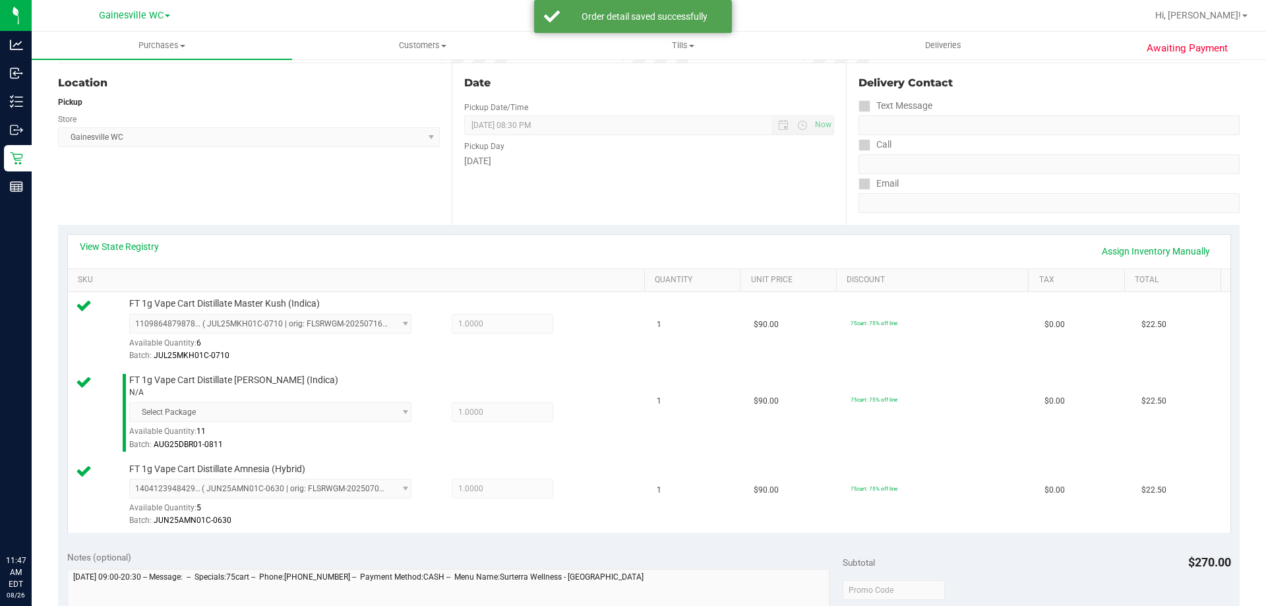
scroll to position [461, 0]
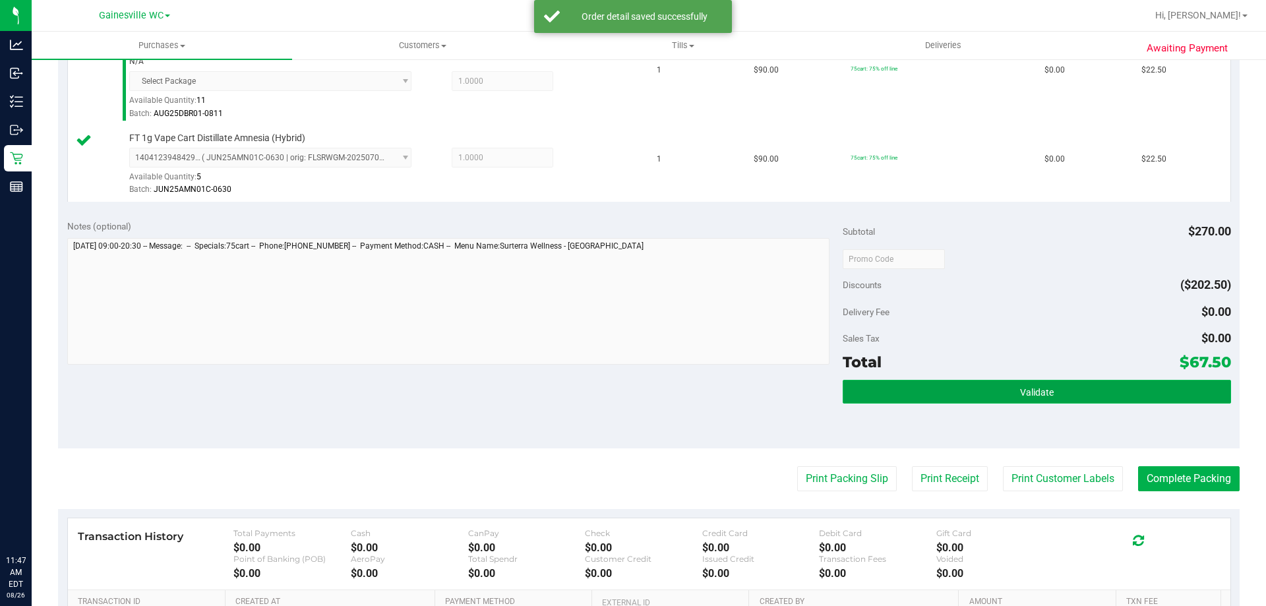
click at [957, 392] on button "Validate" at bounding box center [1037, 392] width 388 height 24
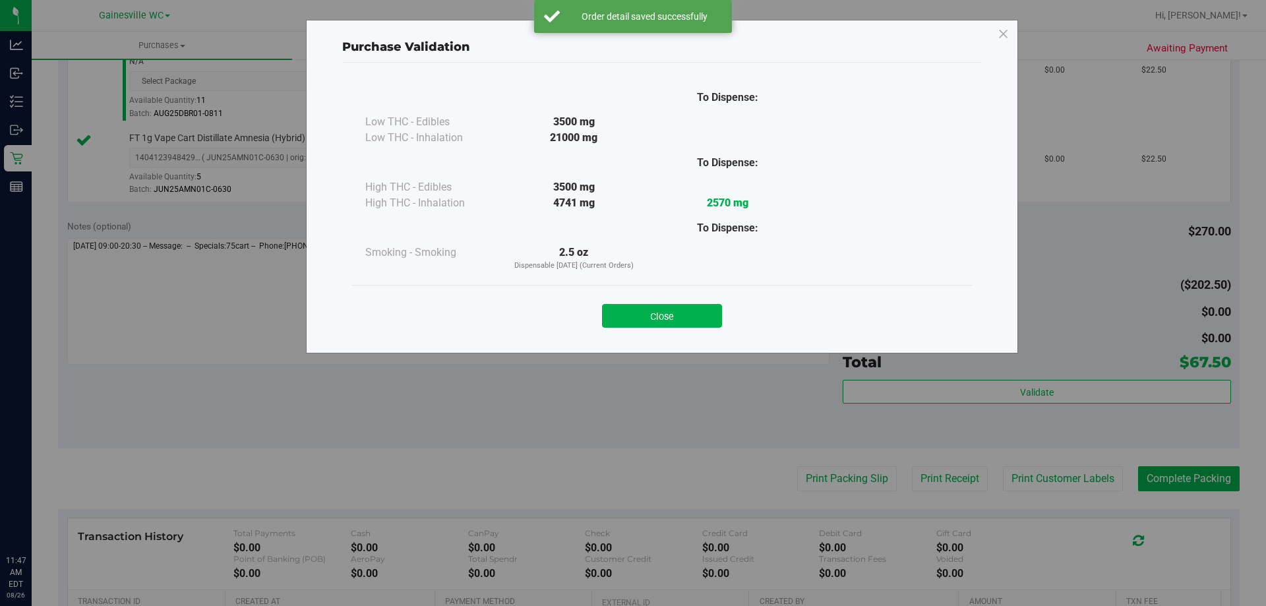
click at [668, 307] on button "Close" at bounding box center [662, 316] width 120 height 24
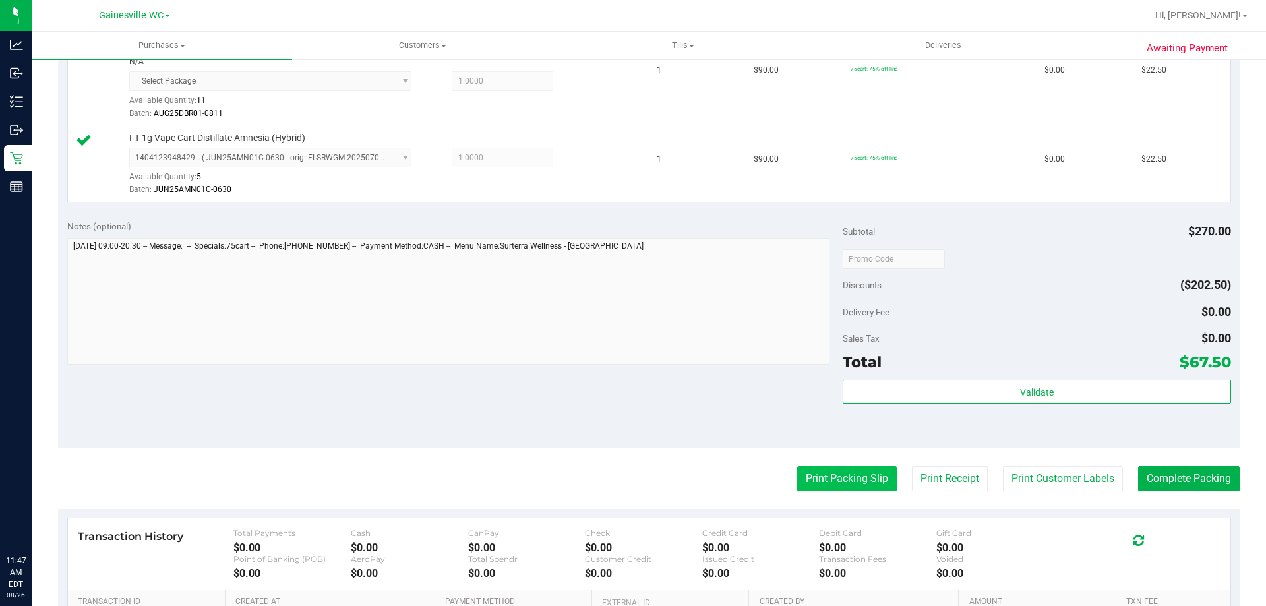
click at [831, 481] on button "Print Packing Slip" at bounding box center [847, 478] width 100 height 25
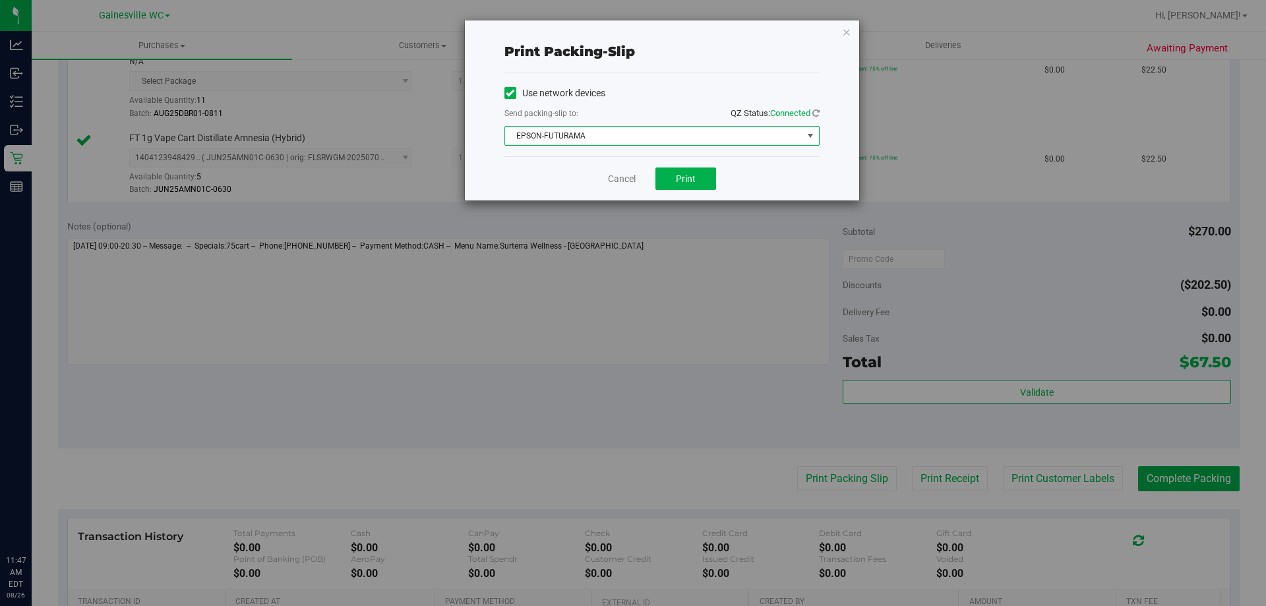
click at [681, 131] on span "EPSON-FUTURAMA" at bounding box center [653, 136] width 297 height 18
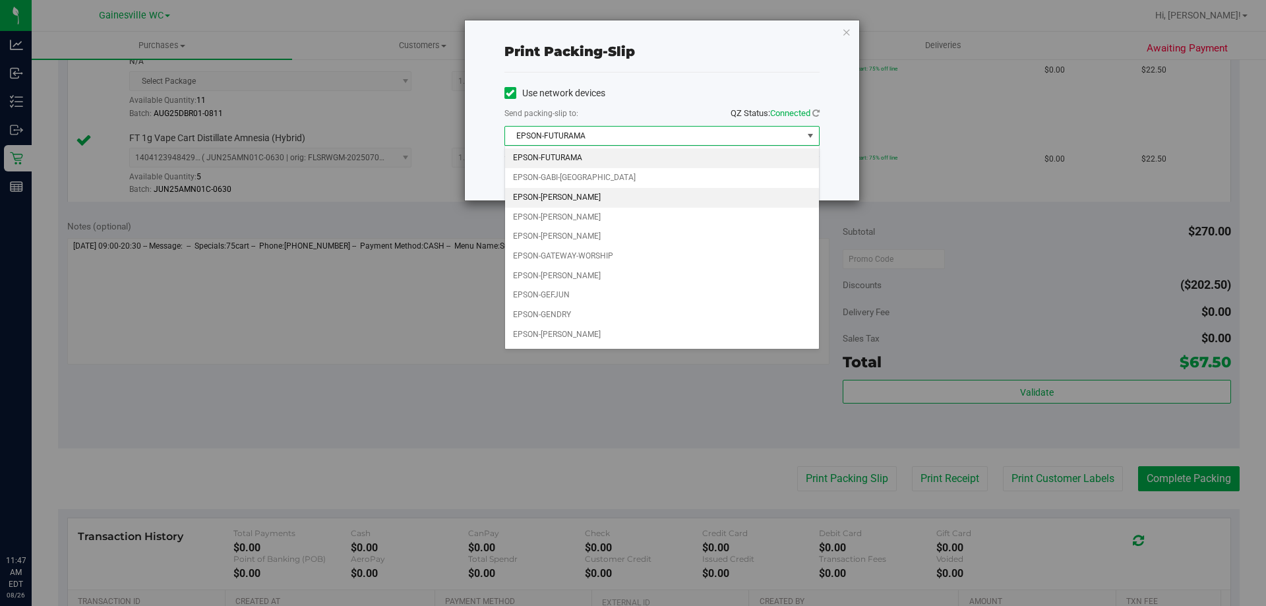
click at [608, 194] on li "EPSON-[PERSON_NAME]" at bounding box center [662, 198] width 314 height 20
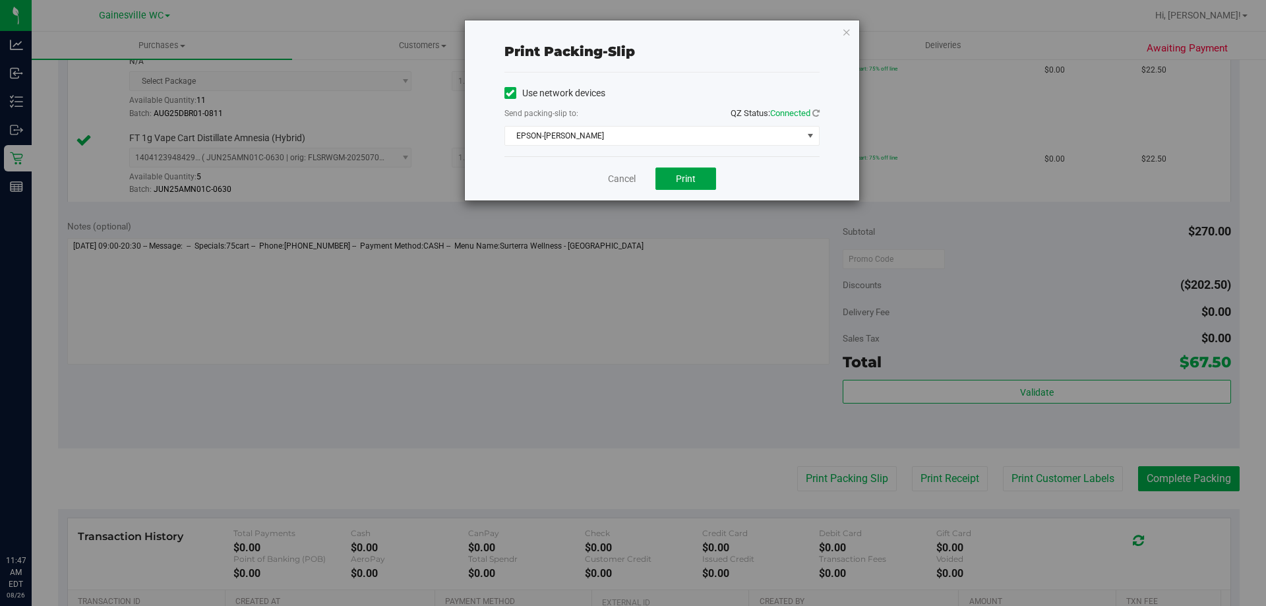
drag, startPoint x: 674, startPoint y: 184, endPoint x: 670, endPoint y: 191, distance: 8.3
click at [675, 183] on button "Print" at bounding box center [685, 178] width 61 height 22
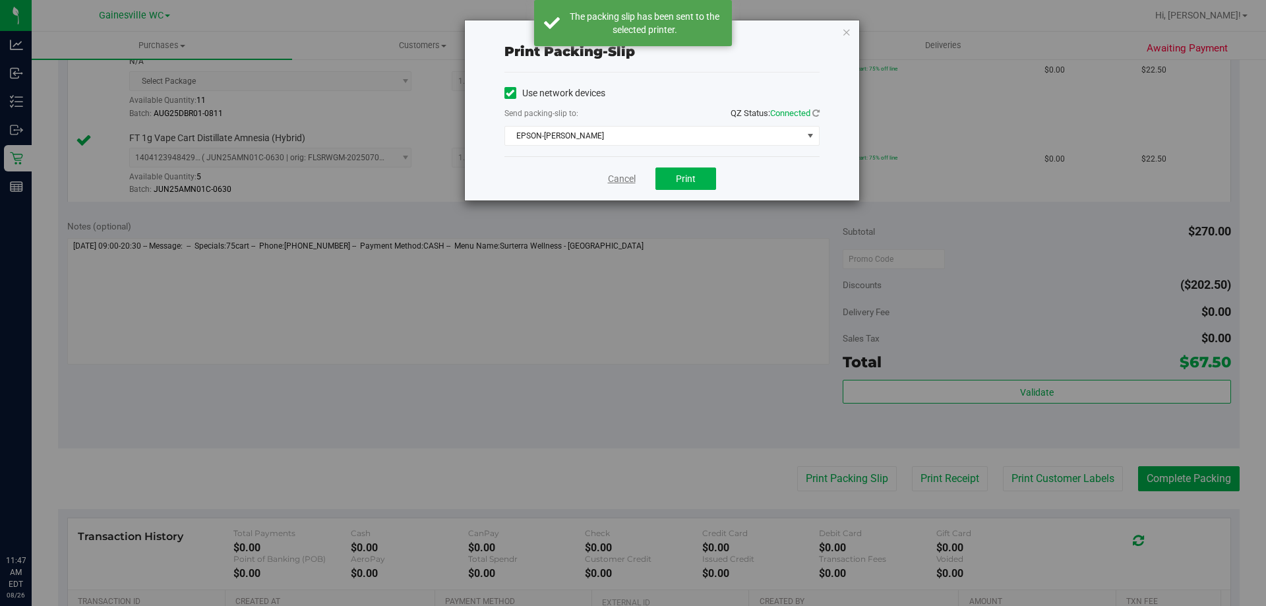
click at [622, 178] on link "Cancel" at bounding box center [622, 179] width 28 height 14
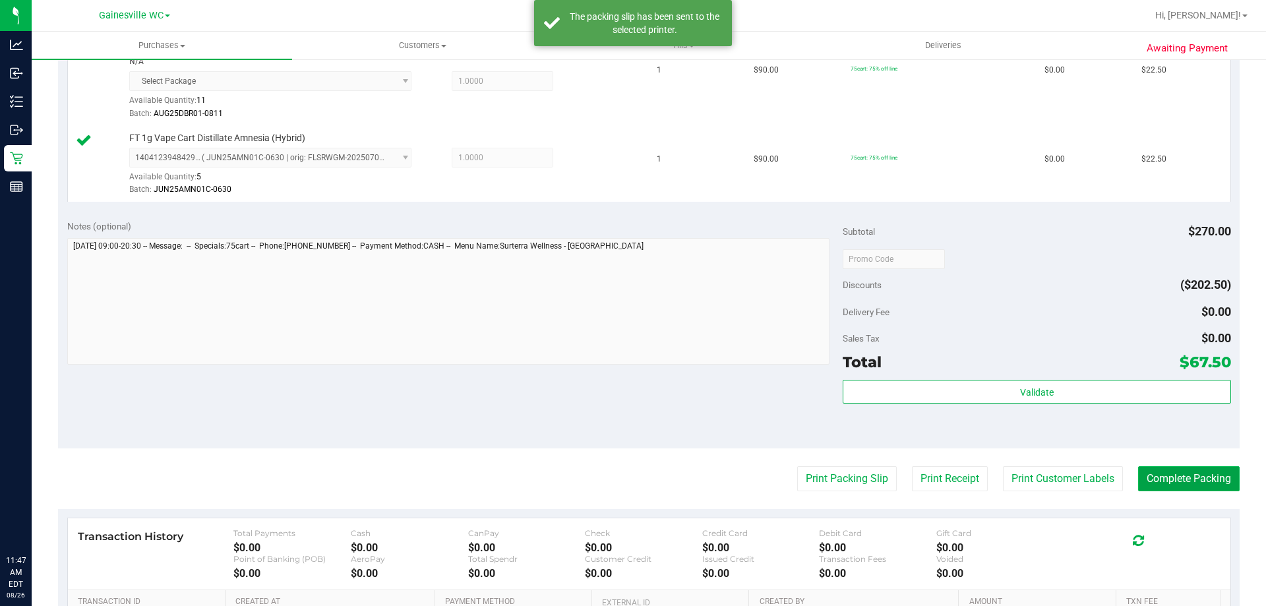
click at [1167, 481] on button "Complete Packing" at bounding box center [1189, 478] width 102 height 25
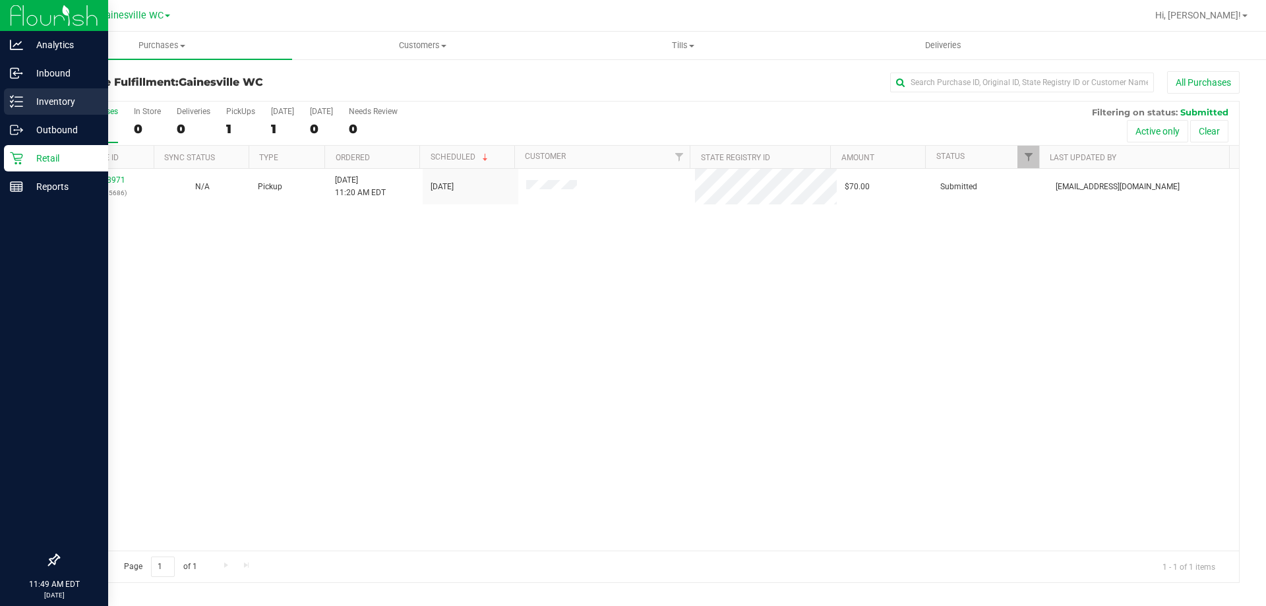
click at [23, 102] on p "Inventory" at bounding box center [62, 102] width 79 height 16
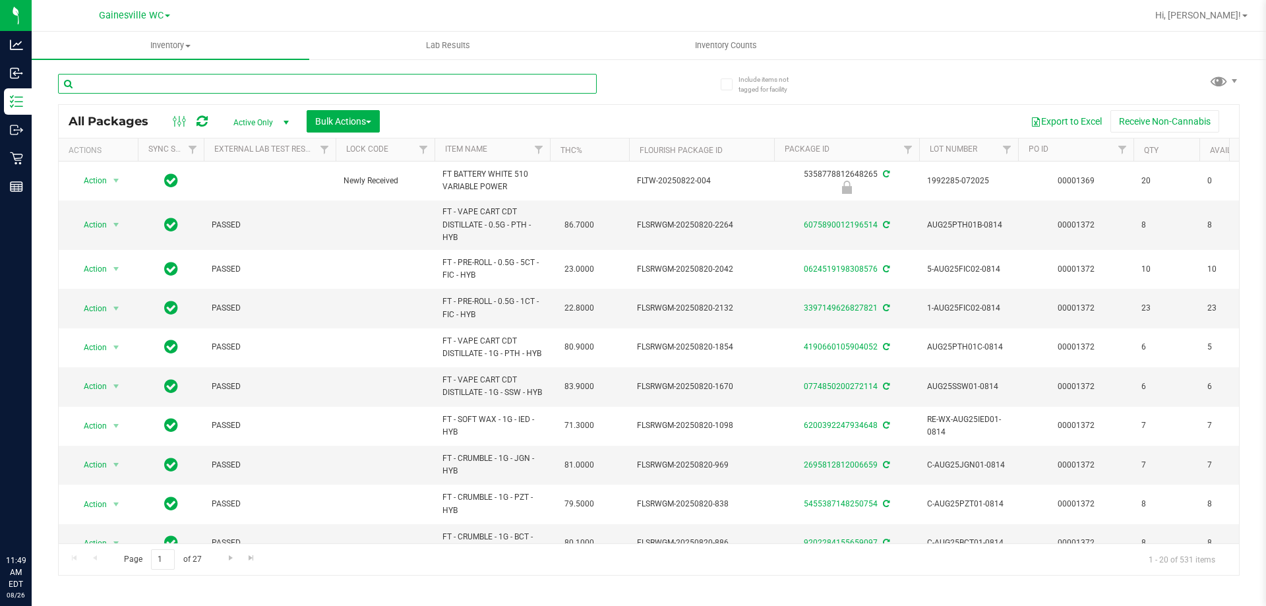
click at [274, 81] on input "text" at bounding box center [327, 84] width 539 height 20
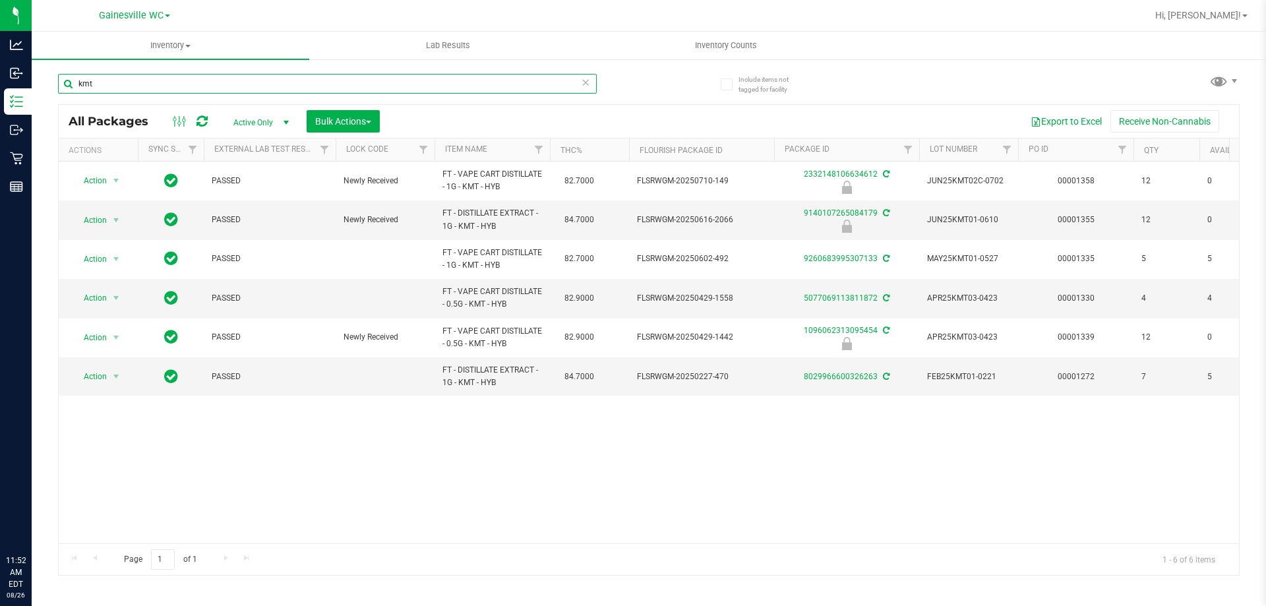
type input "kmt"
drag, startPoint x: 136, startPoint y: 85, endPoint x: 34, endPoint y: 83, distance: 102.2
click at [34, 83] on div "Include items not tagged for facility kmt All Packages Active Only Active Only …" at bounding box center [649, 259] width 1234 height 402
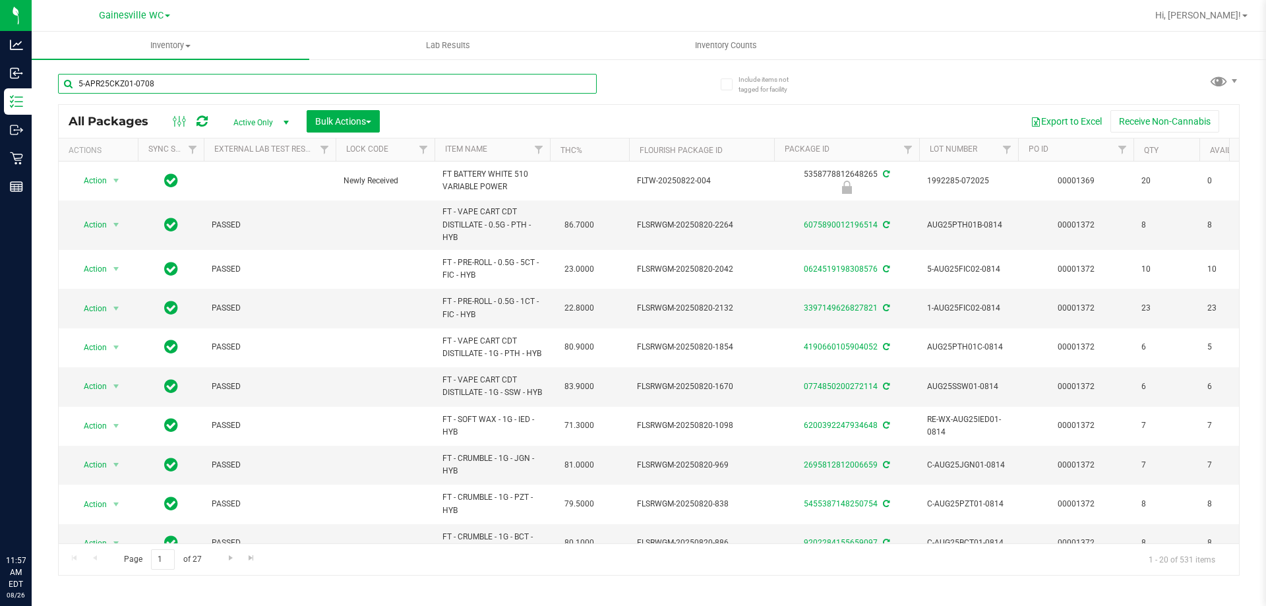
type input "5-APR25CKZ01-0708"
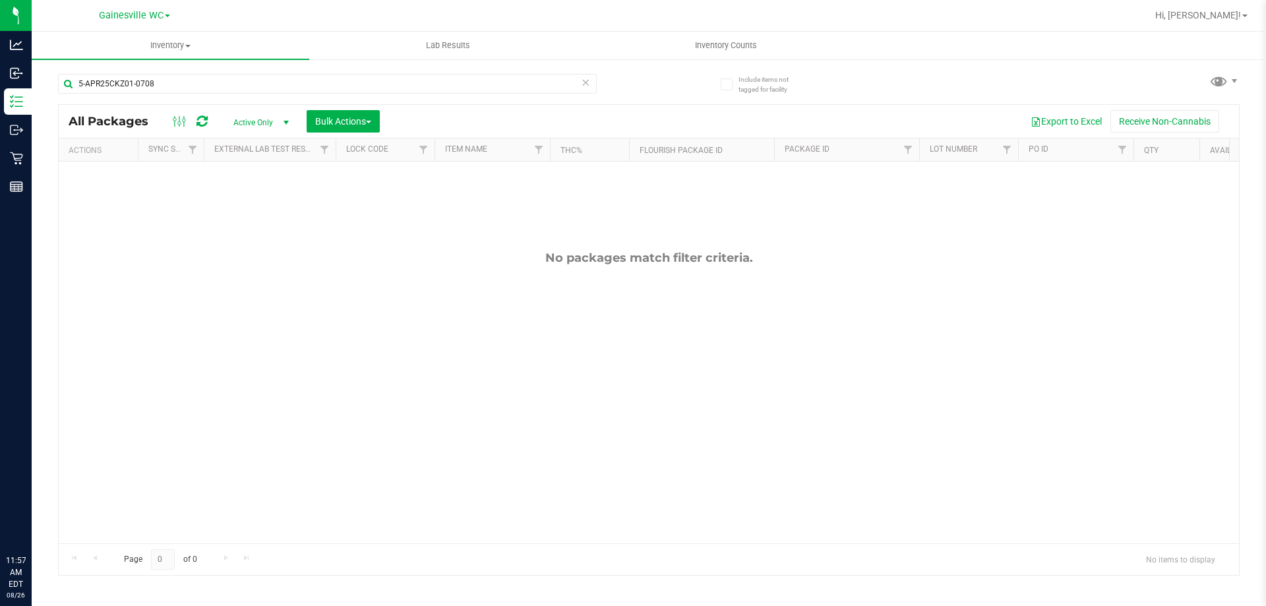
click at [278, 125] on span "select" at bounding box center [286, 122] width 16 height 18
click at [251, 203] on li "All" at bounding box center [257, 202] width 71 height 20
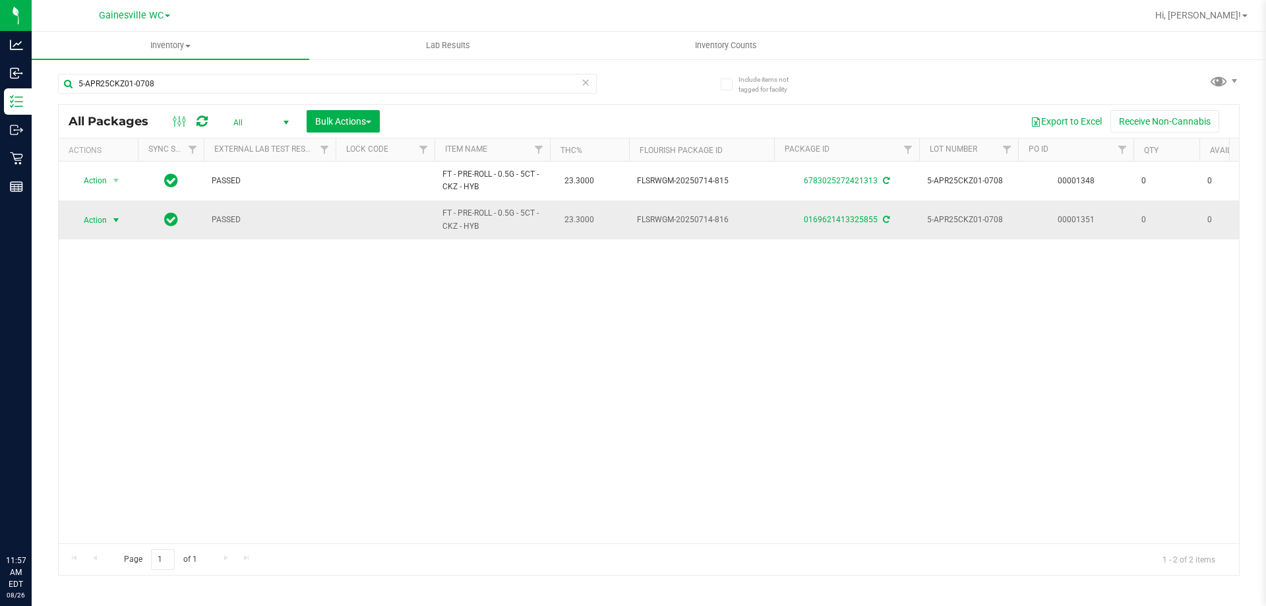
click at [116, 222] on span "select" at bounding box center [116, 220] width 11 height 11
click at [111, 240] on li "Adjust qty" at bounding box center [115, 242] width 84 height 20
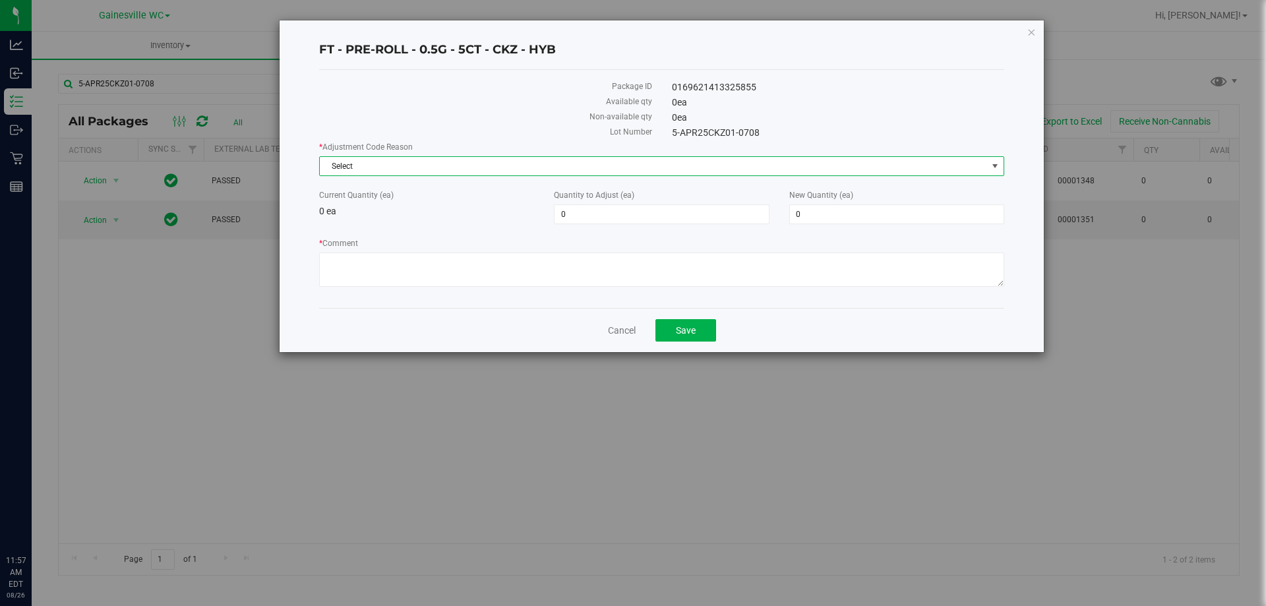
click at [492, 175] on span "Select" at bounding box center [661, 166] width 685 height 20
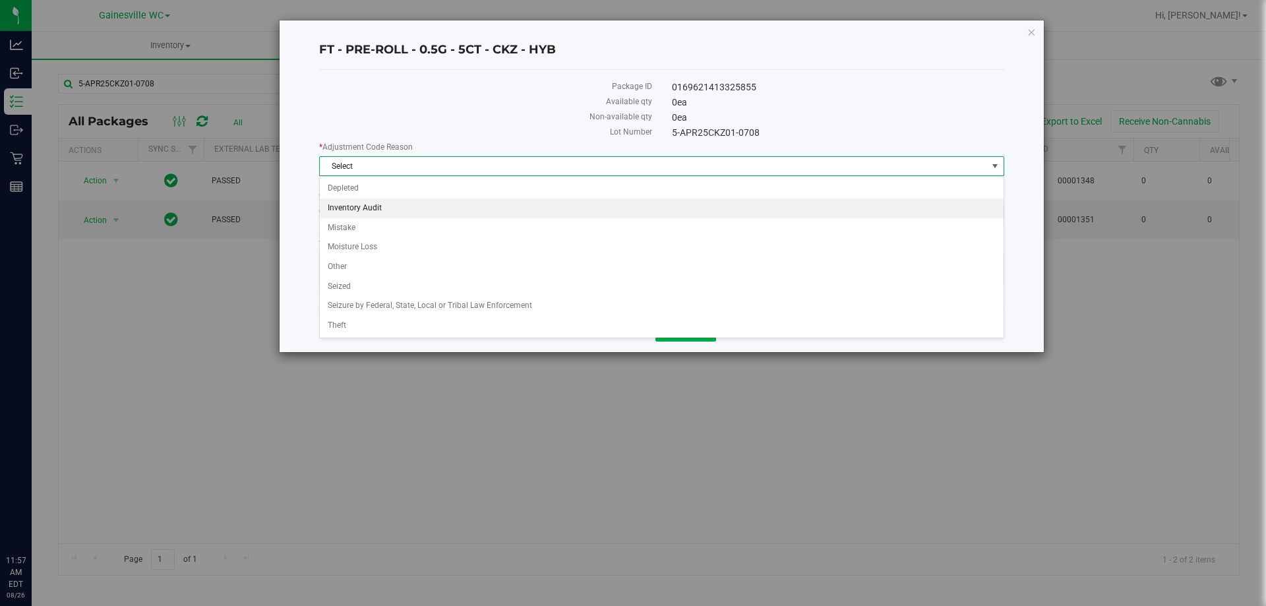
click at [417, 214] on li "Inventory Audit" at bounding box center [662, 208] width 684 height 20
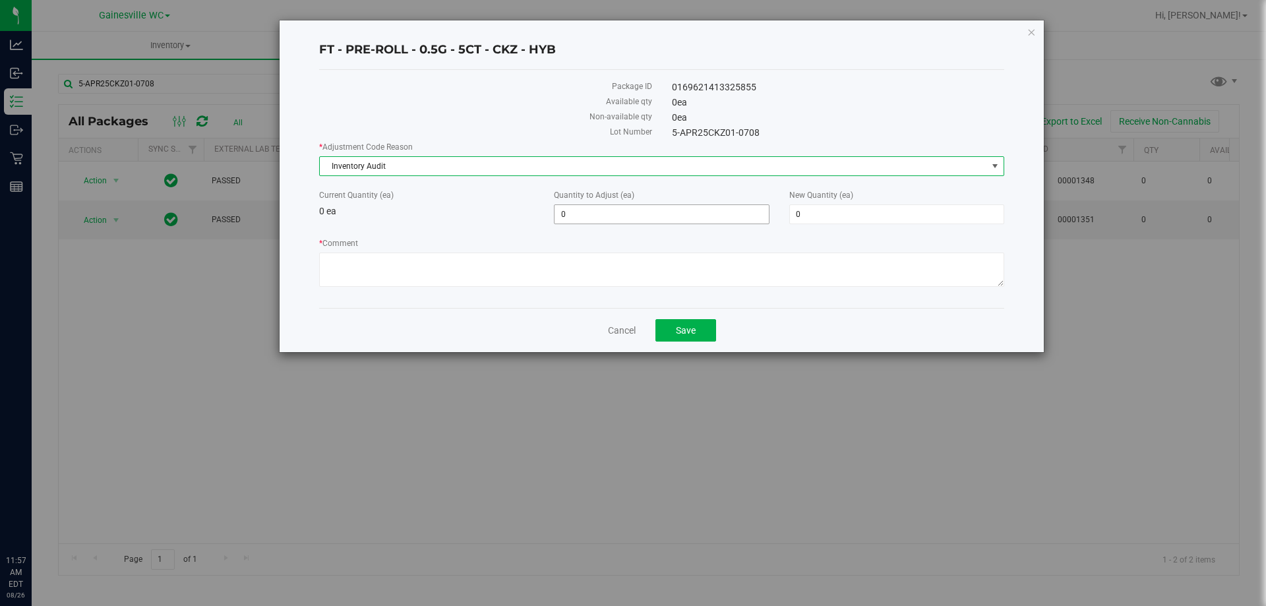
click at [608, 222] on span "0 0" at bounding box center [661, 214] width 215 height 20
type input "01"
type input "1"
click at [397, 270] on textarea "* Comment" at bounding box center [661, 269] width 685 height 34
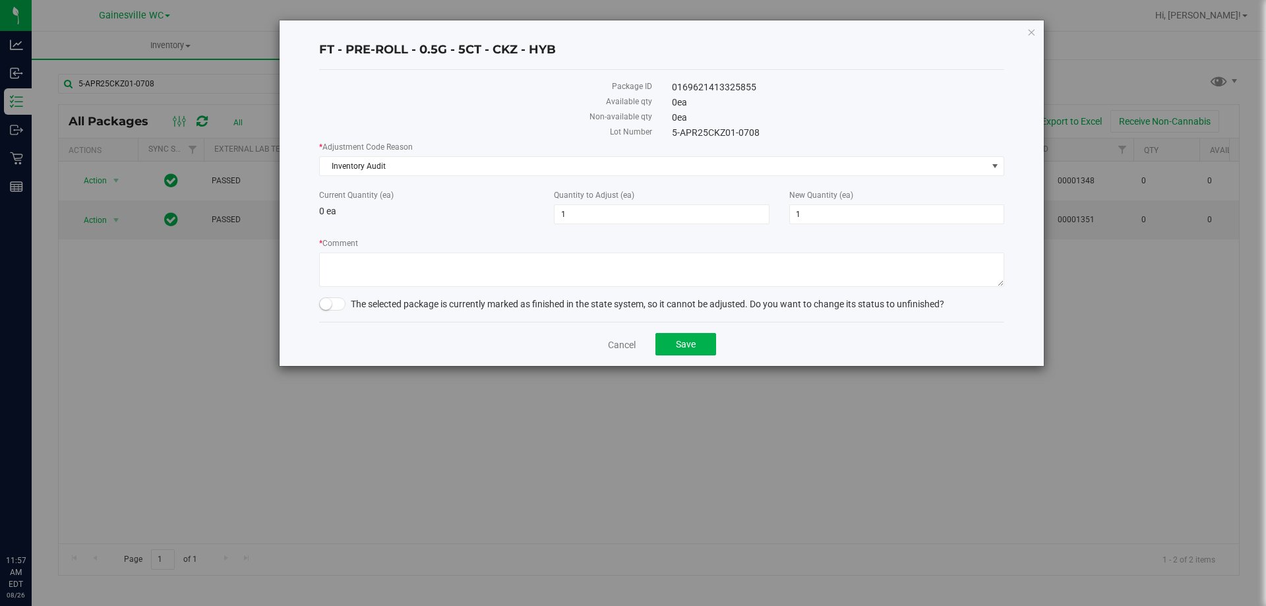
click at [340, 304] on span at bounding box center [332, 303] width 26 height 13
click at [370, 265] on textarea "* Comment" at bounding box center [661, 269] width 685 height 34
paste textarea "11835064"
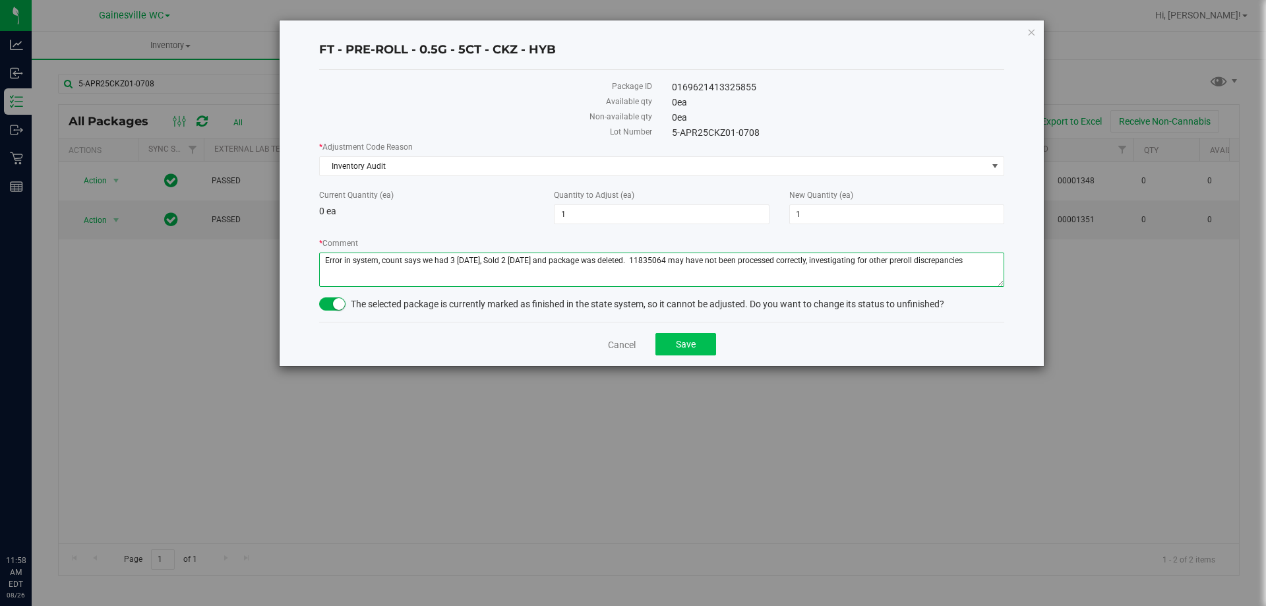
type textarea "Error in system, count says we had 3 Saturday, Sold 2 Sunday and package was de…"
click at [667, 348] on button "Save" at bounding box center [685, 344] width 61 height 22
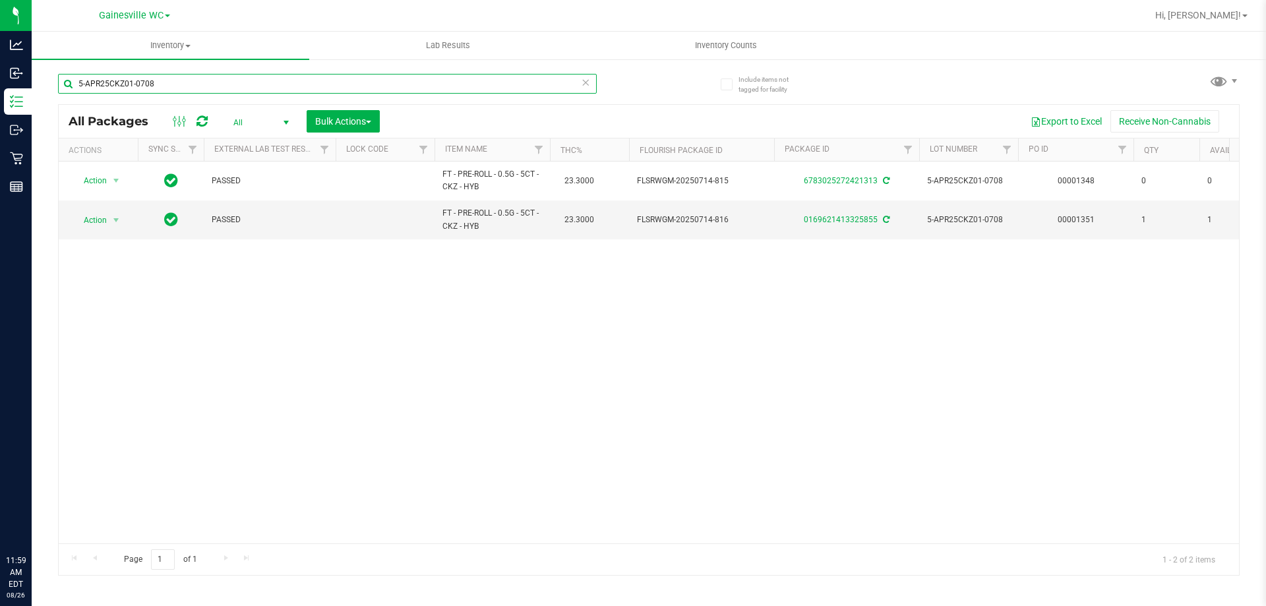
drag, startPoint x: 167, startPoint y: 79, endPoint x: 57, endPoint y: 80, distance: 110.1
click at [57, 80] on div "Include items not tagged for facility 5-APR25CKZ01-0708 All Packages All Active…" at bounding box center [649, 259] width 1234 height 402
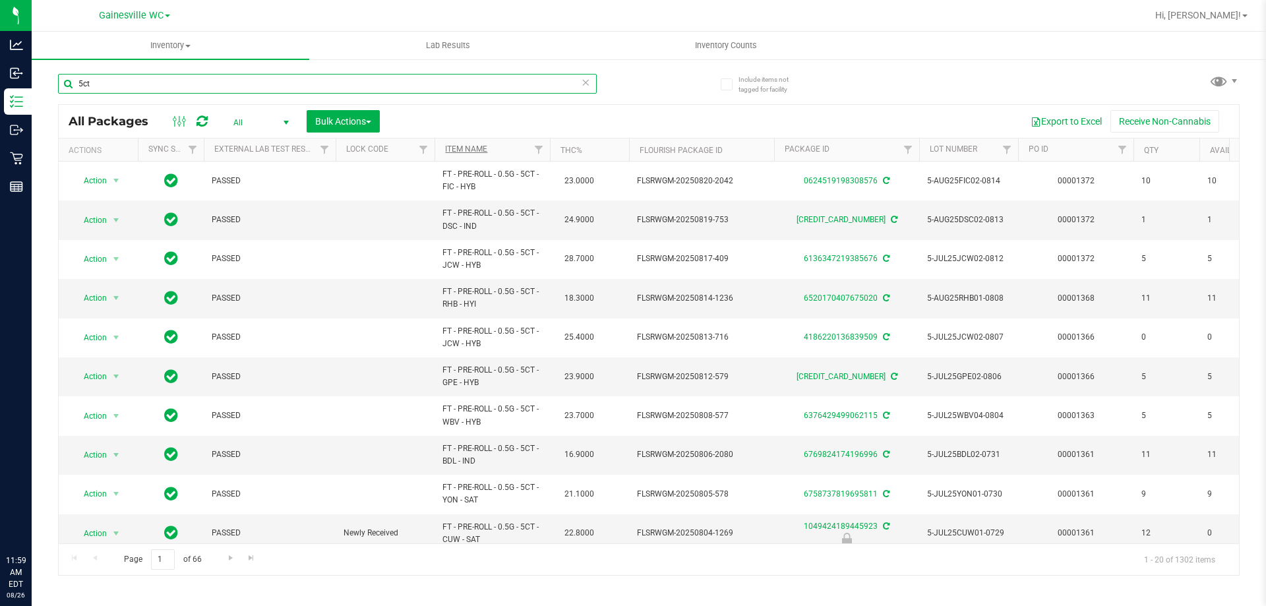
type input "5ct"
click at [456, 150] on link "Item Name" at bounding box center [466, 148] width 42 height 9
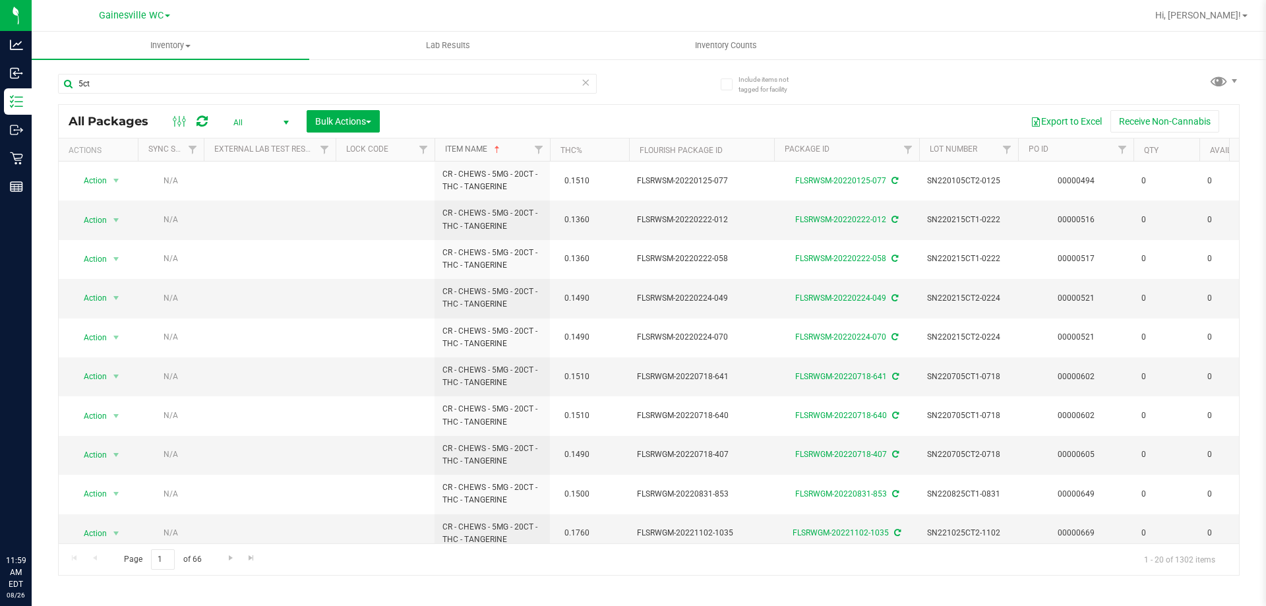
click at [465, 150] on link "Item Name" at bounding box center [473, 148] width 57 height 9
click at [252, 125] on span "All" at bounding box center [258, 122] width 73 height 18
click at [249, 145] on li "Active Only" at bounding box center [257, 144] width 71 height 20
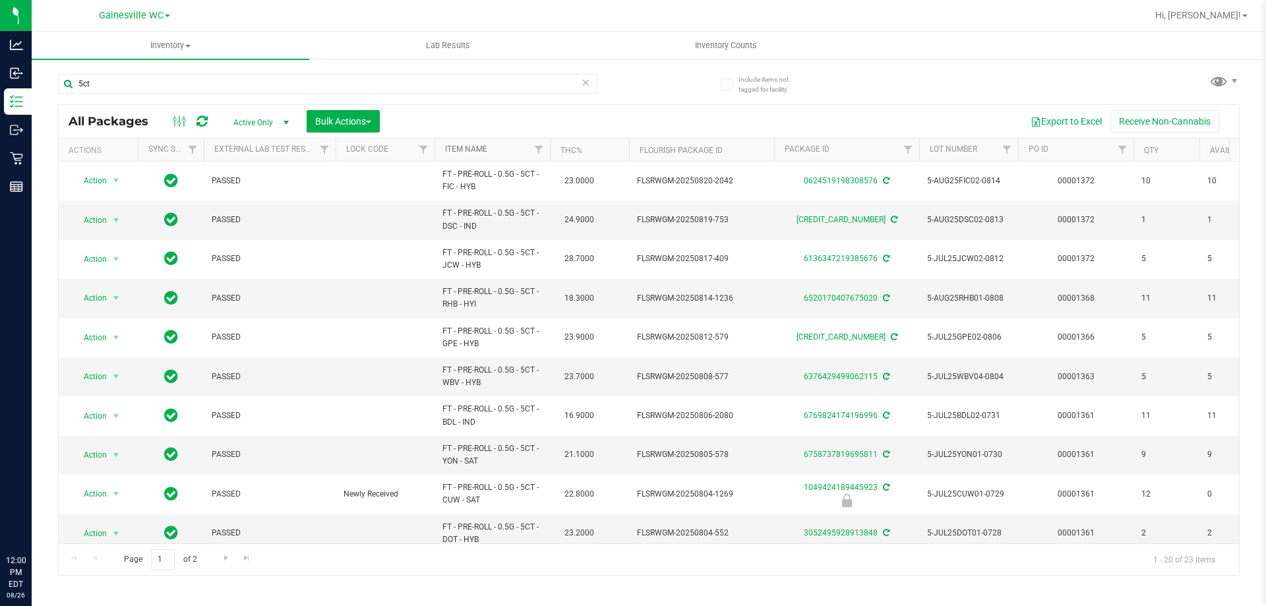
click at [463, 146] on link "Item Name" at bounding box center [466, 148] width 42 height 9
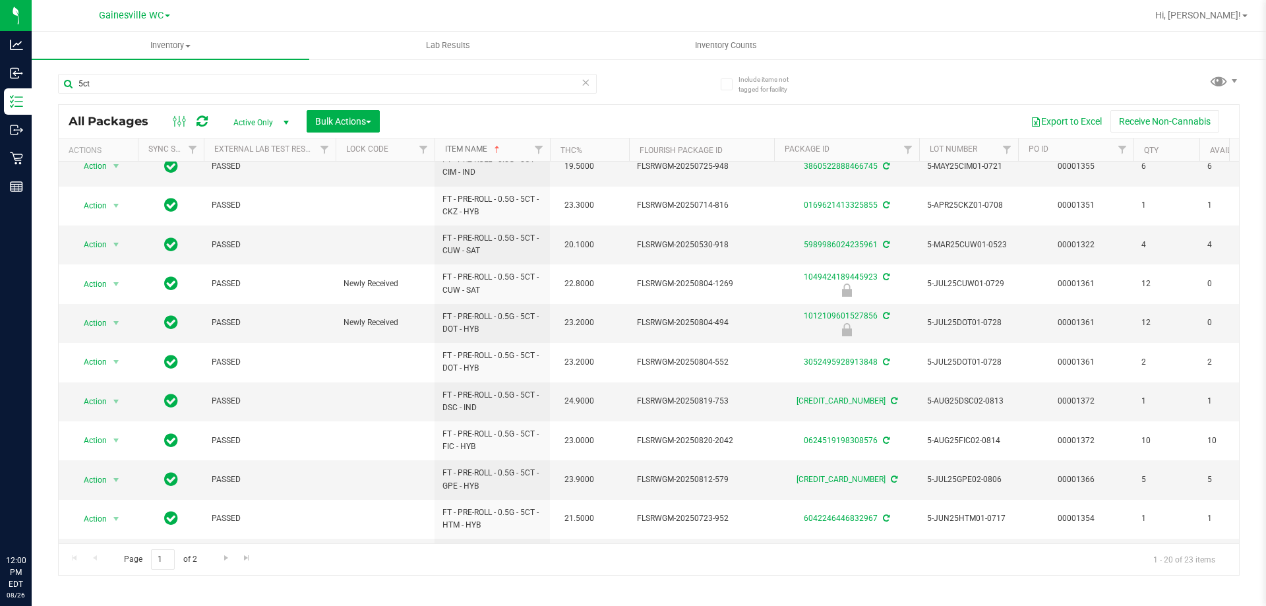
scroll to position [0, 183]
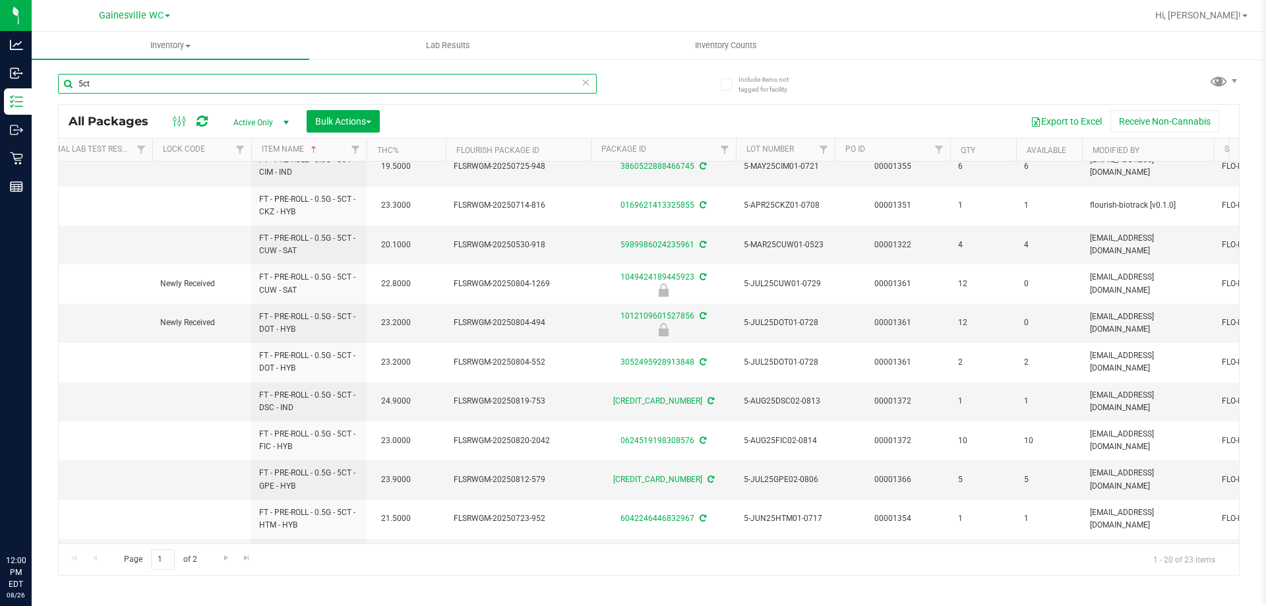
drag, startPoint x: 111, startPoint y: 82, endPoint x: 59, endPoint y: 90, distance: 53.3
click at [59, 90] on input "5ct" at bounding box center [327, 84] width 539 height 20
click at [707, 398] on icon at bounding box center [710, 401] width 7 height 8
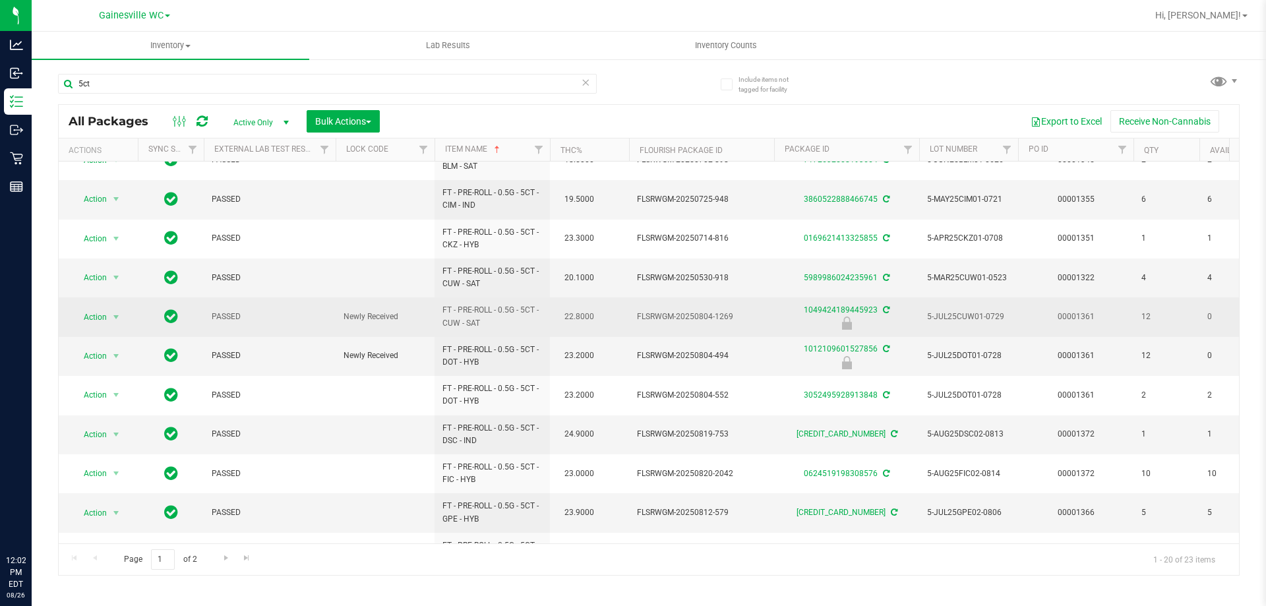
scroll to position [132, 0]
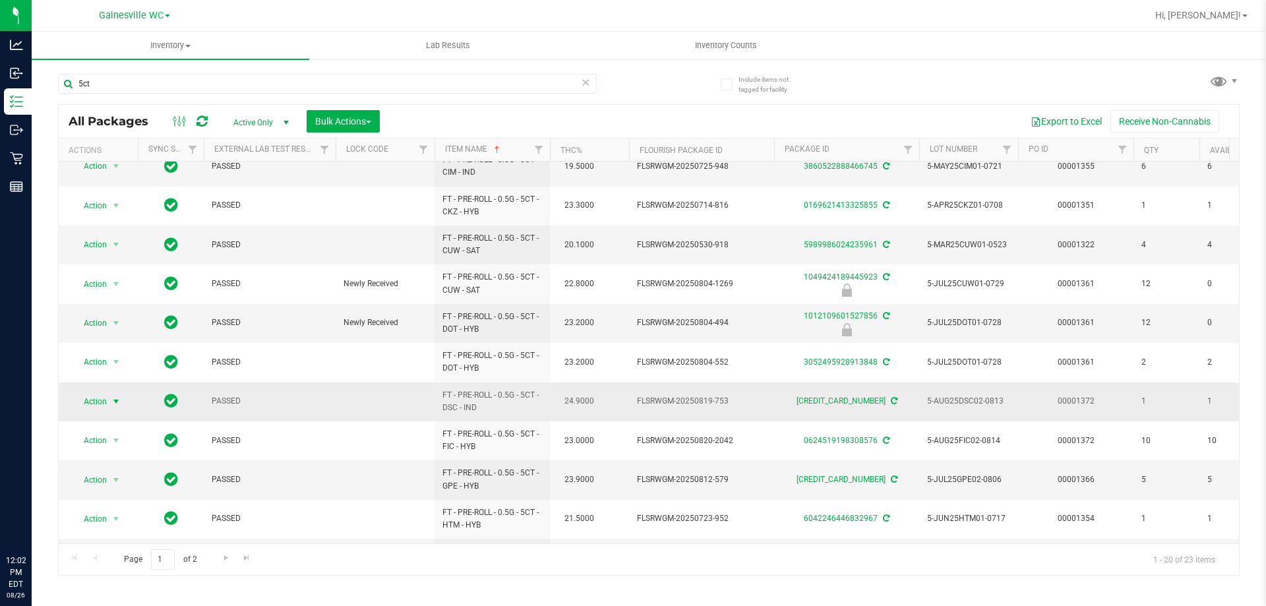
click at [111, 407] on span "select" at bounding box center [116, 401] width 16 height 18
click at [122, 205] on li "Adjust qty" at bounding box center [124, 203] width 102 height 20
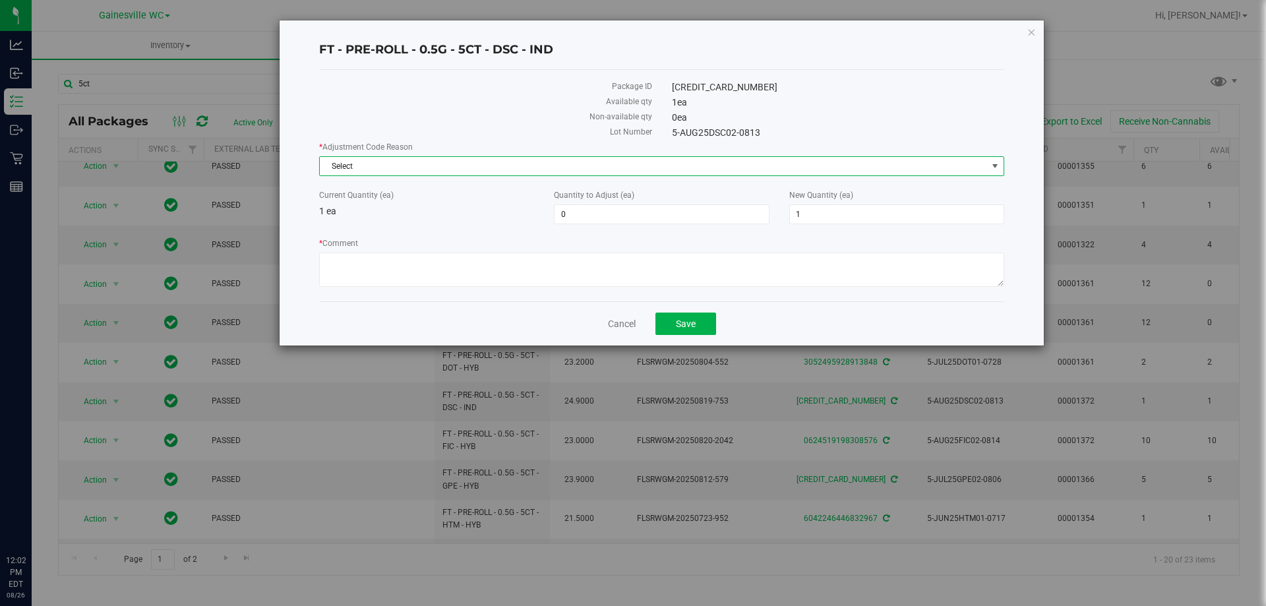
click at [417, 161] on span "Select" at bounding box center [653, 166] width 667 height 18
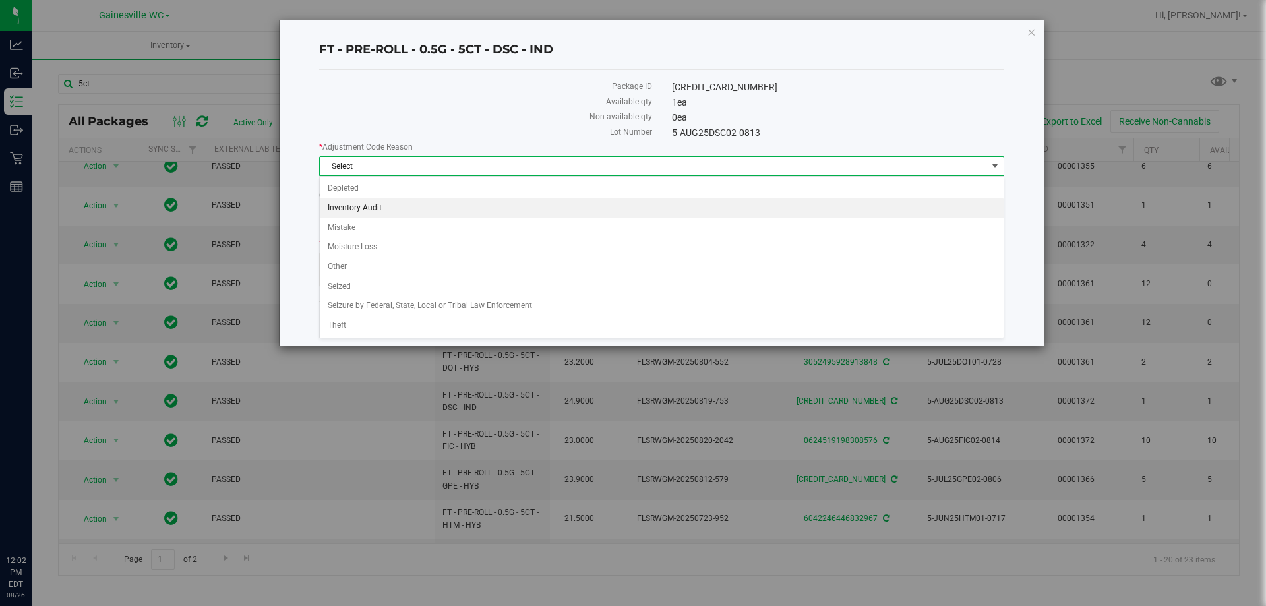
click at [401, 202] on li "Inventory Audit" at bounding box center [662, 208] width 684 height 20
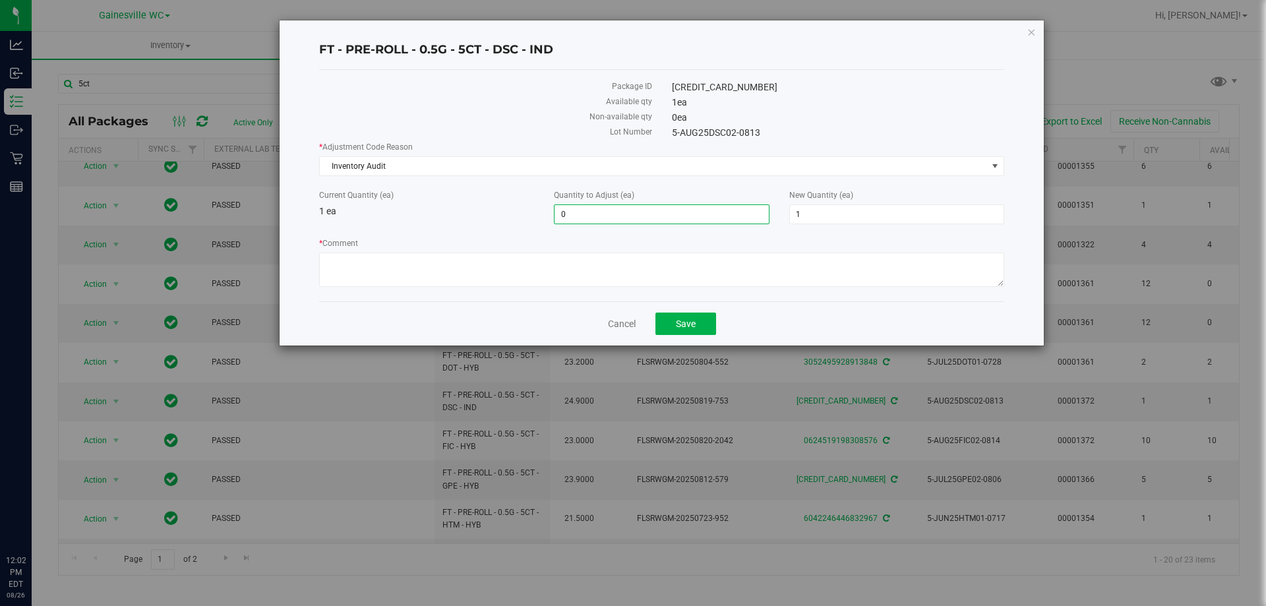
drag, startPoint x: 599, startPoint y: 217, endPoint x: 632, endPoint y: 216, distance: 32.3
click at [601, 217] on span "0 0" at bounding box center [661, 214] width 215 height 20
type input "0"
type input "-1"
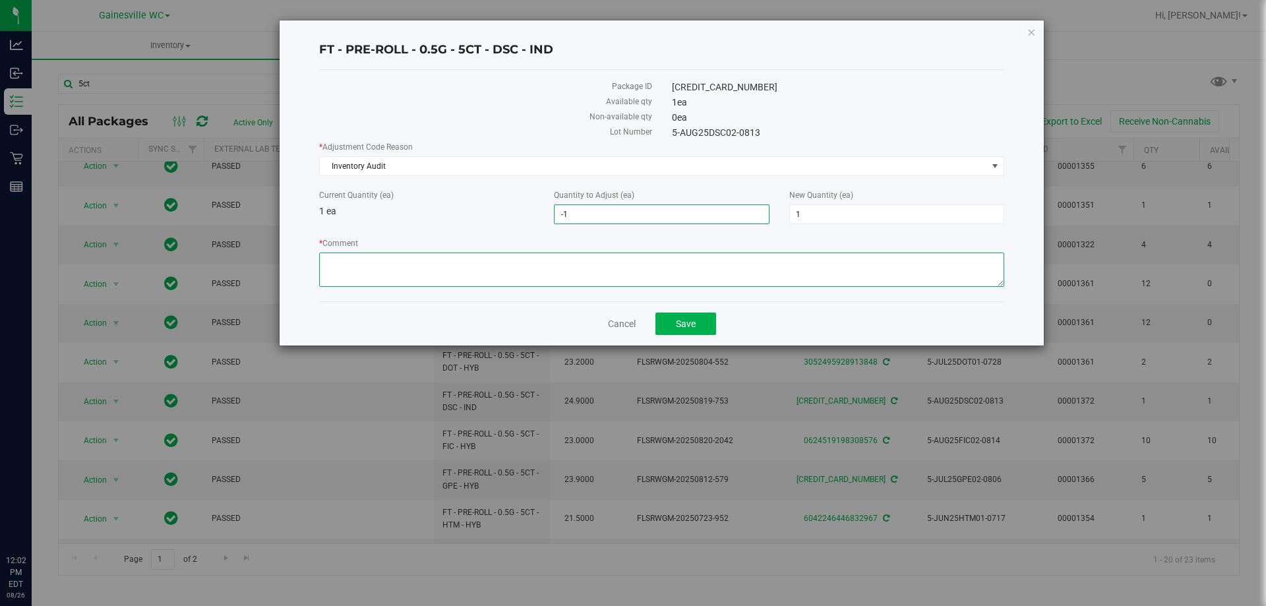
type input "0"
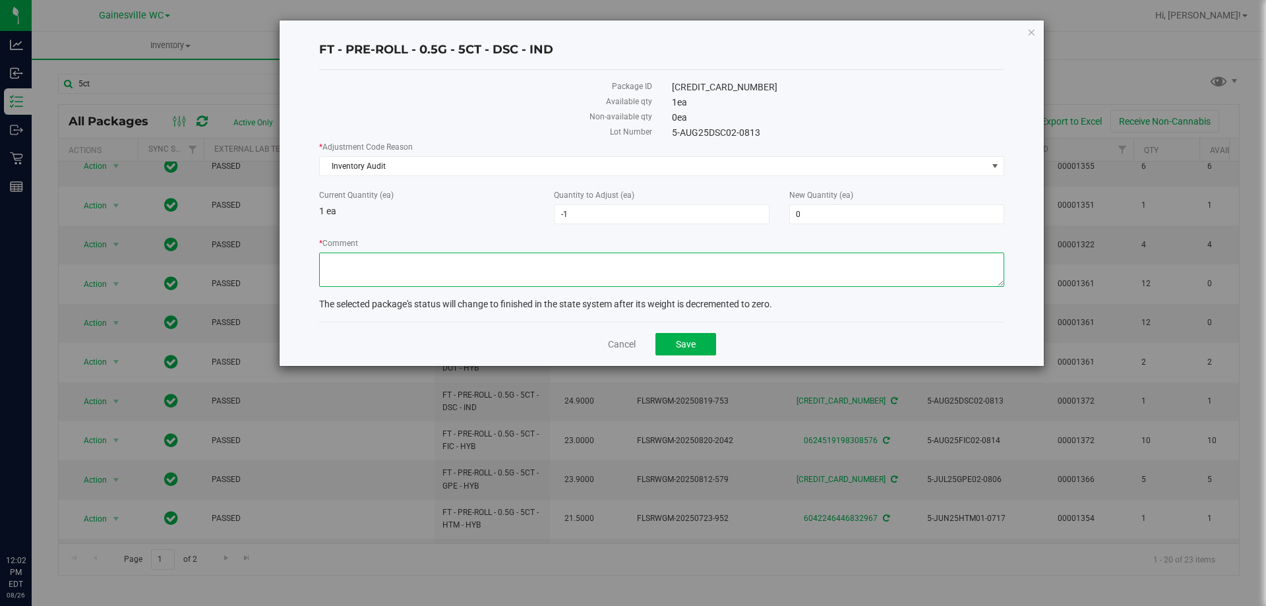
click at [425, 266] on textarea "* Comment" at bounding box center [661, 269] width 685 height 34
type textarea "Count says we had 3 last night, we sold 3 today and are now depleted."
click at [662, 342] on button "Save" at bounding box center [685, 344] width 61 height 22
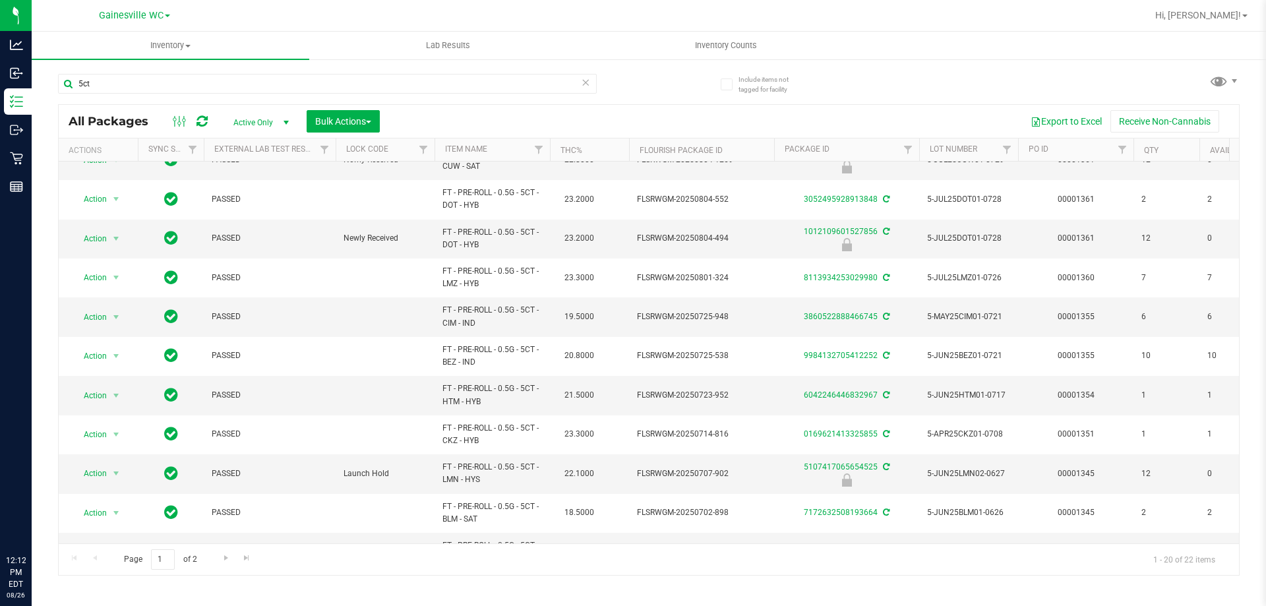
scroll to position [330, 0]
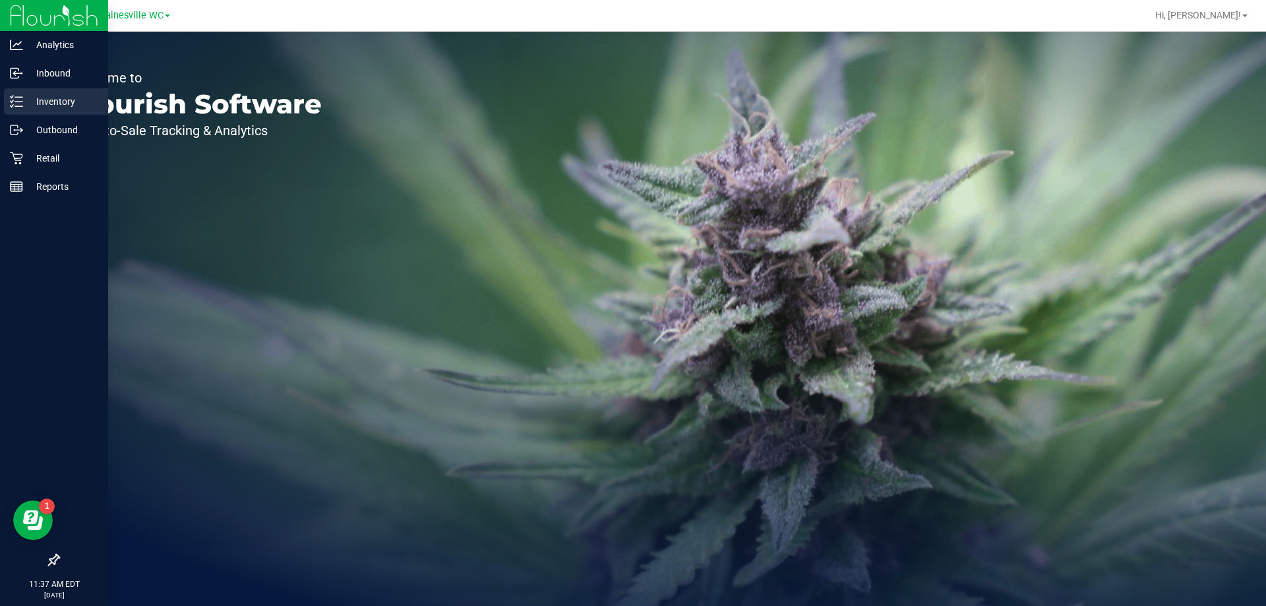
click at [45, 99] on p "Inventory" at bounding box center [62, 102] width 79 height 16
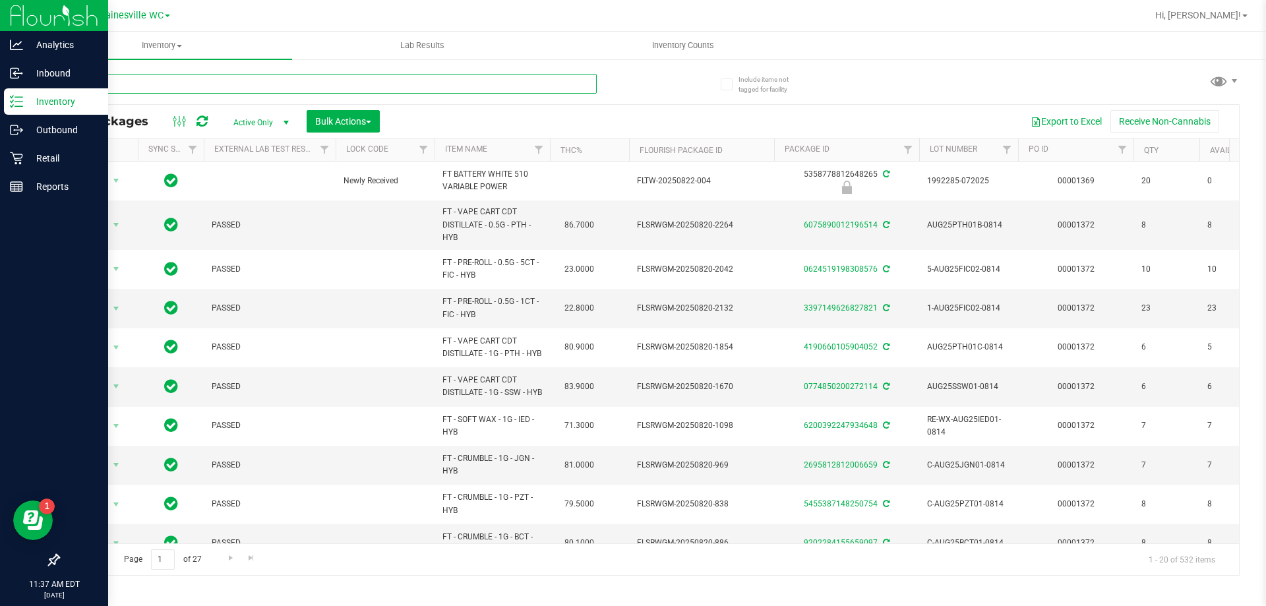
click at [169, 86] on input "text" at bounding box center [327, 84] width 539 height 20
click at [269, 123] on span "Active Only" at bounding box center [258, 122] width 73 height 18
click at [271, 210] on li "All" at bounding box center [257, 202] width 71 height 20
click at [183, 84] on input "text" at bounding box center [327, 84] width 539 height 20
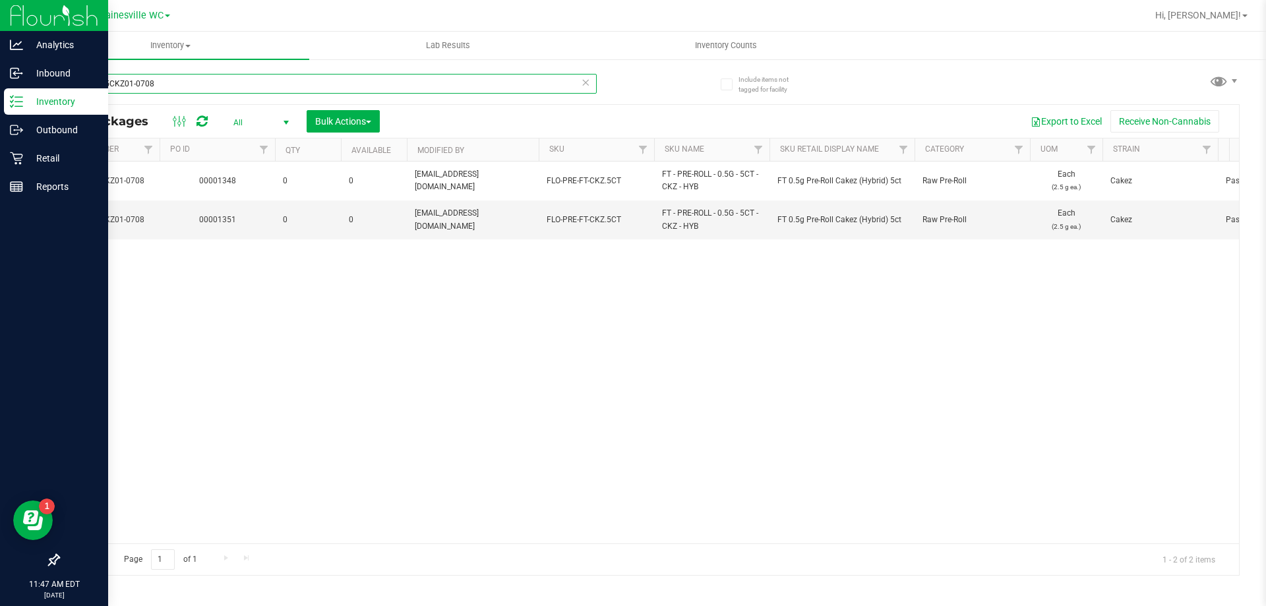
scroll to position [0, 577]
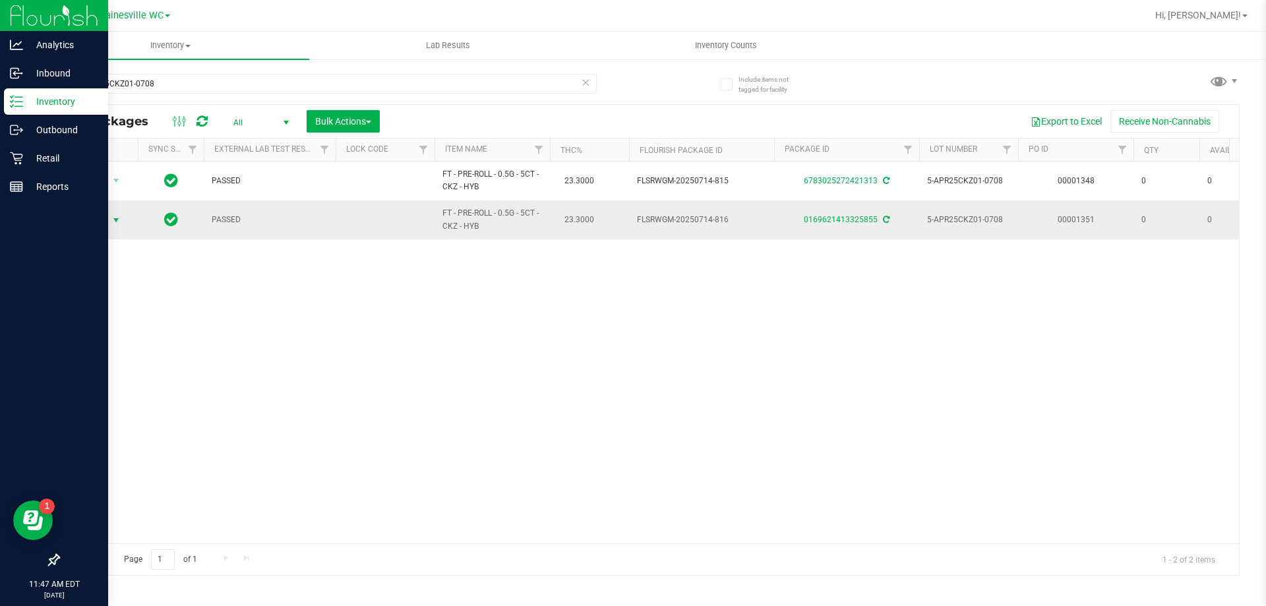
click at [115, 216] on span "select" at bounding box center [116, 220] width 11 height 11
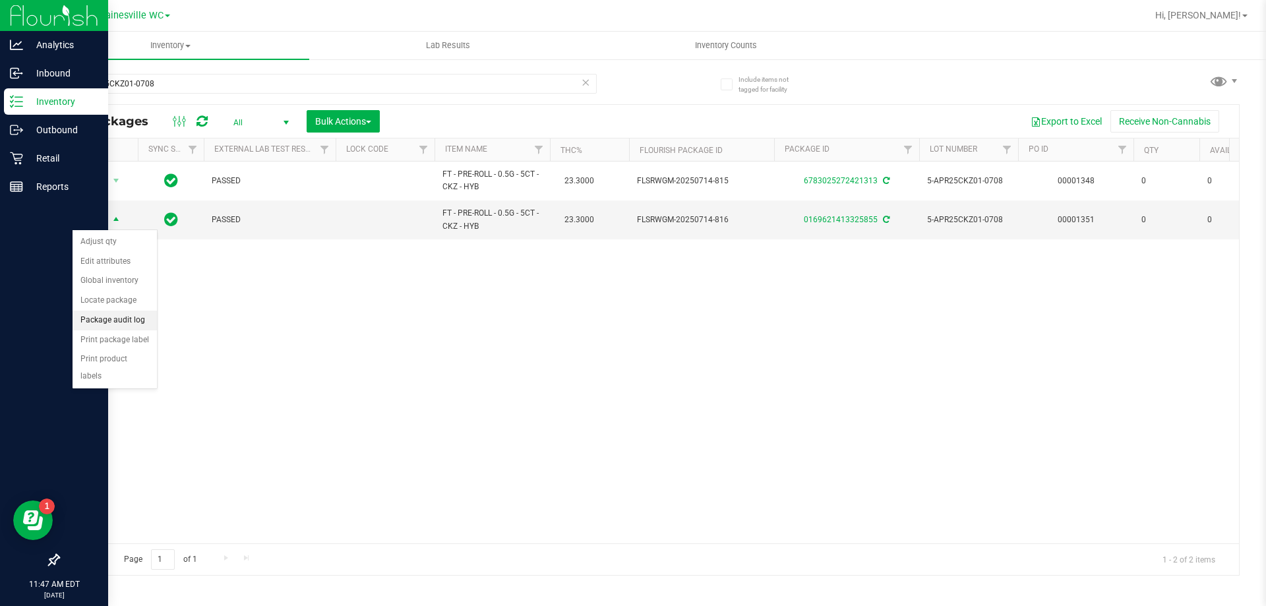
click at [119, 328] on li "Package audit log" at bounding box center [115, 320] width 84 height 20
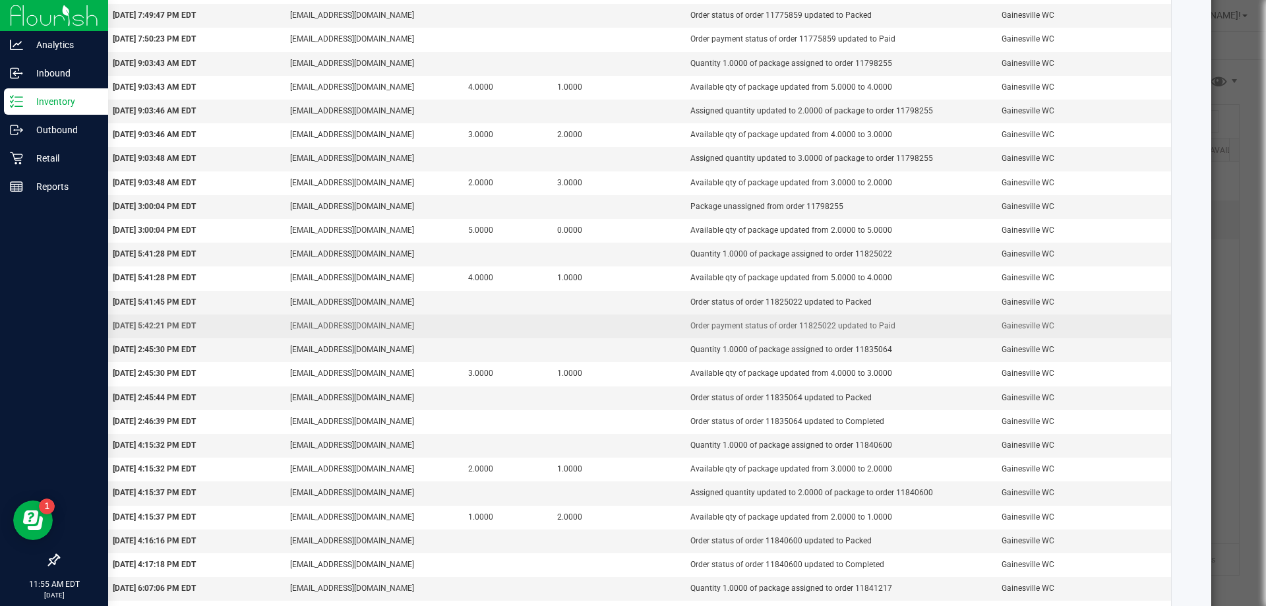
scroll to position [1008, 0]
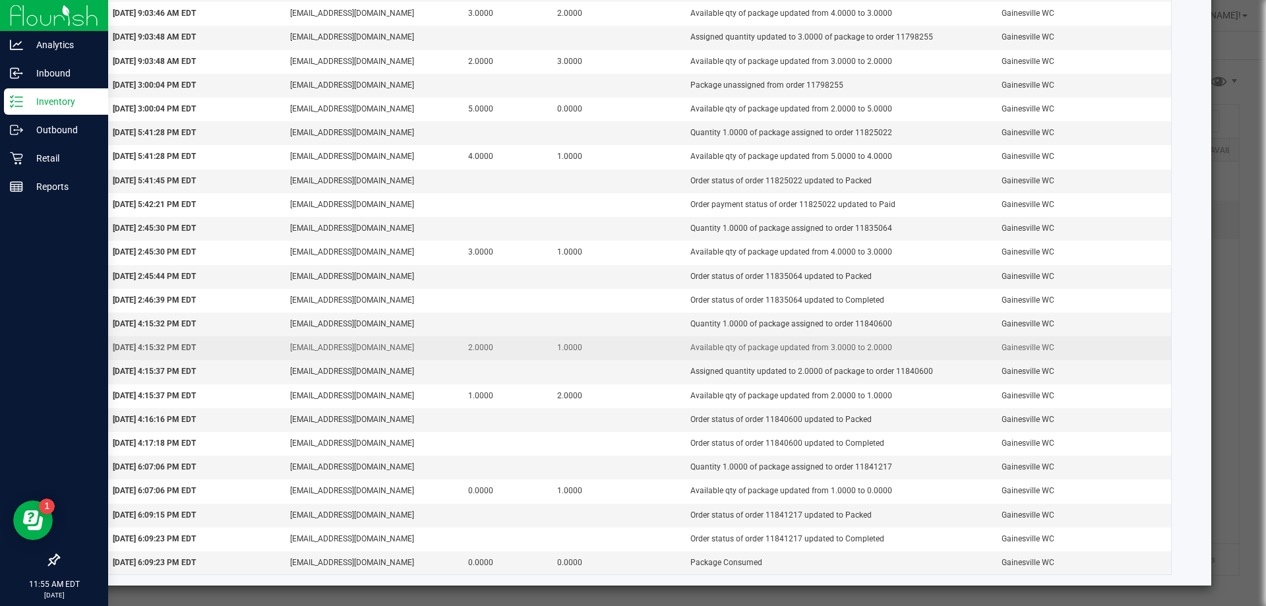
drag, startPoint x: 880, startPoint y: 372, endPoint x: 893, endPoint y: 359, distance: 18.7
click at [924, 372] on td "Assigned quantity updated to 2.0000 of package to order 11840600" at bounding box center [837, 372] width 311 height 24
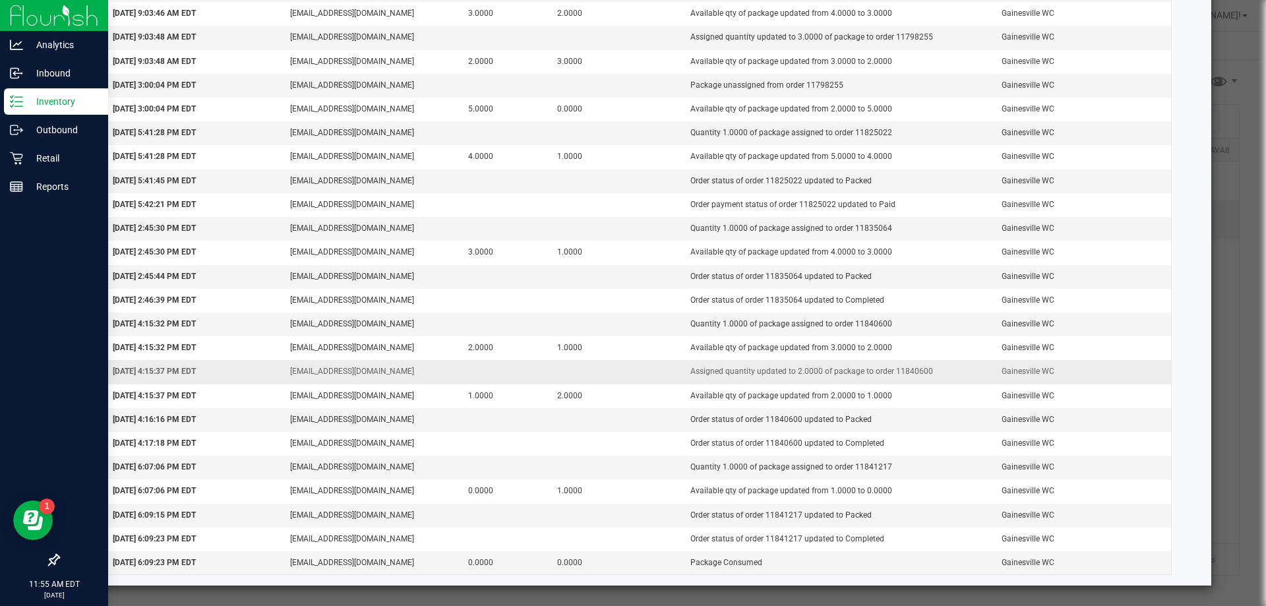
drag, startPoint x: 893, startPoint y: 359, endPoint x: 926, endPoint y: 378, distance: 38.1
click at [926, 378] on td "Assigned quantity updated to 2.0000 of package to order 11840600" at bounding box center [837, 372] width 311 height 24
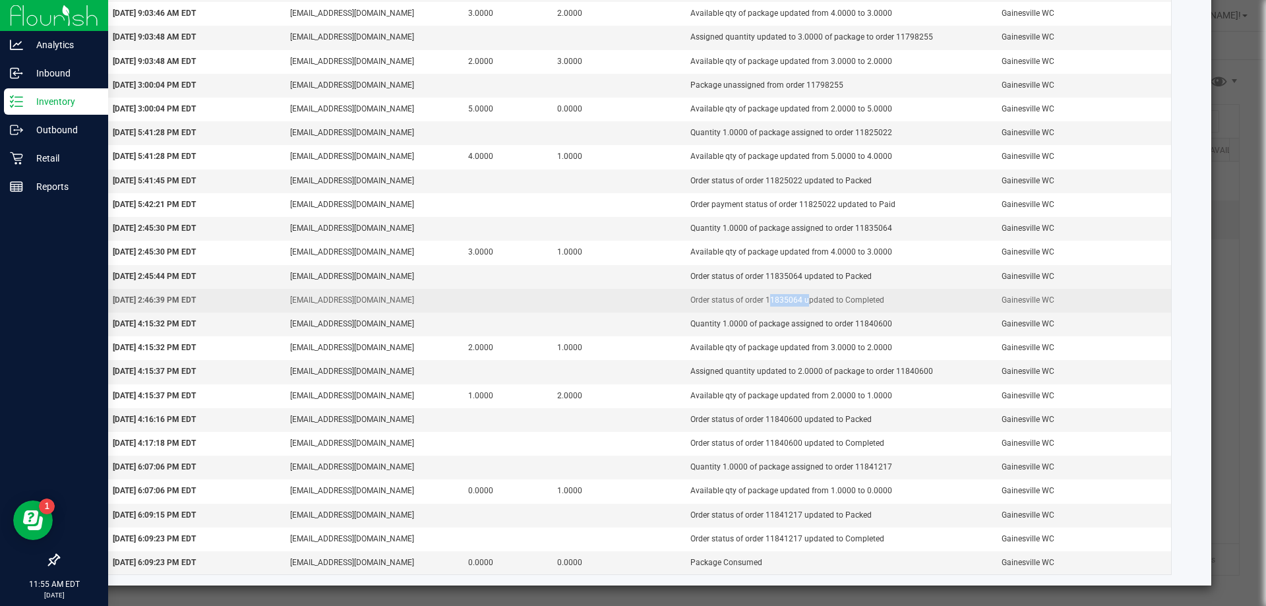
drag, startPoint x: 755, startPoint y: 299, endPoint x: 791, endPoint y: 303, distance: 36.5
click at [791, 303] on td "Order status of order 11835064 updated to Completed" at bounding box center [837, 301] width 311 height 24
copy td "11835064"
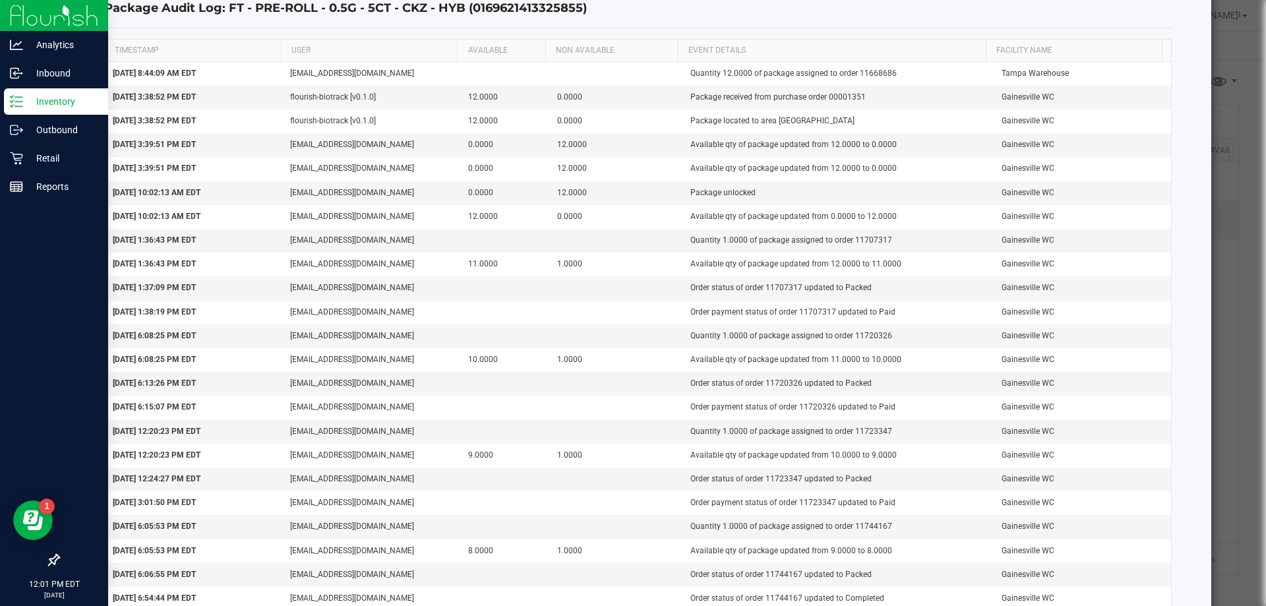
scroll to position [0, 0]
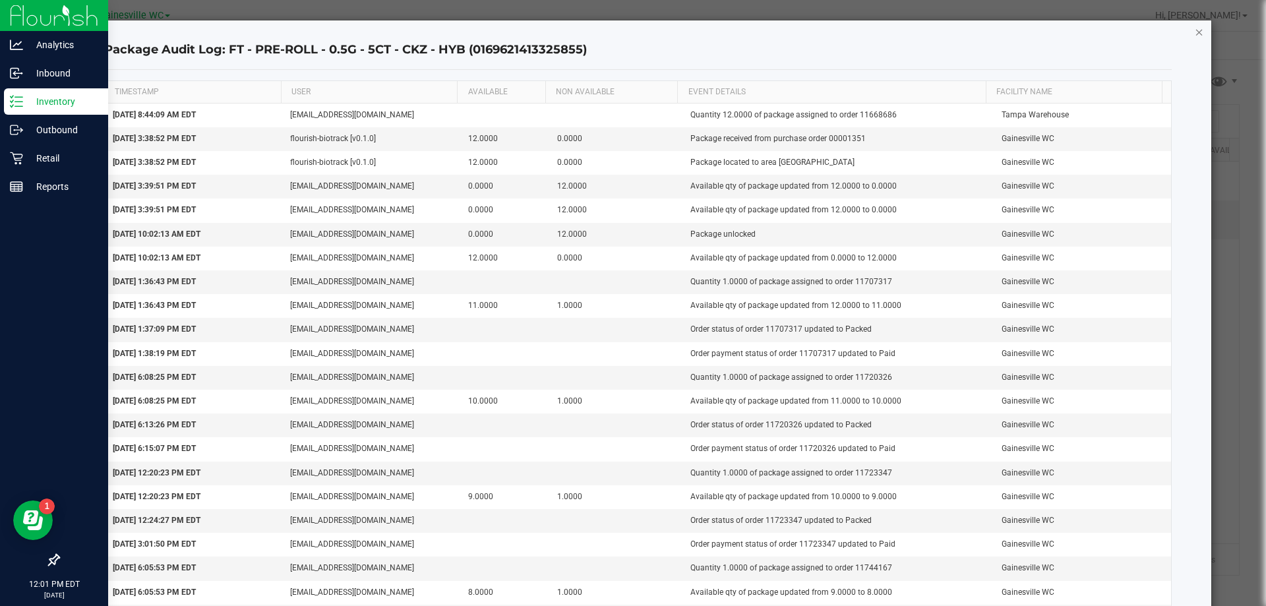
click at [1195, 34] on icon "button" at bounding box center [1199, 32] width 9 height 16
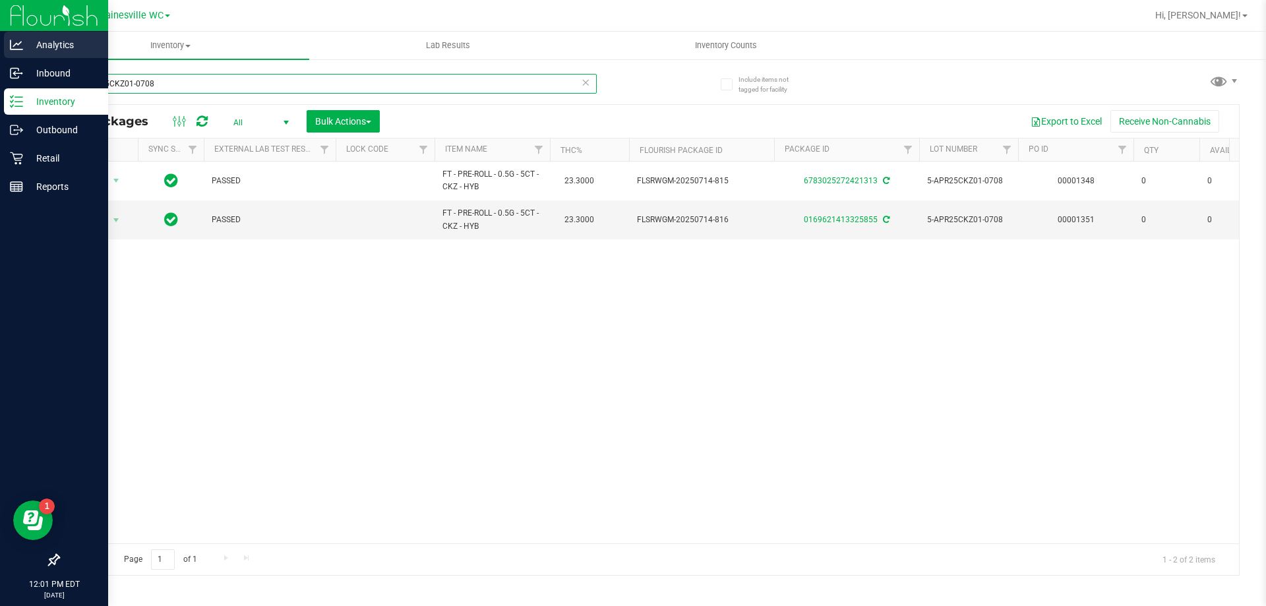
drag, startPoint x: 132, startPoint y: 71, endPoint x: 4, endPoint y: 57, distance: 128.6
click at [4, 57] on div "Analytics Inbound Inventory Outbound Retail Reports 12:01 PM EDT 08/26/2025 08/…" at bounding box center [633, 303] width 1266 height 606
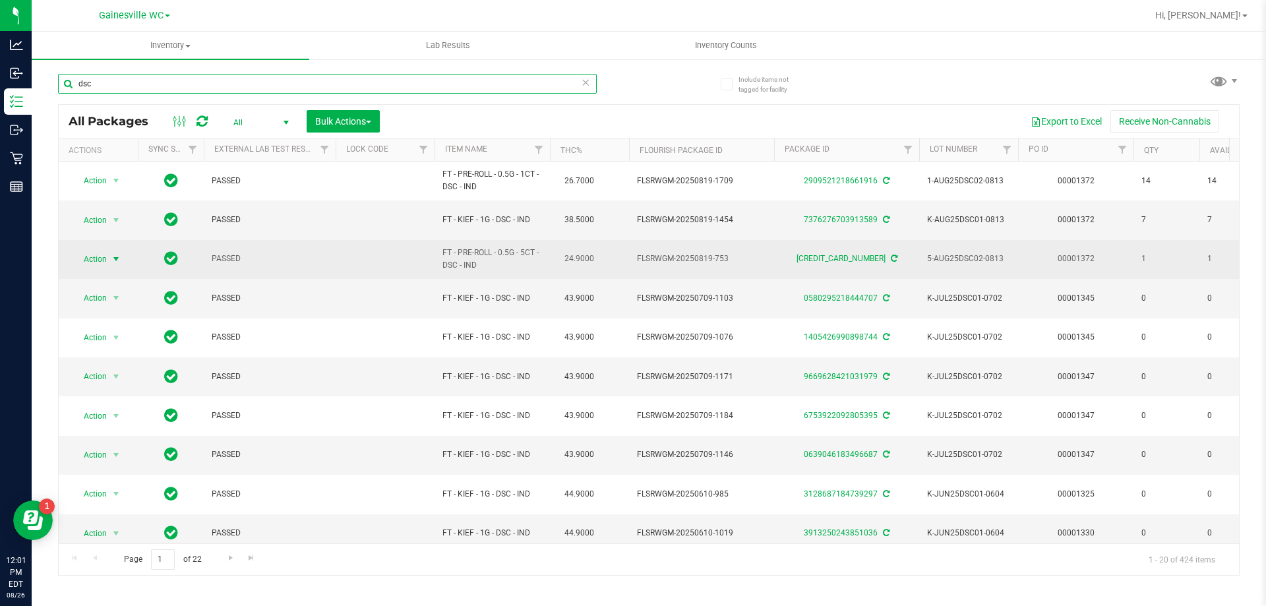
type input "dsc"
click at [113, 262] on span "select" at bounding box center [116, 259] width 11 height 11
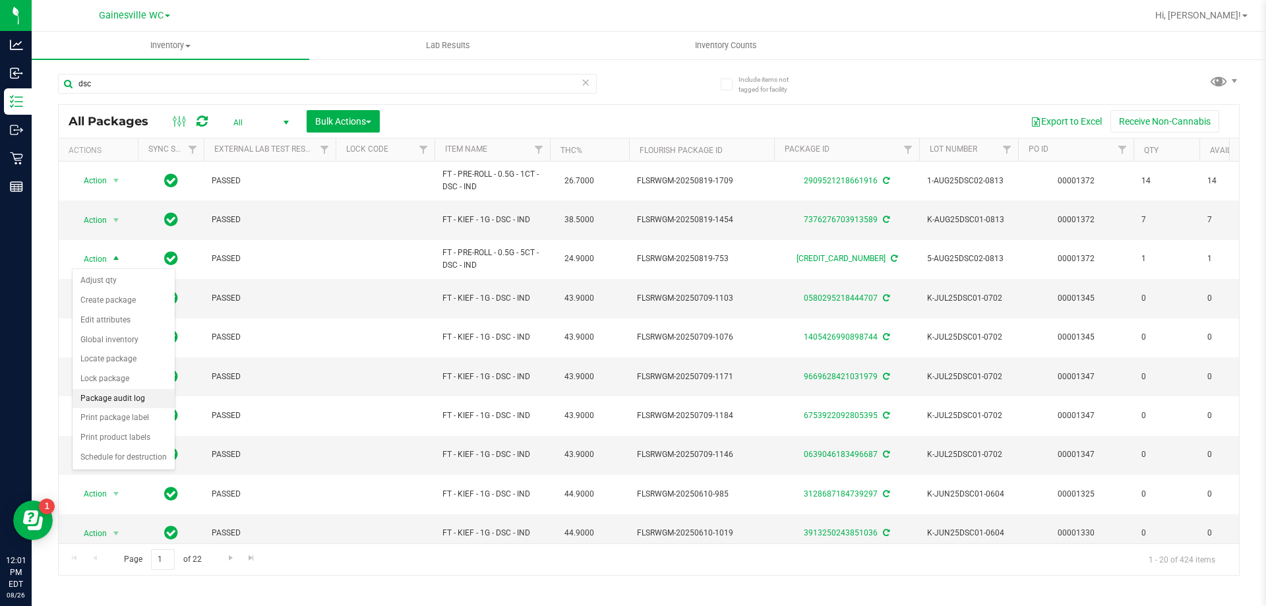
click at [128, 399] on li "Package audit log" at bounding box center [124, 399] width 102 height 20
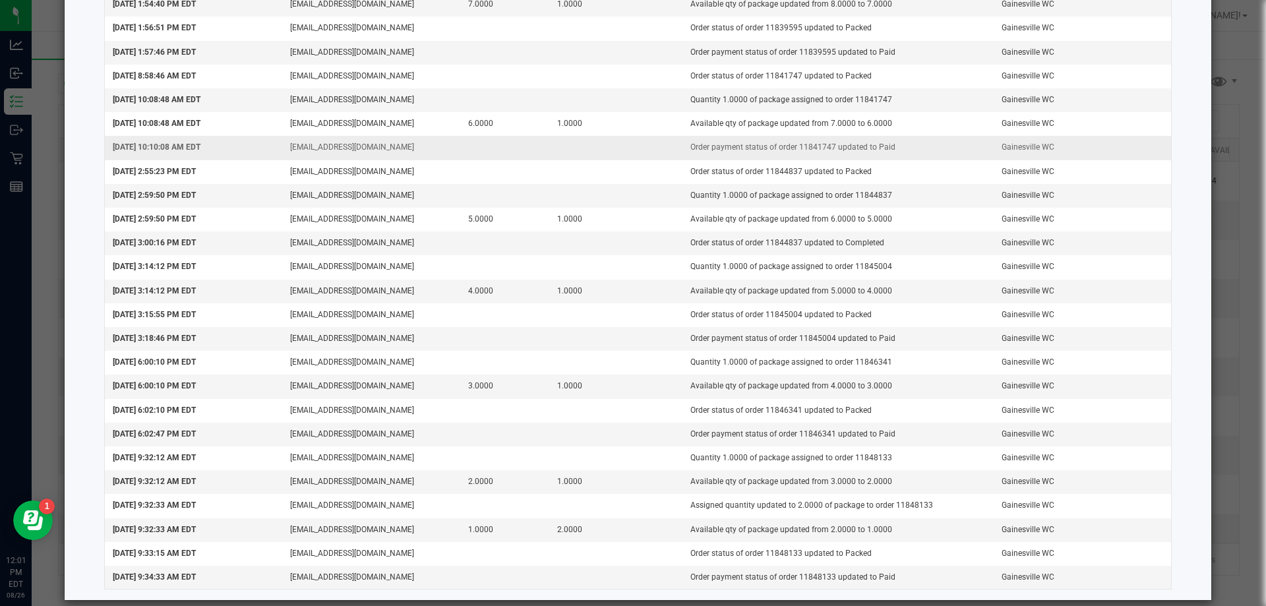
scroll to position [674, 0]
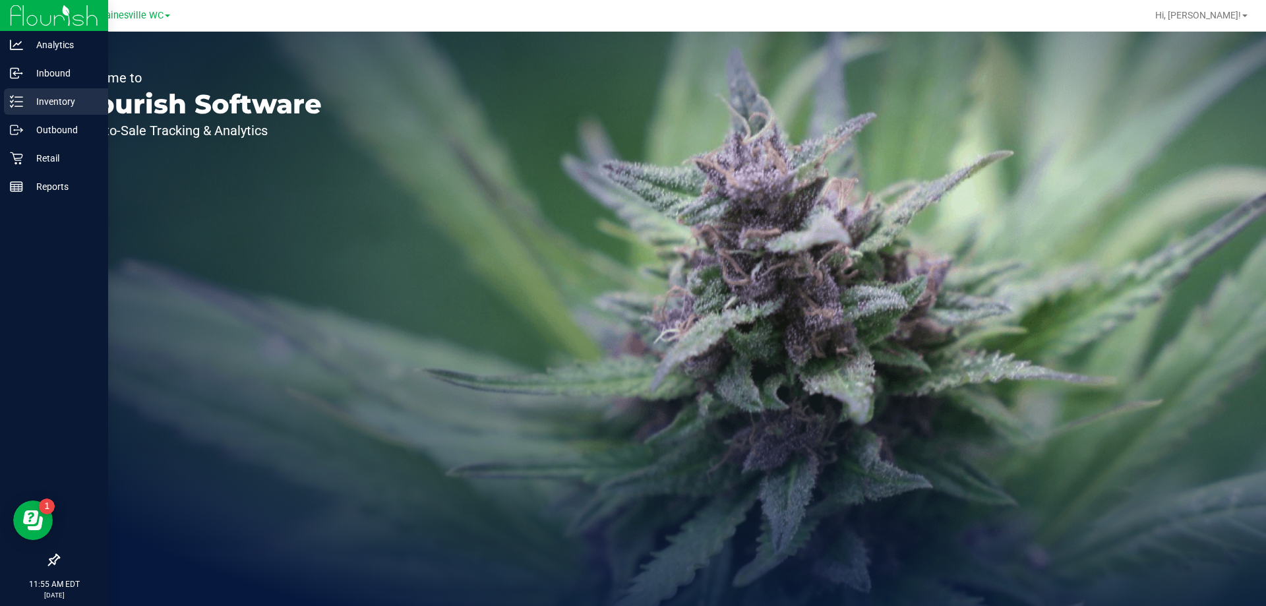
click at [47, 99] on p "Inventory" at bounding box center [62, 102] width 79 height 16
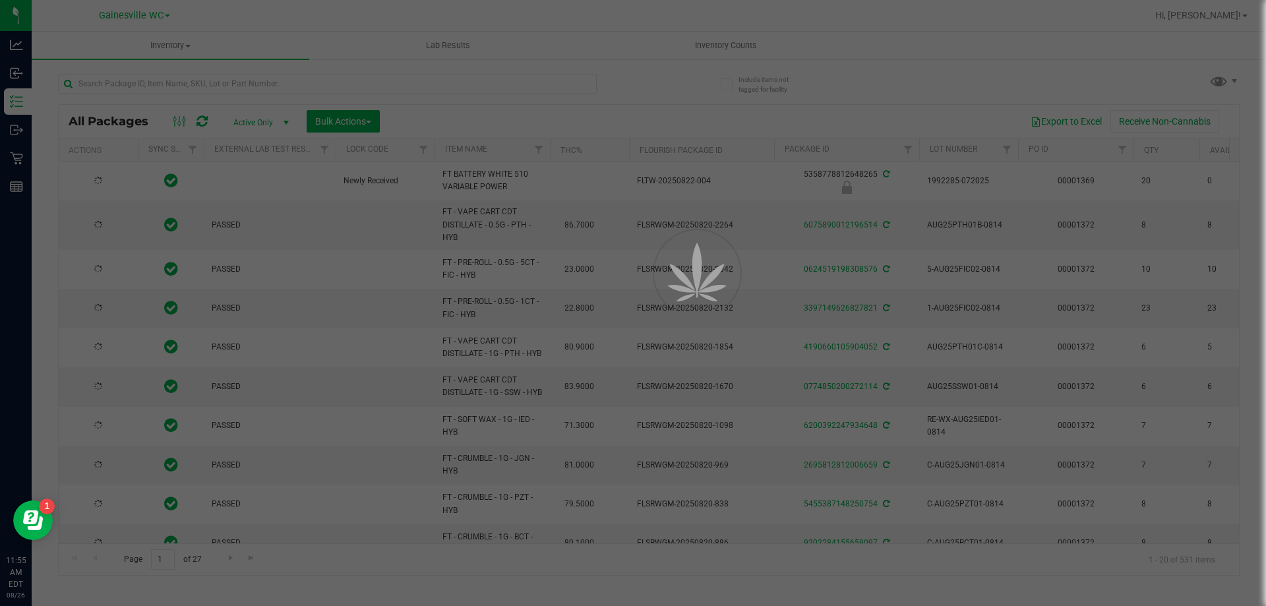
click at [725, 42] on div at bounding box center [633, 303] width 1266 height 606
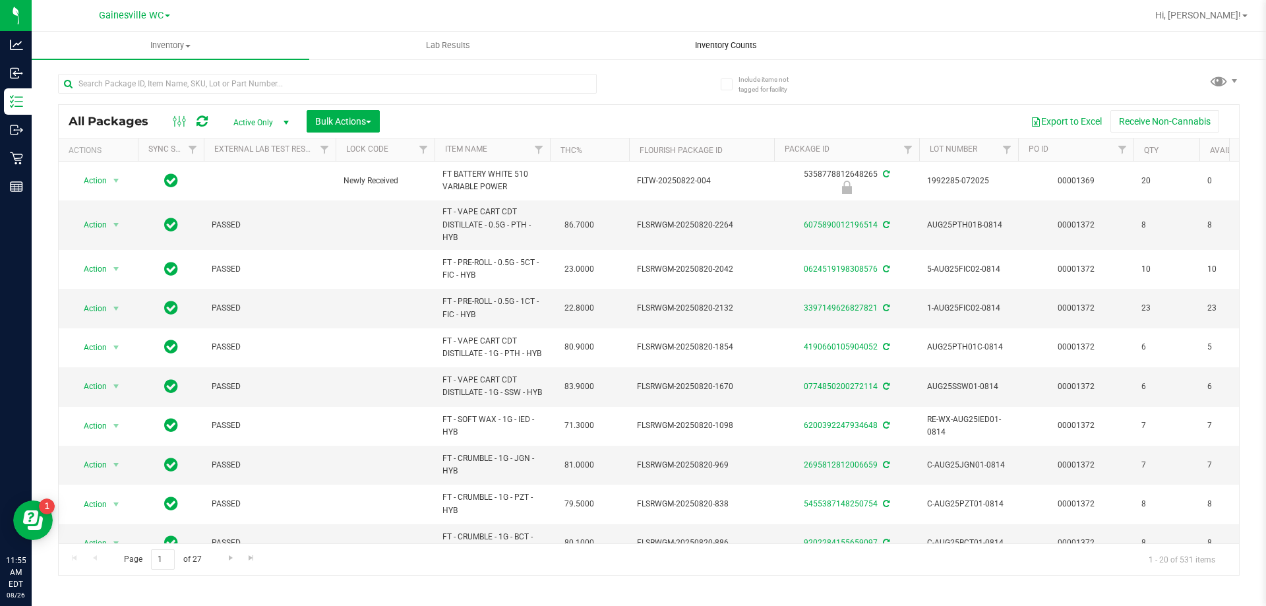
click at [727, 45] on span "Inventory Counts" at bounding box center [726, 46] width 98 height 12
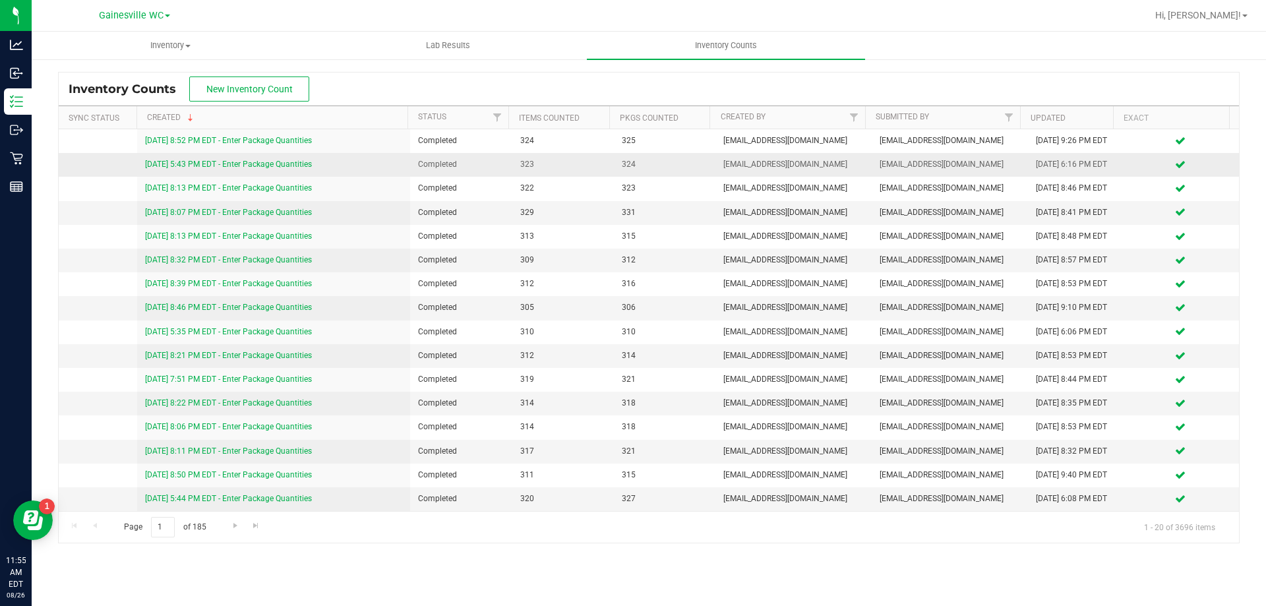
click at [252, 163] on link "8/24/25 5:43 PM EDT - Enter Package Quantities" at bounding box center [228, 164] width 167 height 9
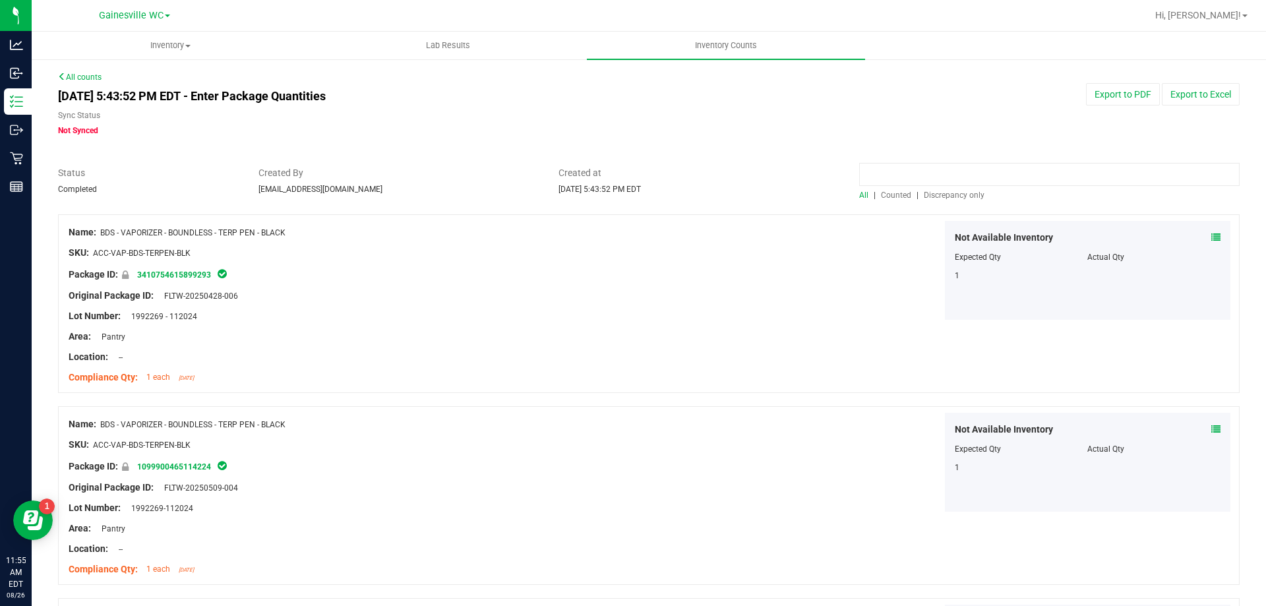
click at [961, 175] on input at bounding box center [1049, 174] width 380 height 23
type input "ckz"
click at [883, 192] on span "Counted" at bounding box center [896, 195] width 30 height 9
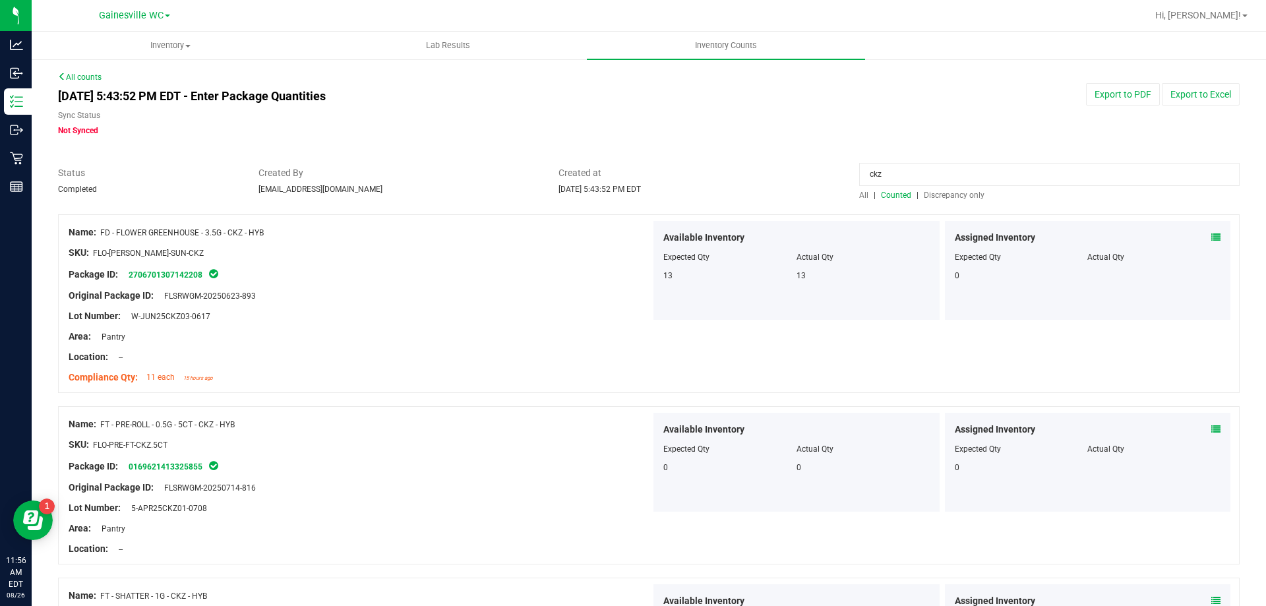
click at [94, 76] on link "All counts" at bounding box center [80, 77] width 44 height 9
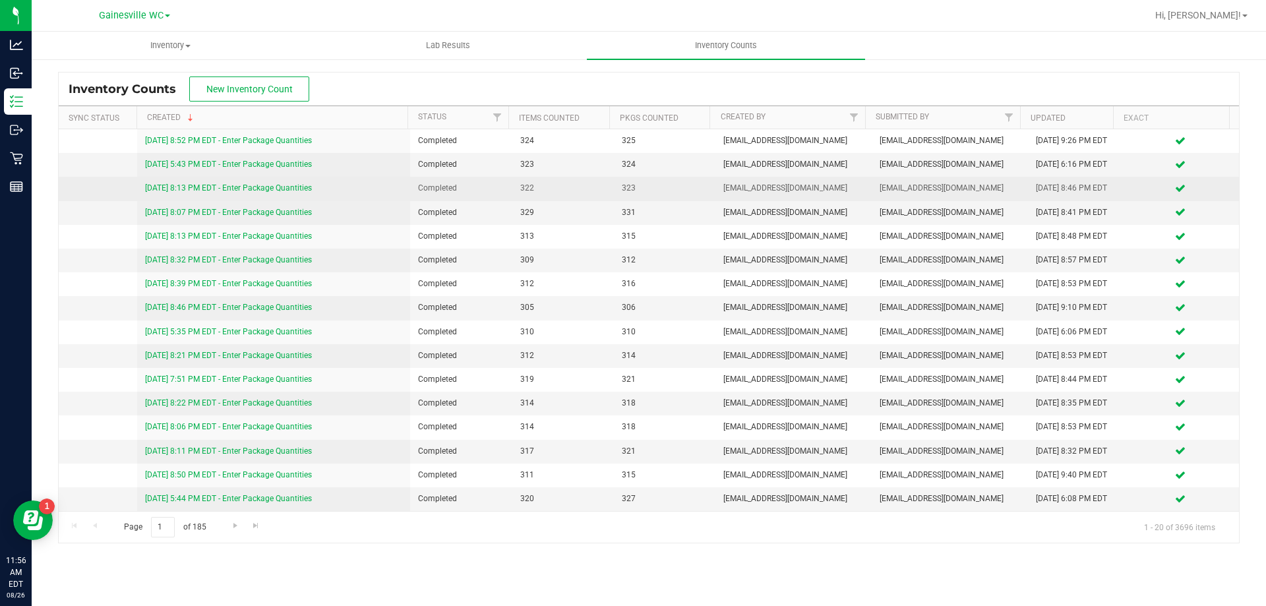
click at [183, 187] on link "8/23/25 8:13 PM EDT - Enter Package Quantities" at bounding box center [228, 187] width 167 height 9
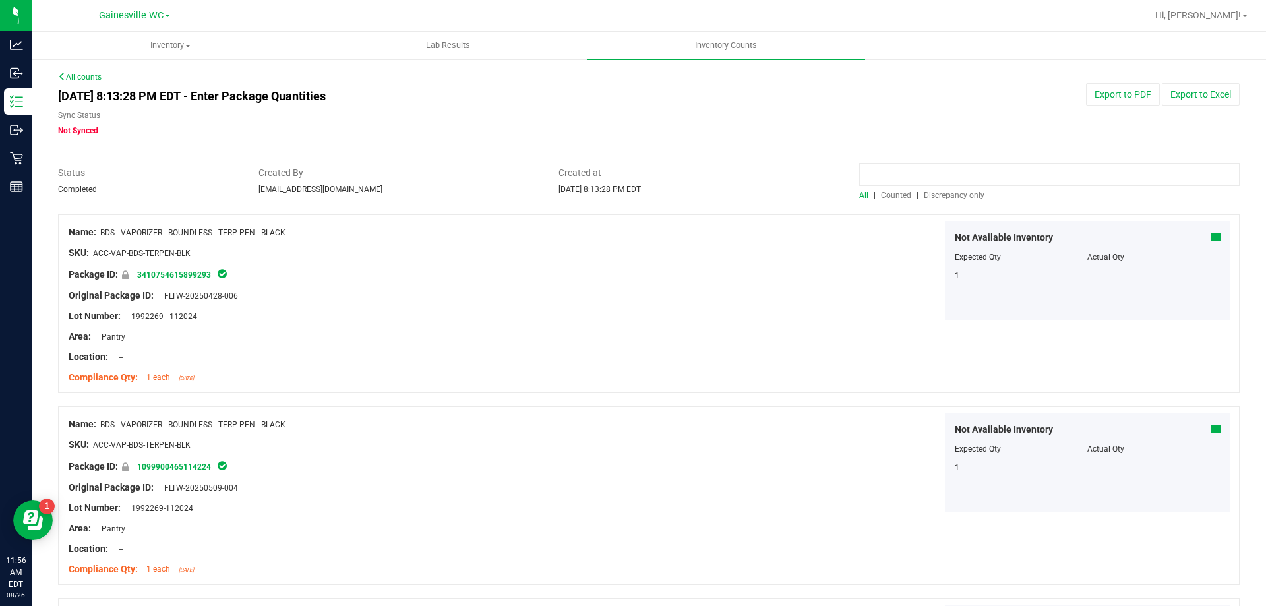
click at [901, 177] on input at bounding box center [1049, 174] width 380 height 23
type input "ckz"
click at [902, 197] on span "Counted" at bounding box center [896, 195] width 30 height 9
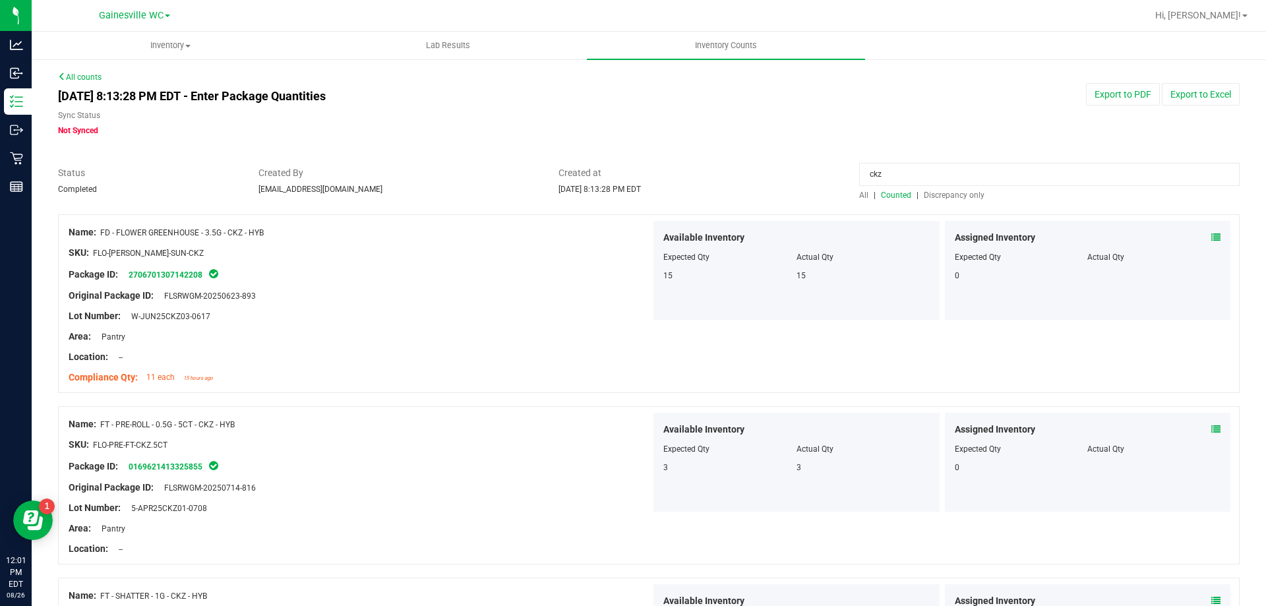
click at [95, 80] on link "All counts" at bounding box center [80, 77] width 44 height 9
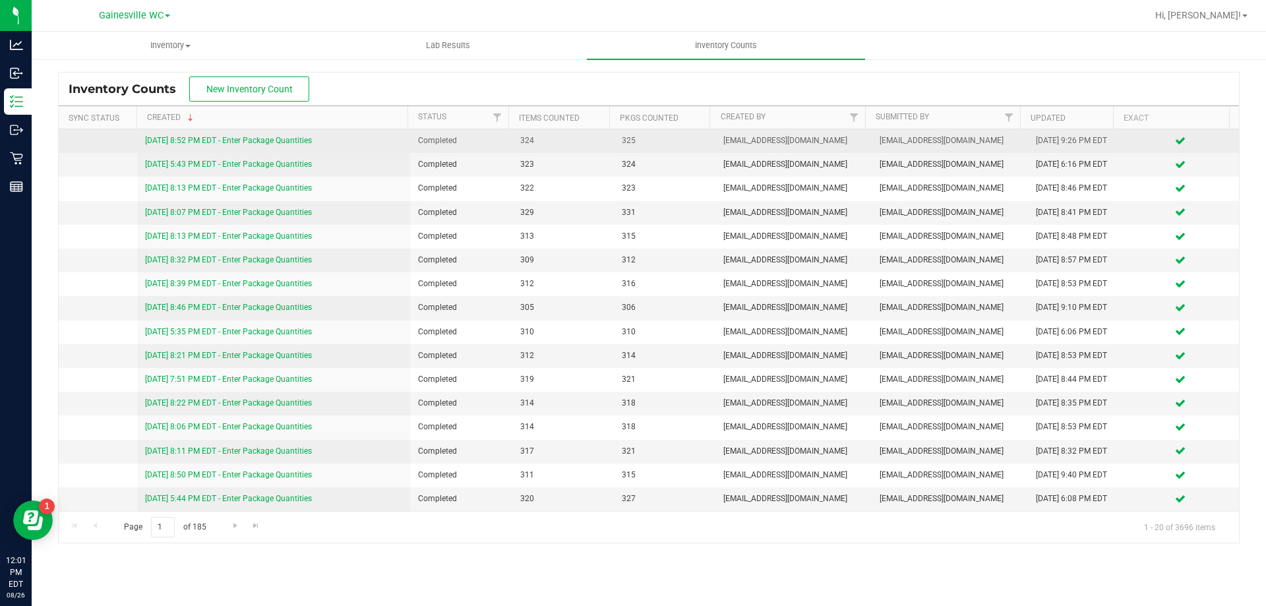
click at [209, 142] on link "8/25/25 8:52 PM EDT - Enter Package Quantities" at bounding box center [228, 140] width 167 height 9
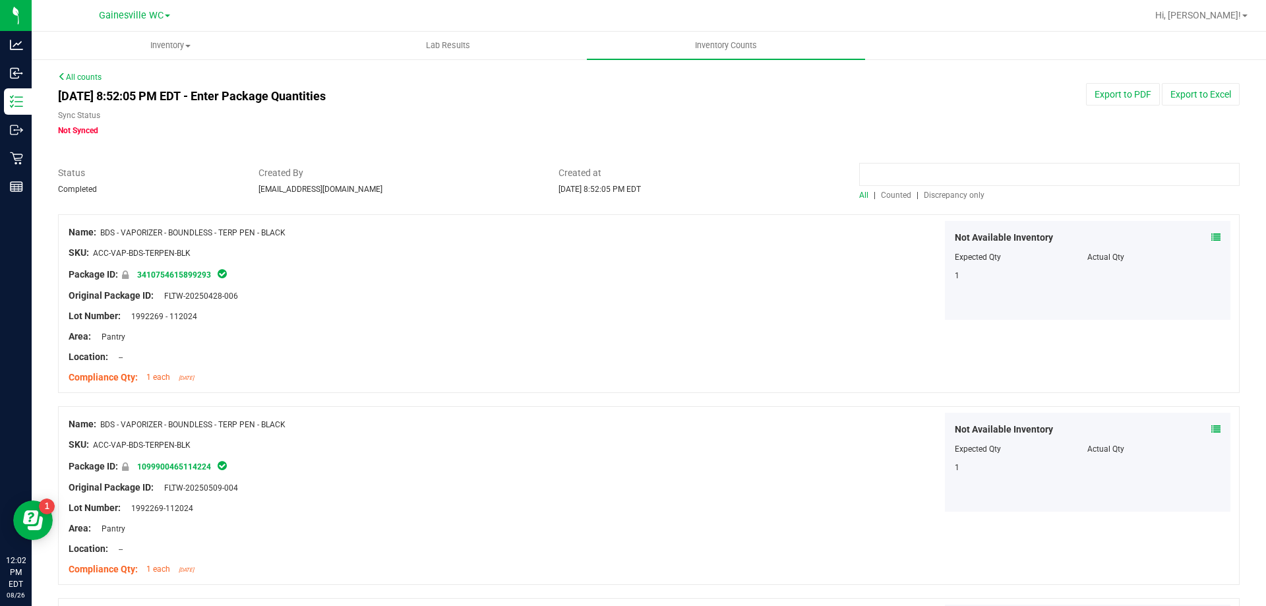
click at [917, 170] on input at bounding box center [1049, 174] width 380 height 23
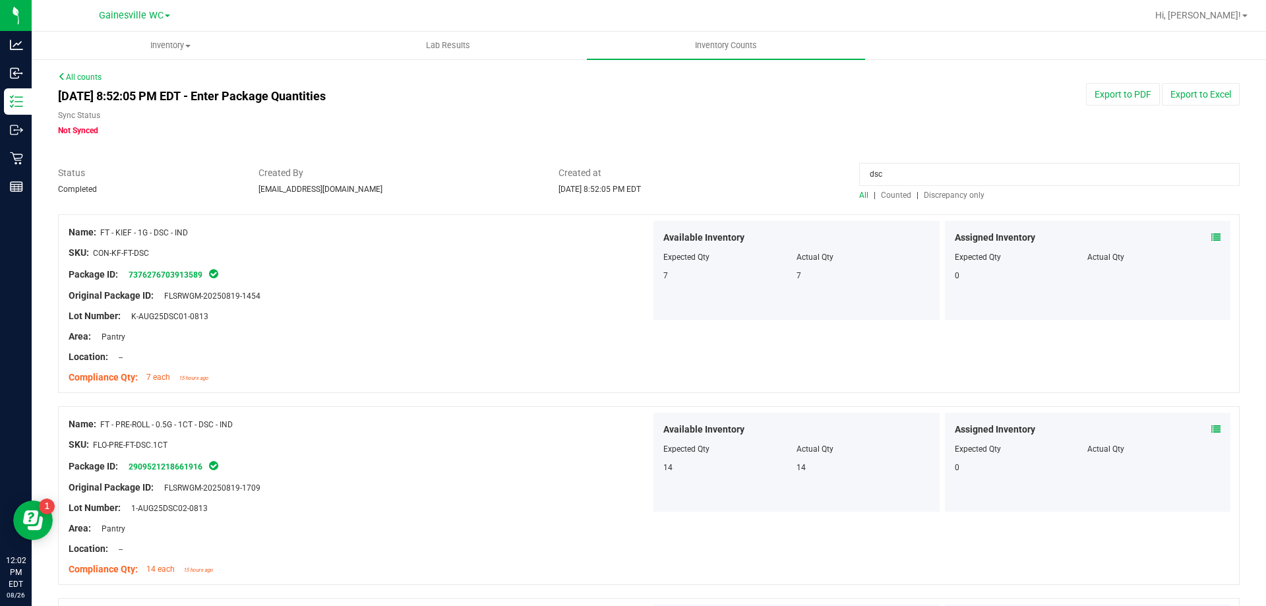
type input "dsc"
click at [893, 194] on span "Counted" at bounding box center [896, 195] width 30 height 9
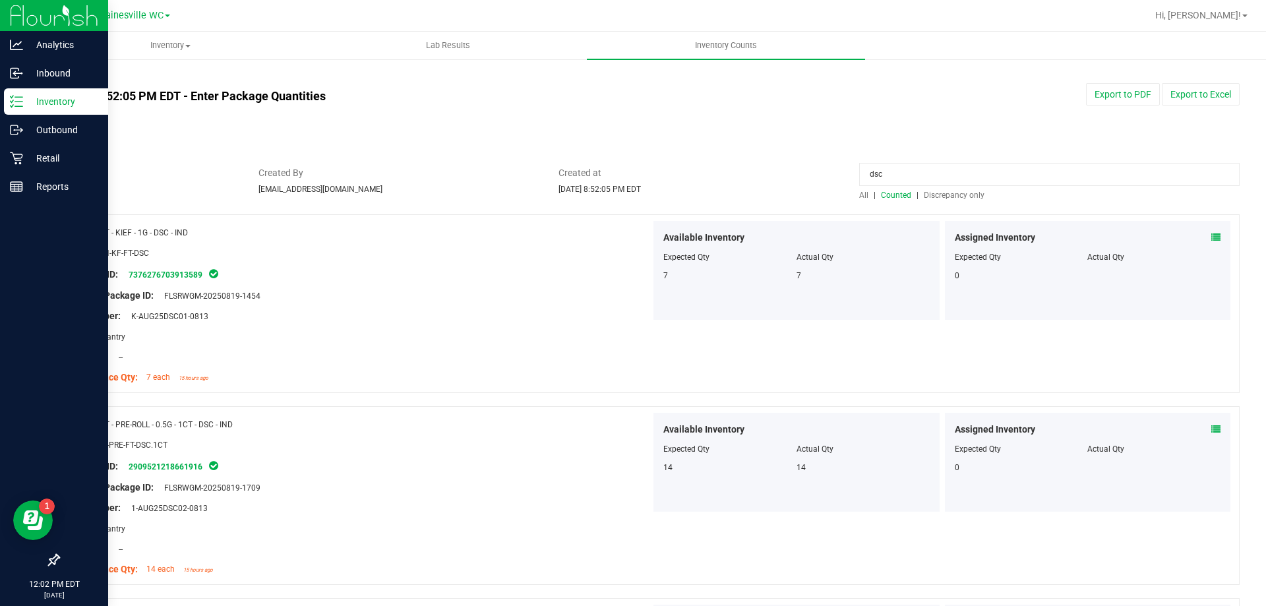
click at [40, 107] on p "Inventory" at bounding box center [62, 102] width 79 height 16
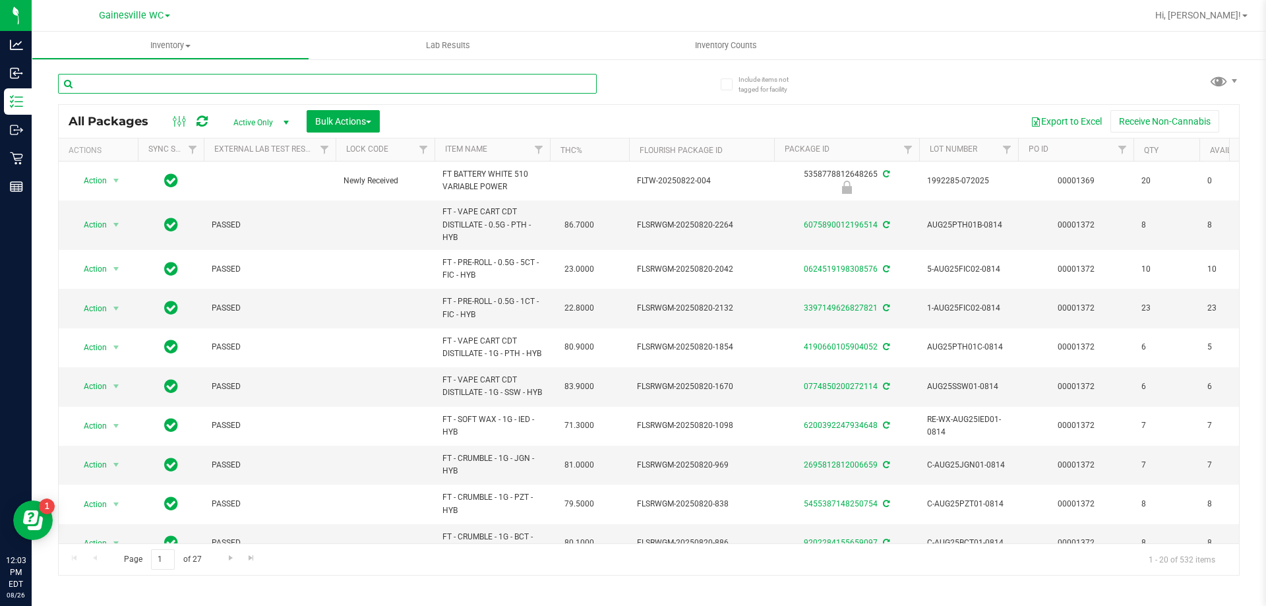
click at [211, 87] on input "text" at bounding box center [327, 84] width 539 height 20
type input "2332148106634612"
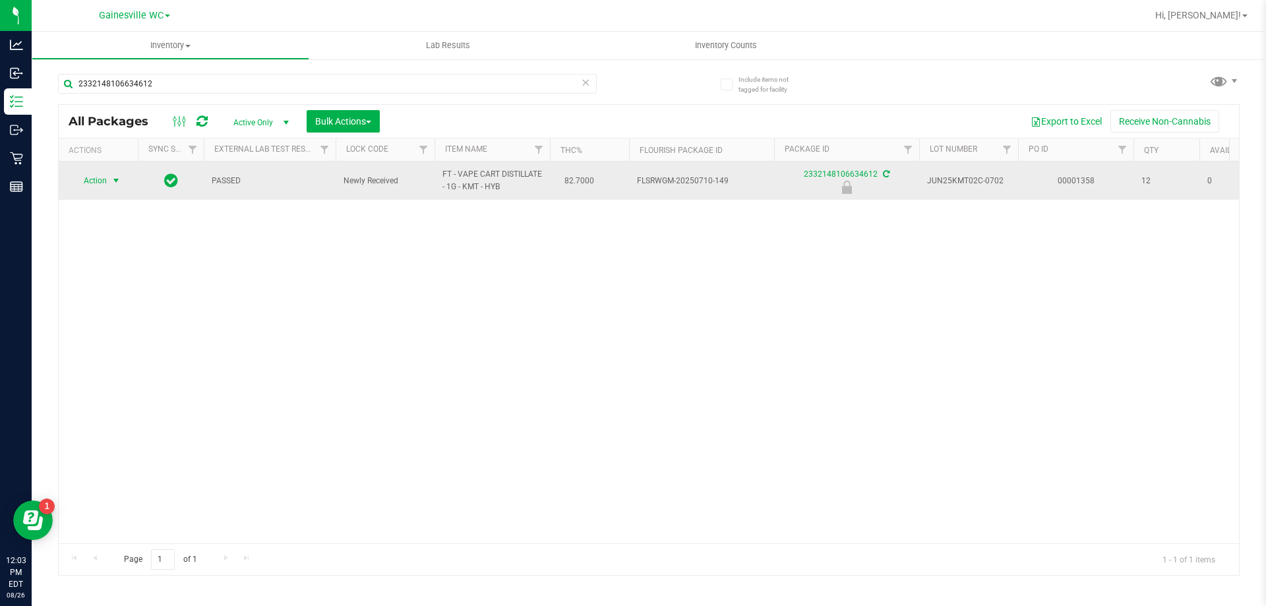
click at [115, 179] on span "select" at bounding box center [116, 180] width 11 height 11
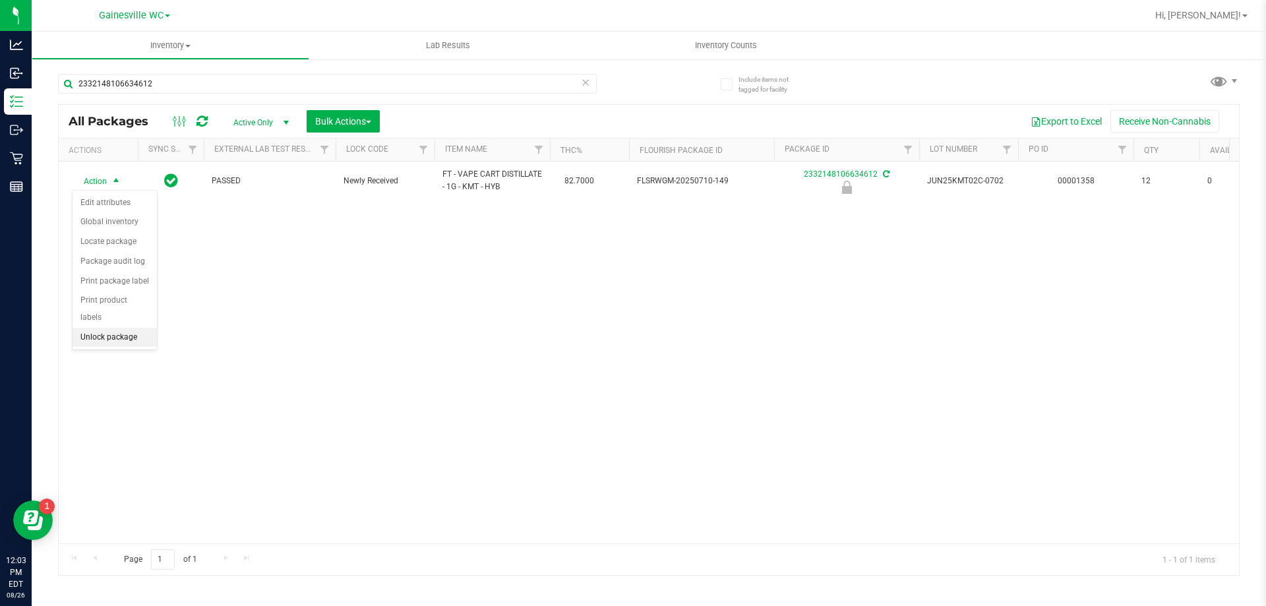
click at [90, 328] on li "Unlock package" at bounding box center [115, 338] width 84 height 20
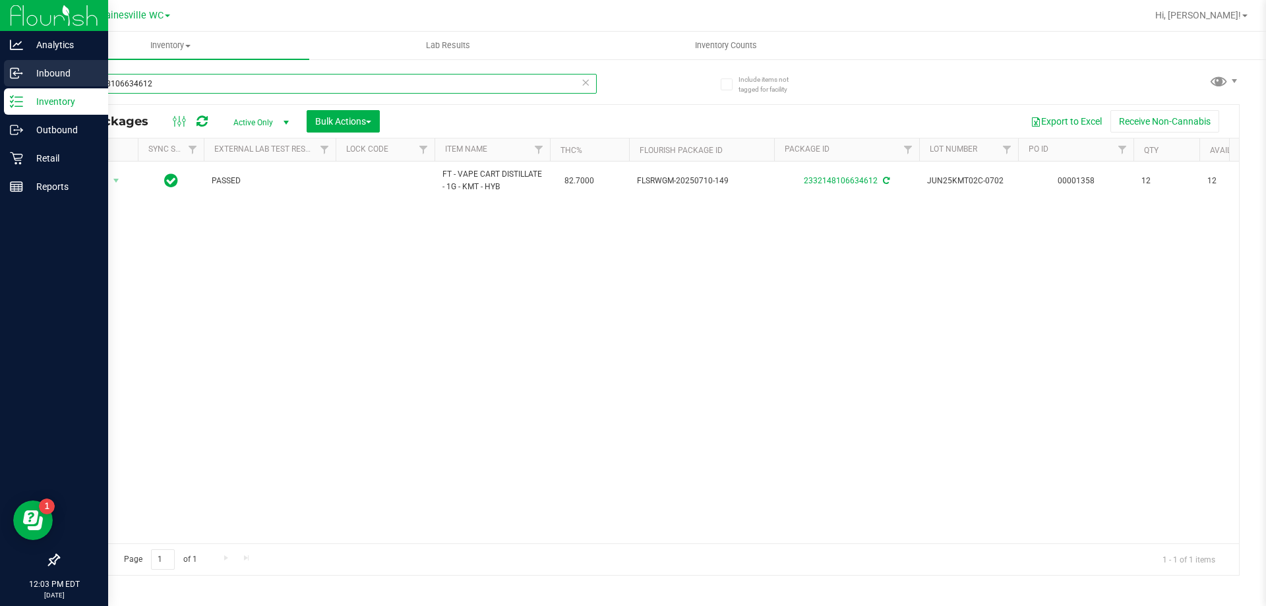
drag, startPoint x: 197, startPoint y: 88, endPoint x: 0, endPoint y: 72, distance: 197.7
click at [0, 72] on div "Analytics Inbound Inventory Outbound Retail Reports 12:03 PM EDT 08/26/2025 08/…" at bounding box center [633, 303] width 1266 height 606
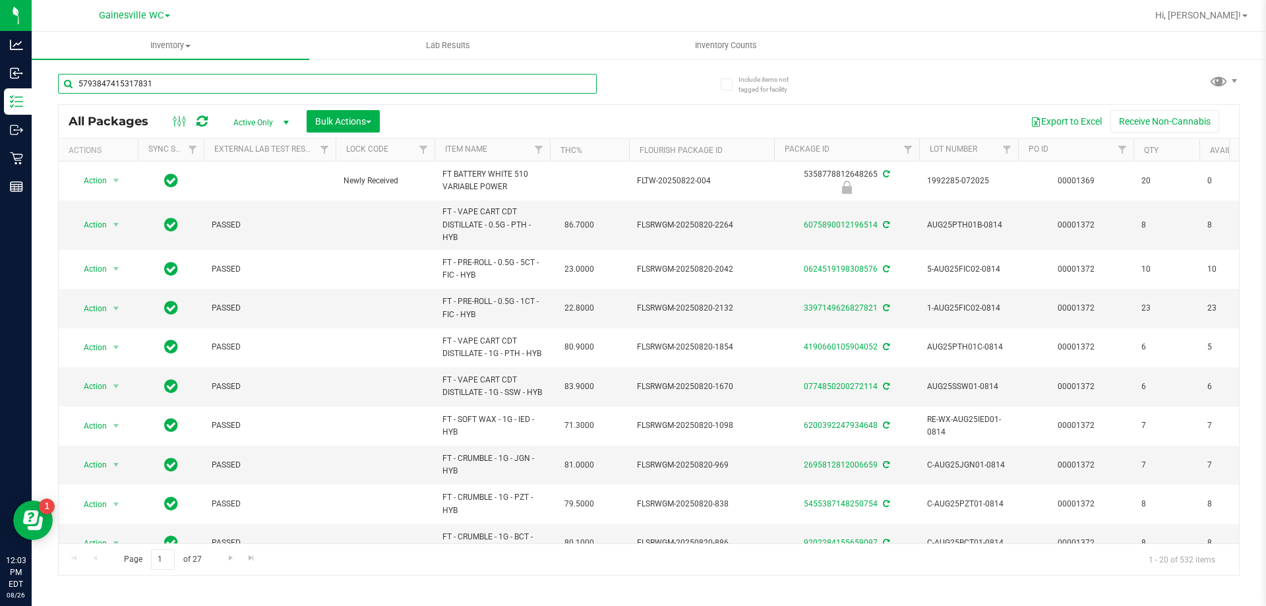
type input "5793847415317831"
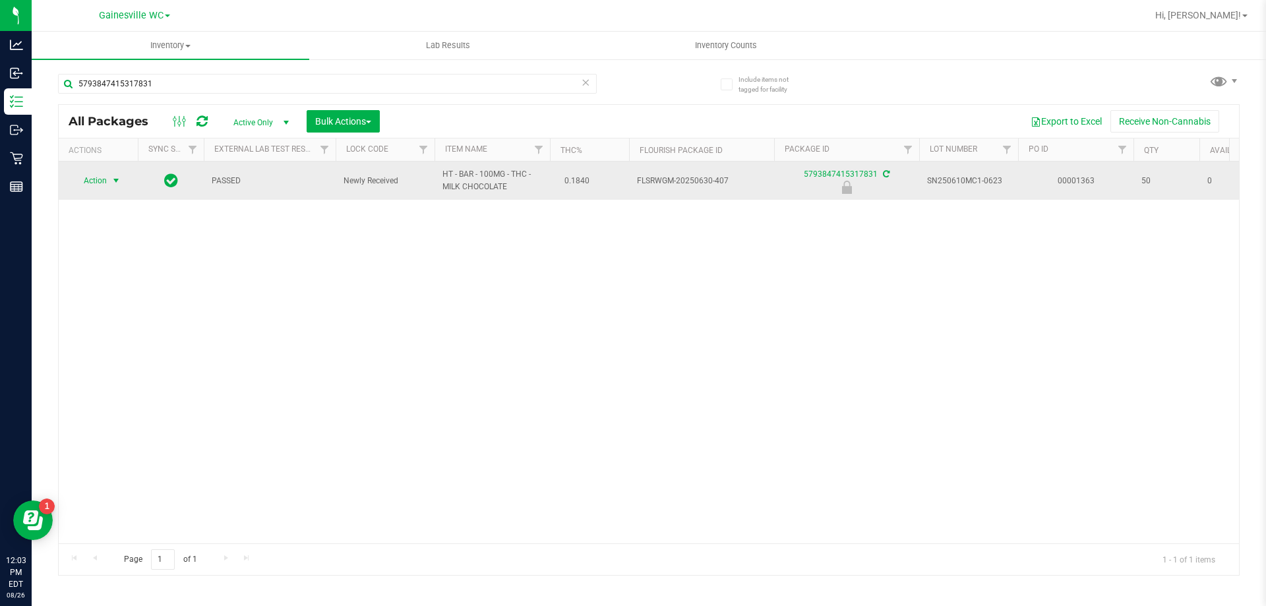
click at [98, 180] on span "Action" at bounding box center [90, 180] width 36 height 18
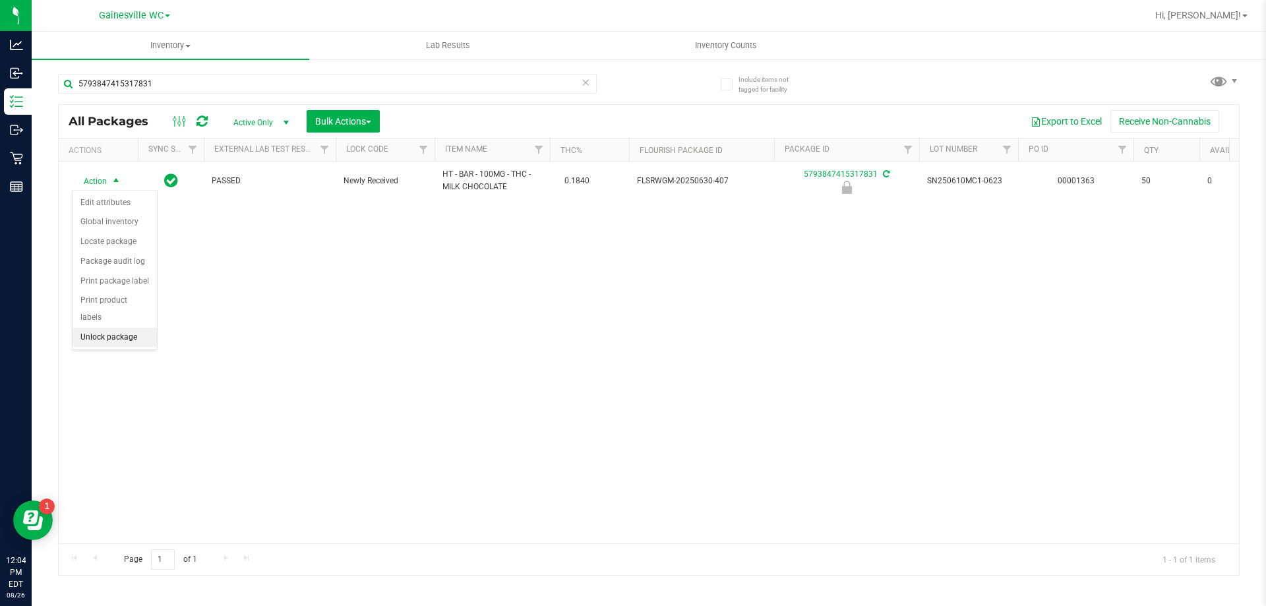
click at [102, 328] on li "Unlock package" at bounding box center [115, 338] width 84 height 20
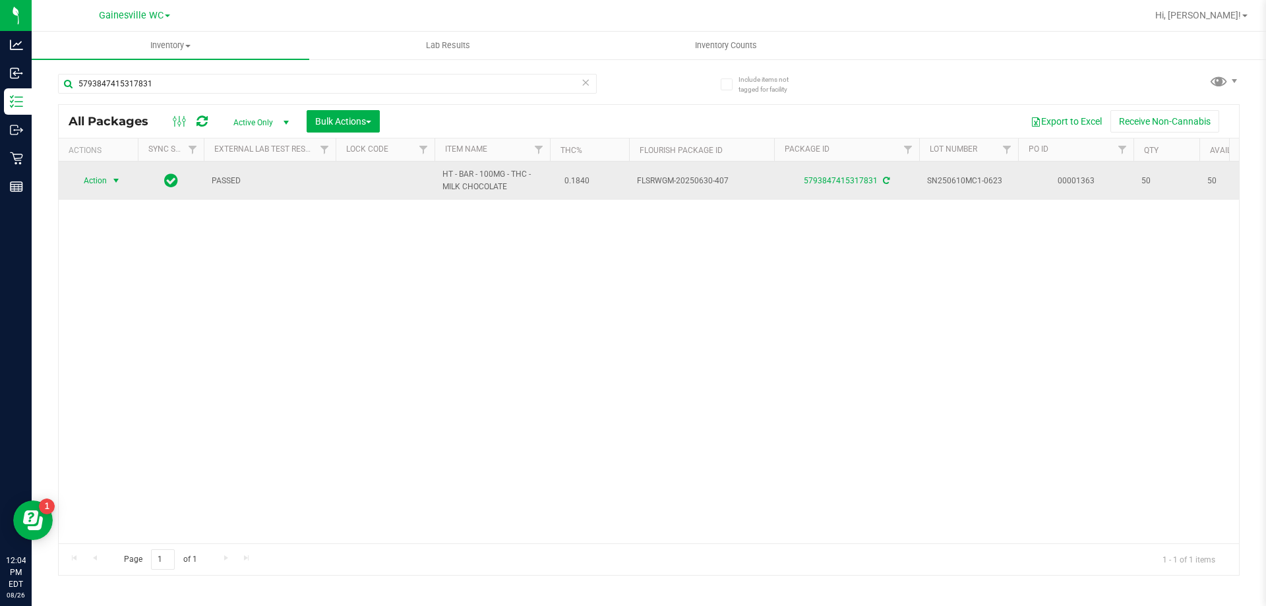
click at [114, 181] on span "select" at bounding box center [116, 180] width 11 height 11
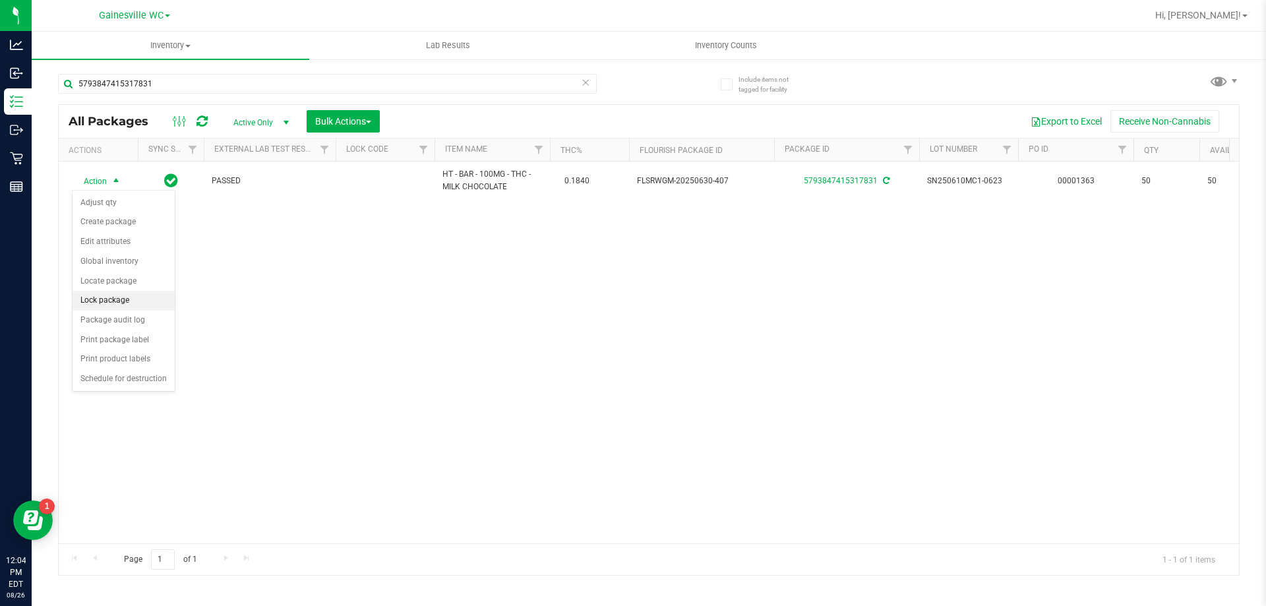
click at [105, 301] on li "Lock package" at bounding box center [124, 301] width 102 height 20
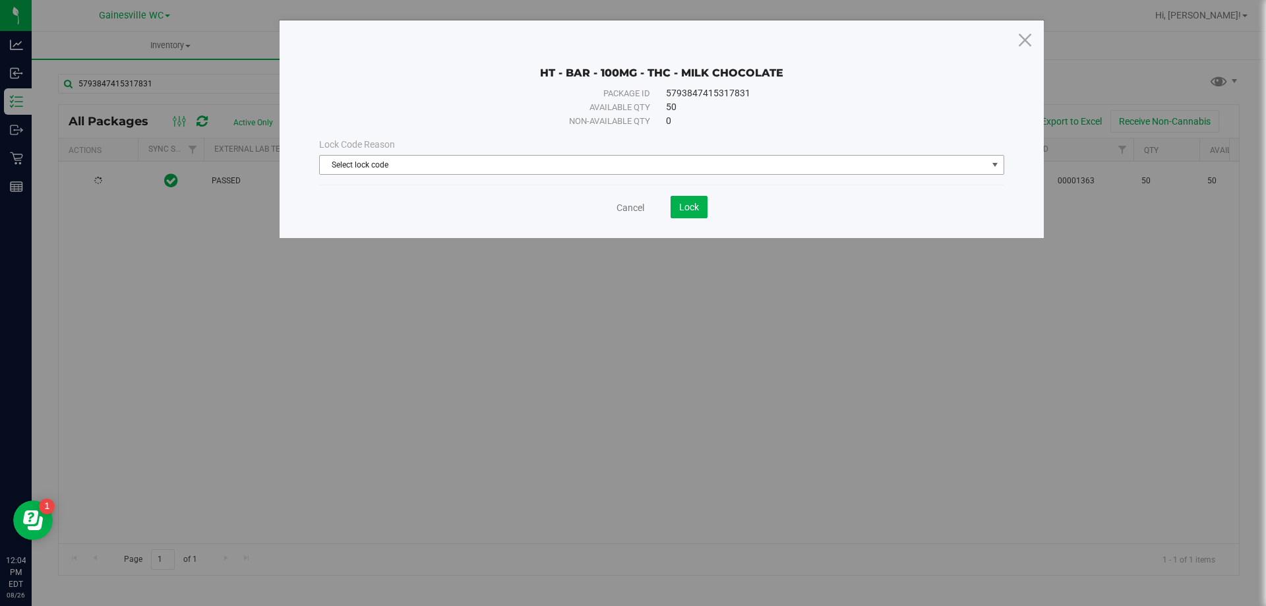
click at [476, 164] on span "Select lock code" at bounding box center [653, 165] width 667 height 18
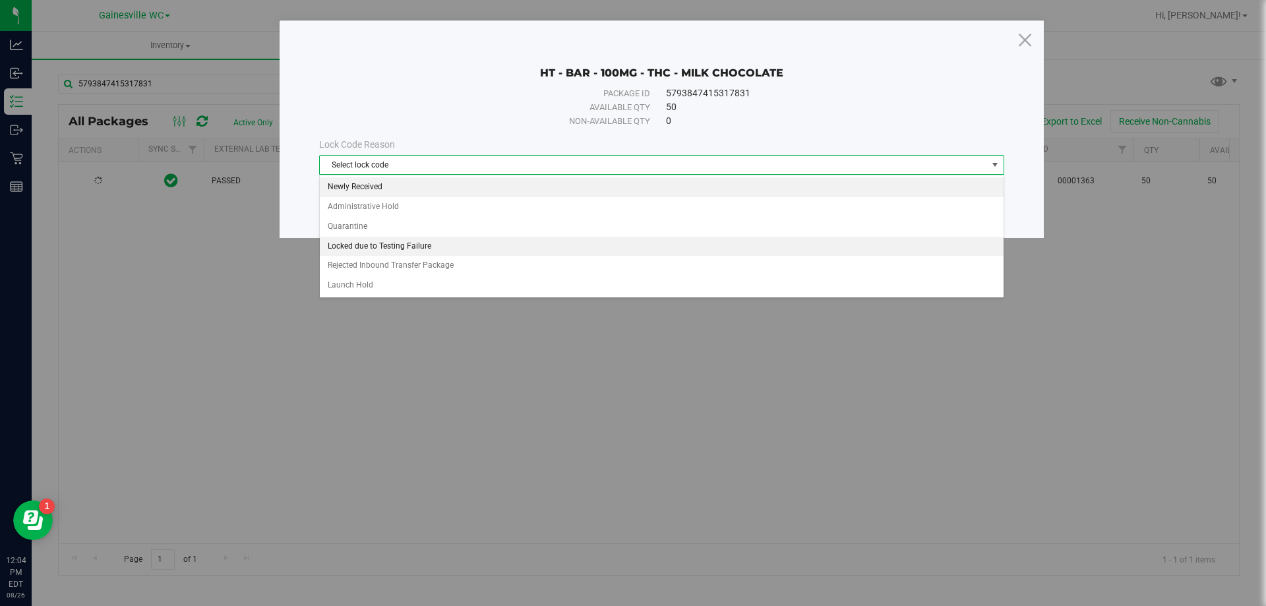
drag, startPoint x: 452, startPoint y: 185, endPoint x: 459, endPoint y: 186, distance: 7.9
click at [453, 186] on li "Newly Received" at bounding box center [662, 187] width 684 height 20
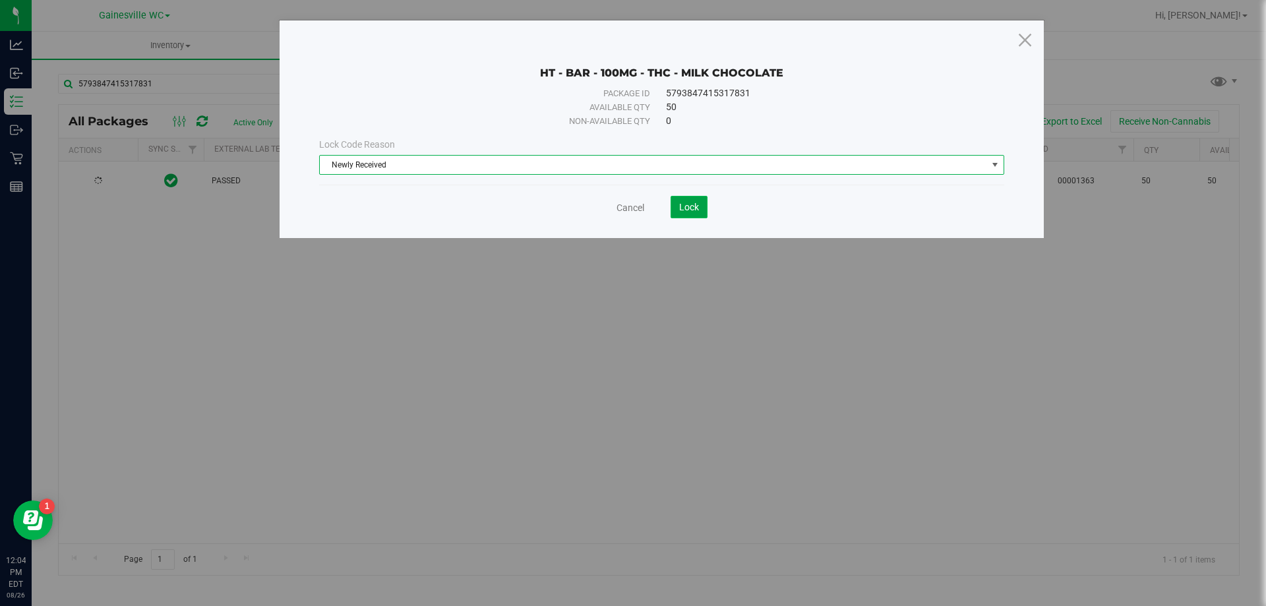
click at [697, 214] on button "Lock" at bounding box center [688, 207] width 37 height 22
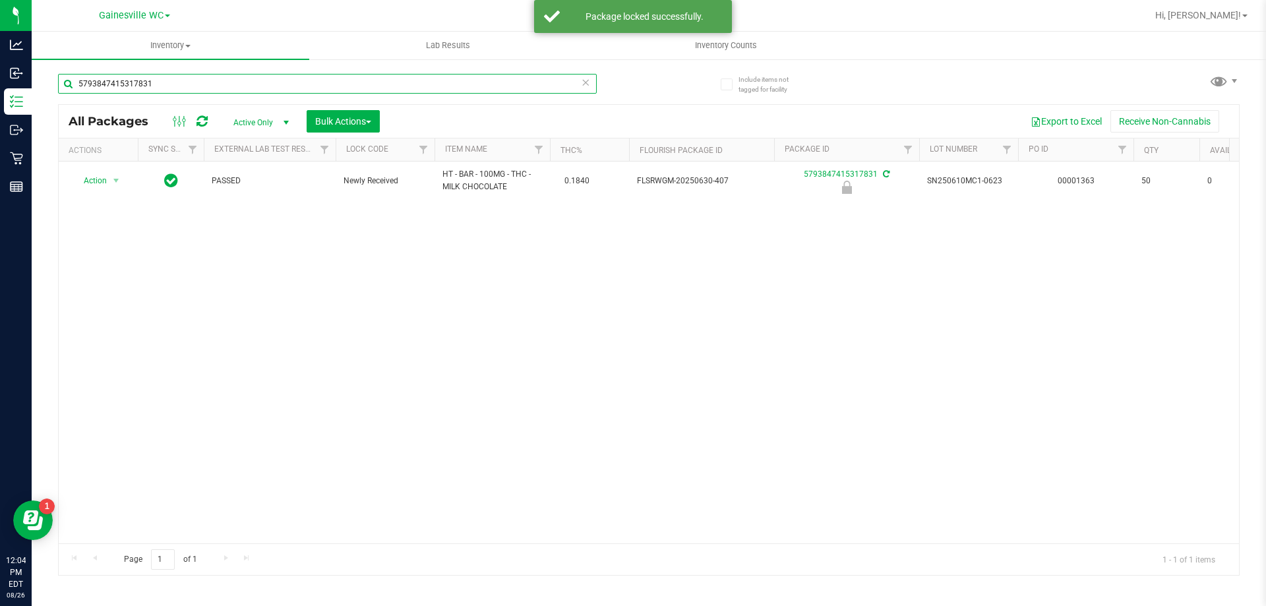
drag, startPoint x: 174, startPoint y: 87, endPoint x: 36, endPoint y: 85, distance: 138.5
click at [36, 85] on div "Include items not tagged for facility 5793847415317831 All Packages Active Only…" at bounding box center [649, 259] width 1234 height 402
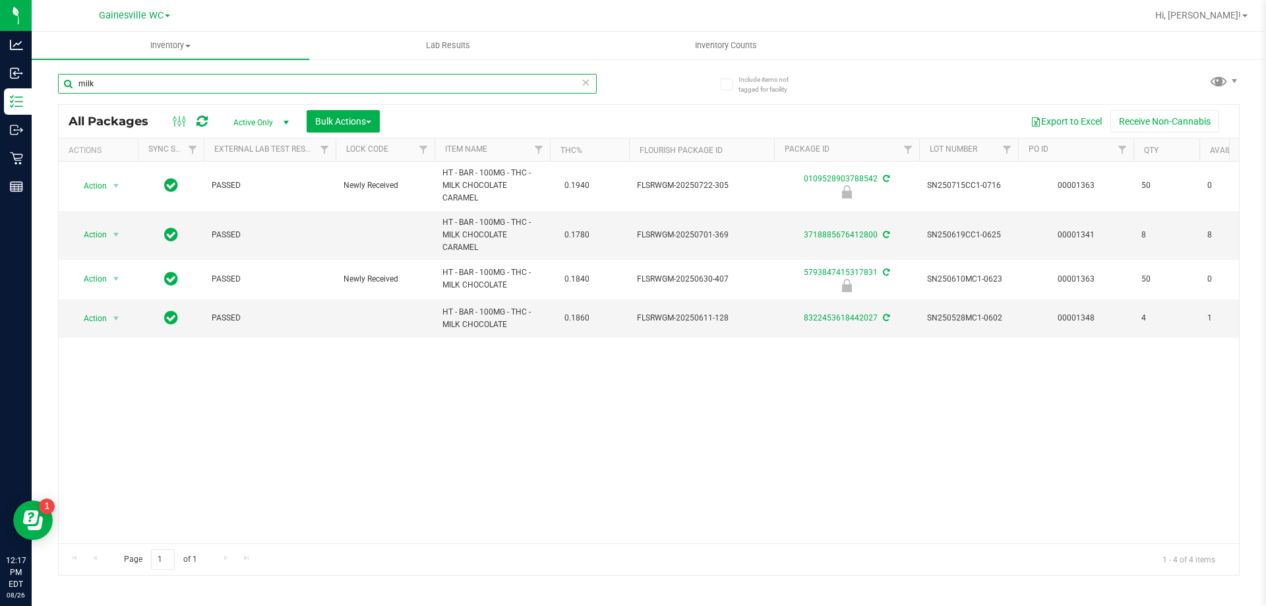
drag, startPoint x: 161, startPoint y: 90, endPoint x: 51, endPoint y: 90, distance: 109.4
click at [51, 90] on div "Include items not tagged for facility milk All Packages Active Only Active Only…" at bounding box center [649, 259] width 1234 height 402
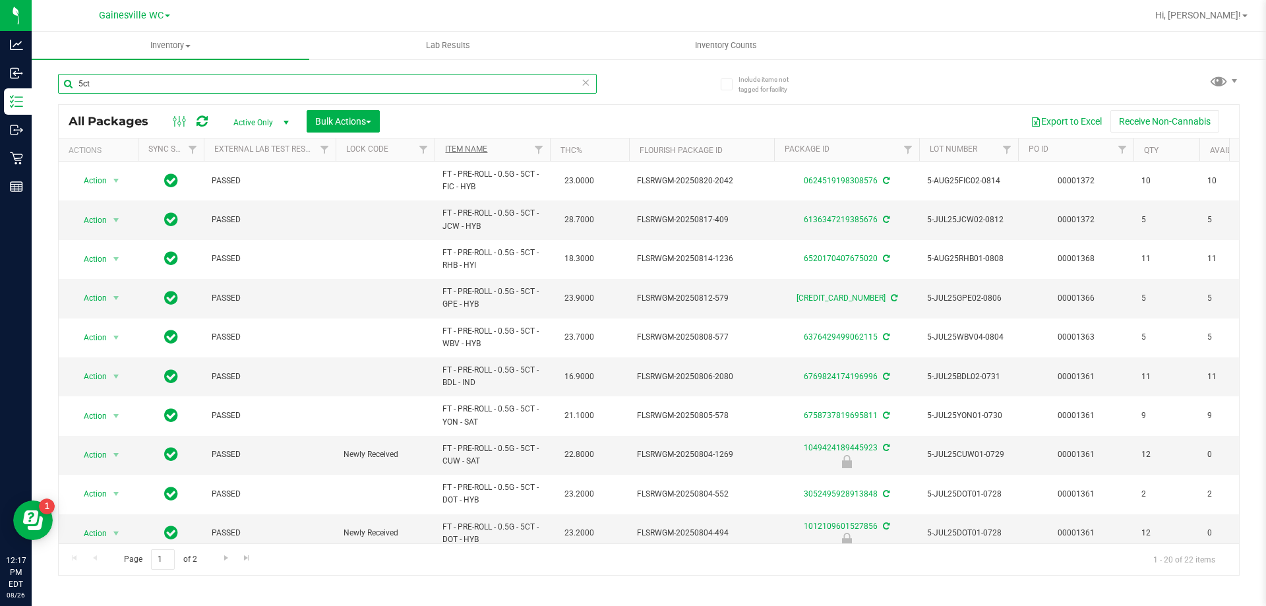
type input "5ct"
click at [471, 150] on link "Item Name" at bounding box center [466, 148] width 42 height 9
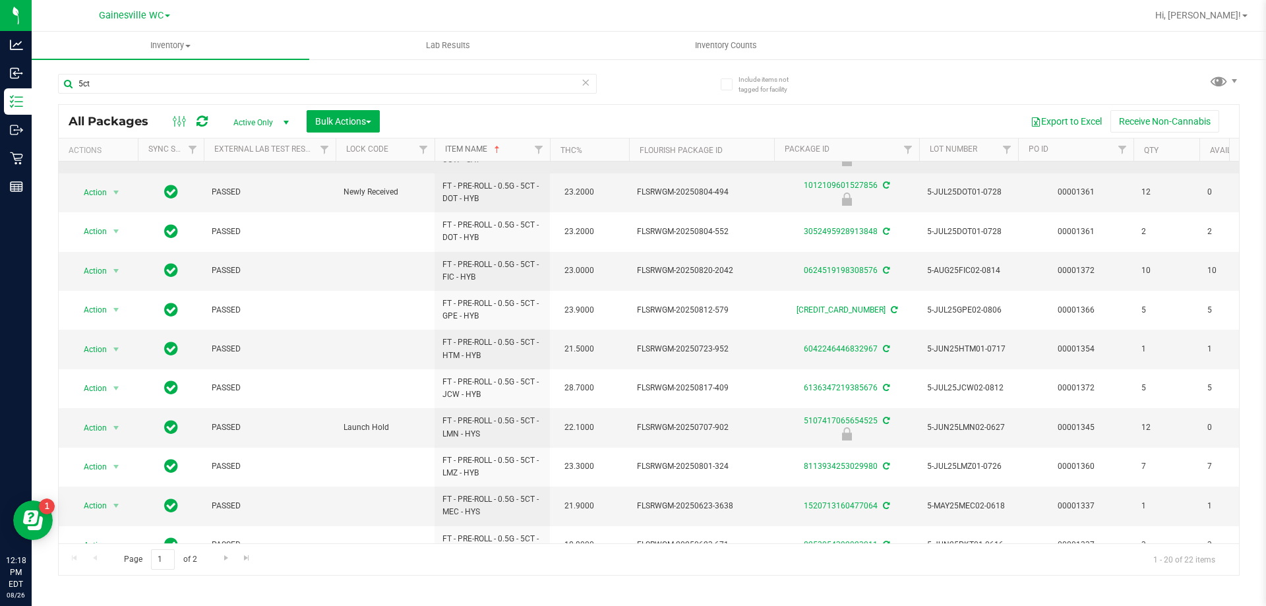
scroll to position [264, 0]
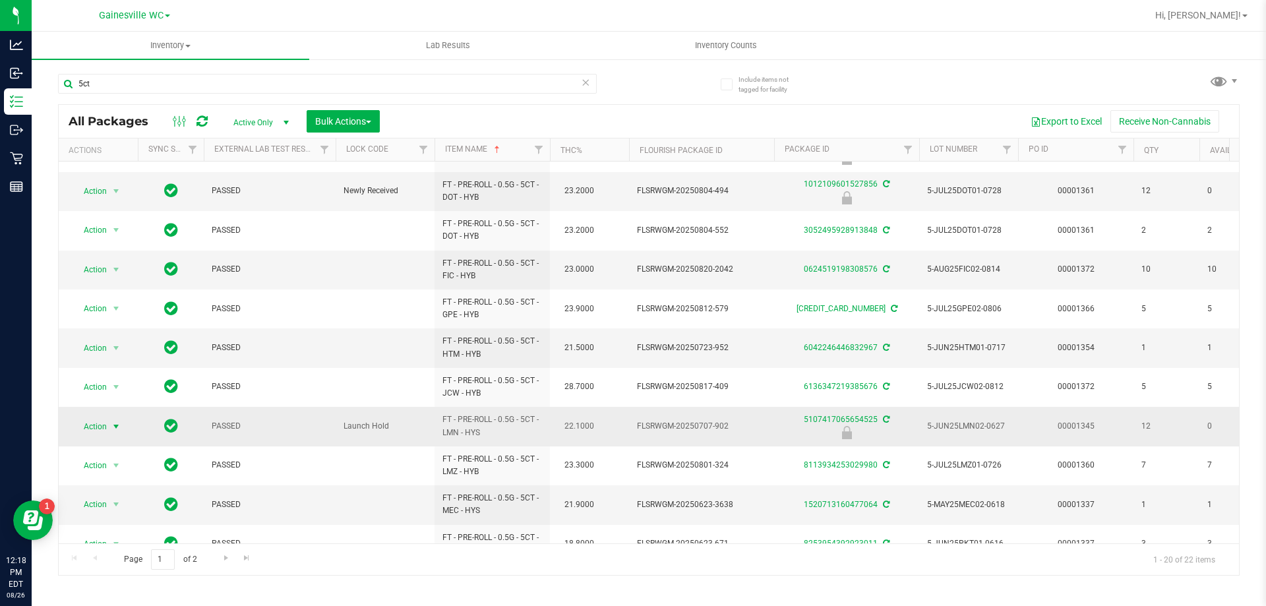
click at [107, 427] on span "Action" at bounding box center [90, 426] width 36 height 18
click at [86, 573] on li "Unlock package" at bounding box center [115, 583] width 84 height 20
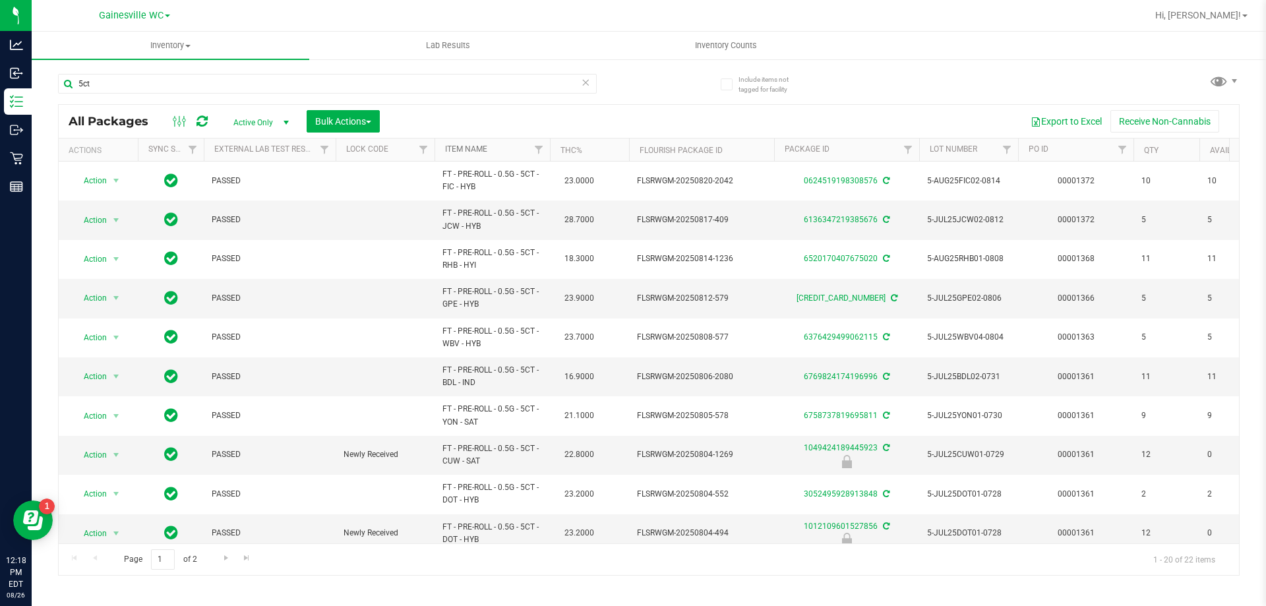
click at [464, 154] on link "Item Name" at bounding box center [466, 148] width 42 height 9
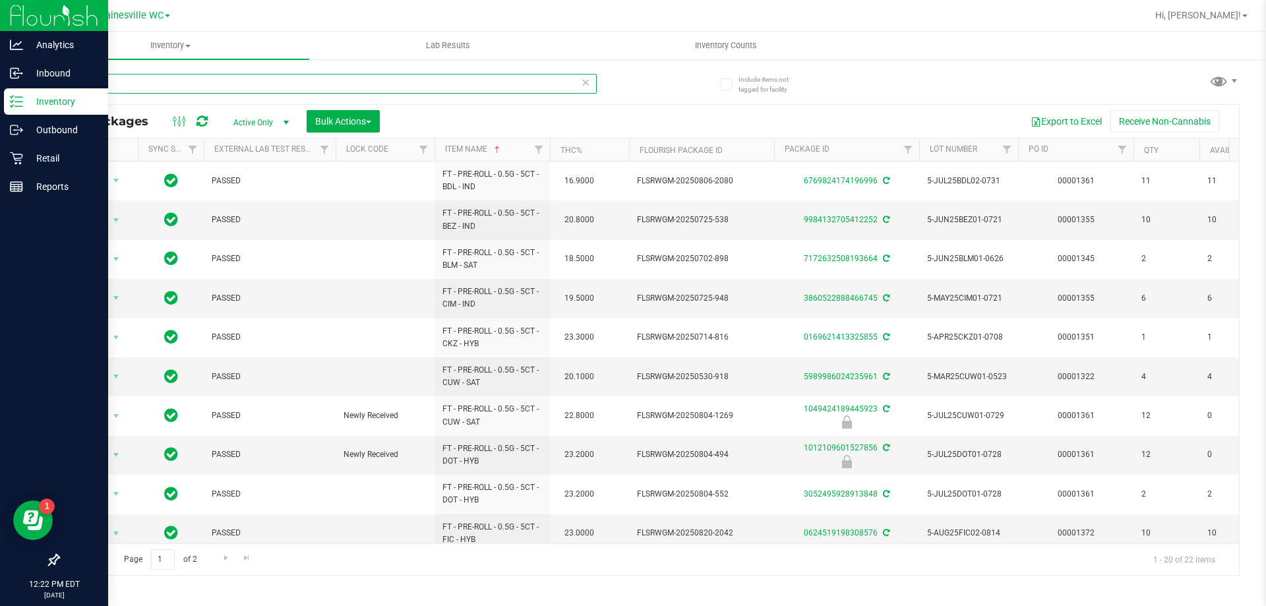
drag, startPoint x: 149, startPoint y: 87, endPoint x: 0, endPoint y: 89, distance: 149.0
click at [0, 89] on div "Analytics Inbound Inventory Outbound Retail Reports 12:22 PM EDT 08/26/2025 08/…" at bounding box center [633, 303] width 1266 height 606
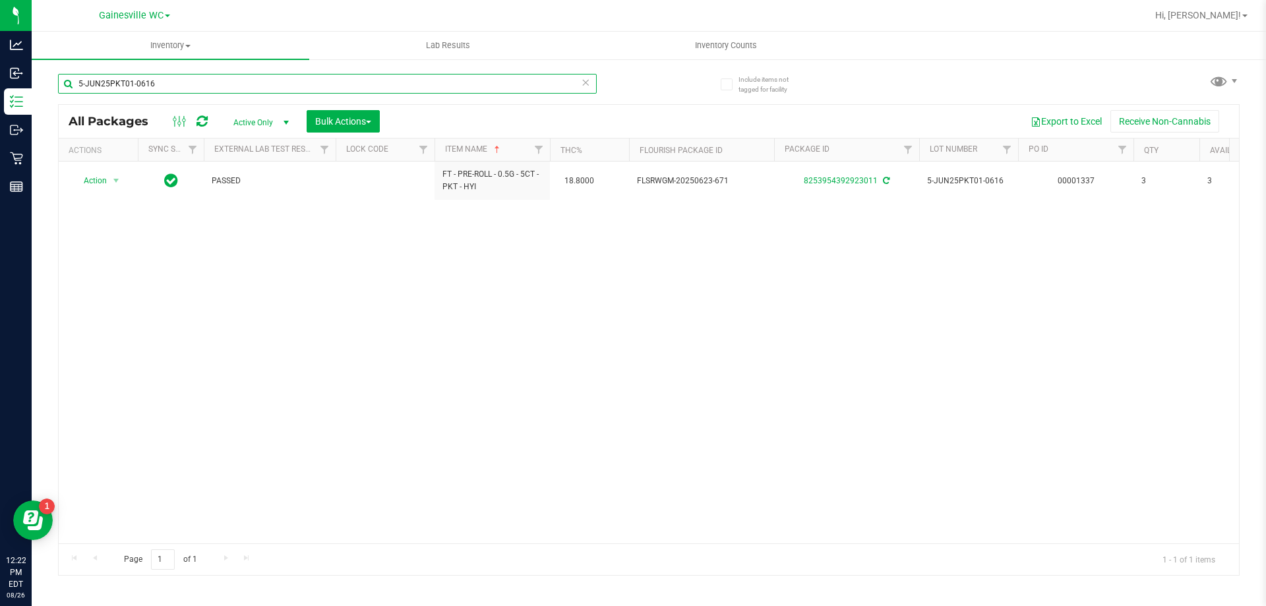
drag, startPoint x: 169, startPoint y: 85, endPoint x: 64, endPoint y: 100, distance: 106.5
click at [64, 100] on div "5-JUN25PKT01-0616" at bounding box center [327, 89] width 539 height 30
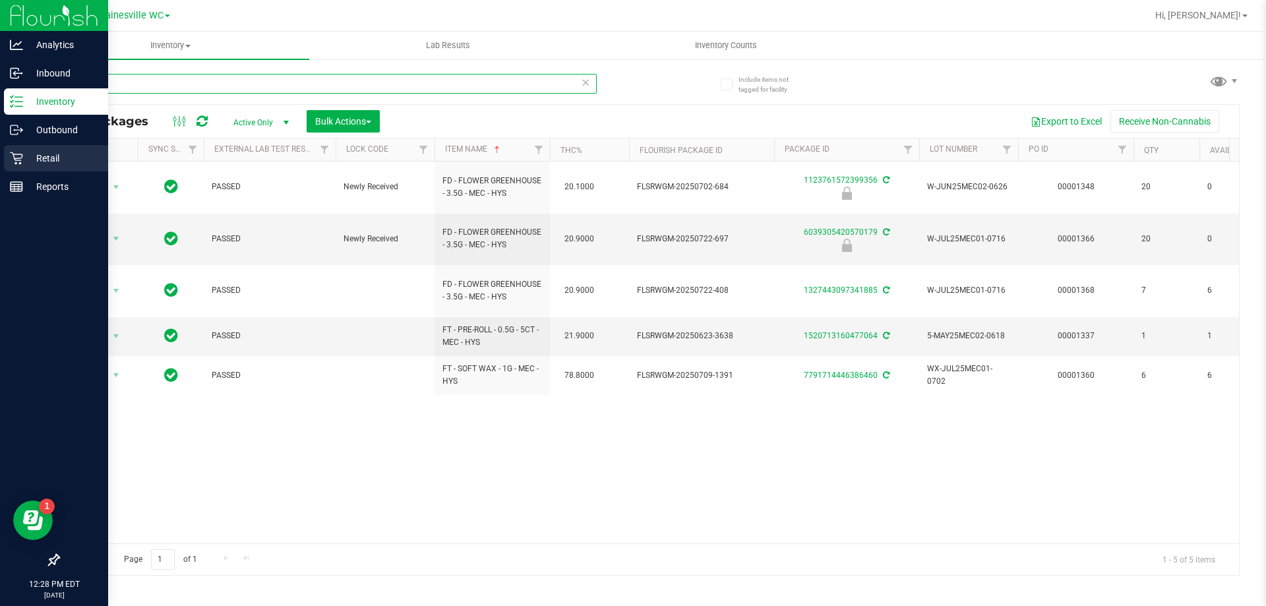
type input "mec"
click at [49, 163] on p "Retail" at bounding box center [62, 158] width 79 height 16
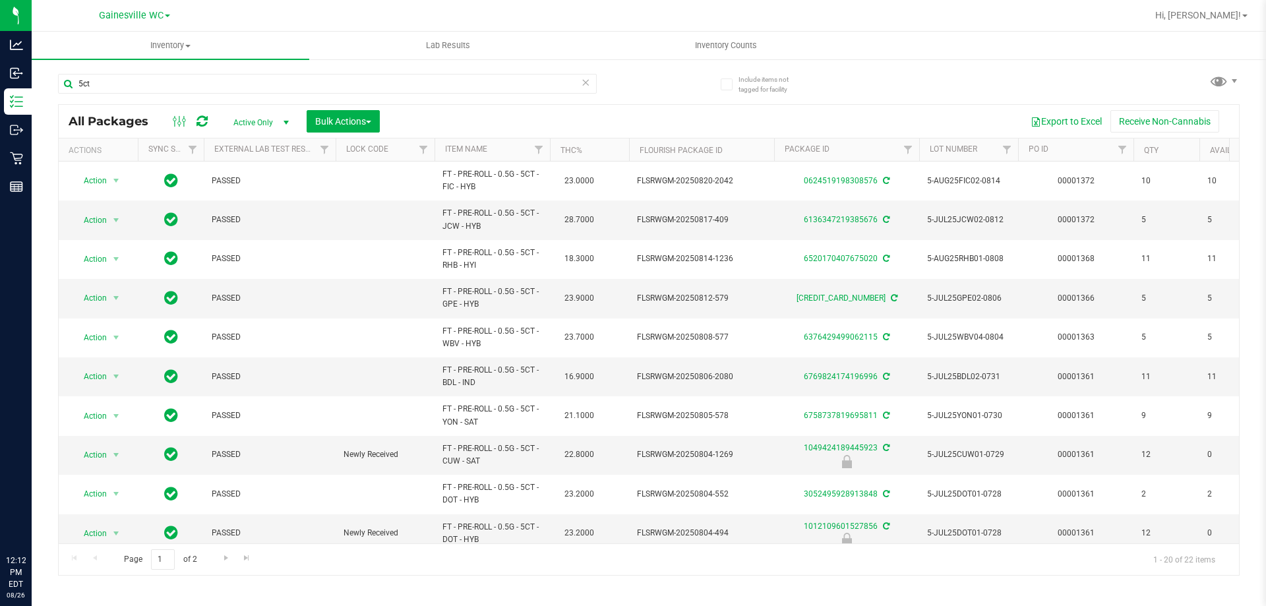
scroll to position [330, 0]
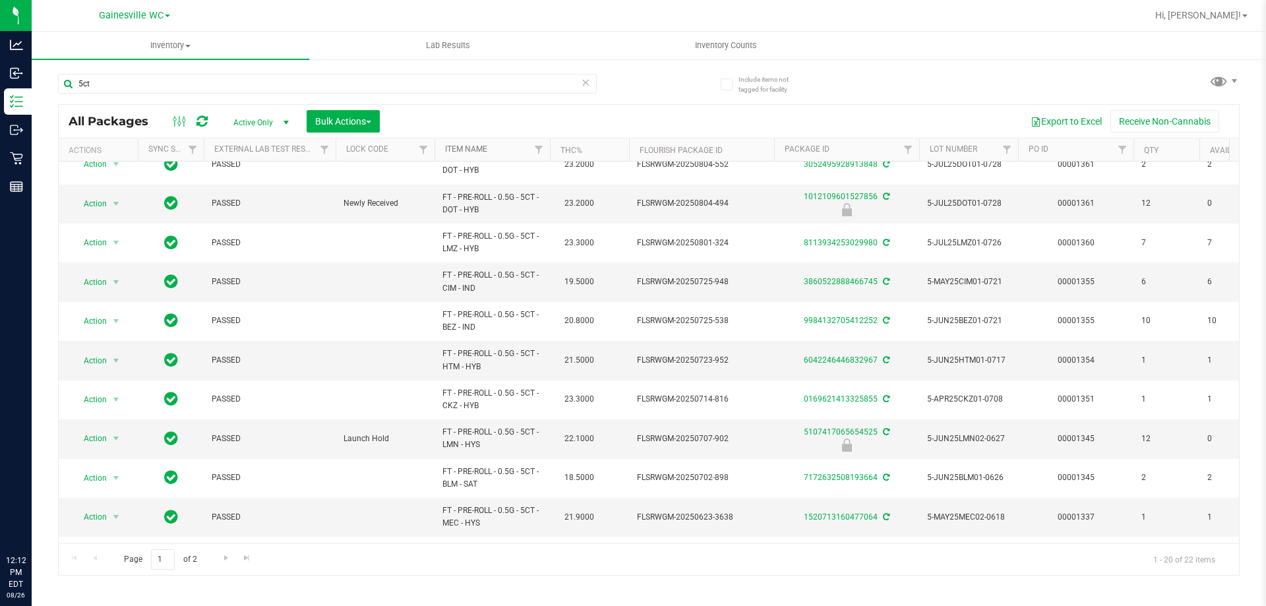
click at [459, 149] on link "Item Name" at bounding box center [466, 148] width 42 height 9
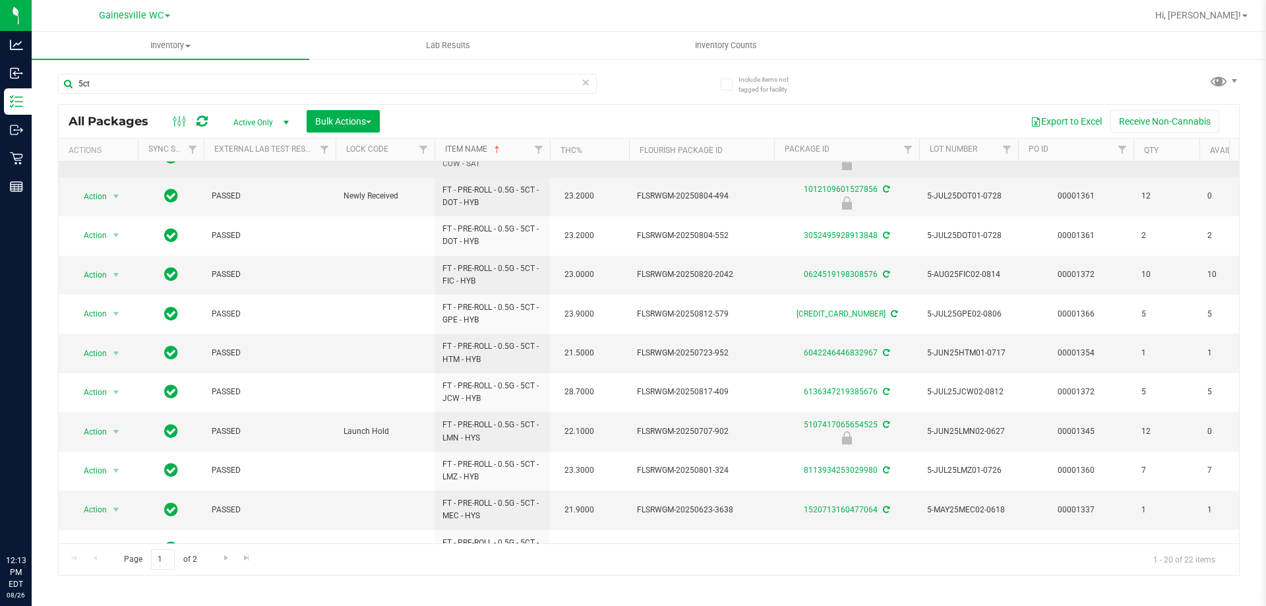
scroll to position [264, 0]
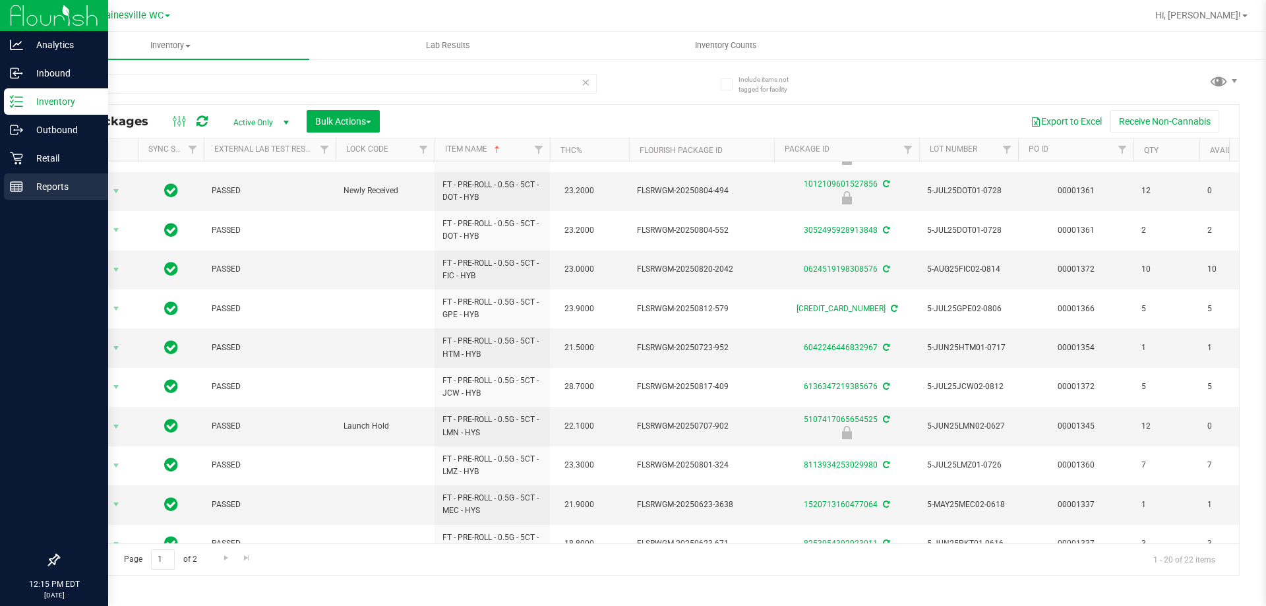
click at [40, 192] on p "Reports" at bounding box center [62, 187] width 79 height 16
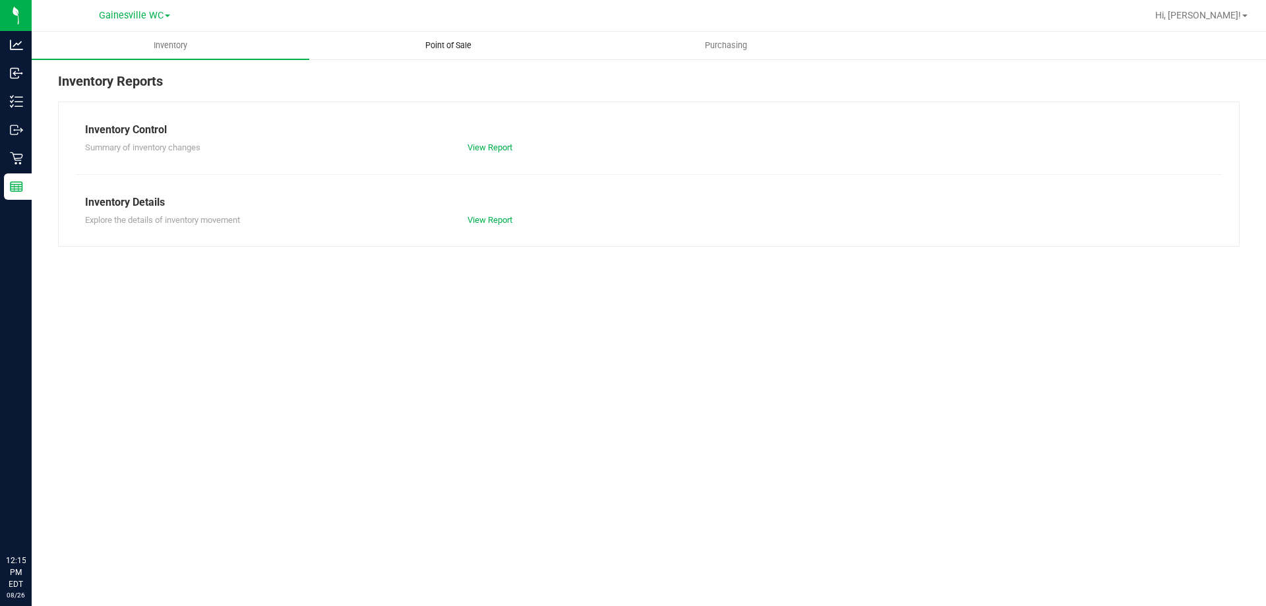
click at [467, 48] on span "Point of Sale" at bounding box center [448, 46] width 82 height 12
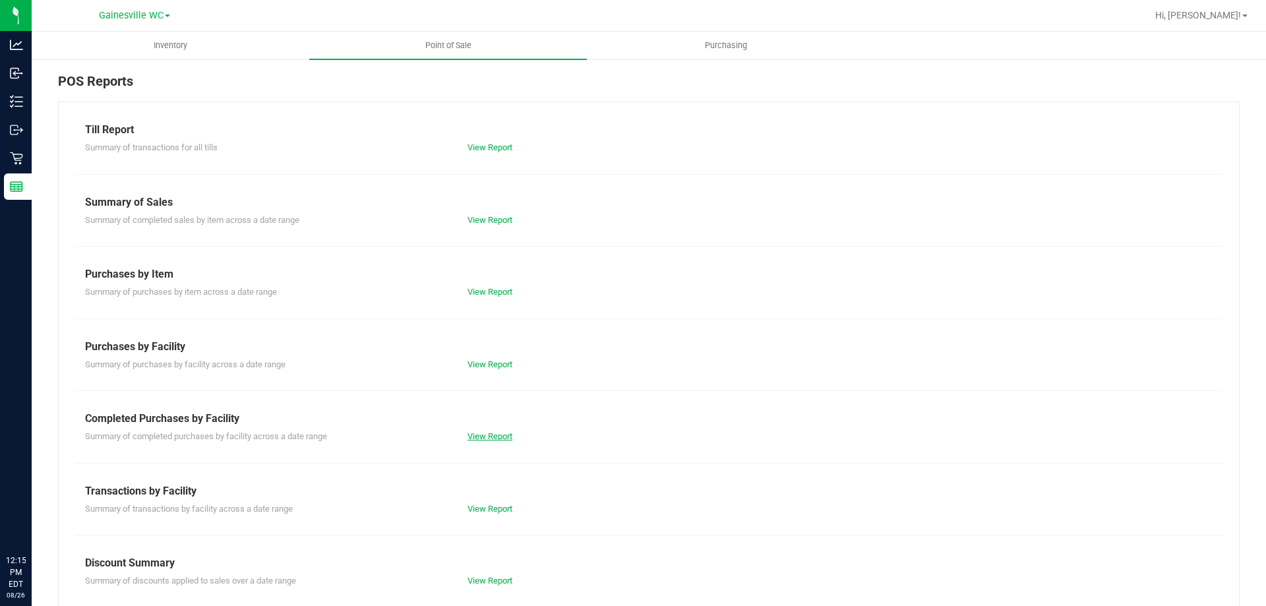
click at [485, 439] on link "View Report" at bounding box center [489, 436] width 45 height 10
